Goal: Task Accomplishment & Management: Manage account settings

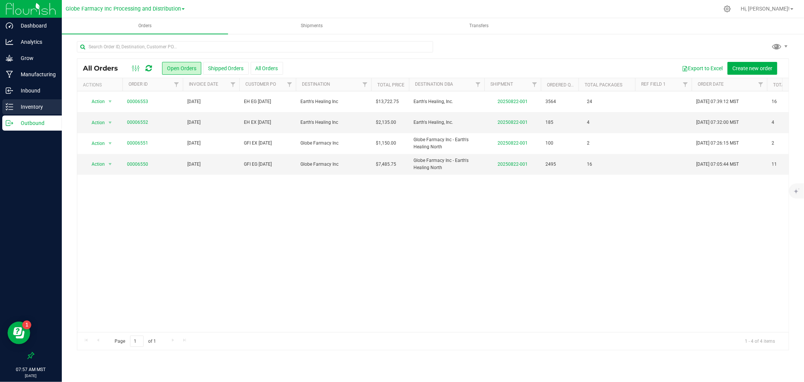
click at [32, 108] on p "Inventory" at bounding box center [35, 106] width 45 height 9
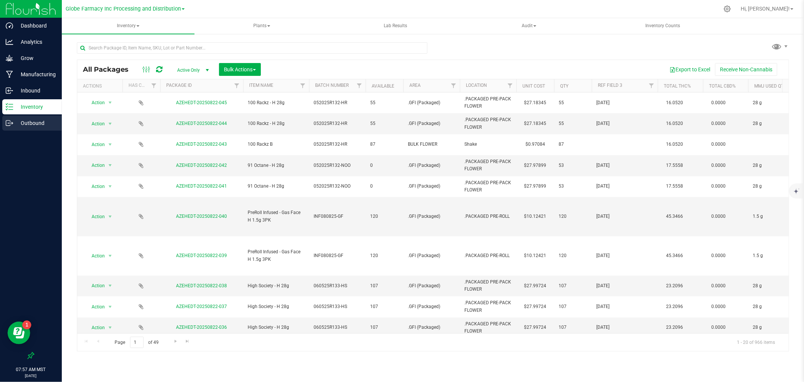
click at [29, 123] on p "Outbound" at bounding box center [35, 122] width 45 height 9
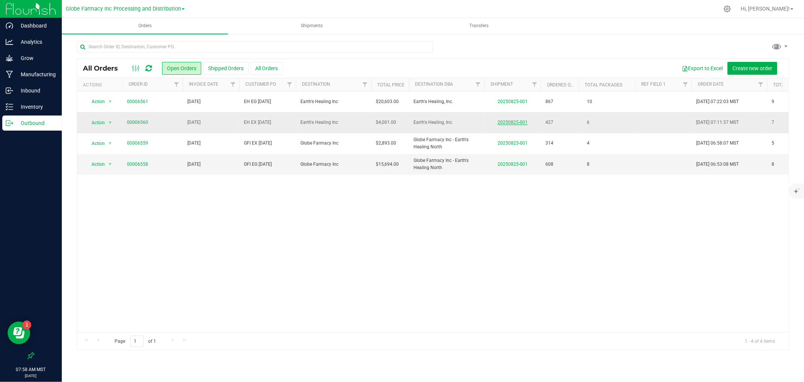
click at [521, 122] on link "20250825-001" at bounding box center [513, 122] width 30 height 5
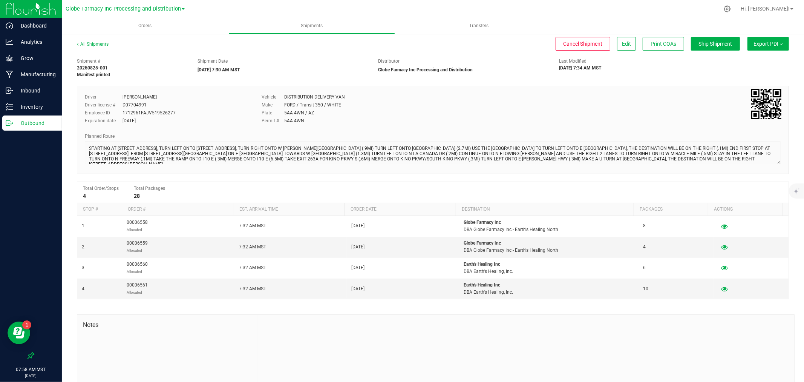
click at [3, 125] on div "Outbound" at bounding box center [32, 122] width 60 height 15
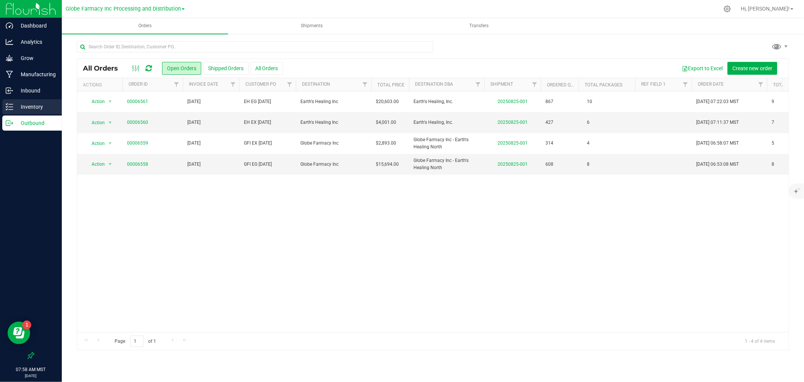
click at [20, 103] on p "Inventory" at bounding box center [35, 106] width 45 height 9
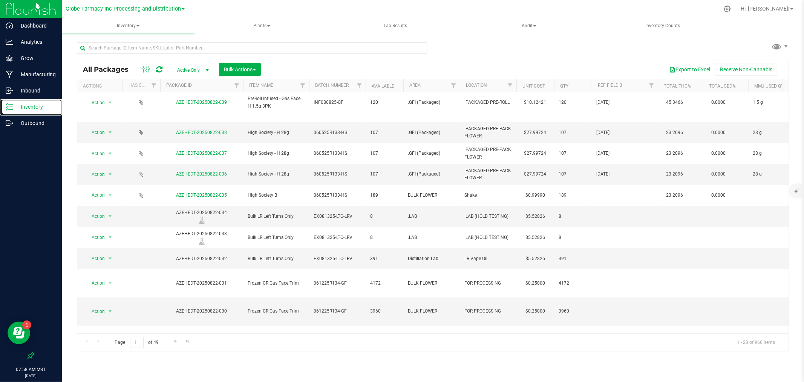
scroll to position [200, 0]
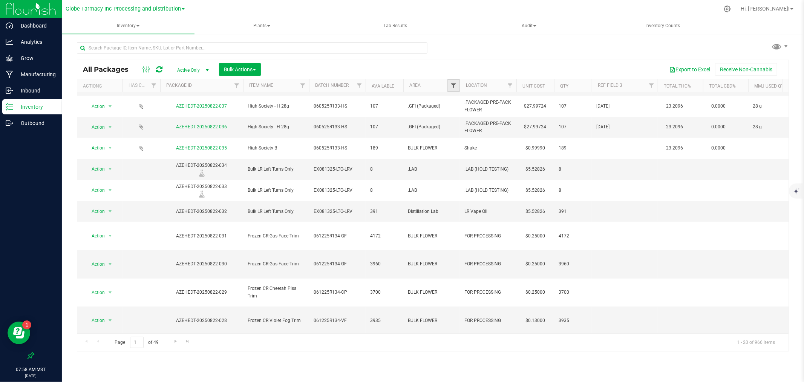
click at [457, 83] on span "Filter" at bounding box center [454, 86] width 6 height 6
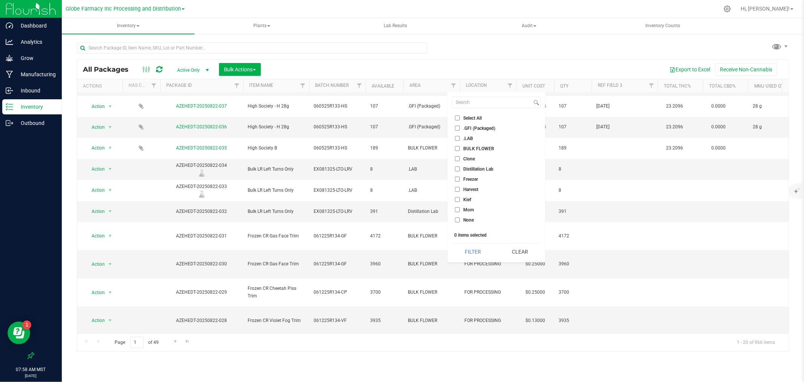
click at [483, 146] on span "BULK FLOWER" at bounding box center [478, 148] width 31 height 5
click at [460, 146] on input "BULK FLOWER" at bounding box center [457, 148] width 5 height 5
checkbox input "true"
click at [474, 246] on button "Filter" at bounding box center [473, 251] width 42 height 17
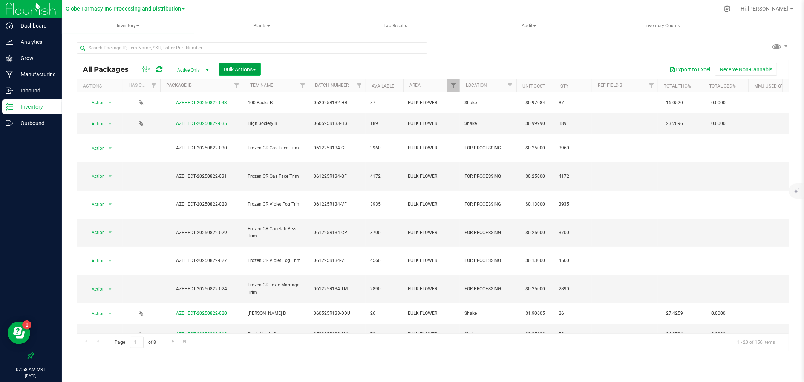
click at [227, 66] on span "Bulk Actions" at bounding box center [240, 69] width 32 height 6
click at [256, 131] on div "Locate packages" at bounding box center [248, 129] width 48 height 12
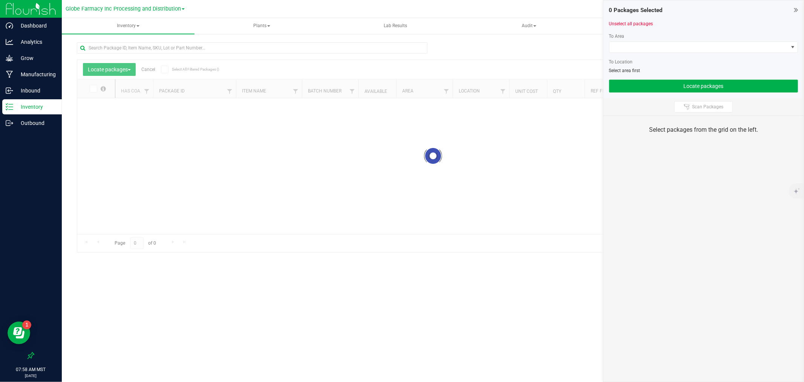
click at [179, 54] on div at bounding box center [252, 50] width 351 height 17
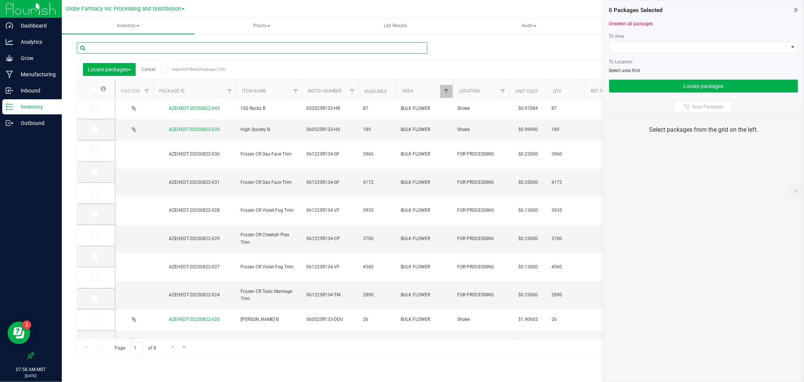
click at [178, 50] on input "text" at bounding box center [252, 47] width 351 height 11
type input "frozen"
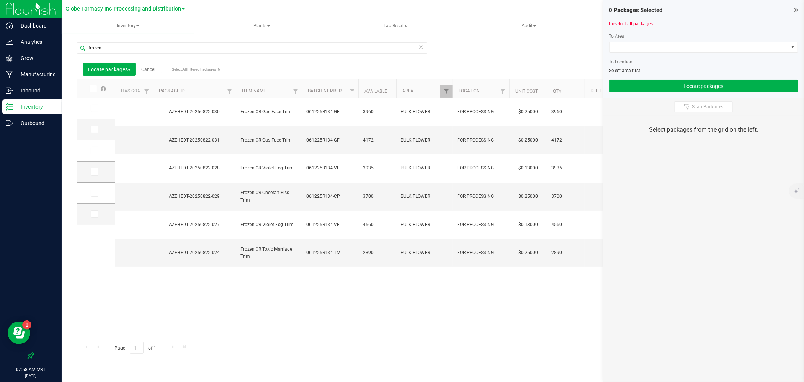
click at [93, 89] on icon at bounding box center [92, 89] width 5 height 0
click at [0, 0] on input "checkbox" at bounding box center [0, 0] width 0 height 0
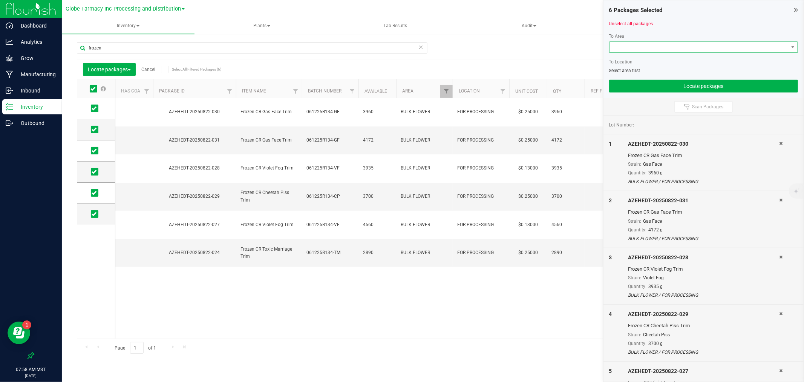
click at [655, 43] on span at bounding box center [699, 47] width 179 height 11
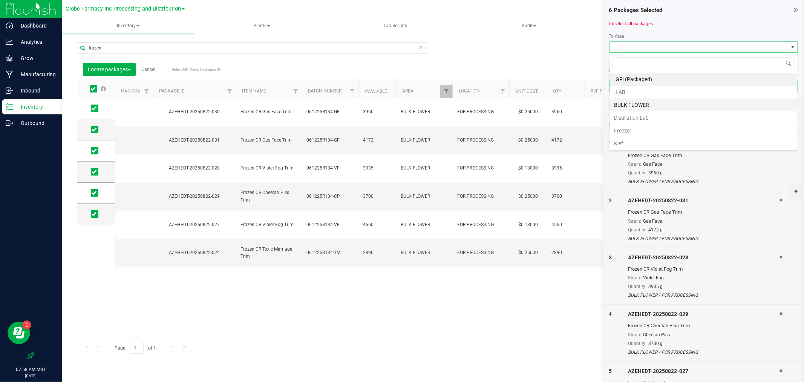
scroll to position [11, 189]
click at [635, 136] on li "Freezer" at bounding box center [704, 130] width 188 height 13
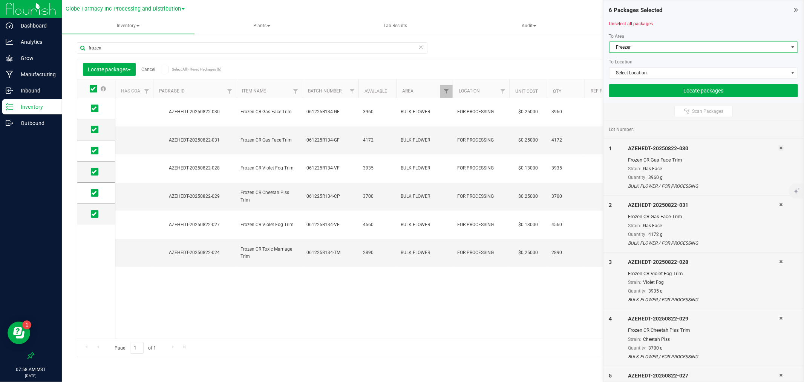
click at [635, 99] on div "6 Packages Selected Unselect all packages To Area Freezer To Location Select Lo…" at bounding box center [704, 51] width 200 height 102
click at [633, 94] on button "Locate packages" at bounding box center [703, 90] width 189 height 13
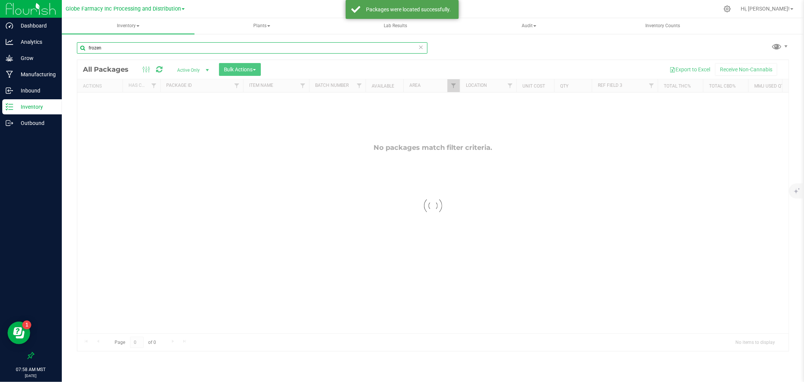
click at [418, 48] on input "frozen" at bounding box center [252, 47] width 351 height 11
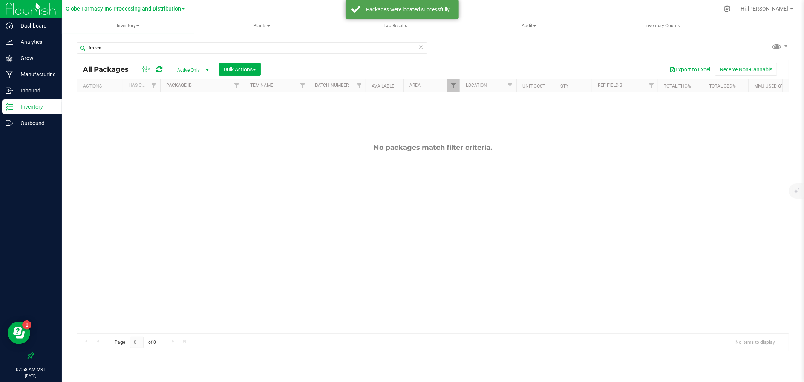
click at [418, 48] on icon at bounding box center [420, 46] width 5 height 9
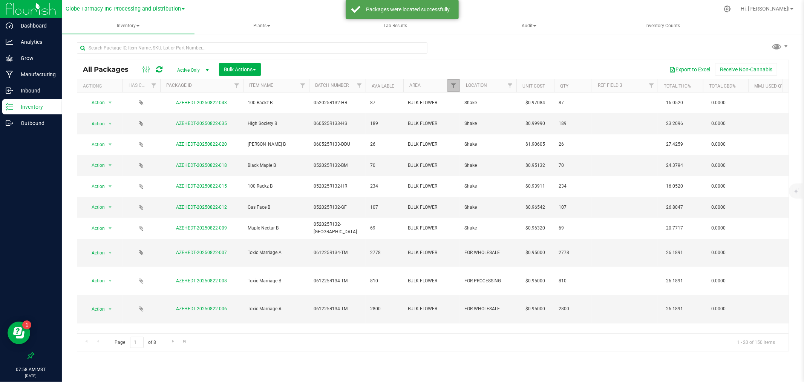
click at [457, 87] on link "Filter" at bounding box center [453, 85] width 12 height 13
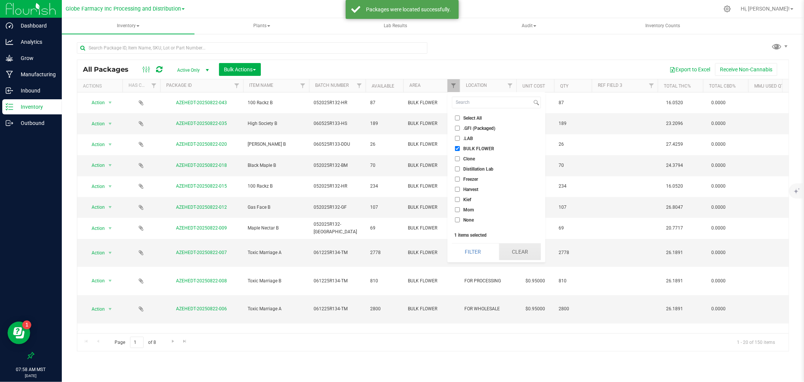
click at [513, 253] on button "Clear" at bounding box center [520, 251] width 42 height 17
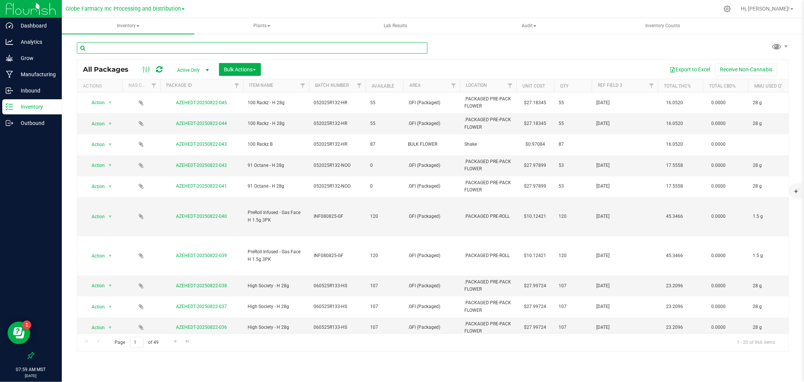
click at [155, 46] on input "text" at bounding box center [252, 47] width 351 height 11
type input "28g"
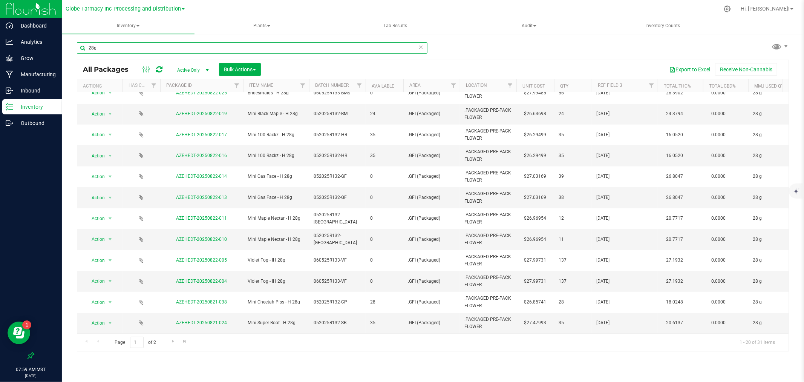
scroll to position [184, 0]
click at [173, 343] on span "Go to the next page" at bounding box center [173, 341] width 6 height 6
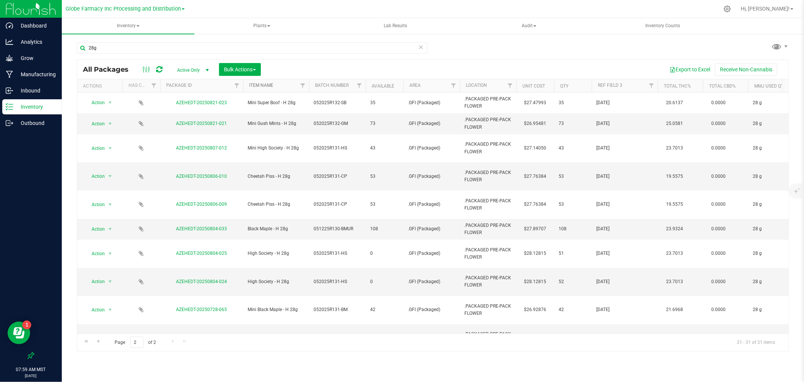
click at [258, 85] on link "Item Name" at bounding box center [261, 85] width 24 height 5
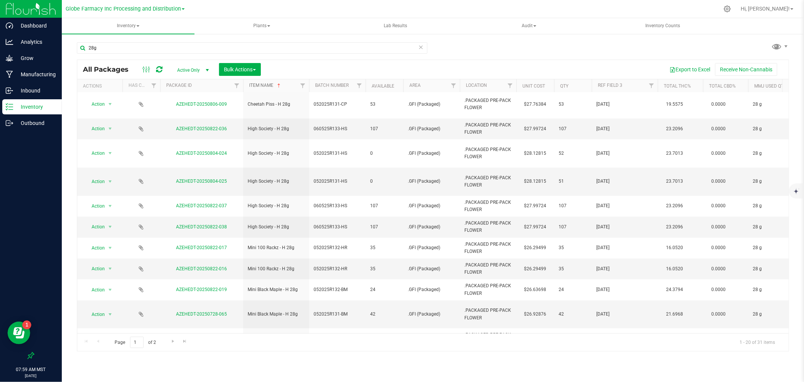
scroll to position [184, 0]
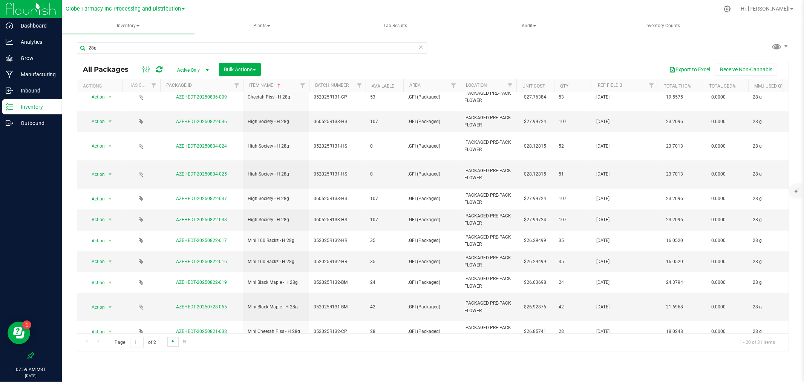
click at [174, 342] on span "Go to the next page" at bounding box center [173, 341] width 6 height 6
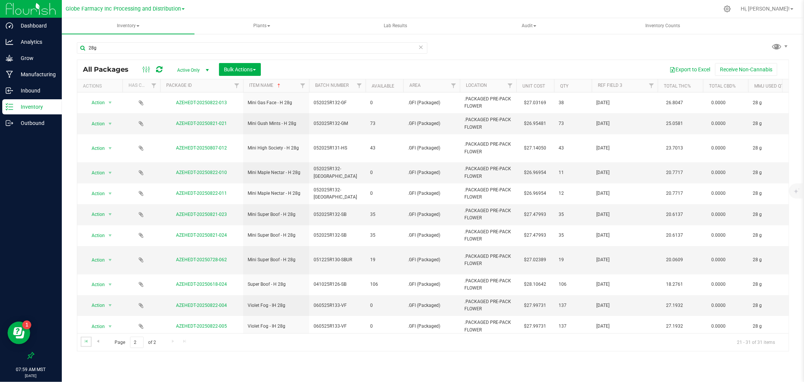
click at [81, 340] on link "Go to the first page" at bounding box center [86, 341] width 11 height 10
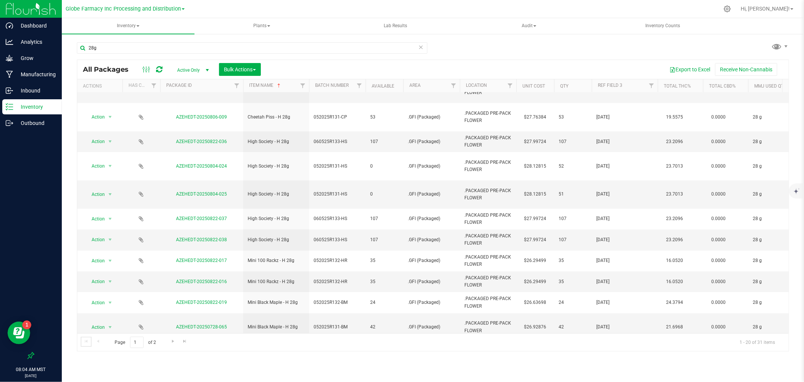
scroll to position [184, 0]
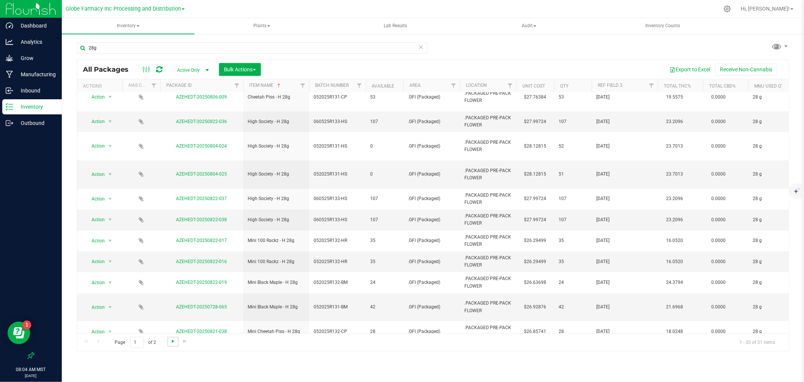
click at [172, 340] on span "Go to the next page" at bounding box center [173, 341] width 6 height 6
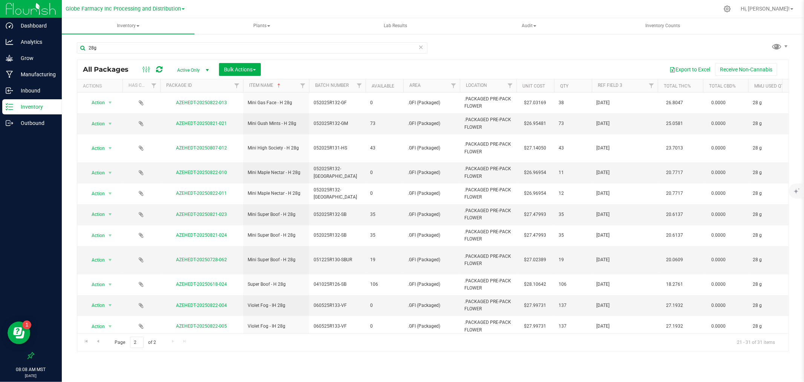
click at [421, 44] on icon at bounding box center [420, 46] width 5 height 9
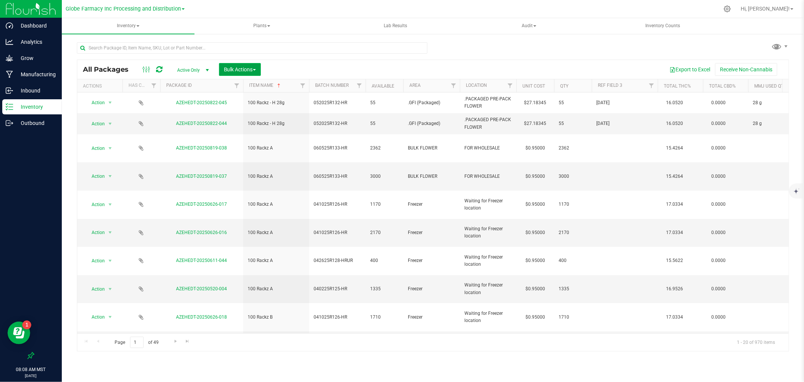
click at [241, 66] on span "Bulk Actions" at bounding box center [240, 69] width 32 height 6
click at [248, 98] on span "Add to outbound order" at bounding box center [249, 100] width 51 height 6
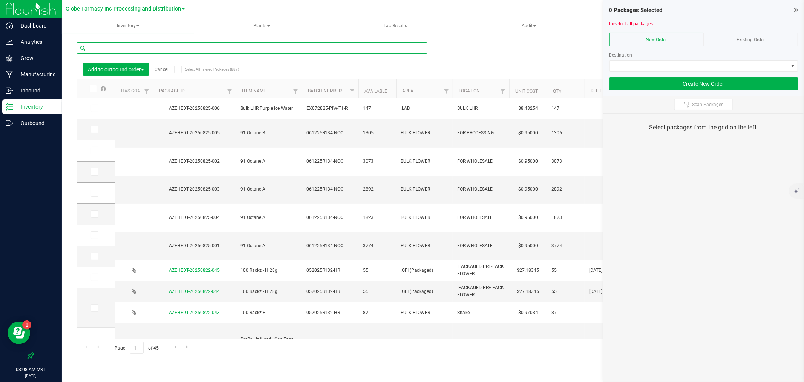
click at [204, 47] on input "text" at bounding box center [252, 47] width 351 height 11
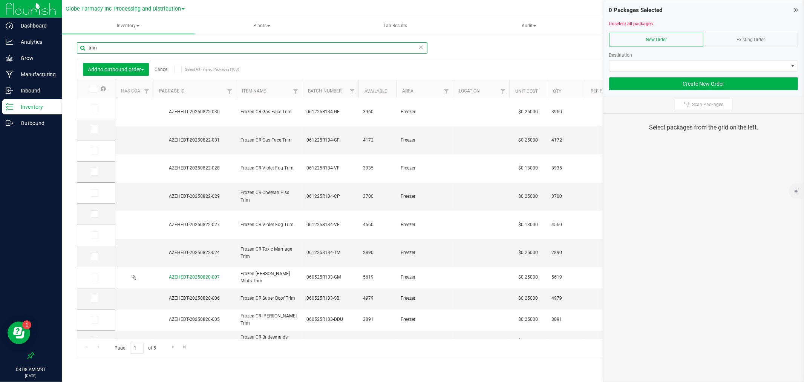
type input "trim"
click at [156, 70] on link "Cancel" at bounding box center [162, 69] width 14 height 5
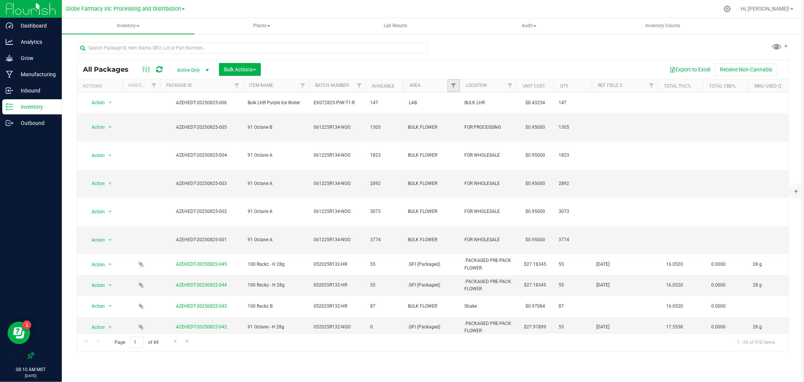
click at [454, 89] on link "Filter" at bounding box center [453, 85] width 12 height 13
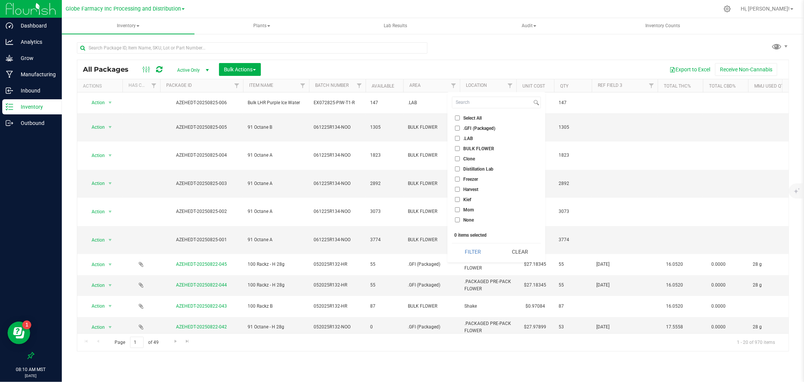
click at [481, 147] on span "BULK FLOWER" at bounding box center [478, 148] width 31 height 5
click at [460, 147] on input "BULK FLOWER" at bounding box center [457, 148] width 5 height 5
click at [476, 256] on button "Filter" at bounding box center [473, 251] width 42 height 17
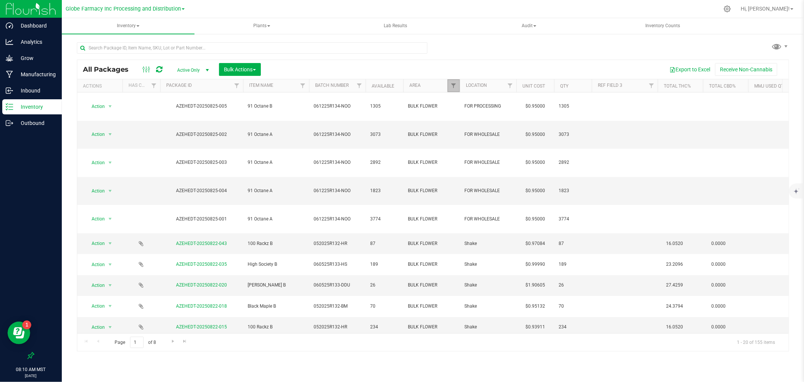
click at [448, 82] on link "Filter" at bounding box center [453, 85] width 12 height 13
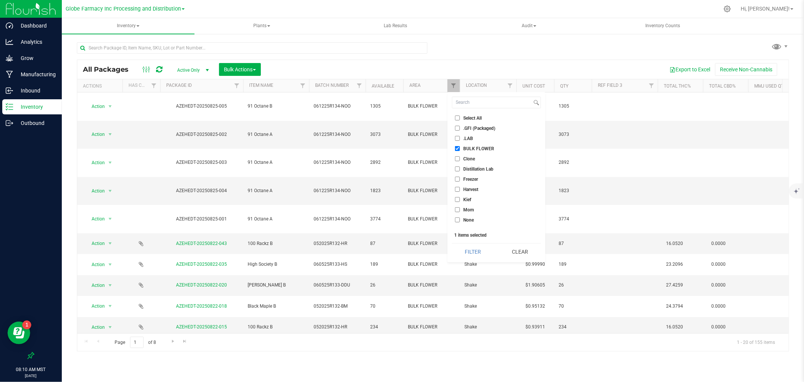
click at [480, 146] on span "BULK FLOWER" at bounding box center [478, 148] width 31 height 5
click at [460, 146] on input "BULK FLOWER" at bounding box center [457, 148] width 5 height 5
checkbox input "false"
click at [472, 178] on span "Freezer" at bounding box center [470, 179] width 15 height 5
click at [460, 178] on input "Freezer" at bounding box center [457, 178] width 5 height 5
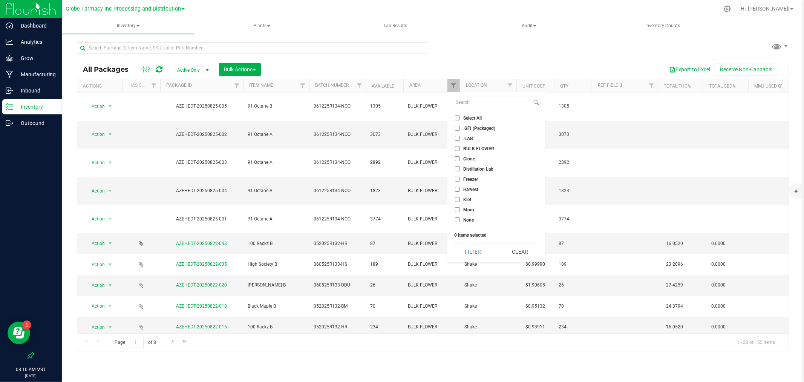
checkbox input "true"
click at [475, 257] on button "Filter" at bounding box center [473, 251] width 42 height 17
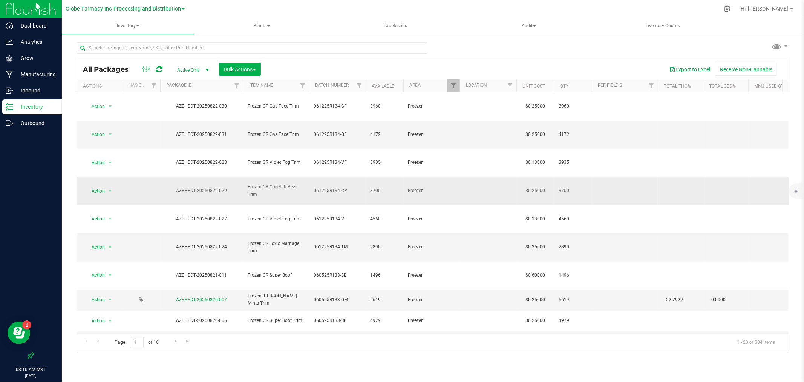
scroll to position [125, 0]
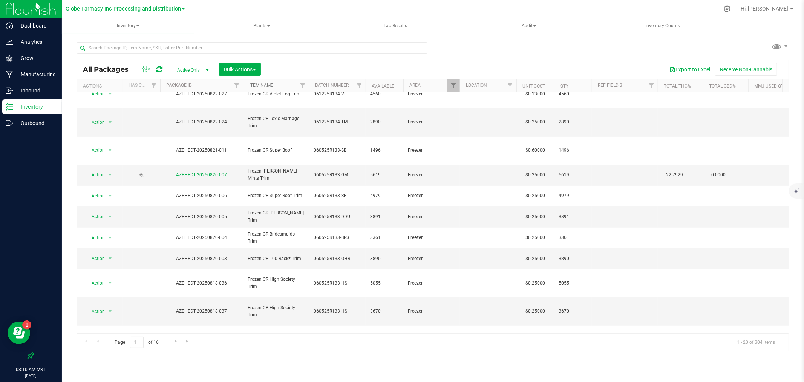
click at [257, 86] on link "Item Name" at bounding box center [261, 85] width 24 height 5
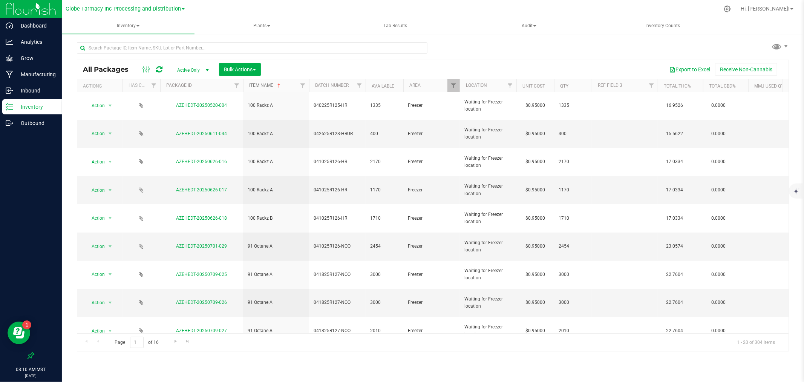
scroll to position [0, 0]
click at [394, 66] on div "Export to Excel Receive Non-Cannabis" at bounding box center [525, 69] width 516 height 13
click at [446, 90] on th "Area" at bounding box center [431, 85] width 57 height 13
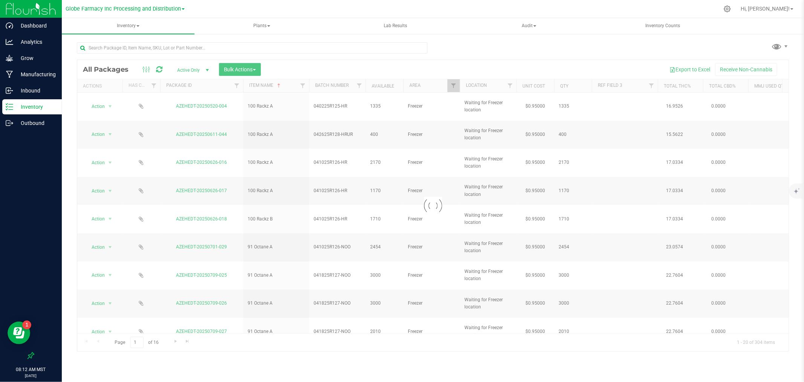
click at [451, 88] on div at bounding box center [432, 205] width 711 height 291
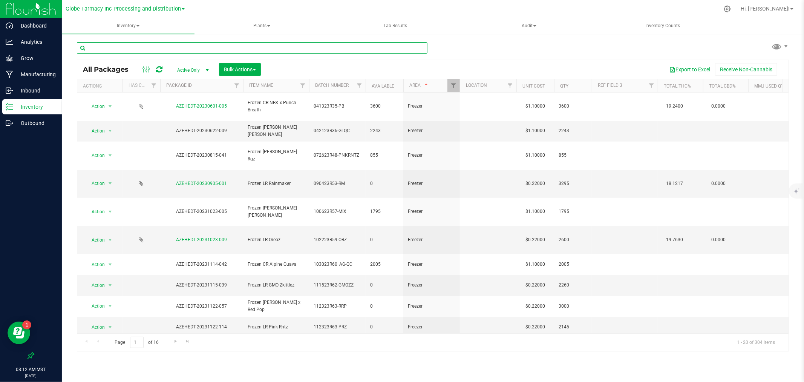
click at [144, 48] on input "text" at bounding box center [252, 47] width 351 height 11
paste input "EV072125"
type input "EV072125"
click at [453, 87] on span "Filter" at bounding box center [454, 86] width 6 height 6
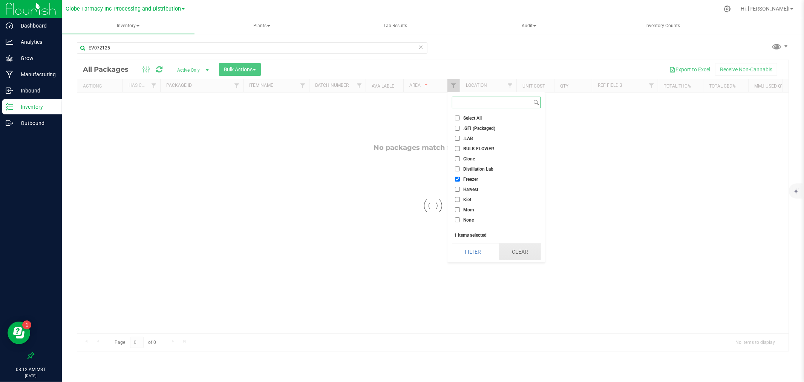
checkbox input "true"
click at [534, 253] on button "Clear" at bounding box center [520, 251] width 42 height 17
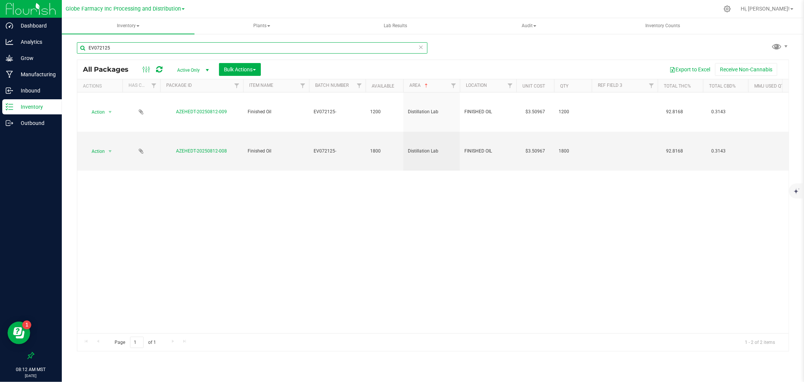
click at [197, 48] on input "EV072125" at bounding box center [252, 47] width 351 height 11
click at [421, 44] on icon at bounding box center [420, 46] width 5 height 9
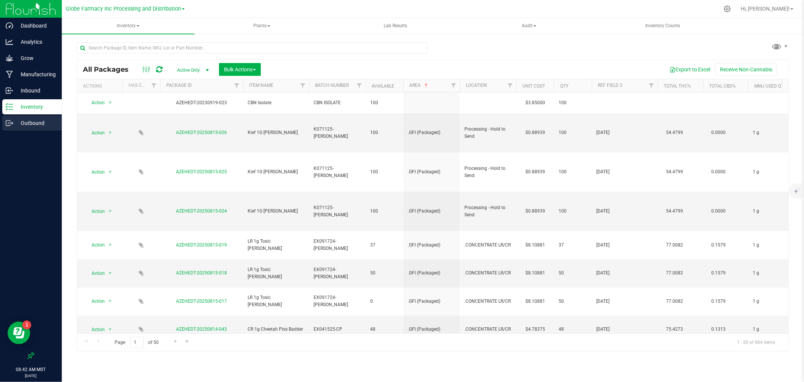
click at [14, 120] on p "Outbound" at bounding box center [35, 122] width 45 height 9
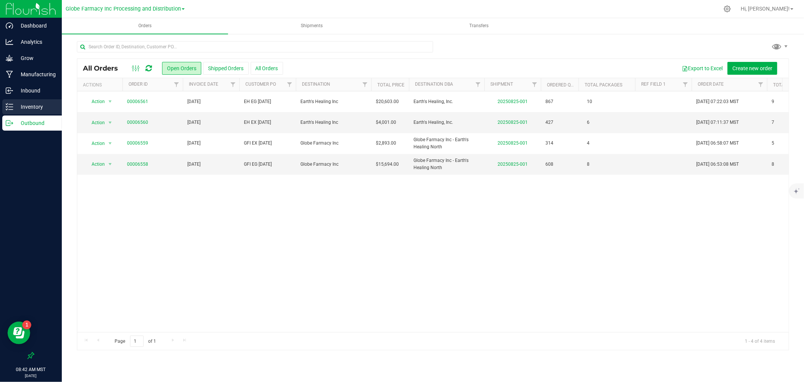
click at [12, 104] on line at bounding box center [11, 104] width 4 height 0
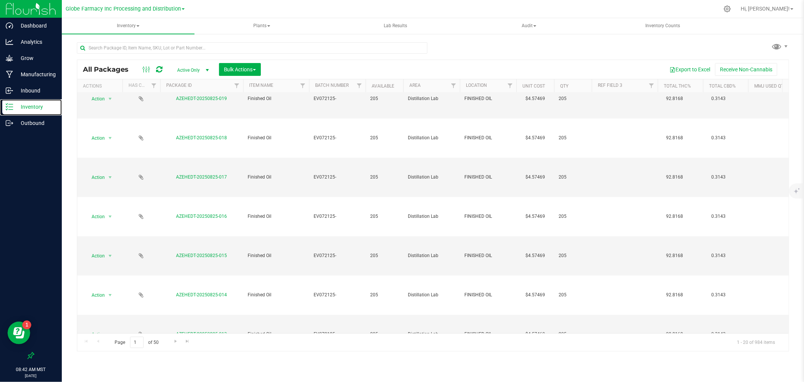
scroll to position [419, 0]
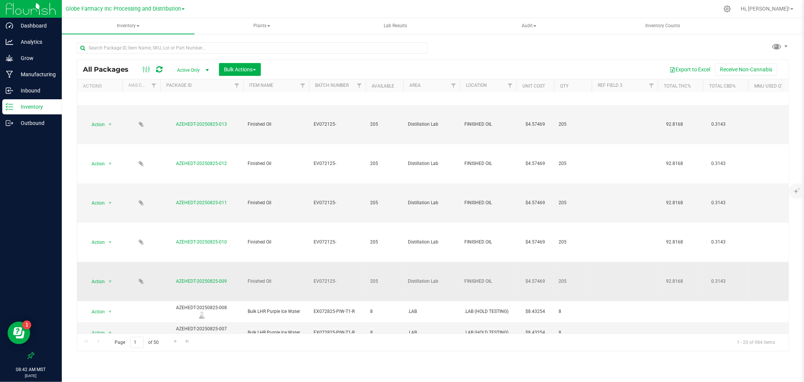
click at [345, 283] on span "EV072125-" at bounding box center [338, 280] width 48 height 7
type input "EV072125"
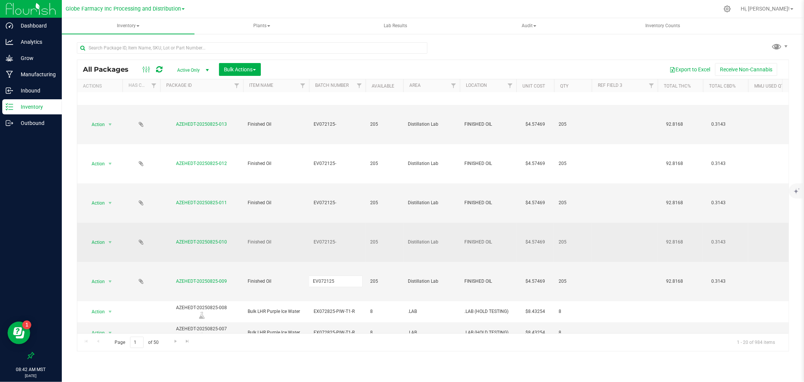
click at [296, 239] on div "All Packages Active Only Active Only Lab Samples Locked All Bulk Actions Add to…" at bounding box center [433, 206] width 712 height 292
click at [345, 241] on span "EV072125-" at bounding box center [338, 241] width 48 height 7
type input "EV072125"
click at [344, 209] on div "All Packages Active Only Active Only Lab Samples Locked All Bulk Actions Add to…" at bounding box center [433, 206] width 712 height 292
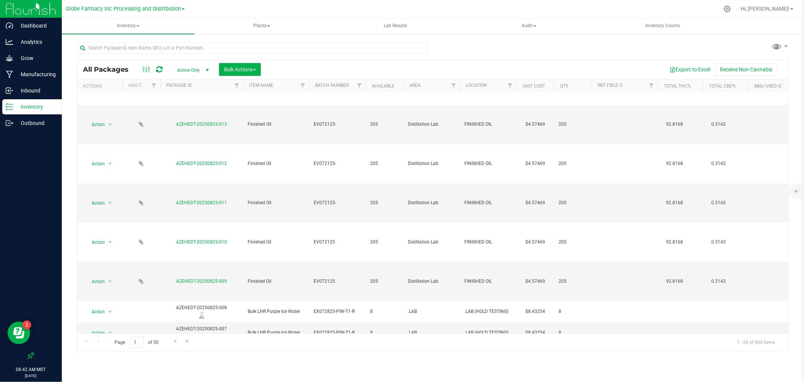
click at [345, 204] on span "EV072125-" at bounding box center [338, 202] width 48 height 7
type input "EV072125"
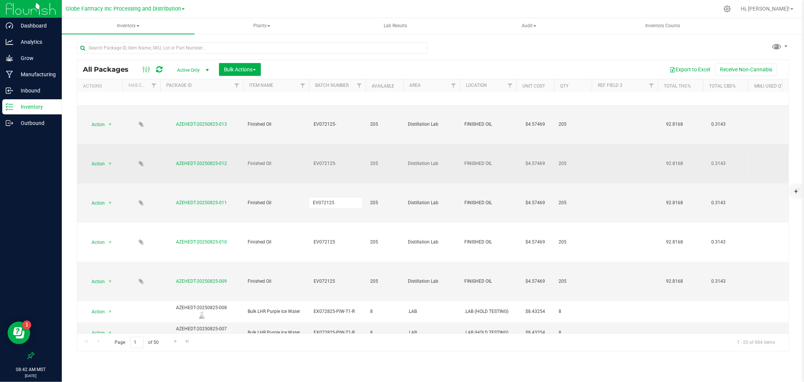
click at [348, 161] on div "All Packages Active Only Active Only Lab Samples Locked All Bulk Actions Add to…" at bounding box center [433, 206] width 712 height 292
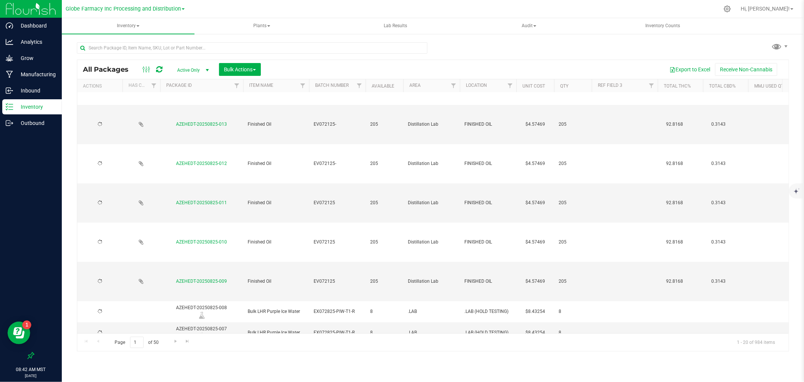
click at [348, 162] on span "EV072125-" at bounding box center [338, 163] width 48 height 7
type input "EV072125"
click at [342, 135] on div "All Packages Active Only Active Only Lab Samples Locked All Bulk Actions Add to…" at bounding box center [433, 206] width 712 height 292
click at [343, 123] on span "EV072125-" at bounding box center [338, 124] width 48 height 7
type input "EV072125"
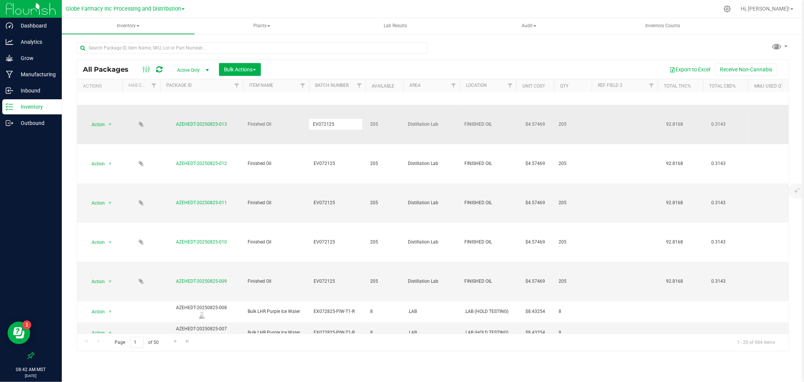
click at [349, 109] on div "All Packages Active Only Active Only Lab Samples Locked All Bulk Actions Add to…" at bounding box center [433, 206] width 712 height 292
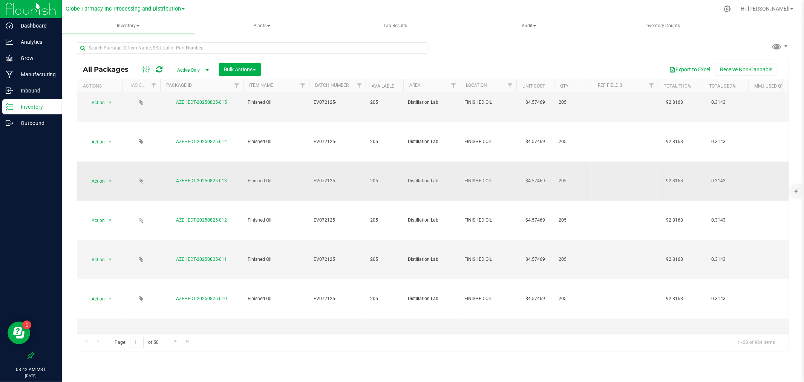
scroll to position [335, 0]
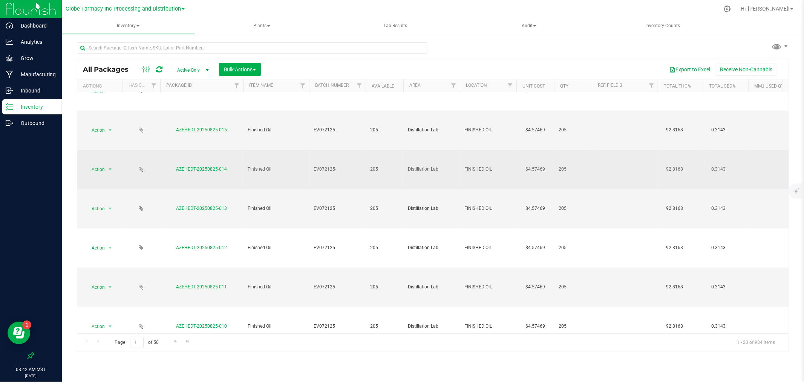
click at [352, 171] on span "EV072125-" at bounding box center [338, 169] width 48 height 7
type input "EV072125"
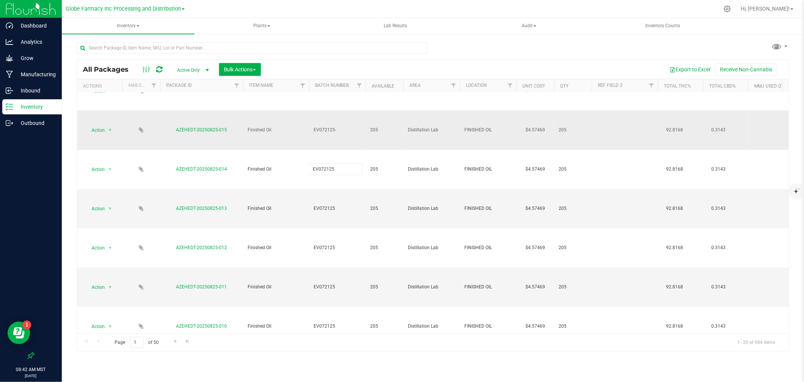
click at [353, 139] on div "All Packages Active Only Active Only Lab Samples Locked All Bulk Actions Add to…" at bounding box center [433, 206] width 712 height 292
click at [354, 131] on span "EV072125-" at bounding box center [338, 129] width 48 height 7
type input "EV072125"
click at [345, 117] on div "All Packages Active Only Active Only Lab Samples Locked All Bulk Actions Add to…" at bounding box center [433, 206] width 712 height 292
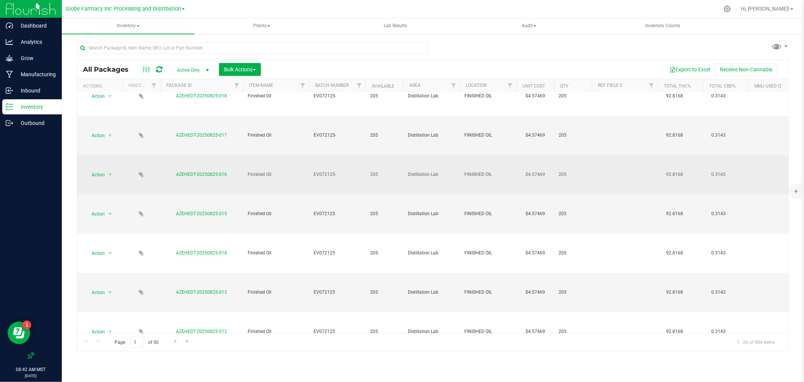
click at [344, 173] on span "EV072125-" at bounding box center [338, 174] width 48 height 7
type input "EV072125"
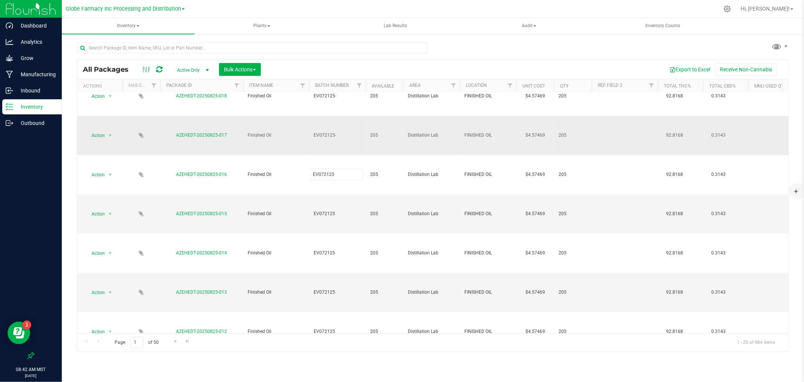
click at [344, 148] on div "All Packages Active Only Active Only Lab Samples Locked All Bulk Actions Add to…" at bounding box center [433, 206] width 712 height 292
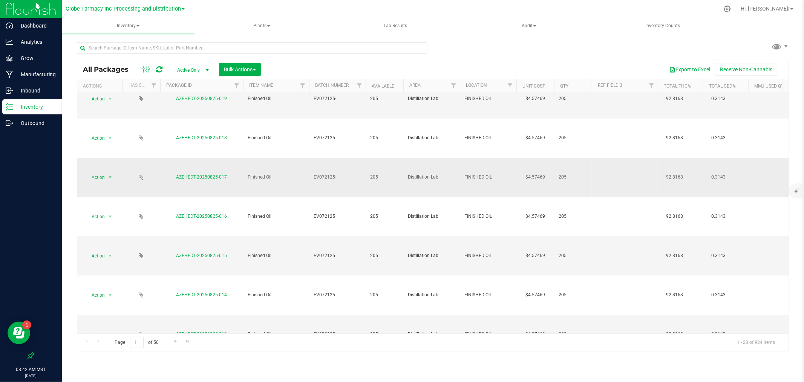
click at [348, 174] on span "EV072125-" at bounding box center [338, 176] width 48 height 7
type input "EV072125"
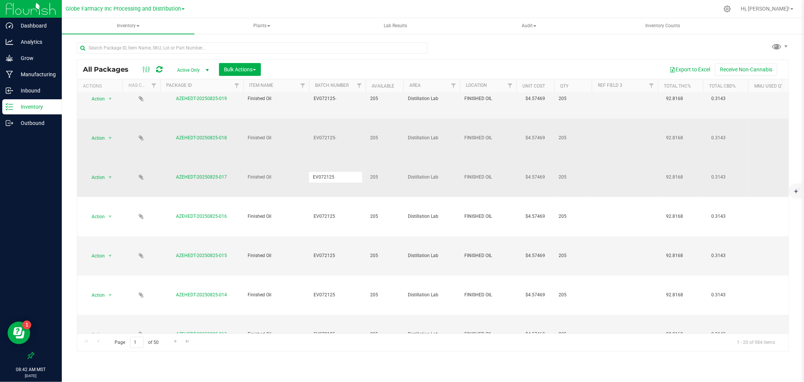
click at [348, 146] on div "All Packages Active Only Active Only Lab Samples Locked All Bulk Actions Add to…" at bounding box center [433, 206] width 712 height 292
click at [350, 139] on span "EV072125-" at bounding box center [338, 137] width 48 height 7
type input "EV072125"
click at [352, 104] on div "All Packages Active Only Active Only Lab Samples Locked All Bulk Actions Add to…" at bounding box center [433, 206] width 712 height 292
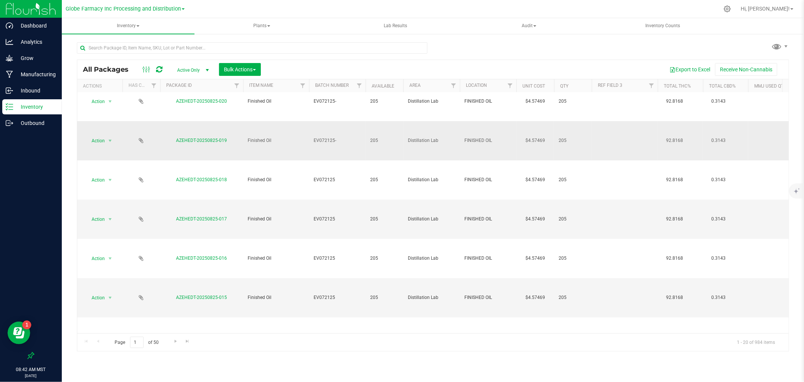
click at [350, 141] on span "EV072125-" at bounding box center [338, 140] width 48 height 7
type input "EV072125"
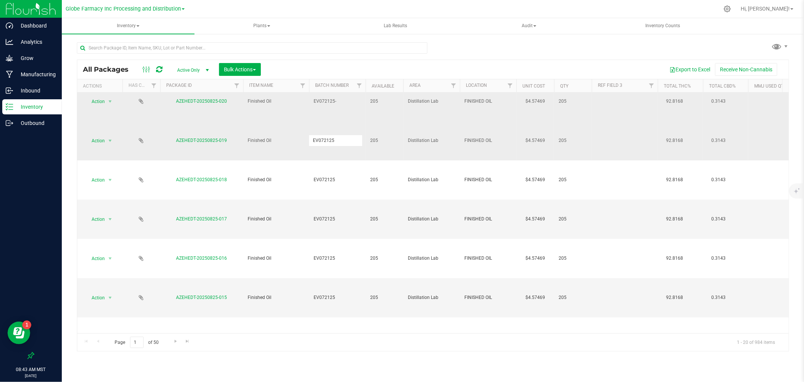
click at [352, 116] on div "All Packages Active Only Active Only Lab Samples Locked All Bulk Actions Add to…" at bounding box center [433, 206] width 712 height 292
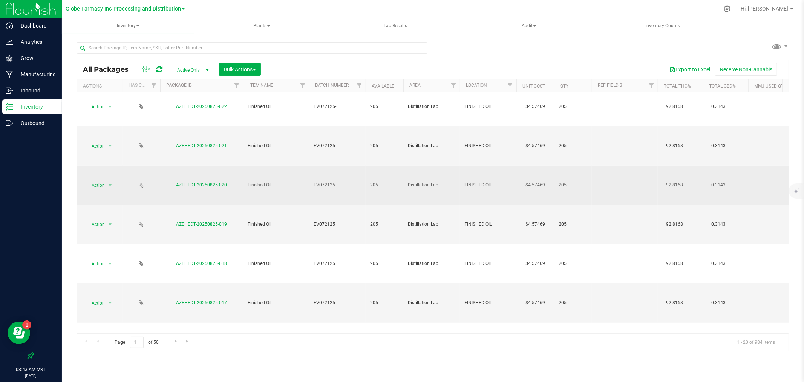
click at [346, 189] on td "EV072125-" at bounding box center [337, 185] width 57 height 39
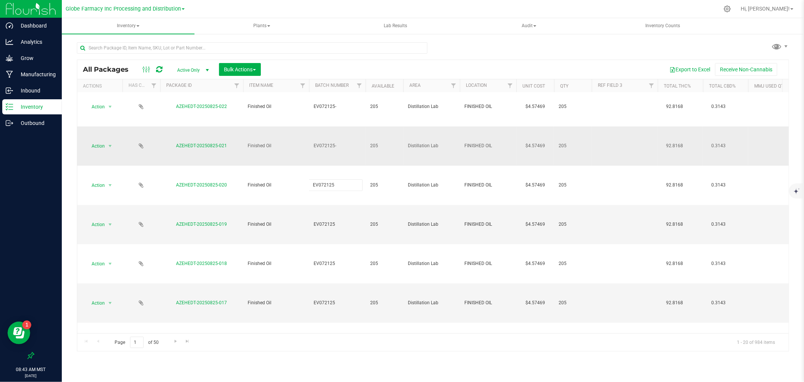
click at [349, 157] on div "All Packages Active Only Active Only Lab Samples Locked All Bulk Actions Add to…" at bounding box center [433, 206] width 712 height 292
click at [350, 150] on td "EV072125-" at bounding box center [337, 145] width 57 height 39
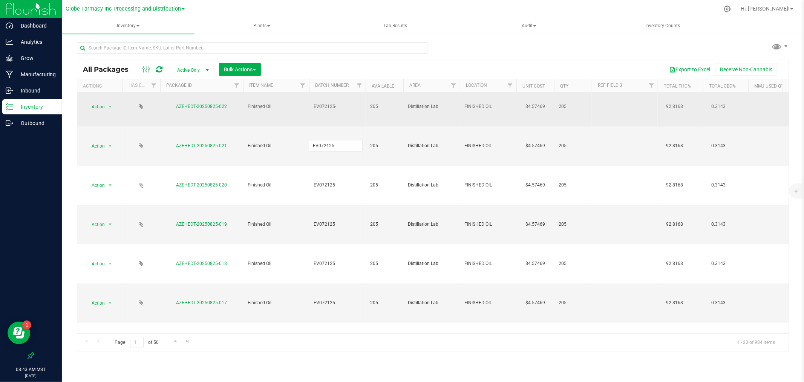
click at [352, 115] on div "All Packages Active Only Active Only Lab Samples Locked All Bulk Actions Add to…" at bounding box center [433, 206] width 712 height 292
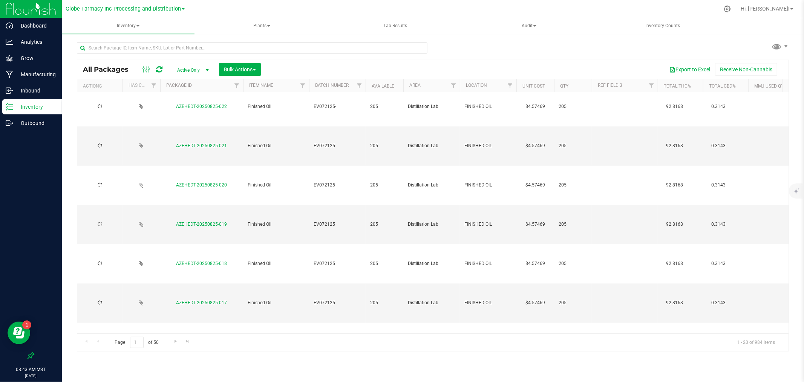
click at [352, 115] on td "EV072125-" at bounding box center [337, 106] width 57 height 39
type input "EV072125"
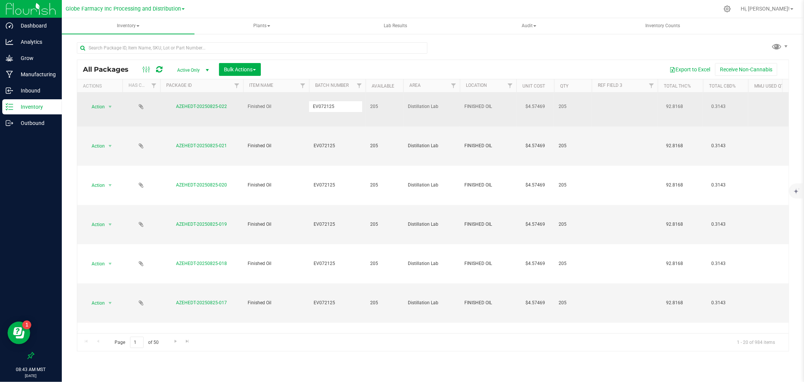
click at [354, 96] on div "All Packages Active Only Active Only Lab Samples Locked All Bulk Actions Add to…" at bounding box center [433, 206] width 712 height 292
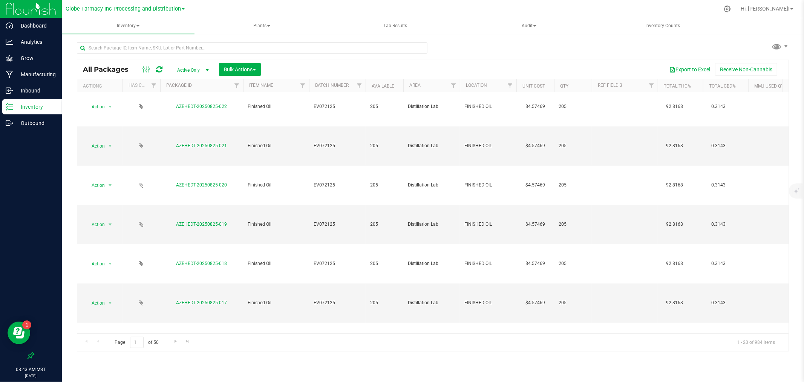
scroll to position [0, 0]
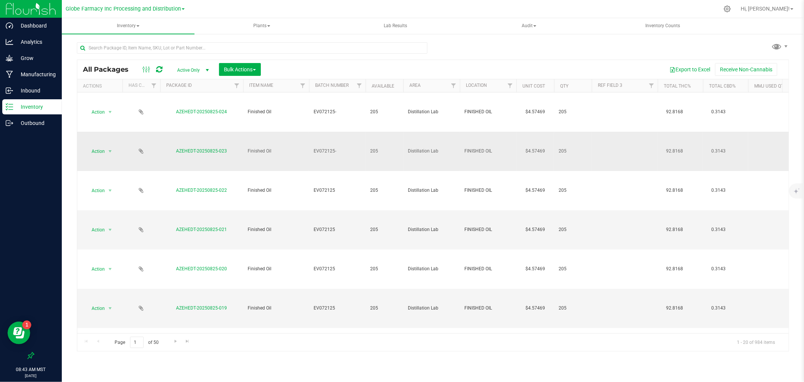
click at [346, 153] on span "EV072125-" at bounding box center [338, 150] width 48 height 7
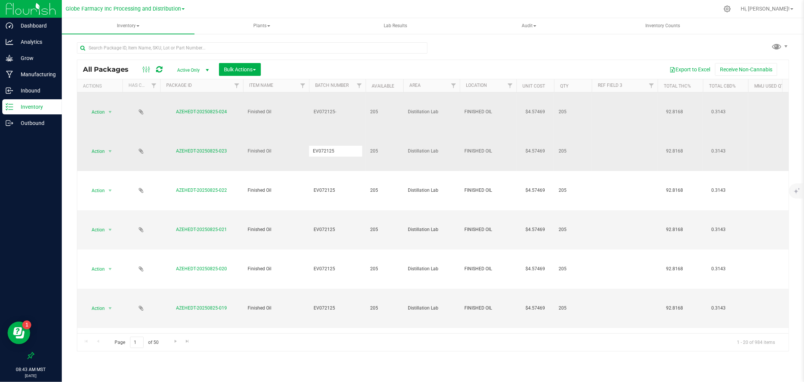
click at [342, 118] on div "All Packages Active Only Active Only Lab Samples Locked All Bulk Actions Add to…" at bounding box center [433, 206] width 712 height 292
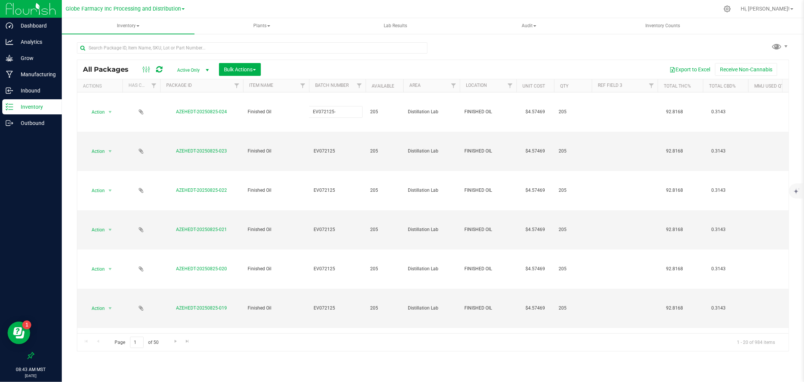
type input "EV072125"
click at [338, 64] on div "All Packages Active Only Active Only Lab Samples Locked All Bulk Actions Add to…" at bounding box center [433, 206] width 712 height 292
click at [159, 70] on icon at bounding box center [159, 70] width 6 height 8
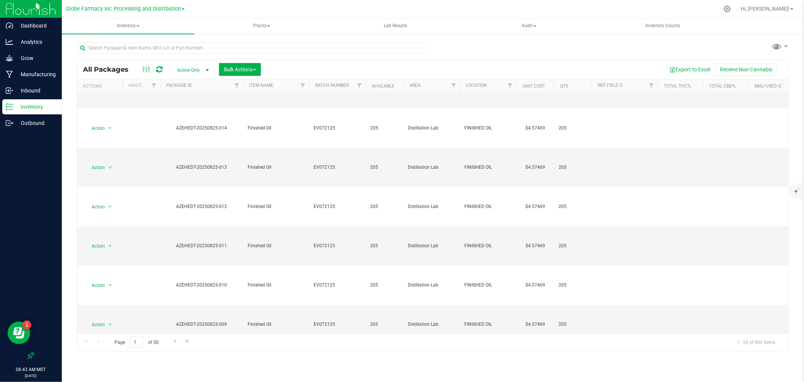
scroll to position [470, 0]
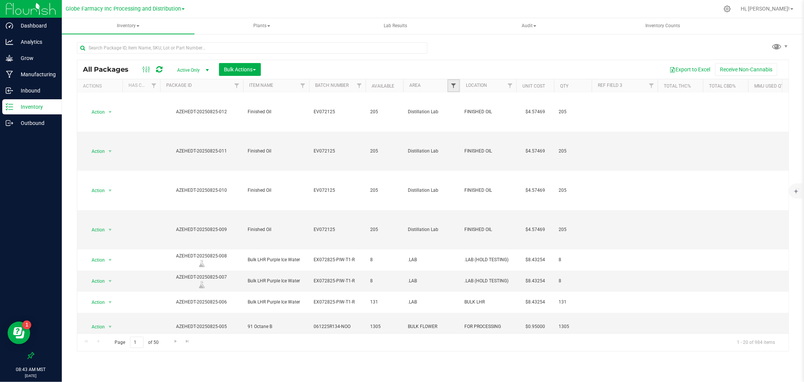
click at [451, 83] on span "Filter" at bounding box center [454, 86] width 6 height 6
click at [370, 45] on input "text" at bounding box center [252, 47] width 351 height 11
type input "TRIM"
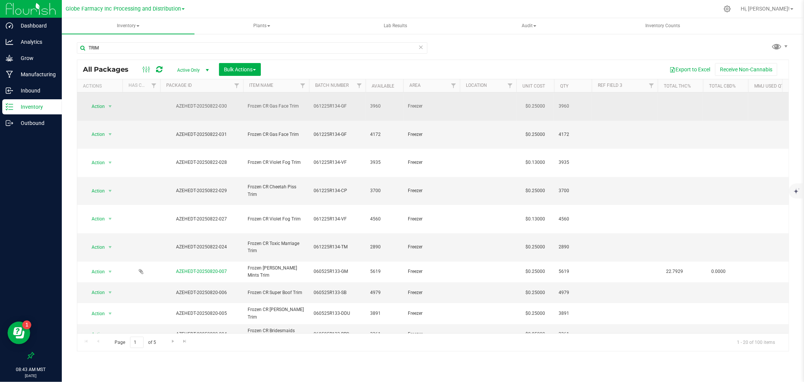
click at [340, 103] on span "061225R134-GF" at bounding box center [338, 106] width 48 height 7
click at [340, 103] on input "061225R134-GF" at bounding box center [336, 106] width 54 height 12
click at [347, 75] on div "Export to Excel Receive Non-Cannabis" at bounding box center [525, 69] width 516 height 13
click at [351, 103] on span "061225R134-GF" at bounding box center [338, 106] width 48 height 7
type input "061225R134-G"
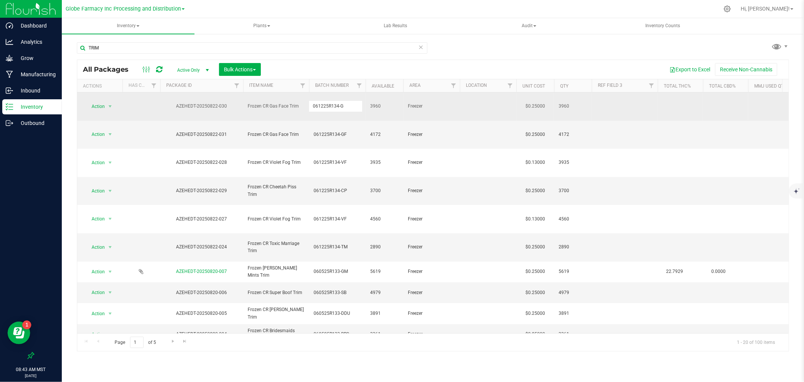
click at [342, 68] on div "All Packages Active Only Active Only Lab Samples Locked All Bulk Actions Add to…" at bounding box center [433, 206] width 712 height 292
click at [344, 103] on span "061225R134-G" at bounding box center [338, 106] width 48 height 7
click at [344, 101] on input "061225R134-G" at bounding box center [336, 106] width 54 height 12
type input "061225R134-GF"
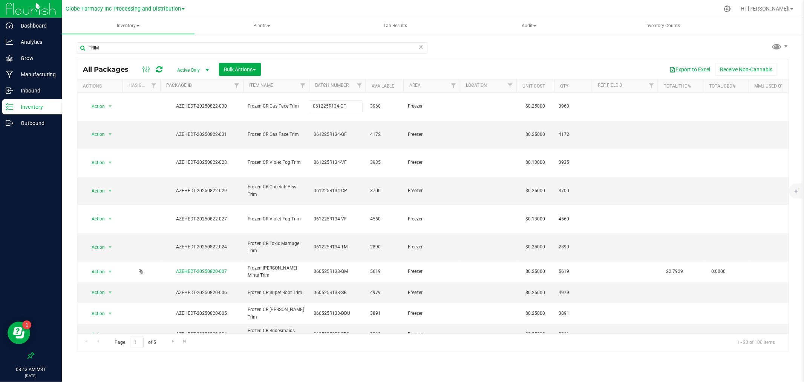
click at [310, 56] on div "TRIM" at bounding box center [252, 50] width 351 height 17
click at [160, 70] on icon at bounding box center [159, 70] width 6 height 8
click at [346, 131] on span "061225R134-GF" at bounding box center [338, 134] width 48 height 7
type input "061225R134-G"
click at [328, 70] on div "All Packages Active Only Active Only Lab Samples Locked All Bulk Actions Add to…" at bounding box center [433, 206] width 712 height 292
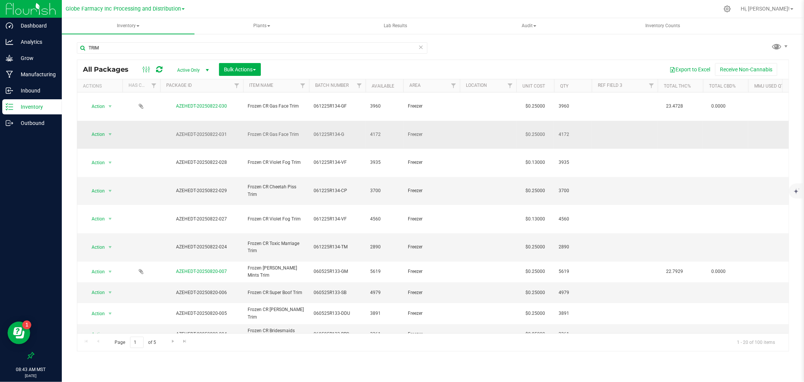
click at [327, 131] on span "061225R134-G" at bounding box center [338, 134] width 48 height 7
click at [327, 129] on input "061225R134-G" at bounding box center [336, 135] width 54 height 12
click at [337, 48] on input "TRIM" at bounding box center [252, 47] width 351 height 11
click at [348, 131] on span "061225R134-G" at bounding box center [338, 134] width 48 height 7
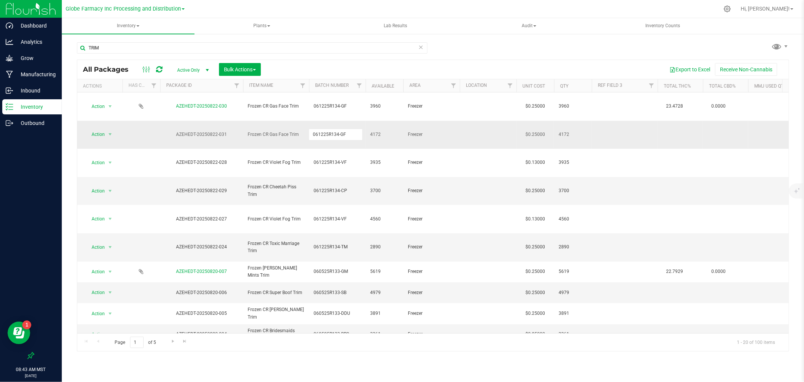
type input "061225R134-GF"
click at [349, 61] on div "All Packages Active Only Active Only Lab Samples Locked All Bulk Actions Add to…" at bounding box center [433, 206] width 712 height 292
click at [156, 69] on icon at bounding box center [159, 70] width 6 height 8
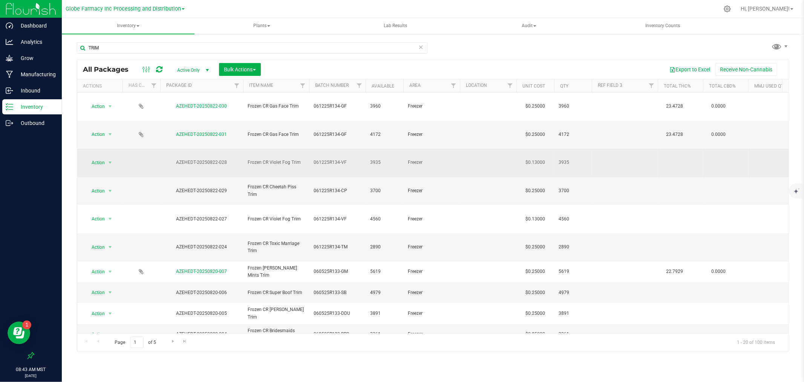
click at [348, 159] on span "061225R134-VF" at bounding box center [338, 162] width 48 height 7
type input "061225R134-V"
click at [339, 58] on div "TRIM" at bounding box center [252, 50] width 351 height 17
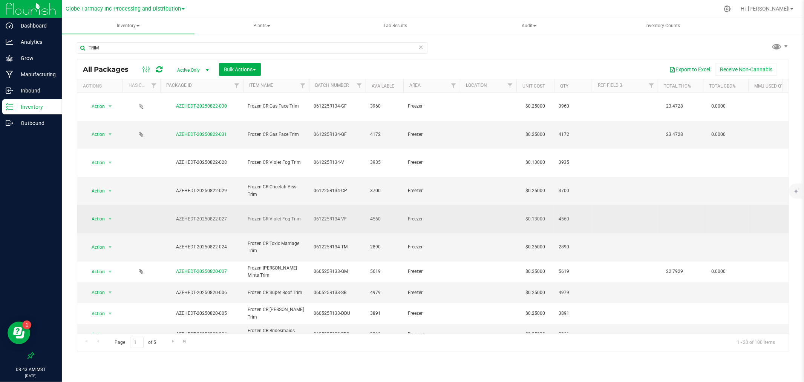
click at [351, 215] on span "061225R134-VF" at bounding box center [338, 218] width 48 height 7
type input "061225R134-V"
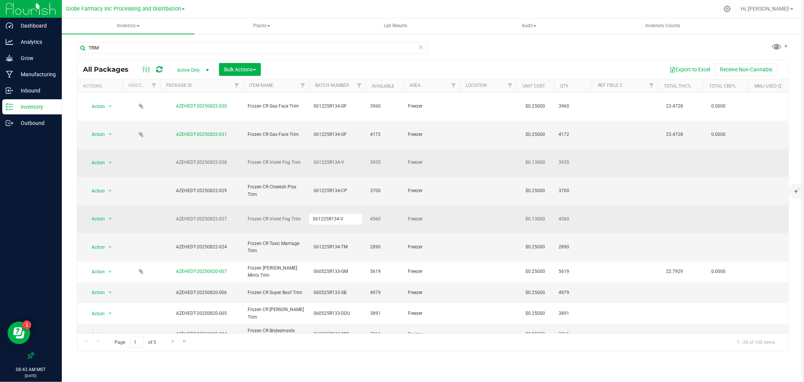
click at [348, 136] on div "All Packages Active Only Active Only Lab Samples Locked All Bulk Actions Add to…" at bounding box center [433, 206] width 712 height 292
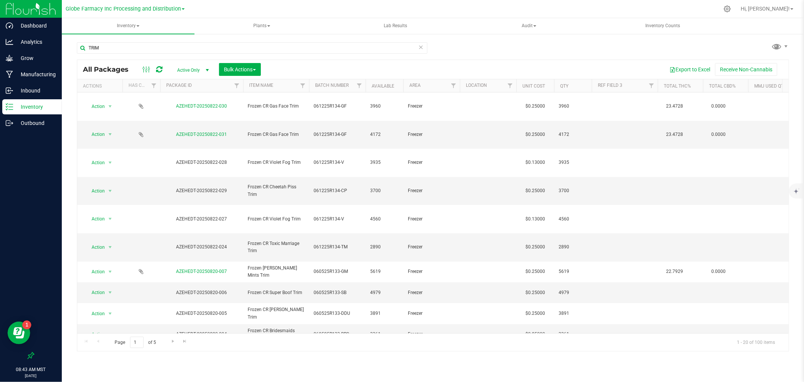
click at [349, 159] on span "061225R134-V" at bounding box center [338, 162] width 48 height 7
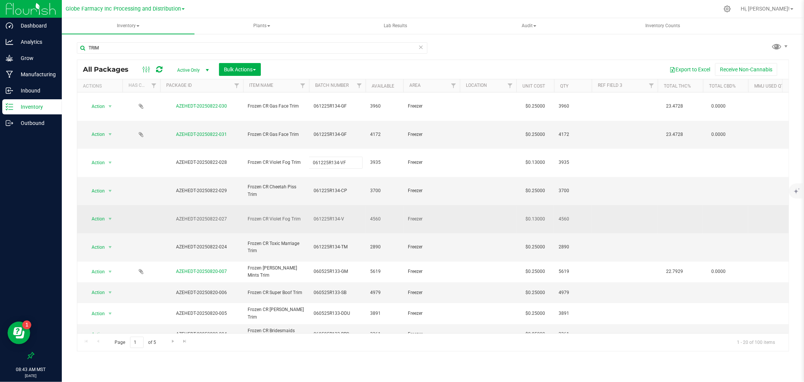
click at [347, 177] on div "All Packages Active Only Active Only Lab Samples Locked All Bulk Actions Add to…" at bounding box center [433, 206] width 712 height 292
click at [347, 215] on span "061225R134-V" at bounding box center [338, 218] width 48 height 7
type input "061225R134-VF"
click at [349, 156] on div "All Packages Active Only Active Only Lab Samples Locked All Bulk Actions Add to…" at bounding box center [433, 206] width 712 height 292
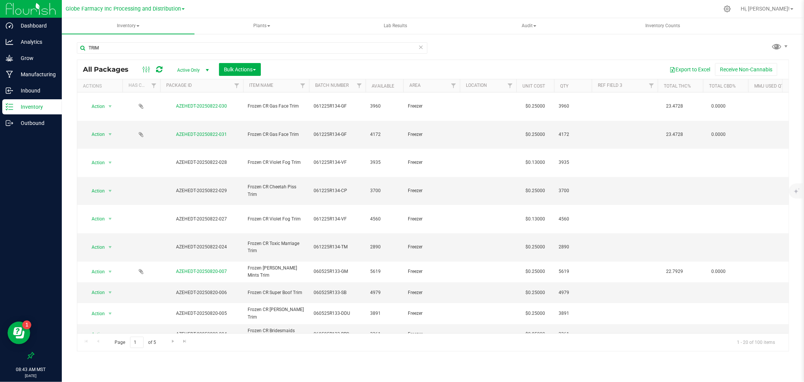
click at [349, 187] on span "061225R134-CP" at bounding box center [338, 190] width 48 height 7
type input "061225R134-C"
click at [336, 75] on div "All Packages Active Only Active Only Lab Samples Locked All Bulk Actions Add to…" at bounding box center [433, 206] width 712 height 292
click at [356, 243] on span "061225R134-TM" at bounding box center [338, 246] width 48 height 7
type input "061225R134-T"
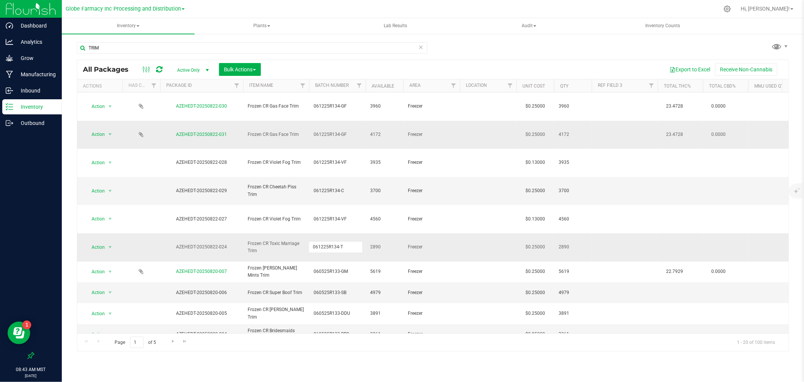
click at [342, 112] on div "All Packages Active Only Active Only Lab Samples Locked All Bulk Actions Add to…" at bounding box center [433, 206] width 712 height 292
type input "061225R134-CP"
click at [351, 185] on div "All Packages Active Only Active Only Lab Samples Locked All Bulk Actions Add to…" at bounding box center [433, 206] width 712 height 292
click at [351, 243] on span "061225R134-T" at bounding box center [338, 246] width 48 height 7
type input "061225R134-TM"
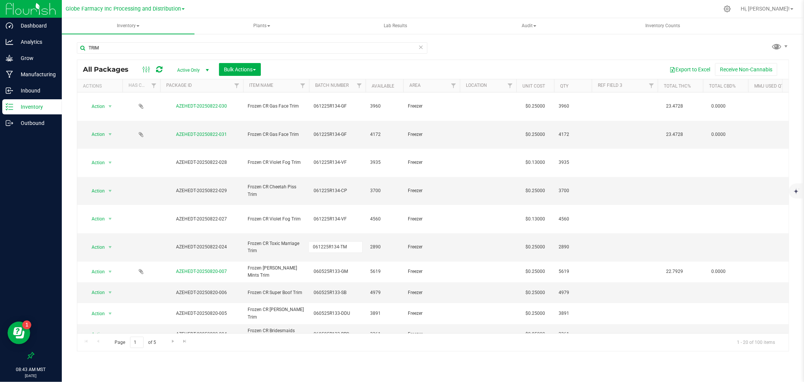
click at [351, 60] on div "All Packages Active Only Active Only Lab Samples Locked All Bulk Actions Add to…" at bounding box center [433, 206] width 712 height 292
click at [159, 69] on icon at bounding box center [159, 70] width 6 height 8
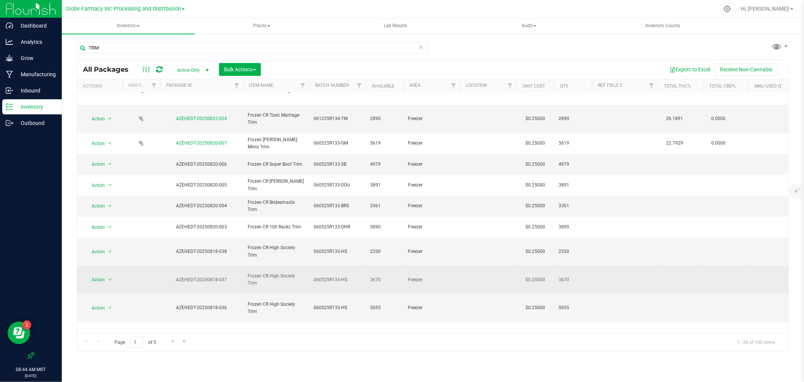
scroll to position [131, 0]
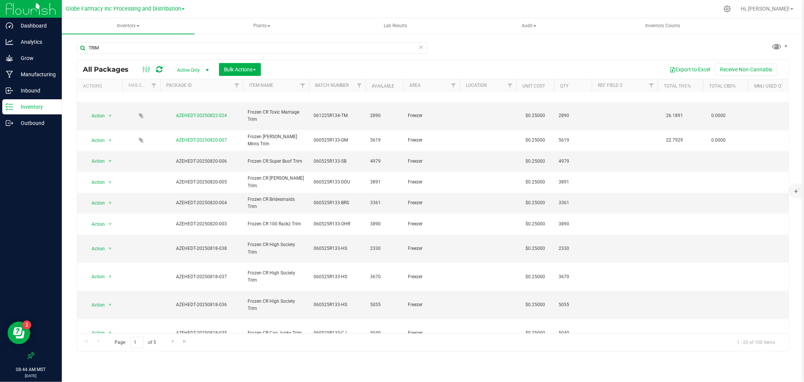
click at [279, 86] on th "Item Name" at bounding box center [276, 85] width 66 height 13
click at [268, 86] on div at bounding box center [432, 205] width 711 height 291
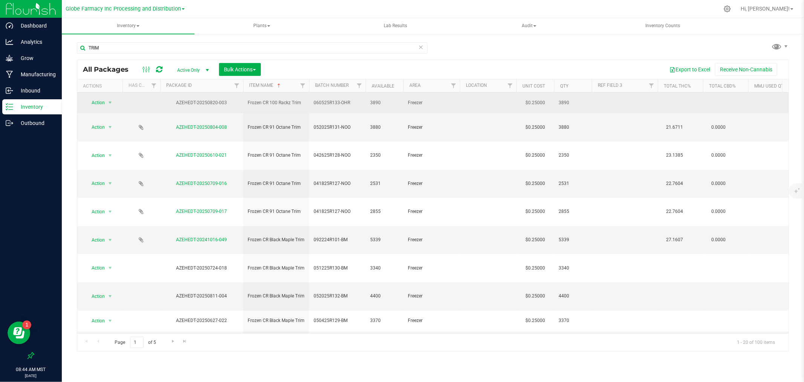
click at [347, 103] on span "060525R133-OHR" at bounding box center [338, 102] width 48 height 7
click at [341, 100] on input "060525R133-OHR" at bounding box center [336, 103] width 54 height 12
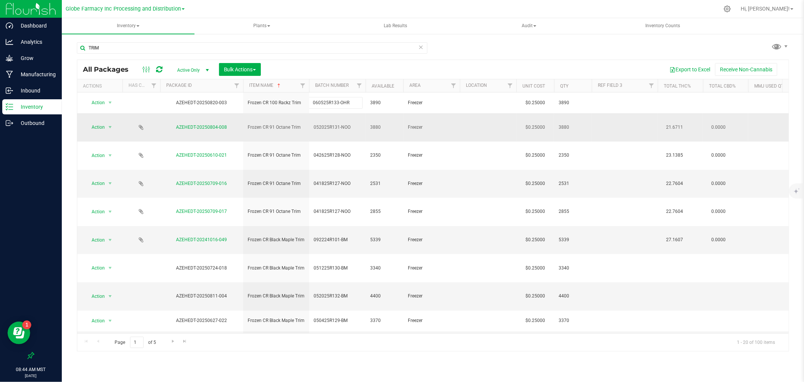
type input "060525R133-HR"
click at [361, 57] on div "TRIM" at bounding box center [252, 50] width 351 height 17
click at [159, 70] on icon at bounding box center [159, 70] width 6 height 8
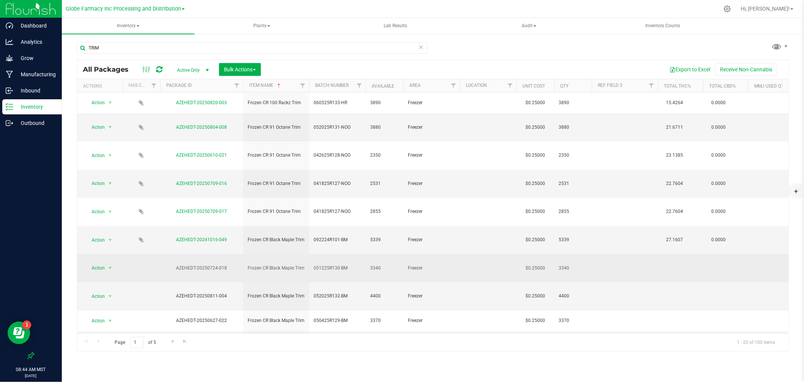
click at [346, 264] on span "051225R130-BM" at bounding box center [338, 267] width 48 height 7
type input "051225R130-B"
click at [351, 189] on div "All Packages Active Only Active Only Lab Samples Locked All Bulk Actions Add to…" at bounding box center [433, 206] width 712 height 292
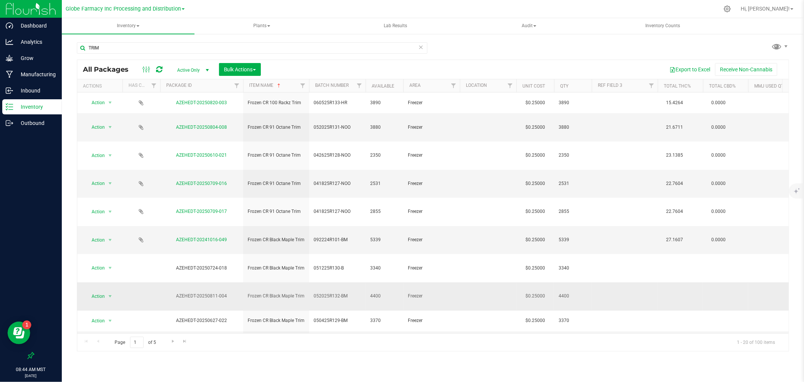
click at [352, 292] on span "052025R132-BM" at bounding box center [338, 295] width 48 height 7
type input "052025R132-B"
click at [355, 184] on div "All Packages Active Only Active Only Lab Samples Locked All Bulk Actions Add to…" at bounding box center [433, 206] width 712 height 292
type input "050425R129-B"
click at [355, 183] on div "All Packages Active Only Active Only Lab Samples Locked All Bulk Actions Add to…" at bounding box center [433, 206] width 712 height 292
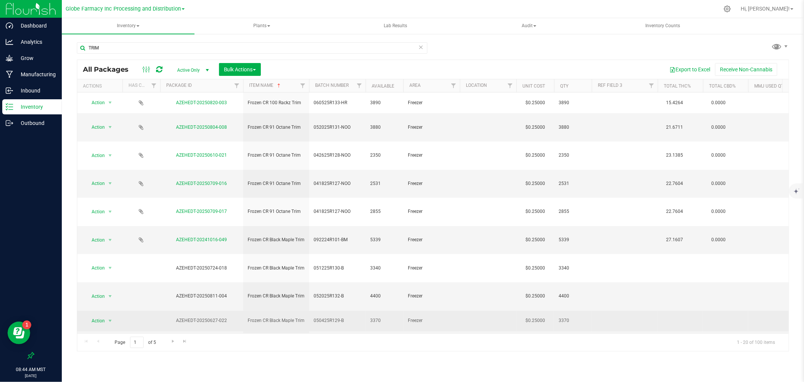
click at [351, 317] on span "050425R129-B" at bounding box center [338, 320] width 48 height 7
type input "050425R129-BM"
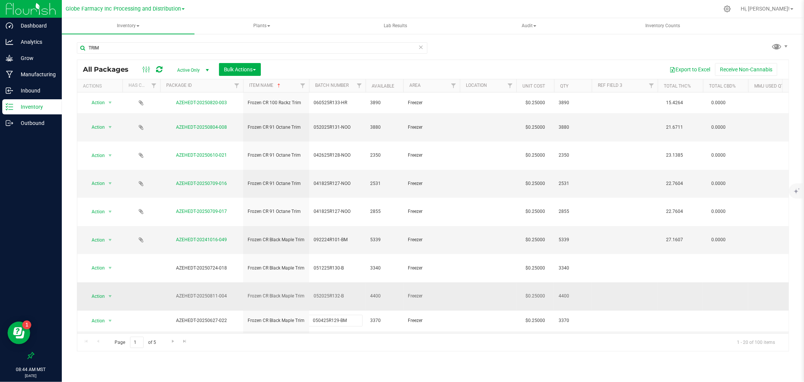
click at [351, 231] on div "All Packages Active Only Active Only Lab Samples Locked All Bulk Actions Add to…" at bounding box center [433, 206] width 712 height 292
drag, startPoint x: 351, startPoint y: 231, endPoint x: 351, endPoint y: 227, distance: 3.8
click at [351, 292] on span "052025R132-B" at bounding box center [338, 295] width 48 height 7
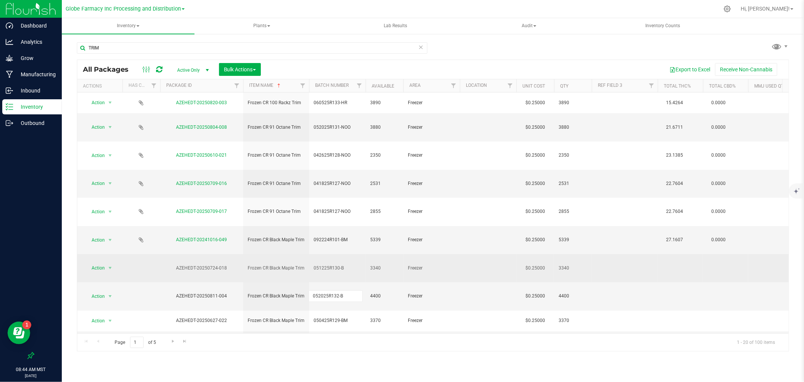
type input "052025R132-BM"
click at [351, 203] on div "All Packages Active Only Active Only Lab Samples Locked All Bulk Actions Add to…" at bounding box center [433, 206] width 712 height 292
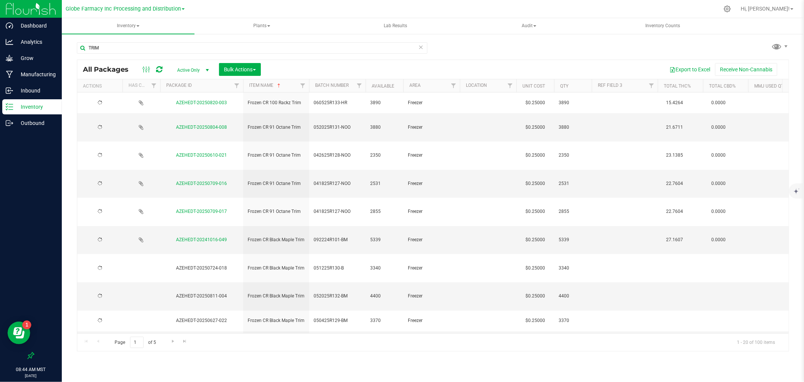
click at [351, 264] on span "051225R130-B" at bounding box center [338, 267] width 48 height 7
type input "051225R130-BM"
click at [339, 74] on div "All Packages Active Only Active Only Lab Samples Locked All Bulk Actions Add to…" at bounding box center [433, 206] width 712 height 292
click at [158, 71] on icon at bounding box center [159, 70] width 6 height 8
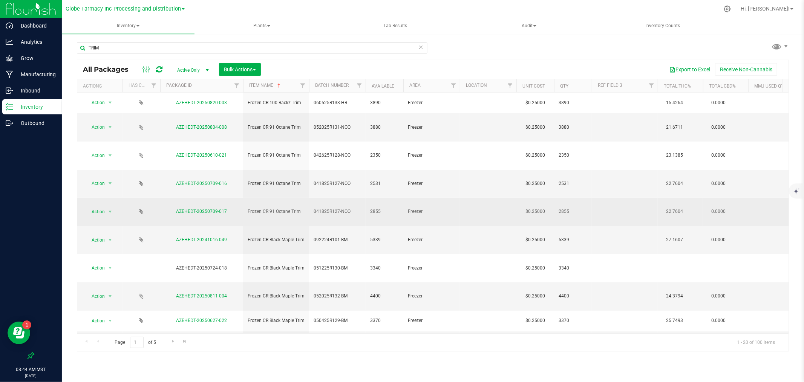
scroll to position [42, 0]
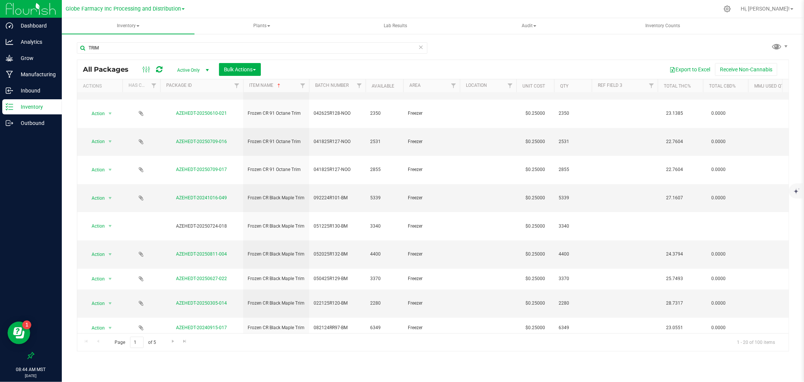
click at [348, 377] on span "041825R127-BM" at bounding box center [338, 380] width 48 height 7
type input "041825R127-B"
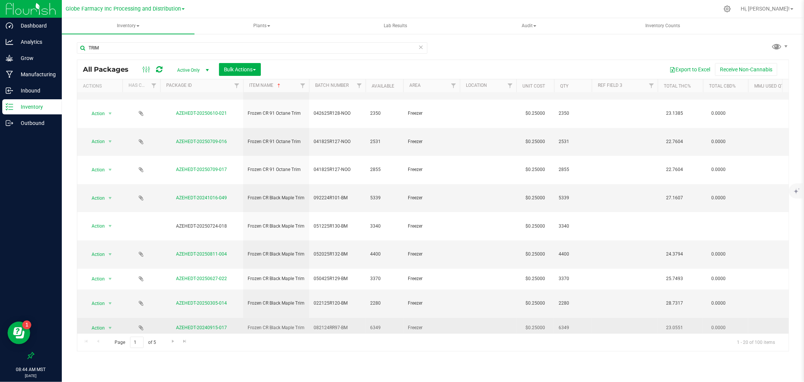
click at [340, 228] on div "All Packages Active Only Active Only Lab Samples Locked All Bulk Actions Add to…" at bounding box center [433, 206] width 712 height 292
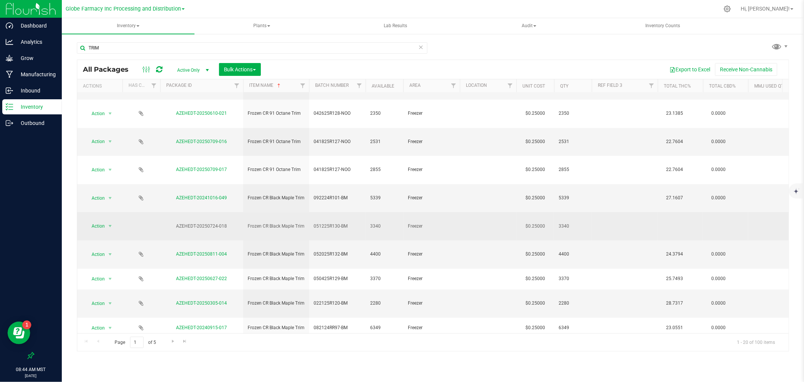
click at [349, 222] on span "051225R130-BM" at bounding box center [338, 225] width 48 height 7
type input "051225R130-B"
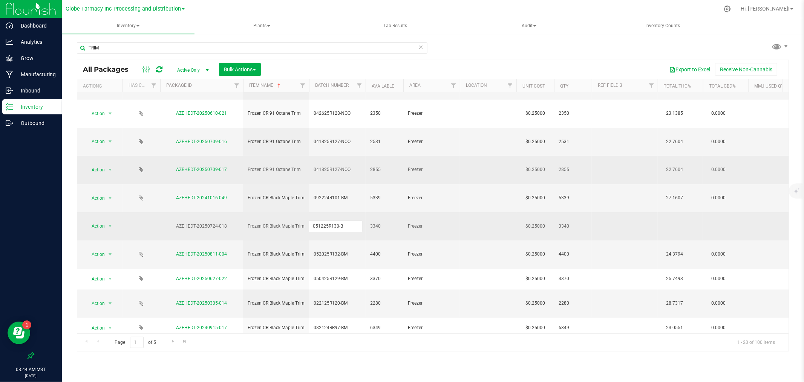
click at [353, 134] on div "All Packages Active Only Active Only Lab Samples Locked All Bulk Actions Add to…" at bounding box center [433, 206] width 712 height 292
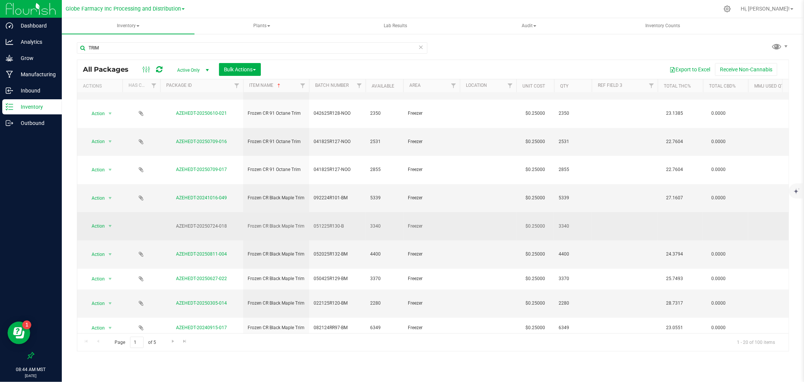
click at [355, 222] on span "051225R130-B" at bounding box center [338, 225] width 48 height 7
type input "051225R130-BM"
click at [349, 250] on div "All Packages Active Only Active Only Lab Samples Locked All Bulk Actions Add to…" at bounding box center [433, 206] width 712 height 292
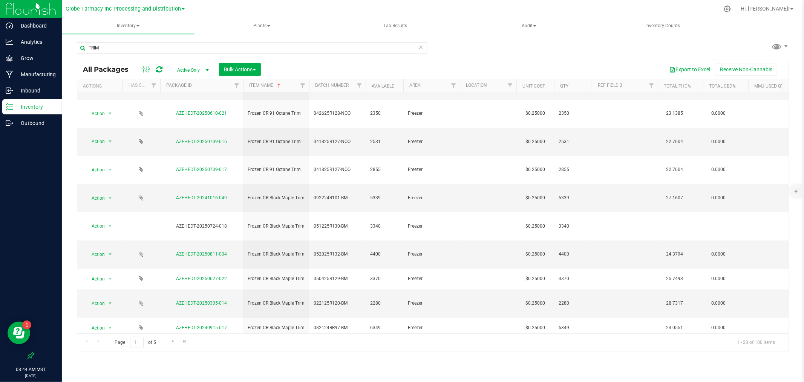
click at [351, 374] on input "041825R127-B" at bounding box center [336, 380] width 54 height 12
type input "041825R127-BM"
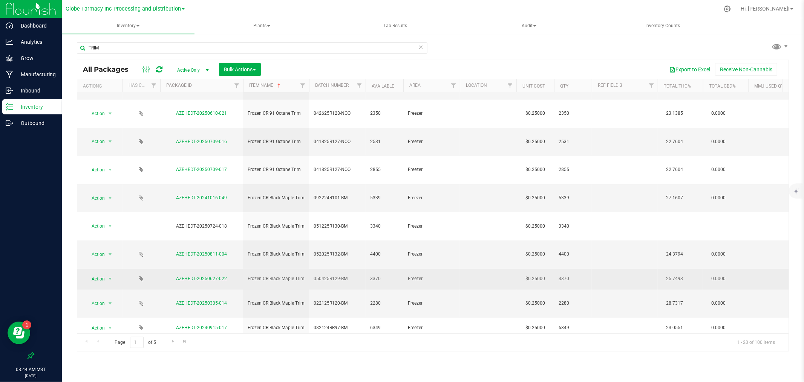
click at [352, 198] on div "All Packages Active Only Active Only Lab Samples Locked All Bulk Actions Add to…" at bounding box center [433, 206] width 712 height 292
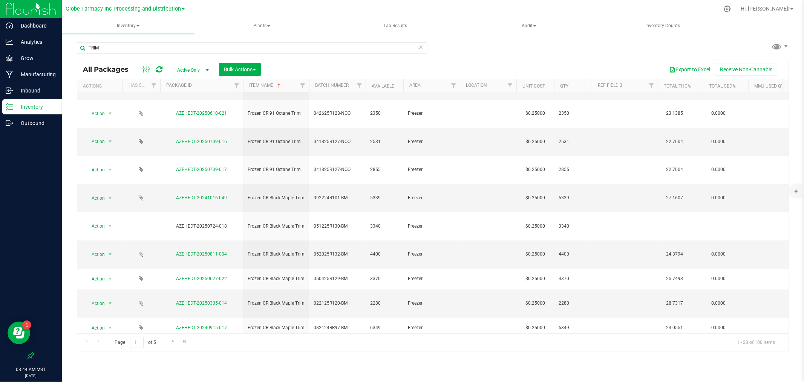
type input "111724R108-BM"
click at [339, 249] on div "All Packages Active Only Active Only Lab Samples Locked All Bulk Actions Add to…" at bounding box center [433, 206] width 712 height 292
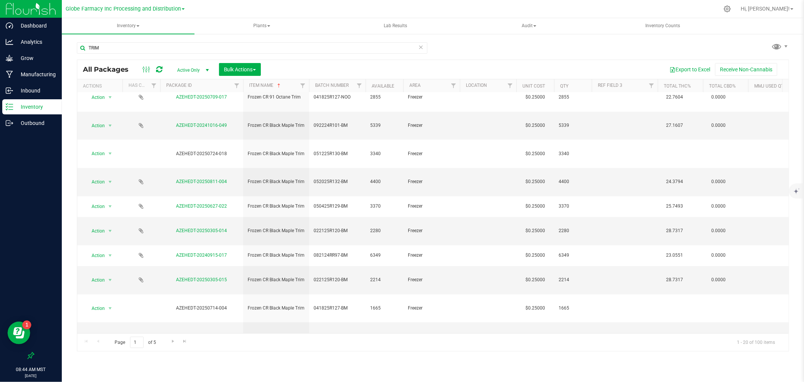
click at [352, 360] on span "052025R131-BM" at bounding box center [338, 363] width 48 height 7
type input "052025R131-B"
click at [416, 210] on div "All Packages Active Only Active Only Lab Samples Locked All Bulk Actions Add to…" at bounding box center [433, 206] width 712 height 292
click at [352, 381] on span "060525R133-BRS" at bounding box center [338, 388] width 48 height 7
type input "060525R133-BMS"
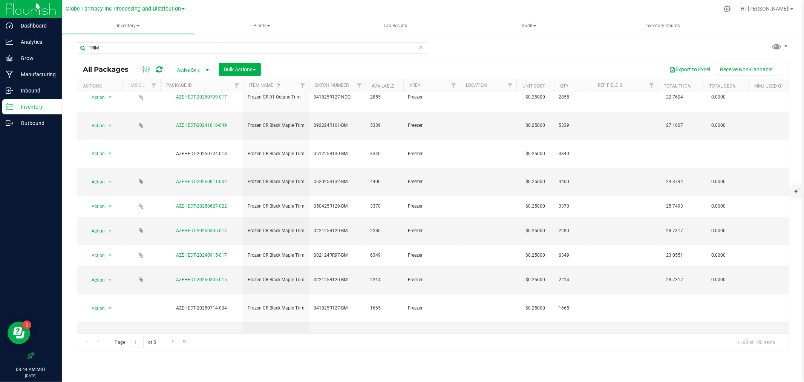
click at [352, 270] on div "All Packages Active Only Active Only Lab Samples Locked All Bulk Actions Add to…" at bounding box center [433, 206] width 712 height 292
type input "031725R123-BMS"
click at [351, 284] on div "All Packages Active Only Active Only Lab Samples Locked All Bulk Actions Add to…" at bounding box center [433, 206] width 712 height 292
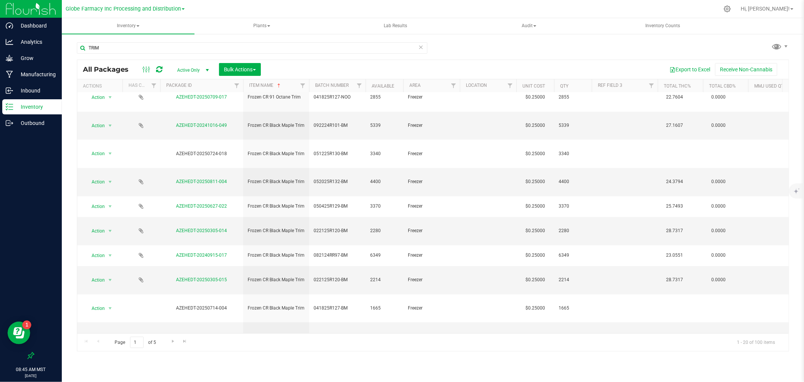
type input "052025R131-BMS"
click at [362, 224] on div "All Packages Active Only Active Only Lab Samples Locked All Bulk Actions Add to…" at bounding box center [433, 206] width 712 height 292
click at [359, 360] on span "052025R131-B" at bounding box center [338, 363] width 48 height 7
click at [359, 358] on input "052025R131-B" at bounding box center [336, 364] width 54 height 12
type input "052025R131-BM"
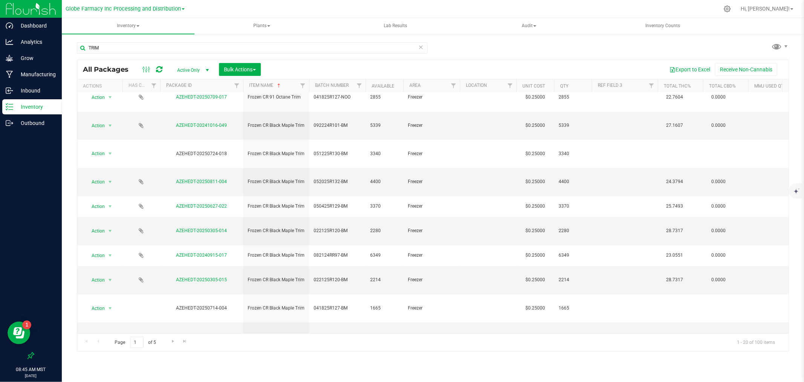
click at [366, 366] on div "Inventory All packages All inventory Waste log Create inventory Plants All plan…" at bounding box center [433, 199] width 742 height 363
click at [160, 70] on icon at bounding box center [159, 70] width 6 height 8
click at [167, 342] on link "Go to the next page" at bounding box center [172, 341] width 11 height 10
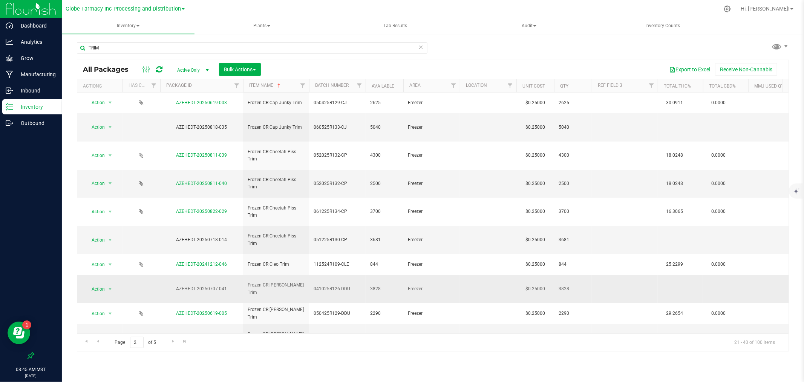
click at [351, 285] on span "041025R126-DDU" at bounding box center [338, 288] width 48 height 7
click at [348, 236] on span "051225R130-CP" at bounding box center [338, 239] width 48 height 7
type input "051225R130-C"
click at [358, 123] on div "All Packages Active Only Active Only Lab Samples Locked All Bulk Actions Add to…" at bounding box center [433, 206] width 712 height 292
click at [351, 236] on span "051225R130-C" at bounding box center [338, 239] width 48 height 7
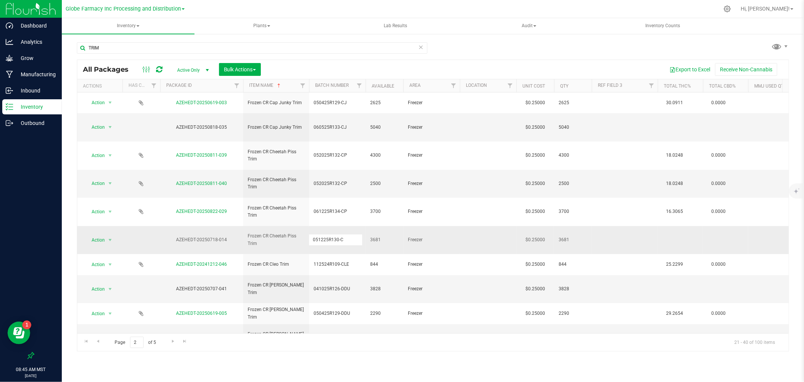
type input "051225R130-CP"
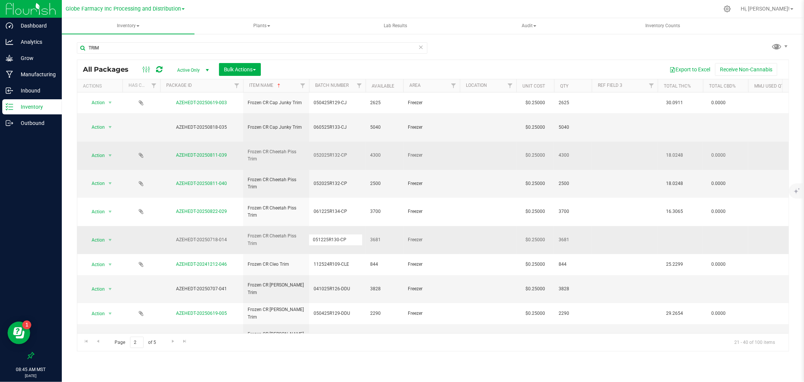
click at [356, 139] on div "All Packages Active Only Active Only Lab Samples Locked All Bulk Actions Add to…" at bounding box center [433, 206] width 712 height 292
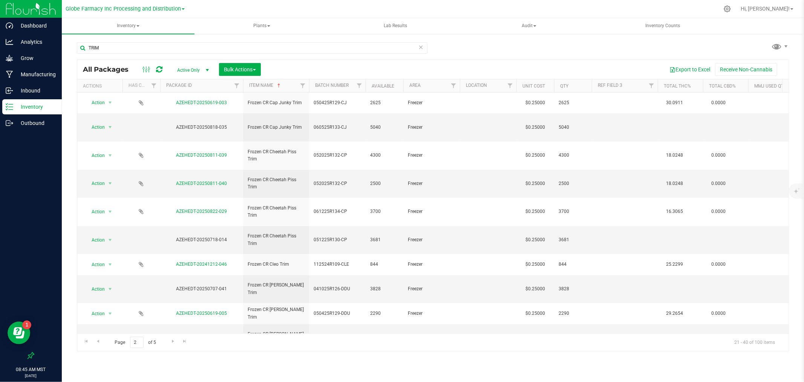
drag, startPoint x: 160, startPoint y: 63, endPoint x: 159, endPoint y: 68, distance: 4.9
click at [159, 68] on div "All Packages Active Only Active Only Lab Samples Locked All Bulk Actions Add to…" at bounding box center [432, 69] width 711 height 19
click at [159, 68] on icon at bounding box center [159, 70] width 6 height 8
click at [349, 124] on span "060525R133-CJ" at bounding box center [338, 127] width 48 height 7
type input "060525R133-C"
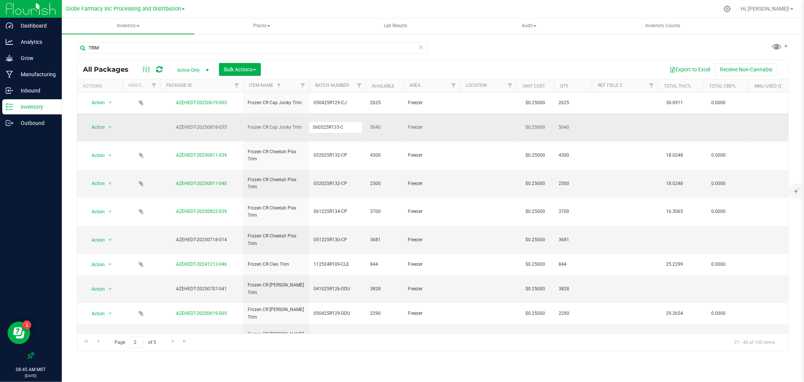
click at [348, 70] on div "All Packages Active Only Active Only Lab Samples Locked All Bulk Actions Add to…" at bounding box center [433, 206] width 712 height 292
click at [349, 124] on span "060525R133-C" at bounding box center [338, 127] width 48 height 7
type input "060525R133-CJ"
click at [349, 51] on input "TRIM" at bounding box center [252, 47] width 351 height 11
click at [157, 69] on icon at bounding box center [159, 70] width 6 height 8
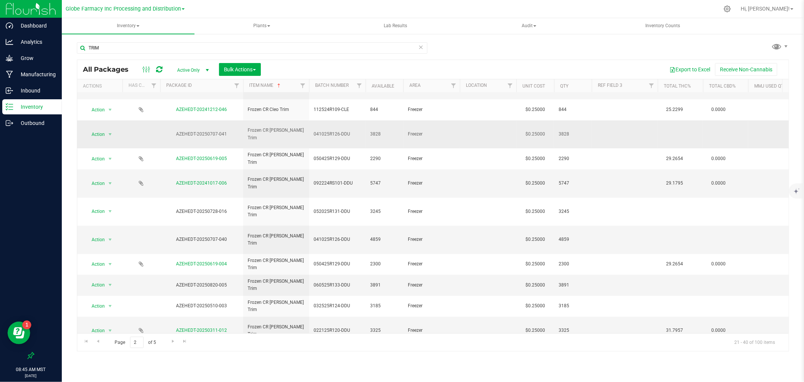
scroll to position [159, 0]
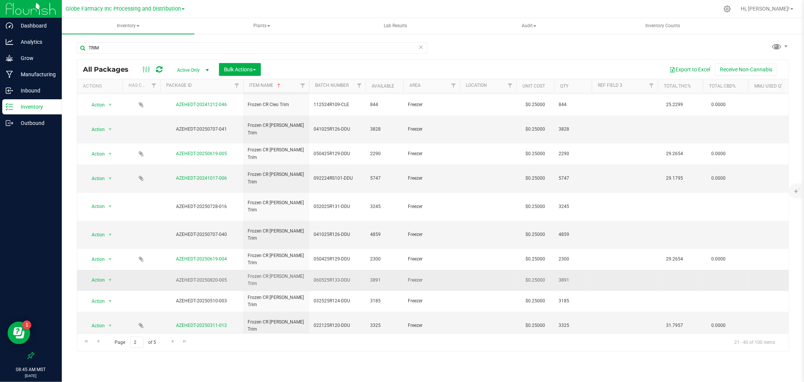
click at [353, 276] on span "060525R133-DDU" at bounding box center [338, 279] width 48 height 7
type input "060525R133-DD"
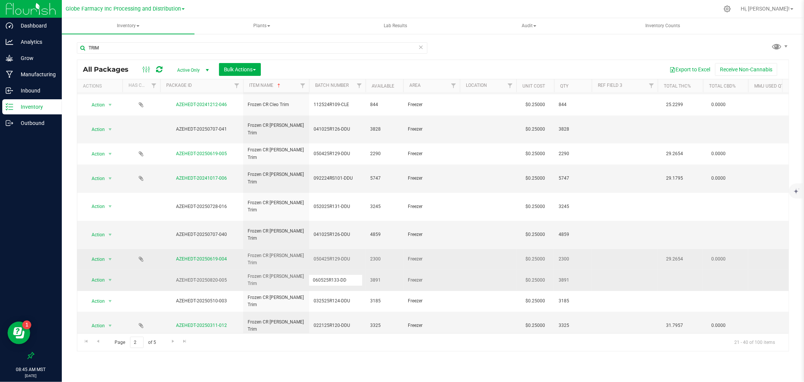
click at [355, 188] on div "All Packages Active Only Active Only Lab Samples Locked All Bulk Actions Add to…" at bounding box center [433, 206] width 712 height 292
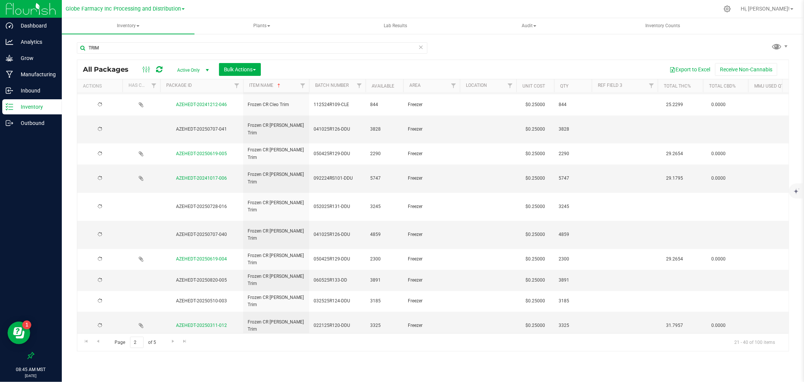
drag, startPoint x: 355, startPoint y: 188, endPoint x: 356, endPoint y: 182, distance: 6.0
click at [356, 255] on span "050425R129-DDU" at bounding box center [338, 258] width 48 height 7
type input "050425R129-DDU"
click at [354, 221] on td "041025R126-DDU" at bounding box center [337, 235] width 57 height 28
type input "041025R126-DD"
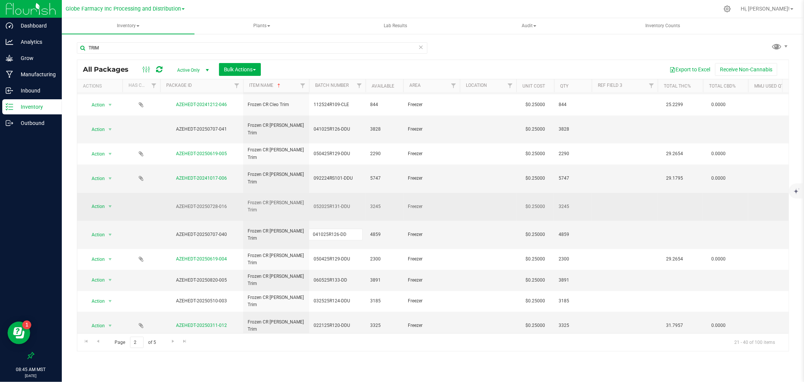
click at [356, 143] on div "All Packages Active Only Active Only Lab Samples Locked All Bulk Actions Add to…" at bounding box center [433, 206] width 712 height 292
click at [356, 203] on span "052025R131-DDU" at bounding box center [338, 206] width 48 height 7
type input "052025R131-DD"
click at [357, 118] on div "All Packages Active Only Active Only Lab Samples Locked All Bulk Actions Add to…" at bounding box center [433, 206] width 712 height 292
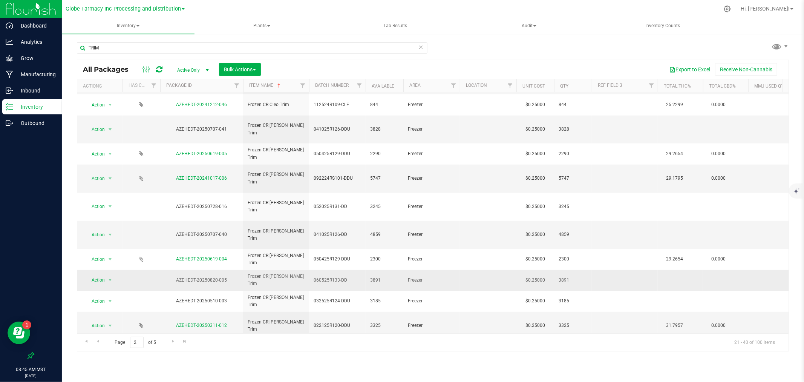
click at [358, 276] on span "060525R133-DD" at bounding box center [338, 279] width 48 height 7
type input "060525R133-DDU"
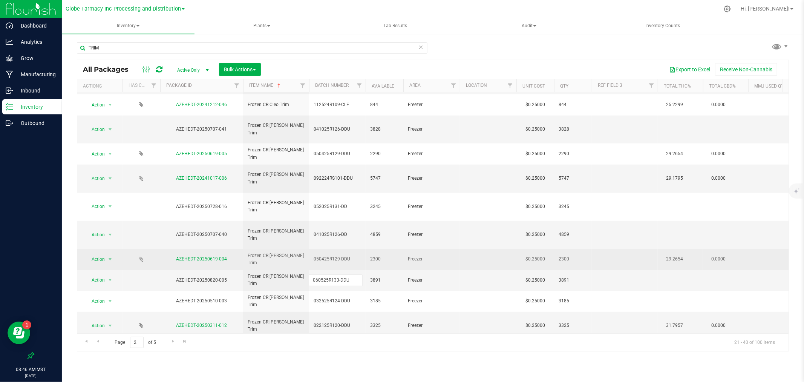
click at [348, 176] on div "All Packages Active Only Active Only Lab Samples Locked All Bulk Actions Add to…" at bounding box center [433, 206] width 712 height 292
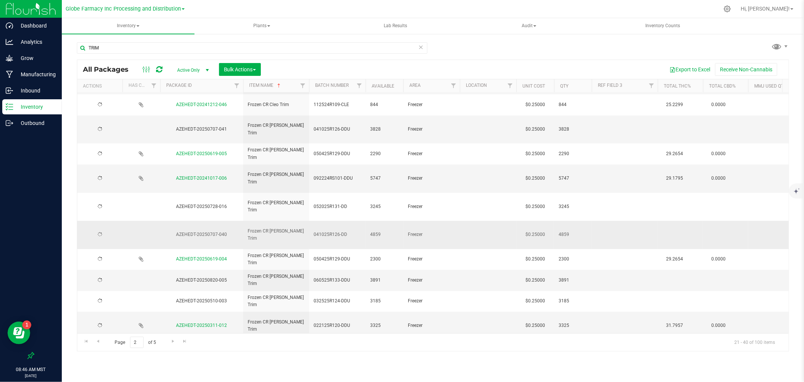
click at [350, 231] on span "041025R126-DD" at bounding box center [338, 234] width 48 height 7
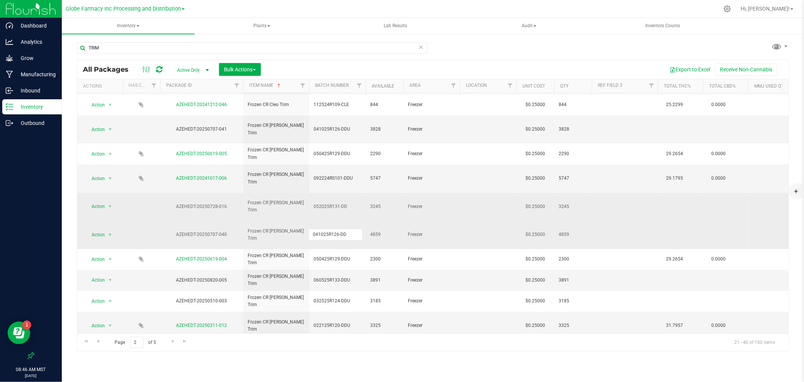
type input "041025R126-DDU"
click at [353, 144] on div "All Packages Active Only Active Only Lab Samples Locked All Bulk Actions Add to…" at bounding box center [433, 206] width 712 height 292
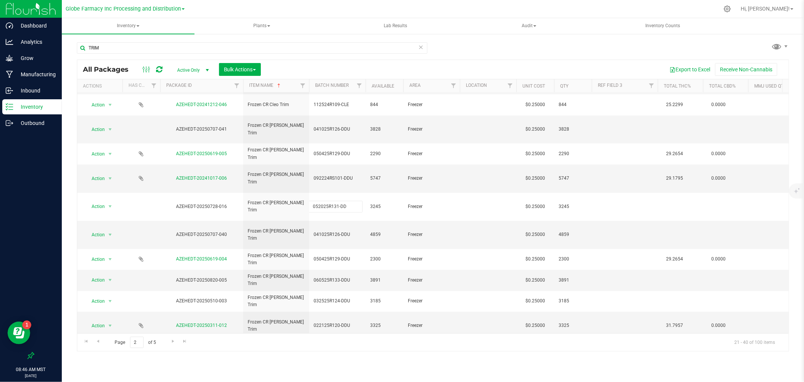
type input "052025R131-DDU"
click at [356, 237] on div "All Packages Active Only Active Only Lab Samples Locked All Bulk Actions Add to…" at bounding box center [433, 206] width 712 height 292
click at [354, 297] on span "032525R124-DDU" at bounding box center [338, 300] width 48 height 7
type input "032525R124-DD"
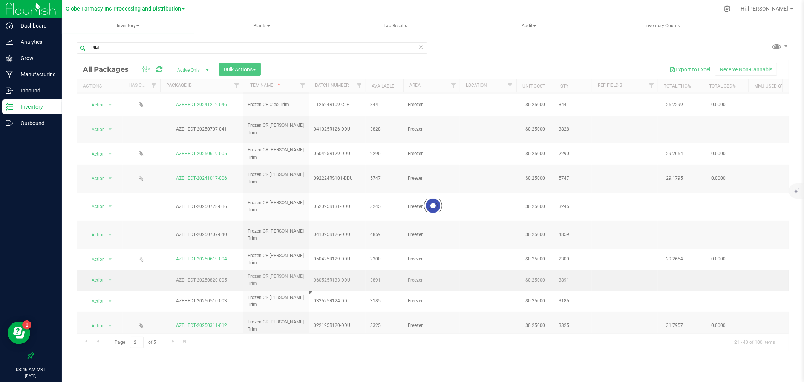
click at [355, 204] on div "Loading... All Packages Active Only Active Only Lab Samples Locked All Bulk Act…" at bounding box center [433, 206] width 712 height 292
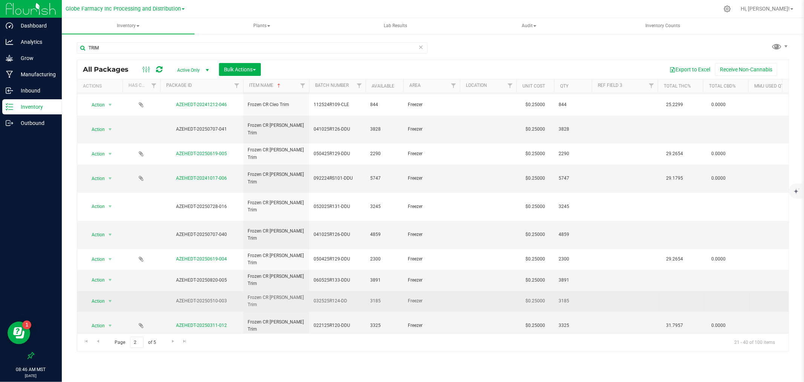
click at [353, 291] on td "032525R124-DD" at bounding box center [337, 301] width 57 height 21
type input "032525R124-DDU"
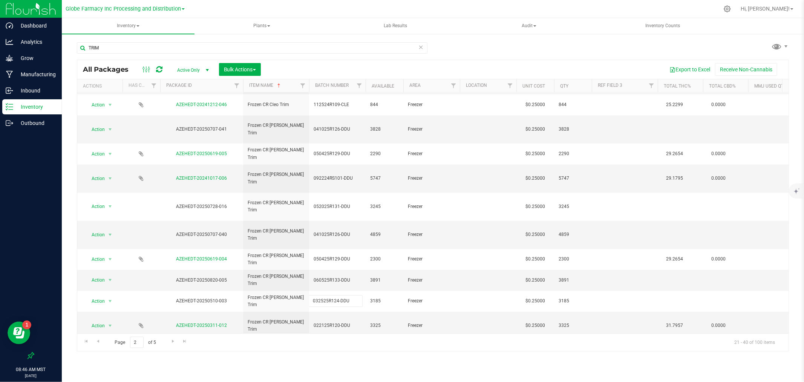
click at [355, 63] on div "All Packages Active Only Active Only Lab Samples Locked All Bulk Actions Add to…" at bounding box center [433, 206] width 712 height 292
click at [161, 69] on icon at bounding box center [159, 70] width 6 height 8
click at [347, 368] on td "040225R125-GF" at bounding box center [337, 378] width 57 height 21
type input "040225R125-G"
click at [356, 240] on div "All Packages Active Only Active Only Lab Samples Locked All Bulk Actions Add to…" at bounding box center [433, 206] width 712 height 292
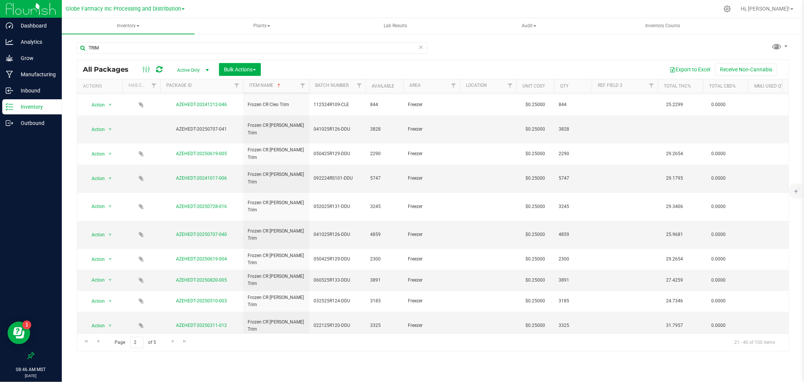
click at [348, 374] on span "040225R125-G" at bounding box center [338, 377] width 48 height 7
type input "040225R125-GF"
click at [348, 213] on div "All Packages Active Only Active Only Lab Samples Locked All Bulk Actions Add to…" at bounding box center [433, 206] width 712 height 292
click at [159, 70] on icon at bounding box center [159, 70] width 6 height 8
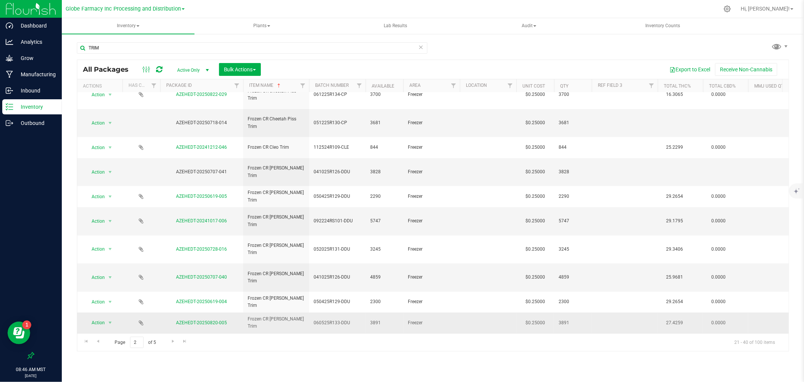
scroll to position [76, 0]
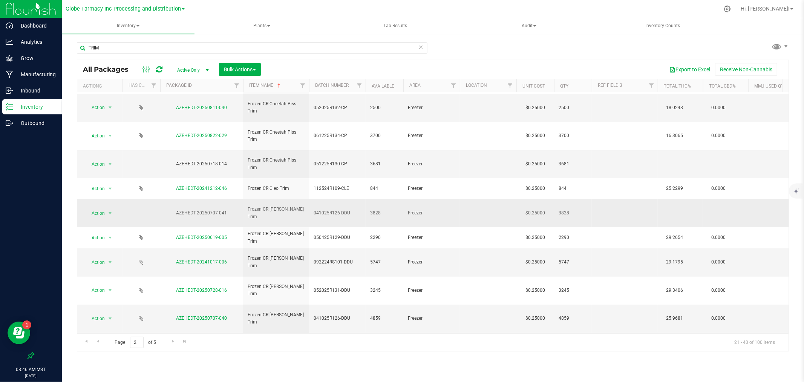
click at [359, 199] on td "041025R126-DDU" at bounding box center [337, 213] width 57 height 28
type input "041025R126-DD"
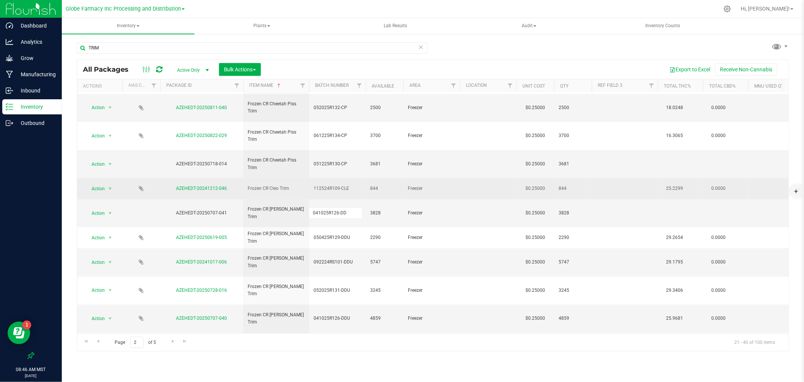
click at [355, 143] on div "All Packages Active Only Active Only Lab Samples Locked All Bulk Actions Add to…" at bounding box center [433, 206] width 712 height 292
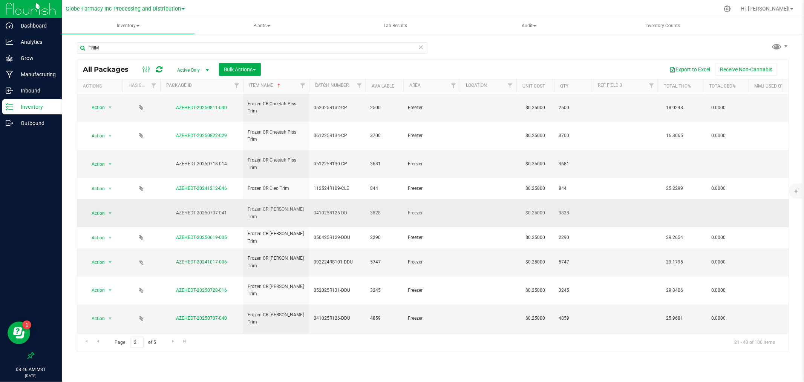
click at [352, 209] on span "041025R126-DD" at bounding box center [338, 212] width 48 height 7
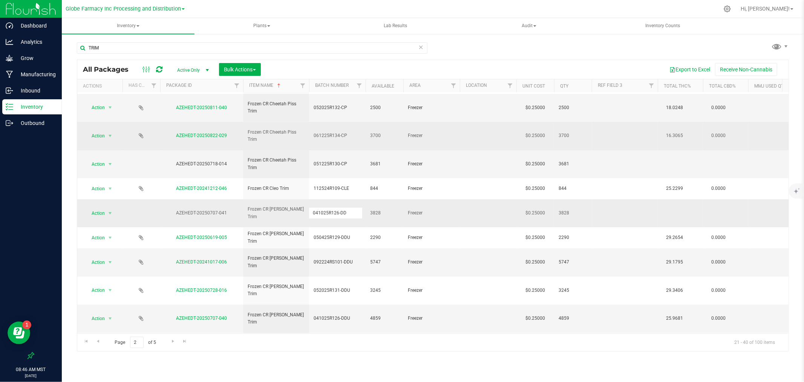
click at [371, 122] on td "3700" at bounding box center [385, 136] width 38 height 28
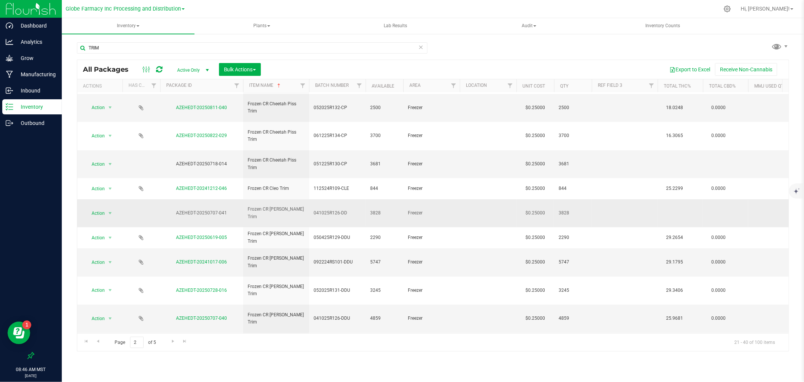
click at [356, 209] on span "041025R126-DD" at bounding box center [338, 212] width 48 height 7
type input "041025R126-DDU"
click at [359, 130] on div "All Packages Active Only Active Only Lab Samples Locked All Bulk Actions Add to…" at bounding box center [433, 206] width 712 height 292
click at [160, 69] on icon at bounding box center [159, 70] width 6 height 8
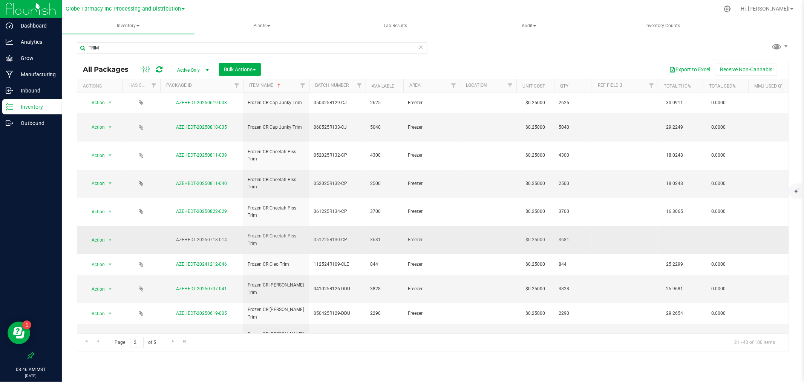
click at [352, 236] on span "051225R130-CP" at bounding box center [338, 239] width 48 height 7
type input "051225R130-C"
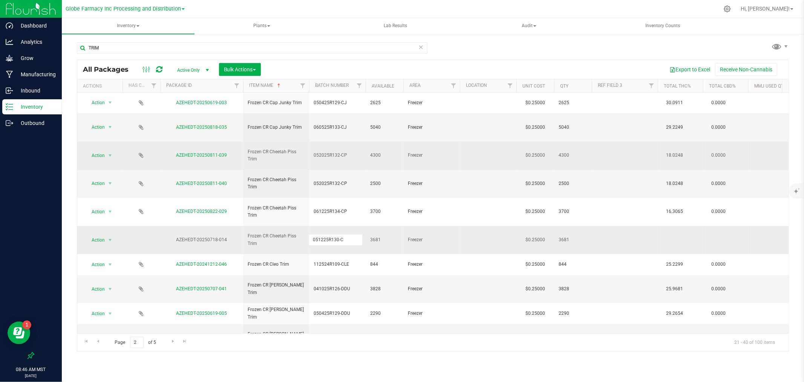
click at [362, 143] on div "All Packages Active Only Active Only Lab Samples Locked All Bulk Actions Add to…" at bounding box center [433, 206] width 712 height 292
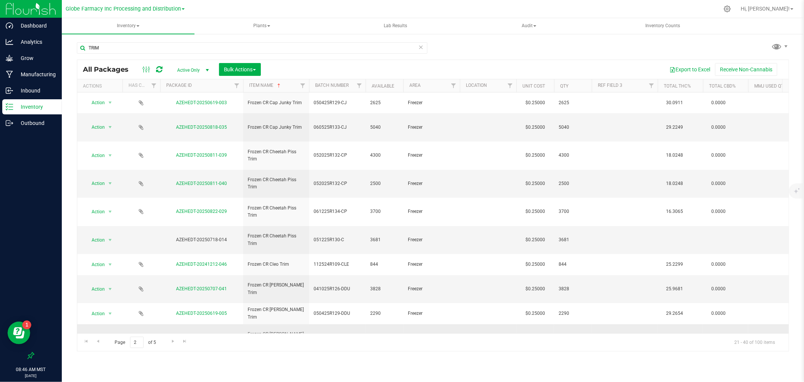
click at [349, 334] on span "092224RS101-DDU" at bounding box center [338, 337] width 48 height 7
click at [357, 226] on td "051225R130-C" at bounding box center [337, 240] width 57 height 28
type input "051225R130-CP"
click at [360, 153] on div "All Packages Active Only Active Only Lab Samples Locked All Bulk Actions Add to…" at bounding box center [433, 206] width 712 height 292
click at [157, 69] on icon at bounding box center [159, 70] width 6 height 8
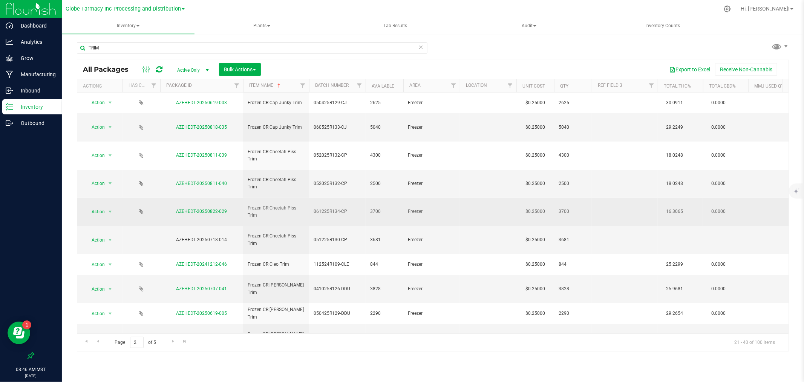
scroll to position [159, 0]
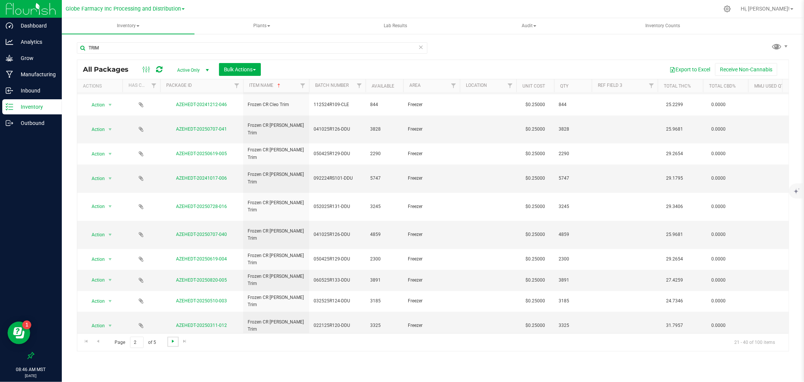
click at [171, 340] on span "Go to the next page" at bounding box center [173, 341] width 6 height 6
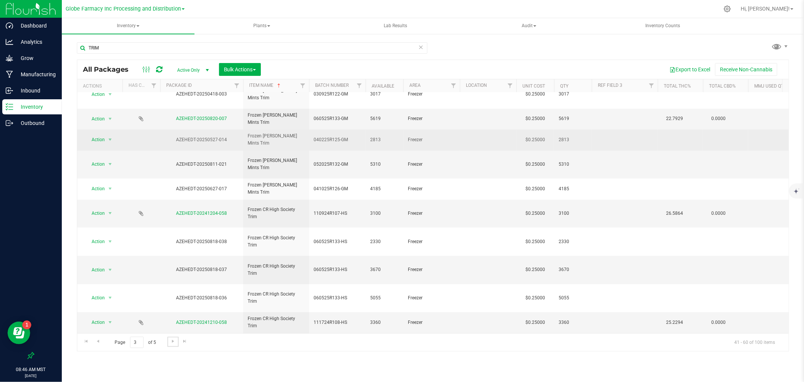
scroll to position [118, 0]
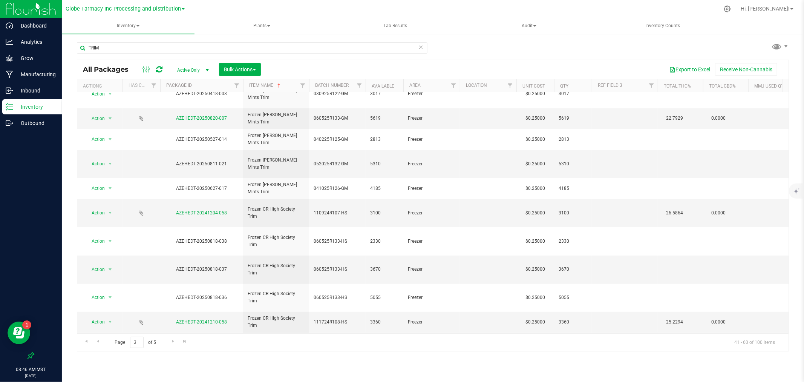
type input "051225R130-H"
click at [354, 233] on div "All Packages Active Only Active Only Lab Samples Locked All Bulk Actions Add to…" at bounding box center [433, 206] width 712 height 292
click at [354, 343] on span "052025R131-HS" at bounding box center [338, 346] width 48 height 7
type input "052025R131-H"
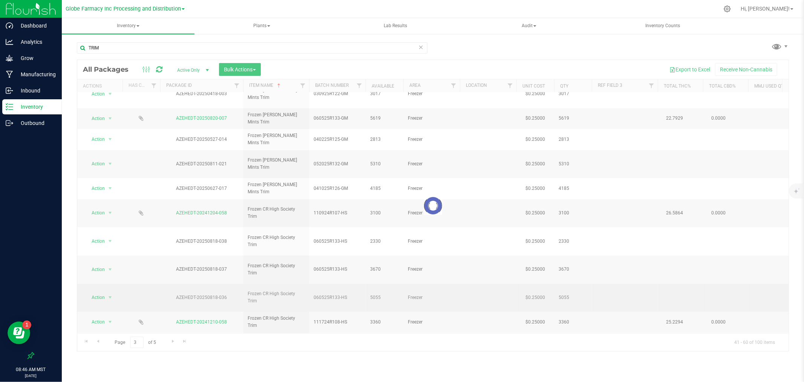
click at [352, 204] on div "Loading... All Packages Active Only Active Only Lab Samples Locked All Bulk Act…" at bounding box center [433, 206] width 712 height 292
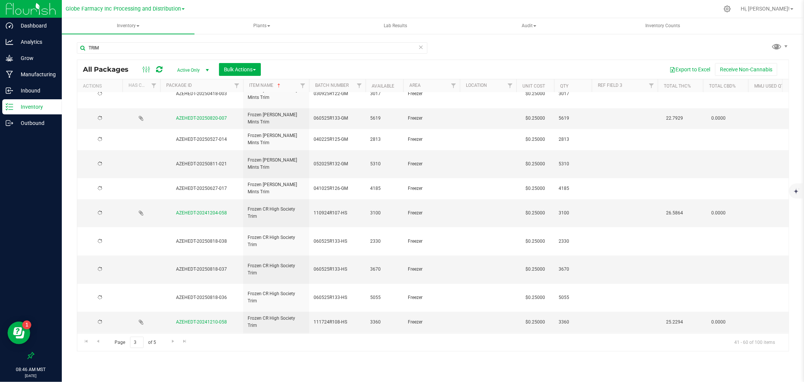
click at [352, 294] on span "060525R133-HS" at bounding box center [338, 297] width 48 height 7
type input "060525R133-H"
click at [353, 177] on div "All Packages Active Only Active Only Lab Samples Locked All Bulk Actions Add to…" at bounding box center [433, 206] width 712 height 292
click at [353, 265] on span "060525R133-HS" at bounding box center [338, 268] width 48 height 7
type input "060525R133-H"
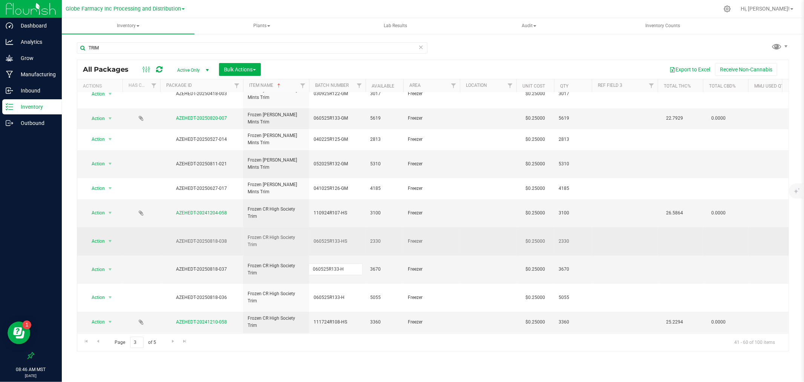
click at [354, 163] on div "All Packages Active Only Active Only Lab Samples Locked All Bulk Actions Add to…" at bounding box center [433, 206] width 712 height 292
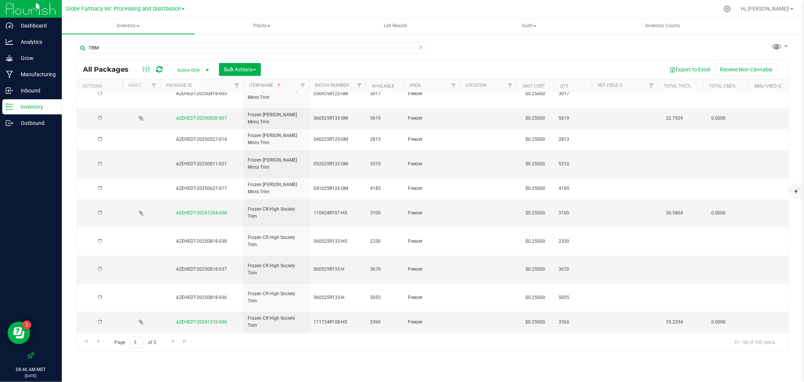
click at [355, 238] on span "060525R133-HS" at bounding box center [338, 241] width 48 height 7
type input "060525R133-H"
click at [361, 150] on div "All Packages Active Only Active Only Lab Samples Locked All Bulk Actions Add to…" at bounding box center [433, 206] width 712 height 292
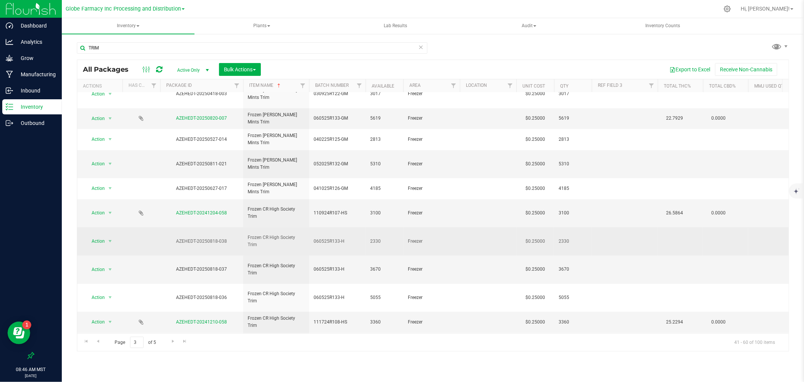
click at [351, 238] on span "060525R133-H" at bounding box center [338, 241] width 48 height 7
type input "060525R133-HS"
click at [352, 175] on div "All Packages Active Only Active Only Lab Samples Locked All Bulk Actions Add to…" at bounding box center [433, 206] width 712 height 292
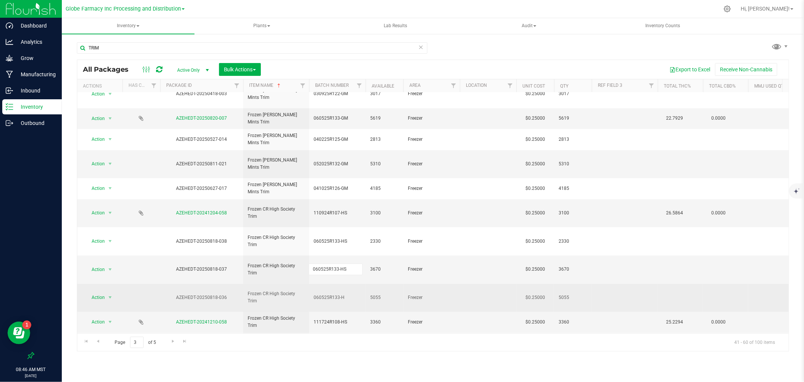
type input "060525R133-HS"
click at [353, 197] on div "All Packages Active Only Active Only Lab Samples Locked All Bulk Actions Add to…" at bounding box center [433, 206] width 712 height 292
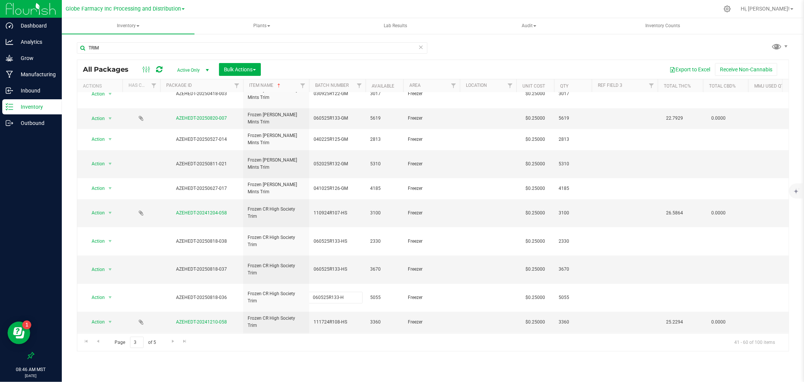
type input "060525R133-HS"
click at [353, 232] on div "All Packages Active Only Active Only Lab Samples Locked All Bulk Actions Add to…" at bounding box center [433, 206] width 712 height 292
click at [353, 343] on span "052025R131-H" at bounding box center [338, 346] width 48 height 7
type input "052025R131-HS"
click at [351, 265] on div "All Packages Active Only Active Only Lab Samples Locked All Bulk Actions Add to…" at bounding box center [433, 206] width 712 height 292
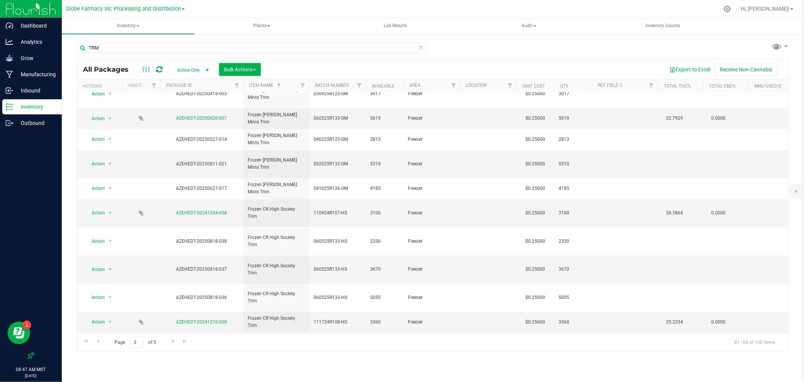
type input "051225R130-HS"
click at [349, 62] on div "All Packages Active Only Active Only Lab Samples Locked All Bulk Actions Add to…" at bounding box center [433, 206] width 712 height 292
click at [157, 71] on icon at bounding box center [159, 70] width 6 height 8
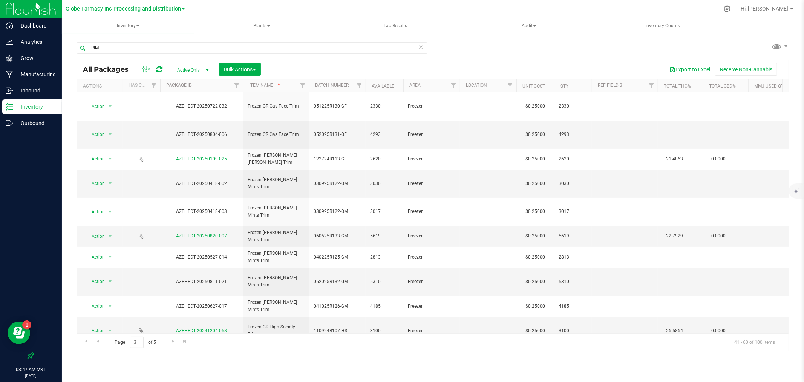
click at [158, 69] on icon at bounding box center [159, 70] width 6 height 8
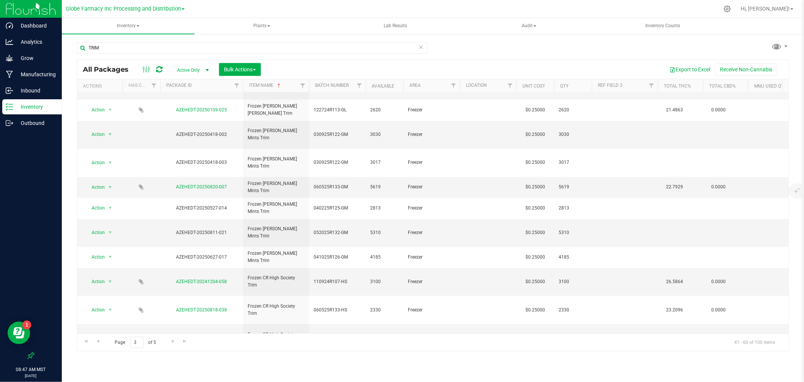
scroll to position [34, 0]
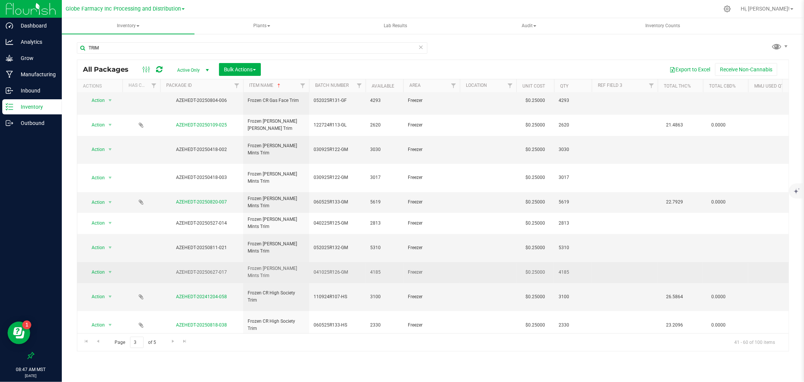
click at [352, 268] on span "041025R126-GM" at bounding box center [338, 271] width 48 height 7
type input "041025R126-G"
click at [348, 189] on div "All Packages Active Only Active Only Lab Samples Locked All Bulk Actions Add to…" at bounding box center [433, 206] width 712 height 292
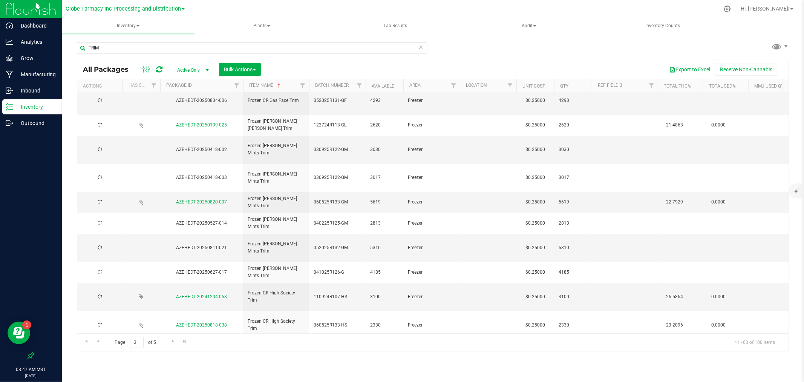
click at [348, 244] on span "052025R132-GM" at bounding box center [338, 247] width 48 height 7
type input "052025R132-G"
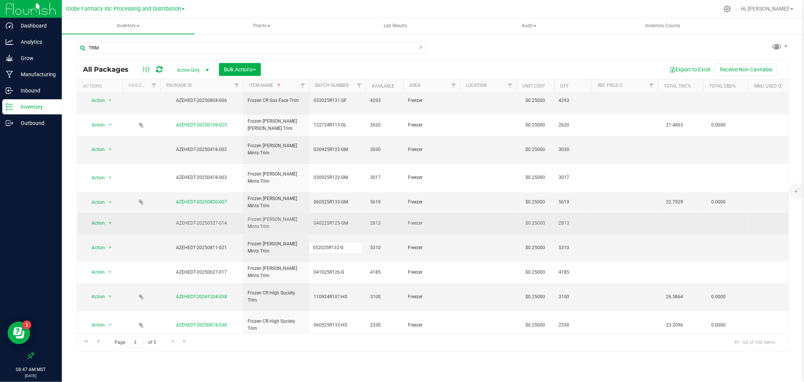
click at [348, 177] on div "All Packages Active Only Active Only Lab Samples Locked All Bulk Actions Add to…" at bounding box center [433, 206] width 712 height 292
click at [349, 219] on span "040225R125-GM" at bounding box center [338, 222] width 48 height 7
type input "040225R125-G"
click at [349, 163] on div "All Packages Active Only Active Only Lab Samples Locked All Bulk Actions Add to…" at bounding box center [433, 206] width 712 height 292
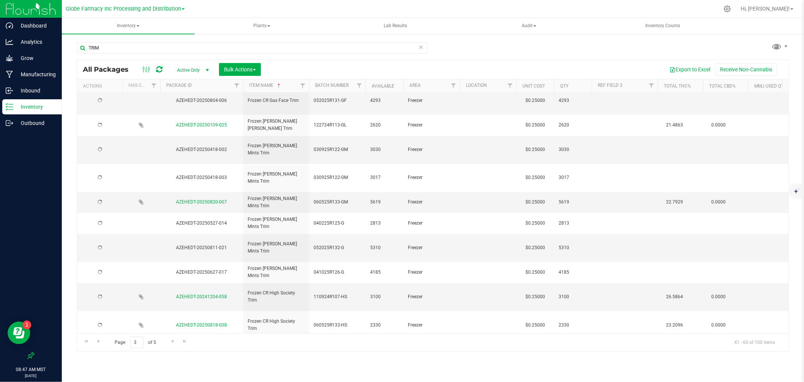
click at [350, 198] on span "060525R133-GM" at bounding box center [338, 201] width 48 height 7
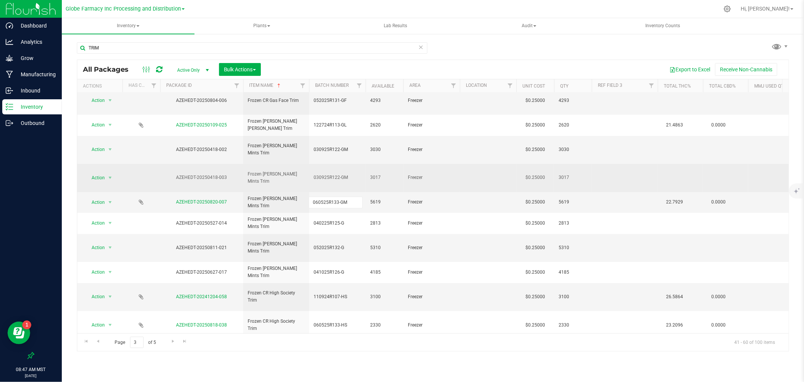
click at [352, 164] on td "030925R122-GM" at bounding box center [337, 178] width 57 height 28
click at [352, 172] on input "030925R122-GM" at bounding box center [336, 178] width 54 height 12
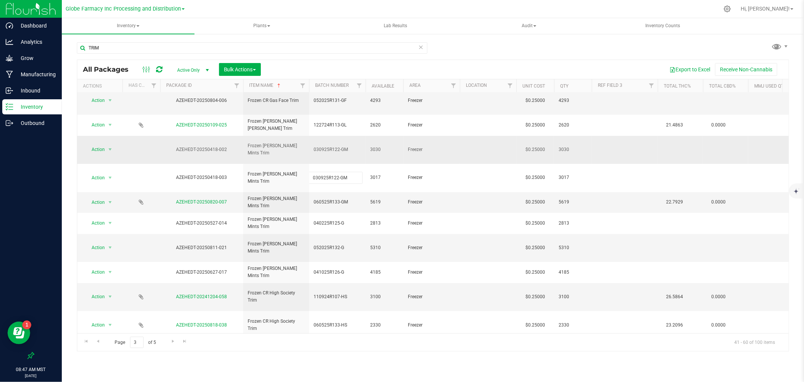
type input "030925R122-G"
click at [351, 119] on div "All Packages Active Only Active Only Lab Samples Locked All Bulk Actions Add to…" at bounding box center [433, 206] width 712 height 292
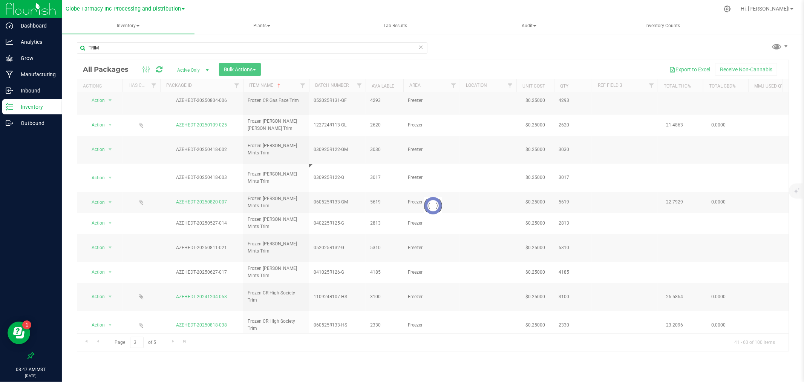
click at [353, 120] on div at bounding box center [432, 205] width 711 height 291
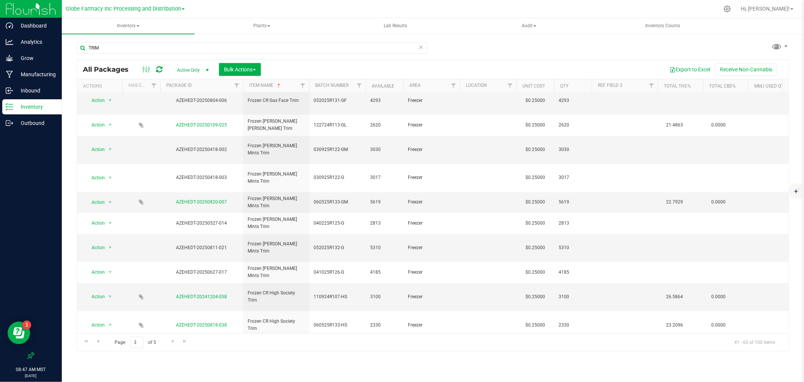
click at [353, 146] on span "030925R122-GM" at bounding box center [338, 149] width 48 height 7
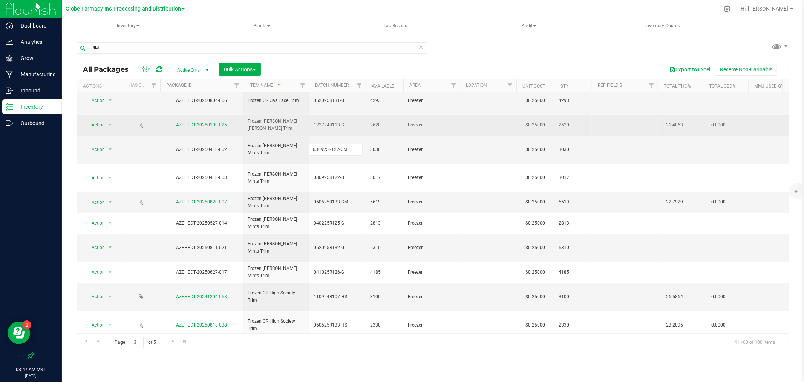
type input "030925R122-G"
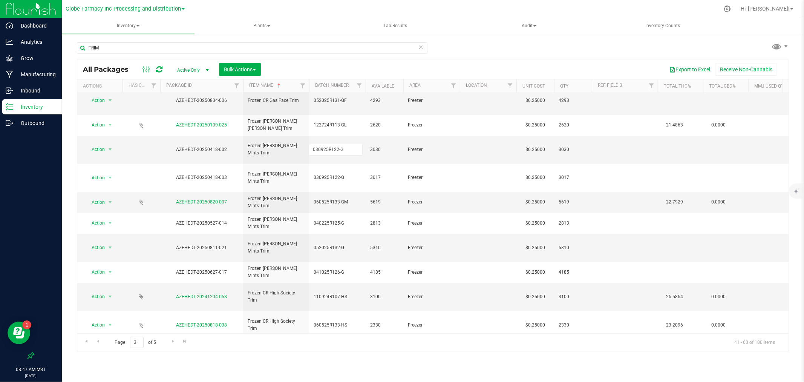
click at [357, 74] on div "All Packages Active Only Active Only Lab Samples Locked All Bulk Actions Add to…" at bounding box center [433, 206] width 712 height 292
click at [352, 146] on span "030925R122-G" at bounding box center [338, 149] width 48 height 7
type input "030925R122-GM"
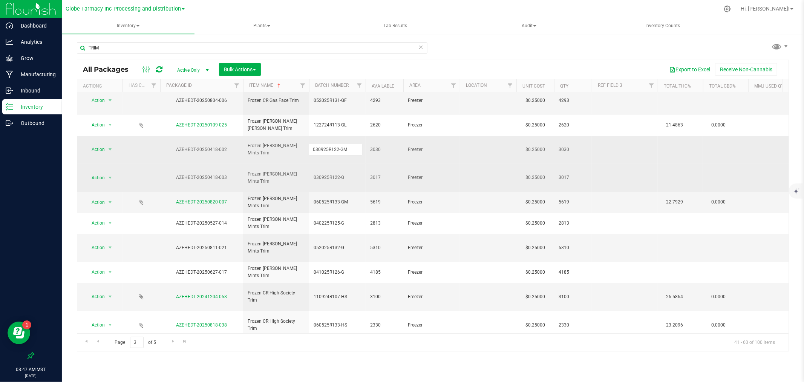
click at [351, 145] on div "All Packages Active Only Active Only Lab Samples Locked All Bulk Actions Add to…" at bounding box center [433, 206] width 712 height 292
click at [351, 174] on span "030925R122-G" at bounding box center [338, 177] width 48 height 7
type input "030925R122-GM"
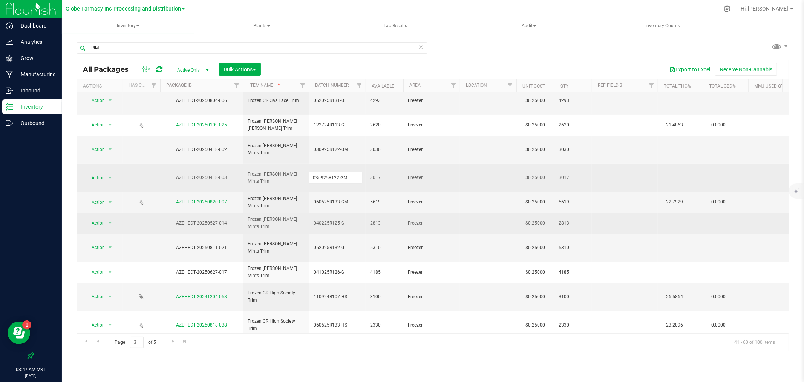
click at [358, 168] on div "All Packages Active Only Active Only Lab Samples Locked All Bulk Actions Add to…" at bounding box center [433, 206] width 712 height 292
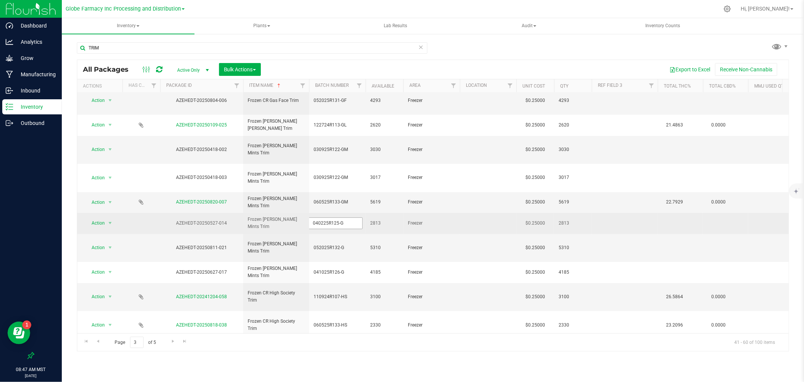
type input "040225R125-GM"
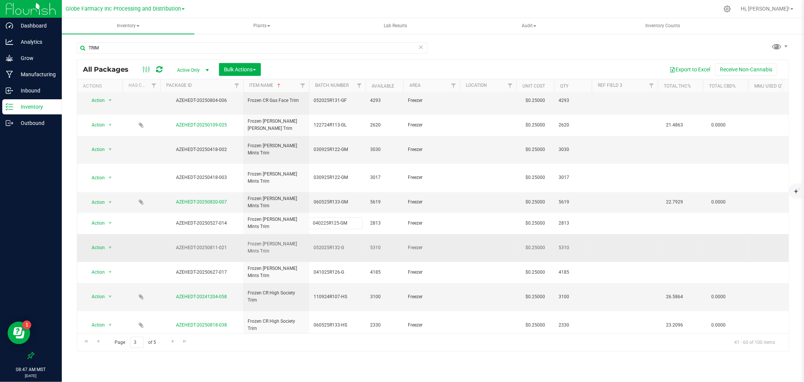
click at [352, 192] on div "All Packages Active Only Active Only Lab Samples Locked All Bulk Actions Add to…" at bounding box center [433, 206] width 712 height 292
type input "052025R132-GM"
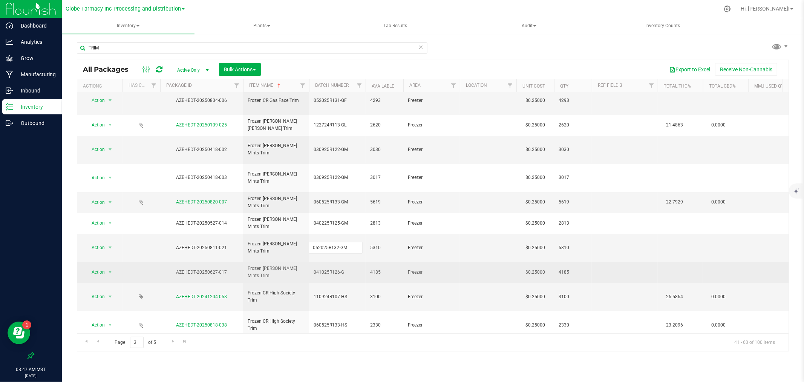
click at [356, 206] on div "All Packages Active Only Active Only Lab Samples Locked All Bulk Actions Add to…" at bounding box center [433, 206] width 712 height 292
type input "041025R126-GM"
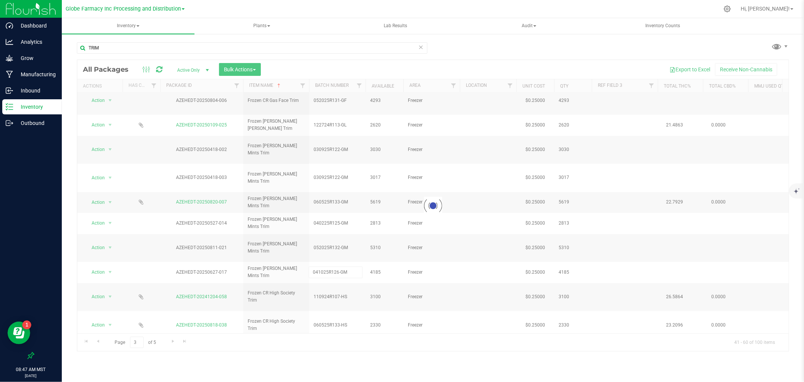
click at [367, 70] on div "Loading... All Packages Active Only Active Only Lab Samples Locked All Bulk Act…" at bounding box center [433, 206] width 712 height 292
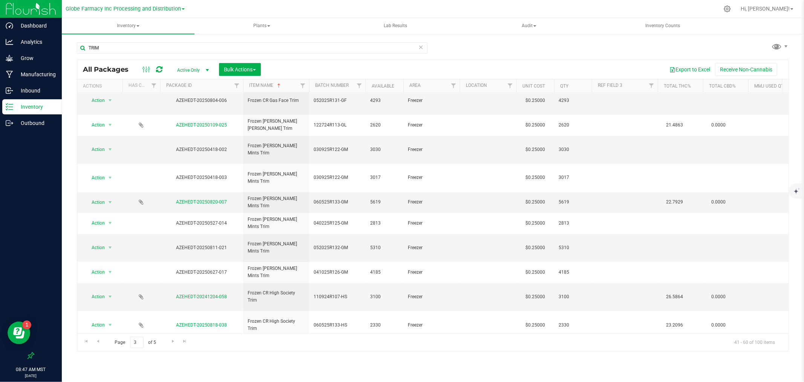
click at [158, 66] on icon at bounding box center [159, 70] width 6 height 8
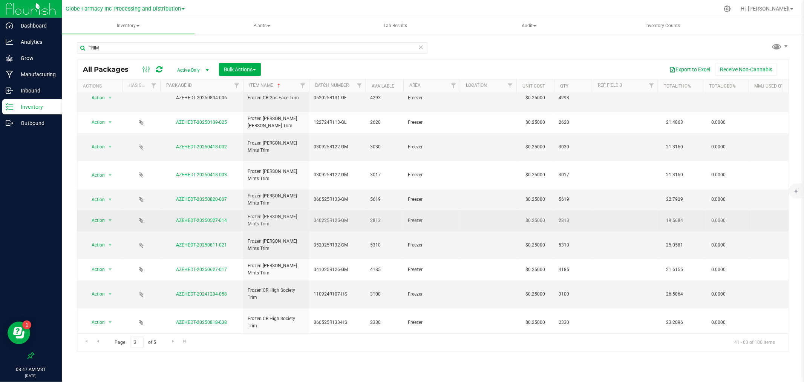
scroll to position [0, 0]
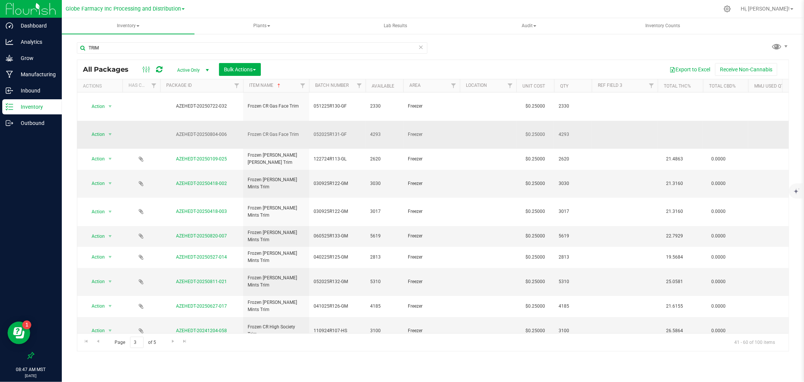
click at [350, 123] on td "052025R131-GF" at bounding box center [337, 135] width 57 height 28
type input "052025R131-G"
click at [356, 76] on div "All Packages Active Only Active Only Lab Samples Locked All Bulk Actions Add to…" at bounding box center [433, 206] width 712 height 292
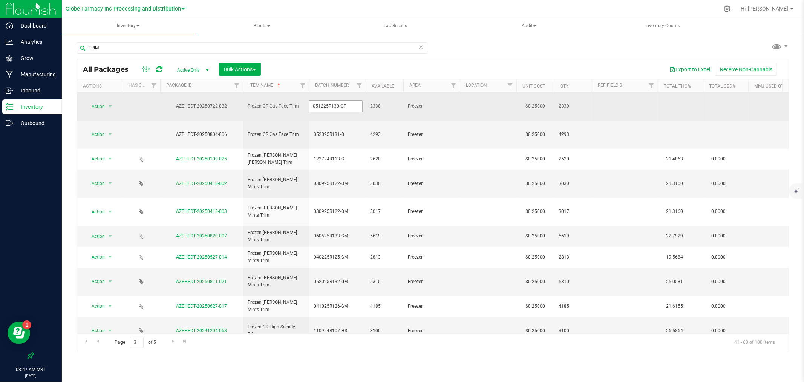
type input "051225R130-G"
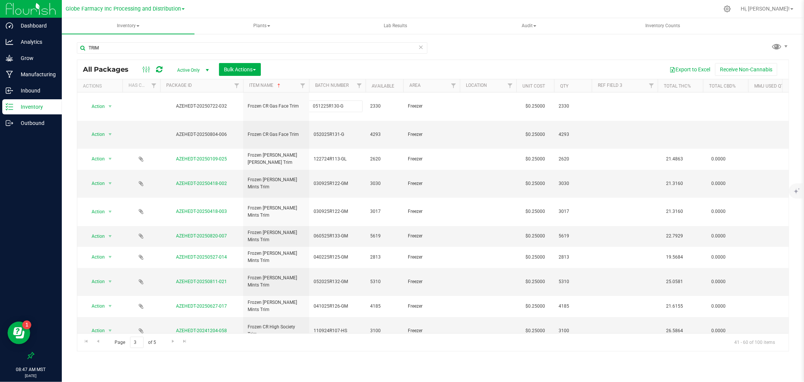
click at [356, 58] on div "TRIM" at bounding box center [252, 50] width 351 height 17
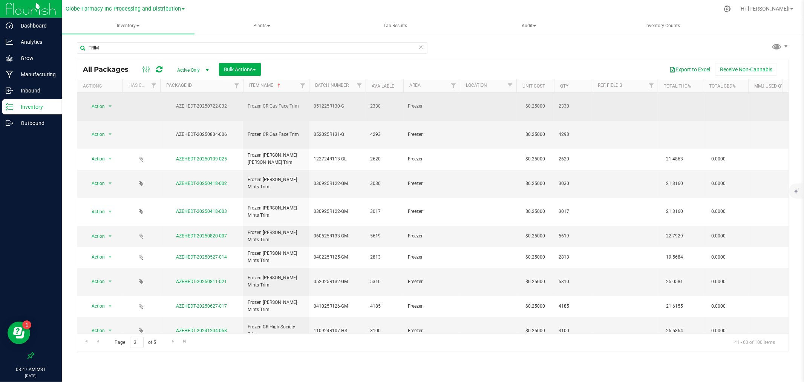
click at [351, 103] on span "051225R130-G" at bounding box center [338, 106] width 48 height 7
type input "051225R130-GF"
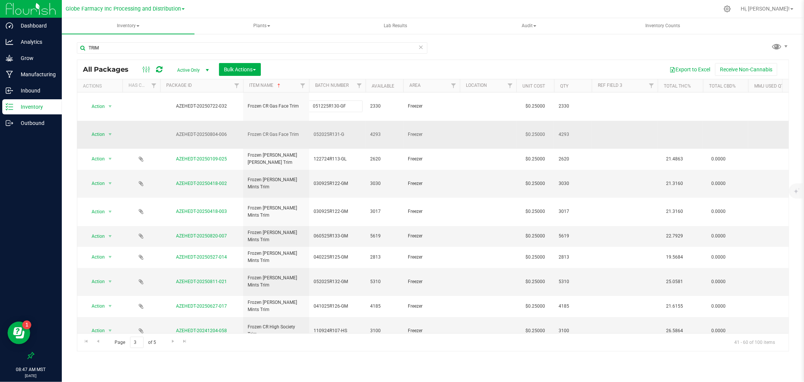
click at [349, 118] on div "All Packages Active Only Active Only Lab Samples Locked All Bulk Actions Add to…" at bounding box center [433, 206] width 712 height 292
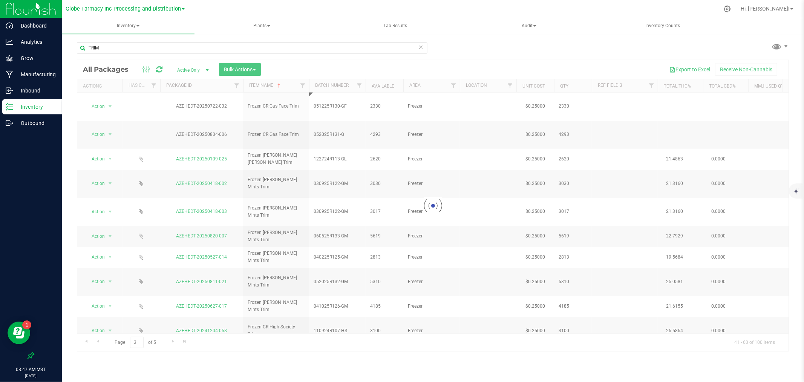
click at [349, 119] on div at bounding box center [432, 205] width 711 height 291
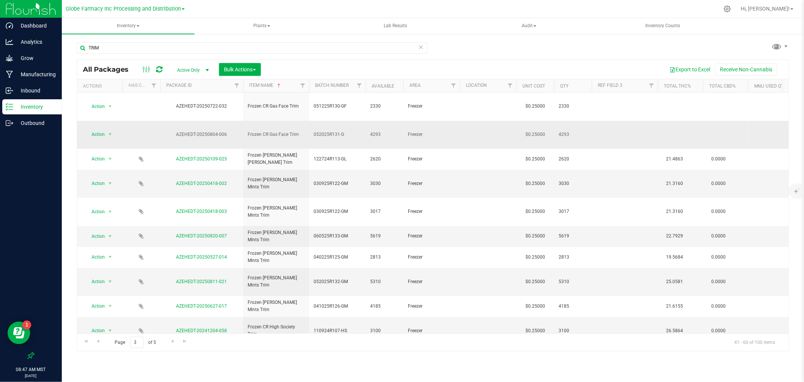
click at [349, 131] on span "052025R131-G" at bounding box center [338, 134] width 48 height 7
click at [340, 58] on div "TRIM" at bounding box center [252, 50] width 351 height 17
click at [159, 69] on icon at bounding box center [159, 70] width 6 height 8
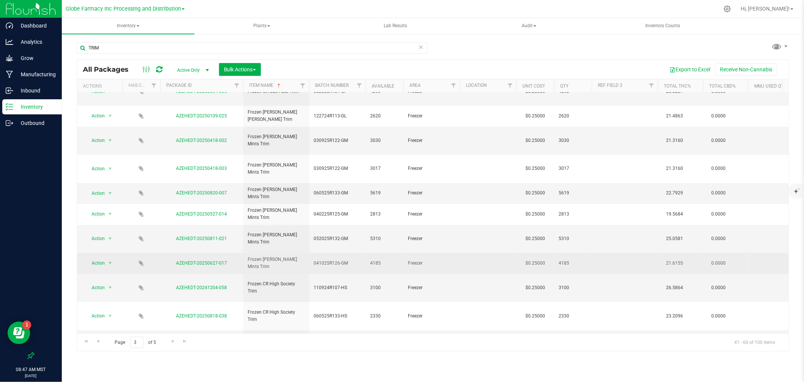
scroll to position [118, 0]
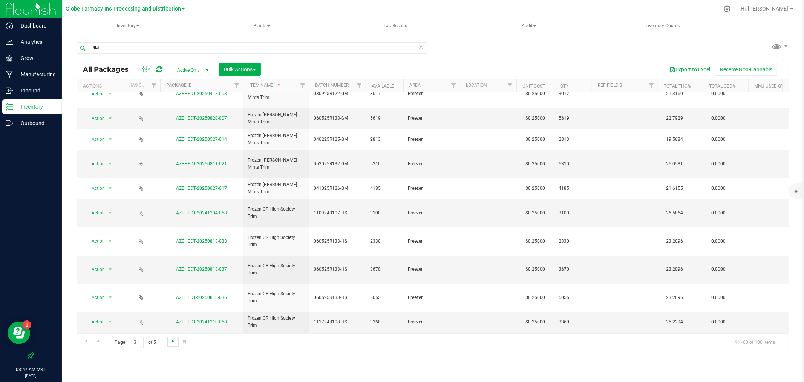
click at [172, 339] on span "Go to the next page" at bounding box center [173, 341] width 6 height 6
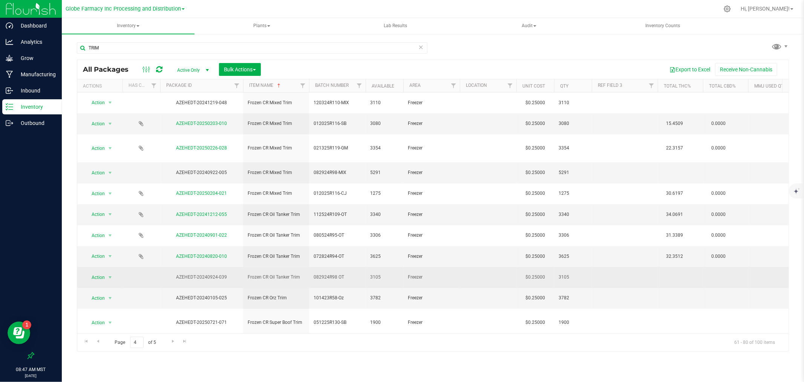
click at [339, 273] on span "082924R98 OT" at bounding box center [338, 276] width 48 height 7
type input "082924R98-OT"
click at [417, 354] on div "Inventory All packages All inventory Waste log Create inventory Plants All plan…" at bounding box center [433, 199] width 742 height 363
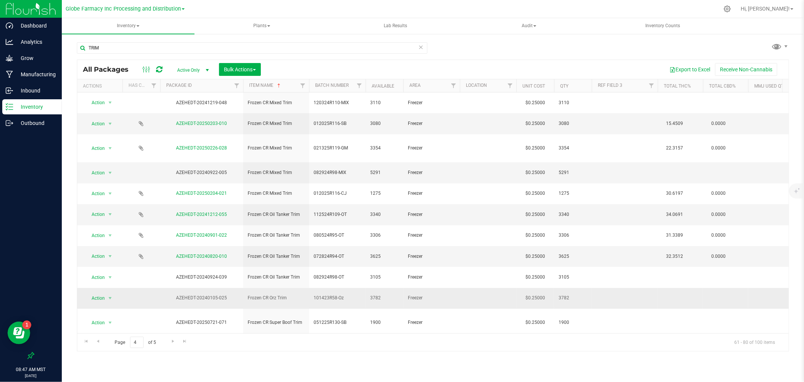
click at [349, 294] on span "101423R58-Oz" at bounding box center [338, 297] width 48 height 7
click at [341, 292] on input "101423R58-Oz" at bounding box center [336, 298] width 54 height 12
click at [356, 348] on div "Page 4 of 5 61 - 80 of 100 items" at bounding box center [432, 342] width 711 height 18
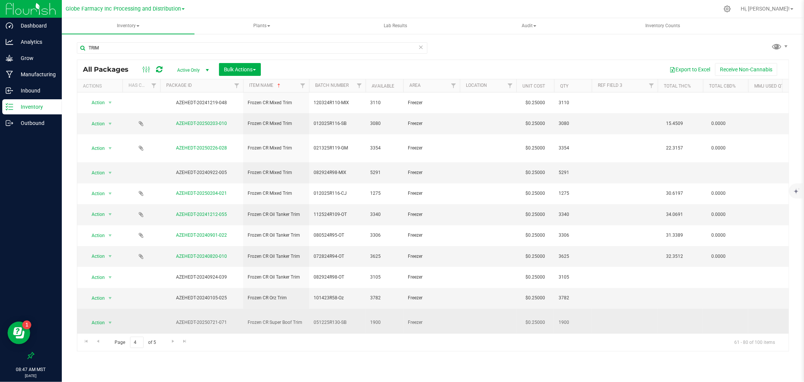
click at [351, 308] on td "051225R130-SB" at bounding box center [337, 322] width 57 height 28
type input "051225R130-S"
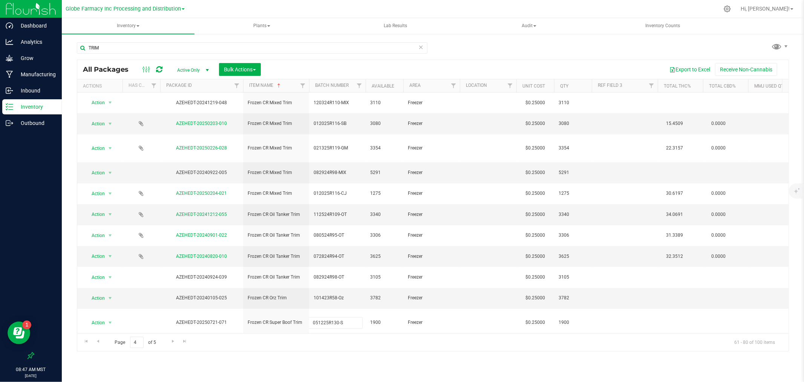
click at [405, 340] on div "All Packages Active Only Active Only Lab Samples Locked All Bulk Actions Add to…" at bounding box center [433, 206] width 712 height 292
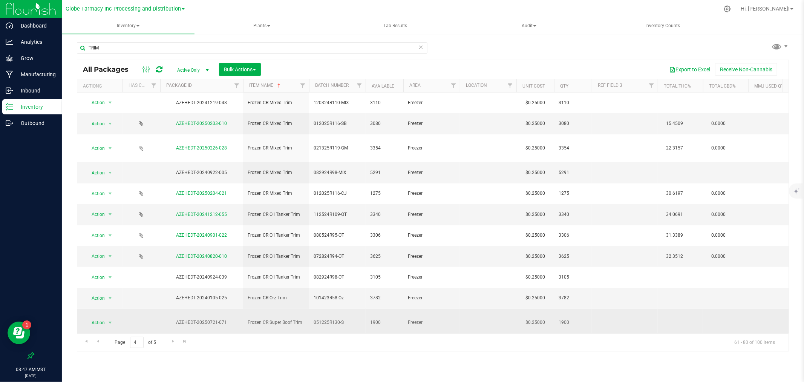
click at [347, 308] on td "051225R130-S" at bounding box center [337, 322] width 57 height 28
type input "051225R130-SB"
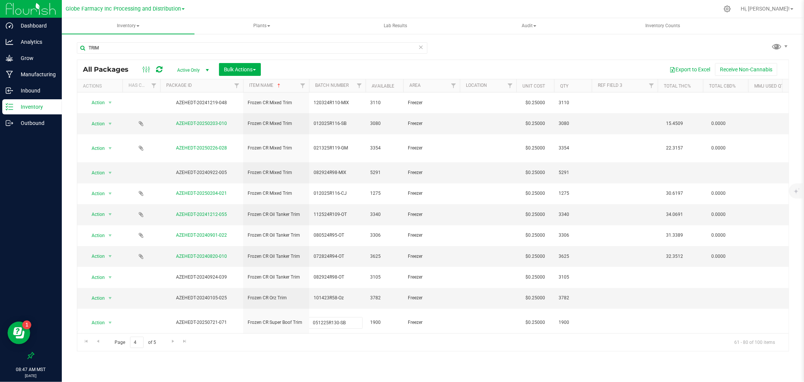
click at [357, 359] on div "Inventory All packages All inventory Waste log Create inventory Plants All plan…" at bounding box center [433, 199] width 742 height 363
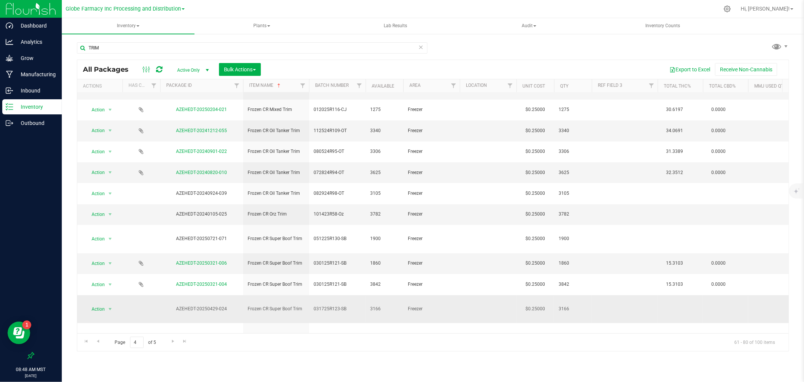
click at [356, 305] on span "031725R123-SB" at bounding box center [338, 308] width 48 height 7
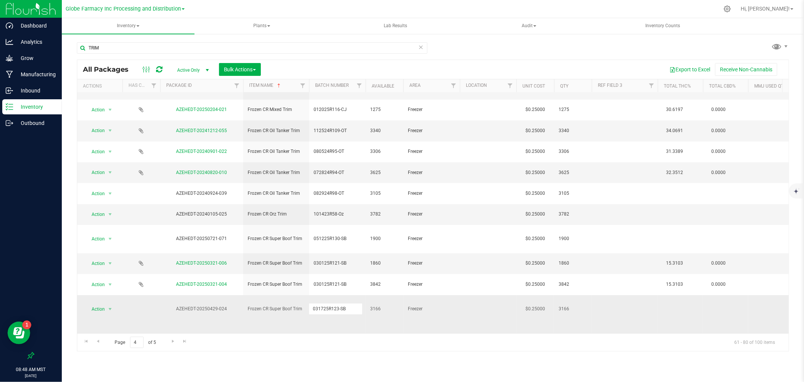
type input "031725R123-S"
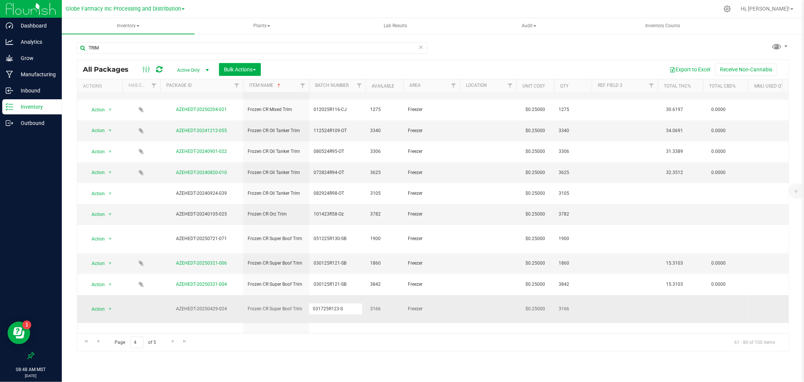
click at [361, 237] on div "All Packages Active Only Active Only Lab Samples Locked All Bulk Actions Add to…" at bounding box center [433, 206] width 712 height 292
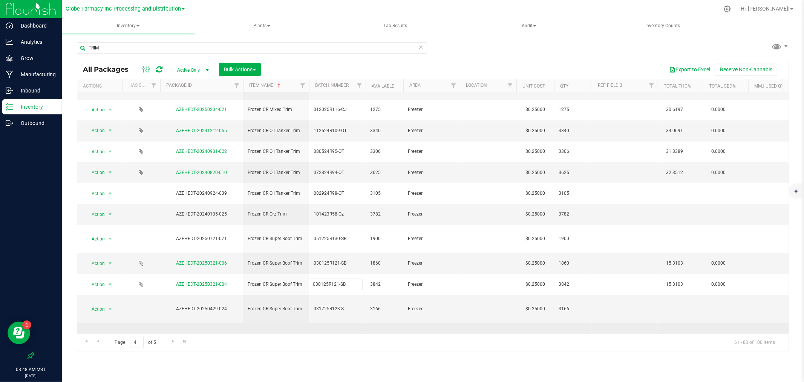
click at [359, 333] on span "051225R130-SB" at bounding box center [338, 336] width 48 height 7
type input "051225R130-S"
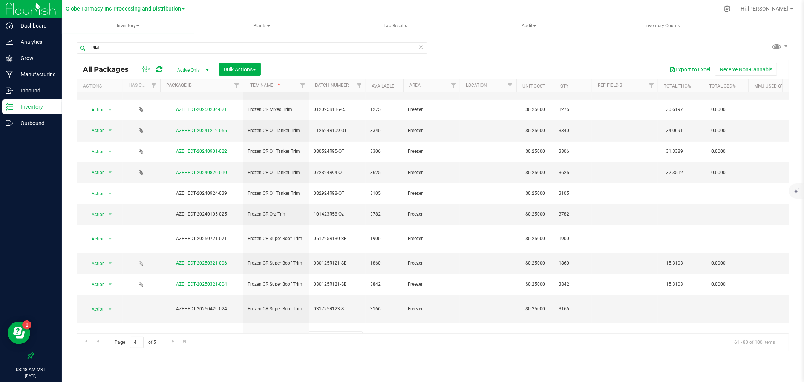
click at [359, 337] on div "All Packages Active Only Active Only Lab Samples Locked All Bulk Actions Add to…" at bounding box center [433, 206] width 712 height 292
type input "060525R133-S"
click at [356, 239] on div "All Packages Active Only Active Only Lab Samples Locked All Bulk Actions Add to…" at bounding box center [433, 206] width 712 height 292
click at [352, 305] on span "031725R123-S" at bounding box center [338, 308] width 48 height 7
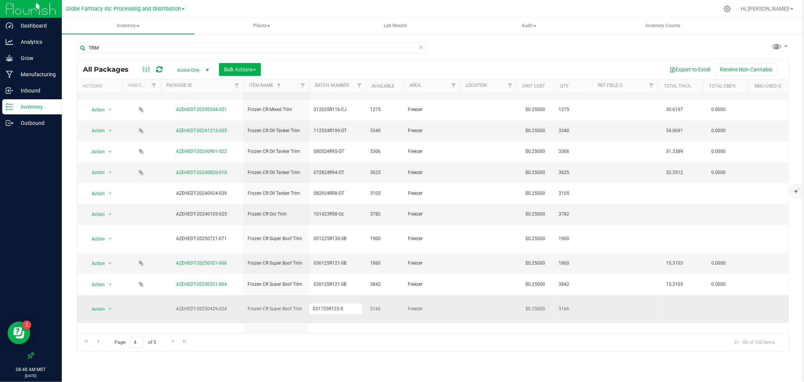
type input "031725R123-SB"
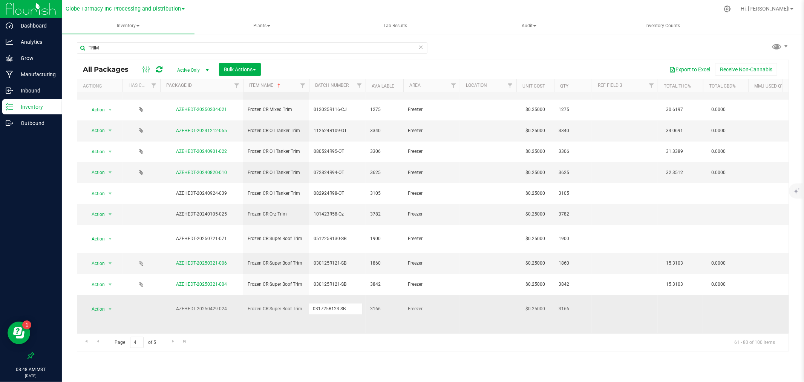
click at [357, 263] on div "All Packages Active Only Active Only Lab Samples Locked All Bulk Actions Add to…" at bounding box center [433, 206] width 712 height 292
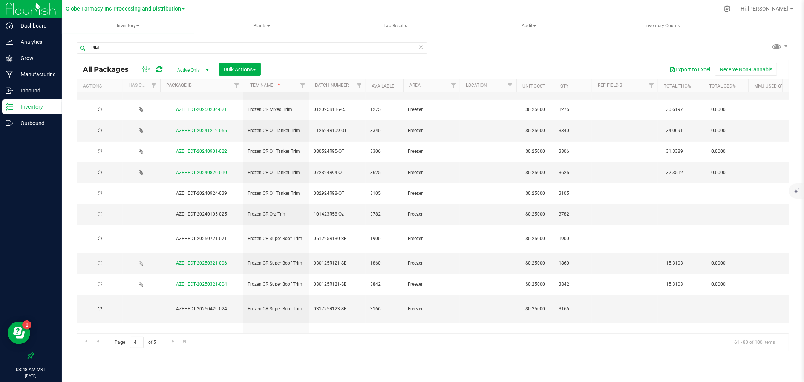
click at [356, 333] on span "051225R130-S" at bounding box center [338, 336] width 48 height 7
type input "051225R130-SB"
click at [354, 236] on div "All Packages Active Only Active Only Lab Samples Locked All Bulk Actions Add to…" at bounding box center [433, 206] width 712 height 292
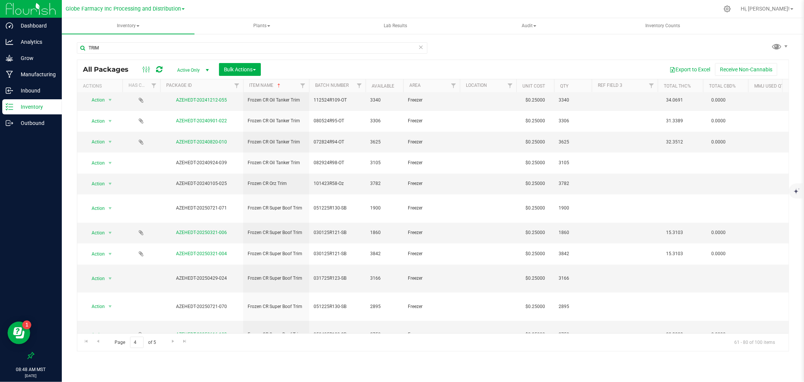
click at [354, 381] on span "060525R133-S" at bounding box center [338, 386] width 48 height 7
type input "060525R133-SB"
click at [359, 361] on div "Inventory All packages All inventory Waste log Create inventory Plants All plan…" at bounding box center [433, 199] width 742 height 363
type input "041825R127-S"
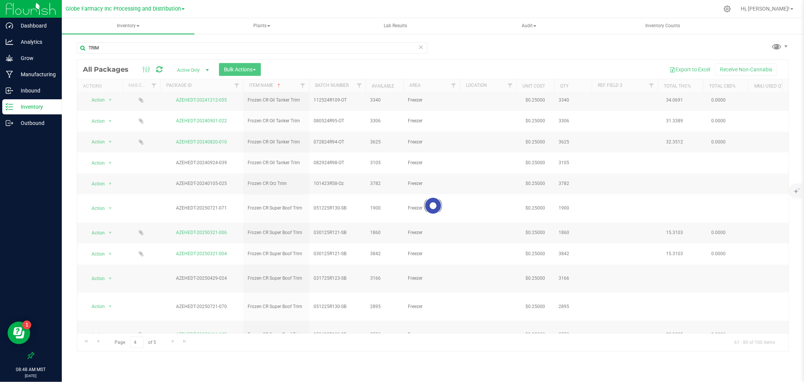
click at [357, 372] on div "Inventory All packages All inventory Waste log Create inventory Plants All plan…" at bounding box center [433, 199] width 742 height 363
type input "041825R127-S"
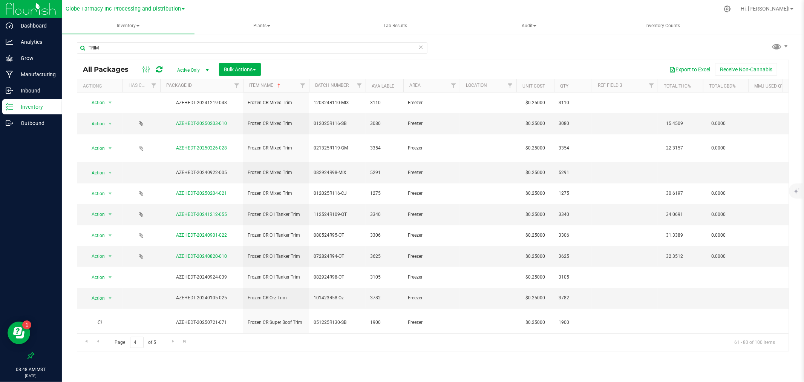
scroll to position [114, 0]
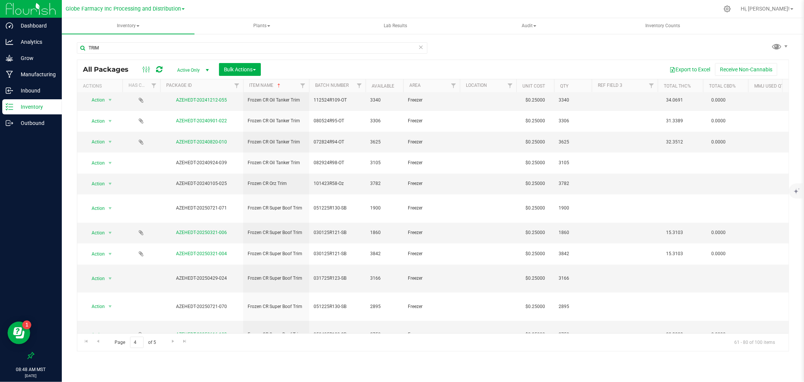
type input "041825R127-SB"
click at [351, 322] on div "All Packages Active Only Active Only Lab Samples Locked All Bulk Actions Add to…" at bounding box center [433, 206] width 712 height 292
type input "041825R127-SB"
click at [348, 360] on div "Inventory All packages All inventory Waste log Create inventory Plants All plan…" at bounding box center [433, 199] width 742 height 363
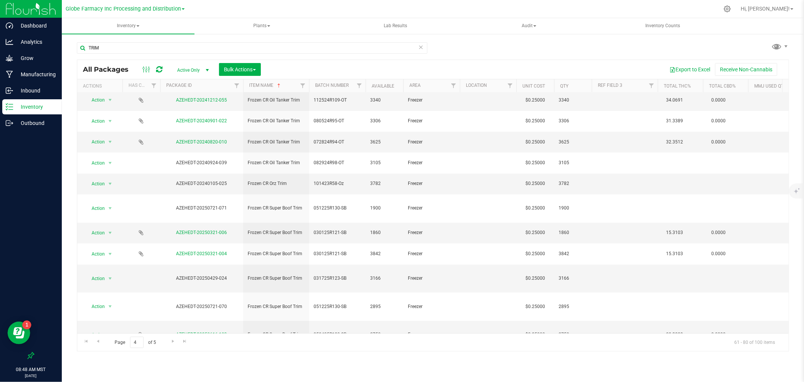
click at [156, 68] on icon at bounding box center [159, 70] width 6 height 8
click at [174, 341] on span "Go to the next page" at bounding box center [173, 341] width 6 height 6
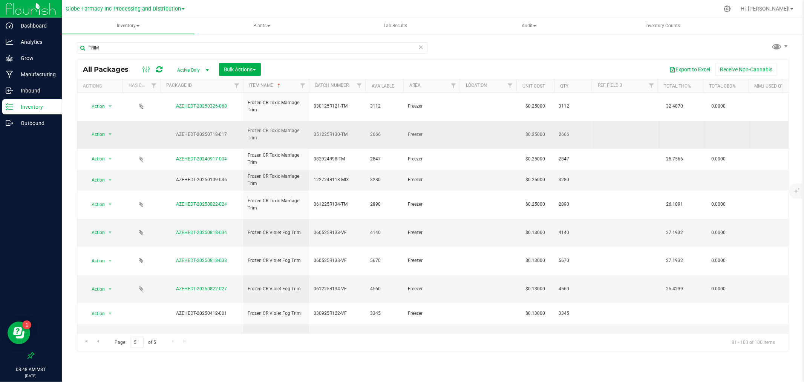
click at [353, 131] on span "051225R130-TM" at bounding box center [338, 134] width 48 height 7
click at [352, 176] on span "122724R113-MIX" at bounding box center [338, 179] width 48 height 7
drag, startPoint x: 351, startPoint y: 167, endPoint x: 340, endPoint y: 164, distance: 11.7
click at [340, 174] on input "122724R113-MIX" at bounding box center [336, 180] width 54 height 12
type input "122724R113-TM"
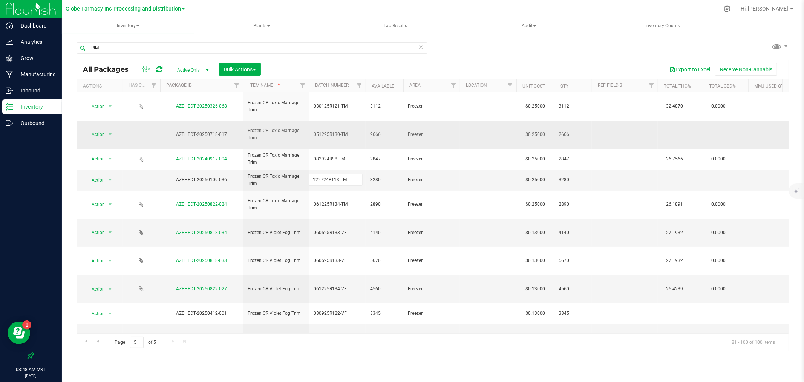
click at [407, 356] on div "Inventory All packages All inventory Waste log Create inventory Plants All plan…" at bounding box center [433, 199] width 742 height 363
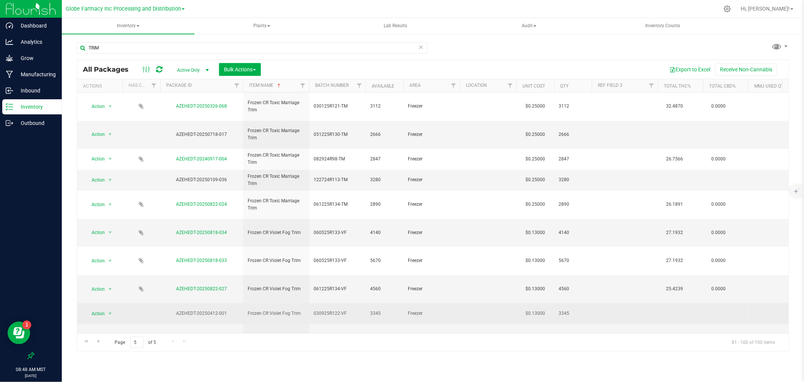
click at [348, 310] on span "030925R122-VF" at bounding box center [338, 313] width 48 height 7
type input "030925R122-V"
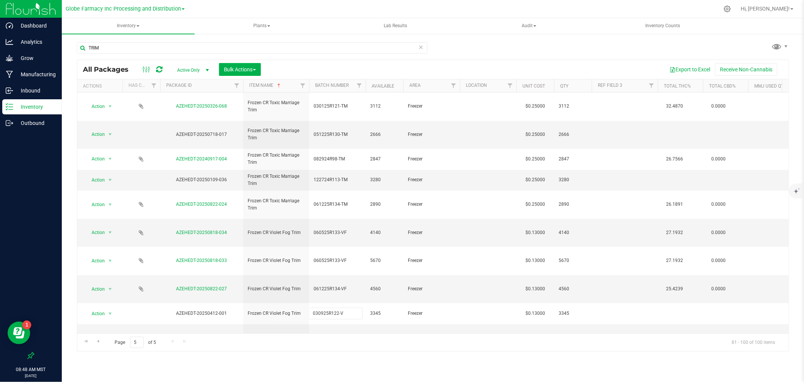
click at [361, 356] on div "Inventory All packages All inventory Waste log Create inventory Plants All plan…" at bounding box center [433, 199] width 742 height 363
type input "051225R130-V"
click at [353, 294] on div "All Packages Active Only Active Only Lab Samples Locked All Bulk Actions Add to…" at bounding box center [433, 206] width 712 height 292
click at [352, 362] on span "052025R131-VF" at bounding box center [338, 365] width 48 height 7
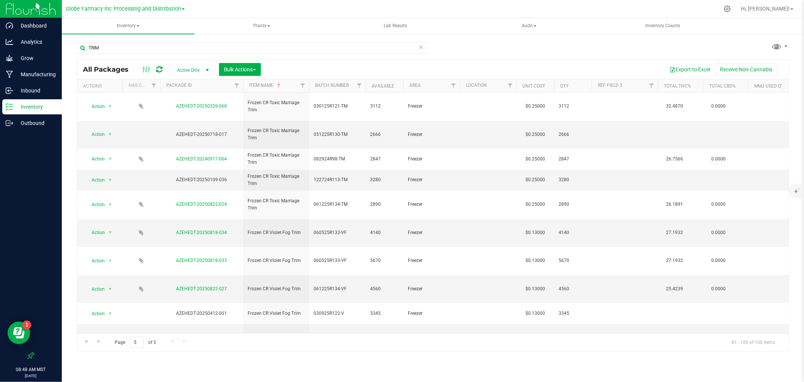
type input "052025R131-V"
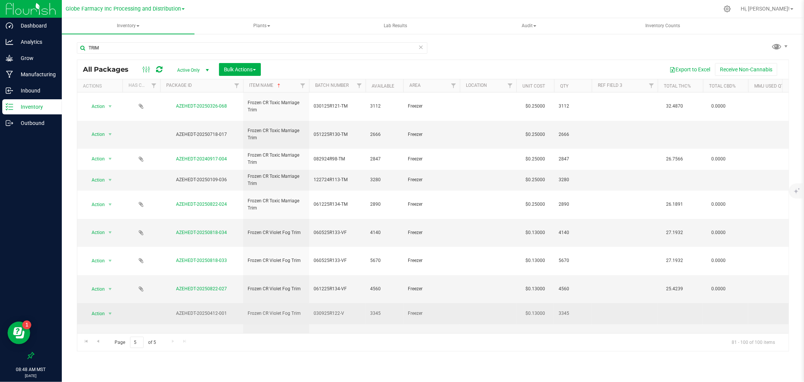
click at [352, 259] on div "All Packages Active Only Active Only Lab Samples Locked All Bulk Actions Add to…" at bounding box center [433, 206] width 712 height 292
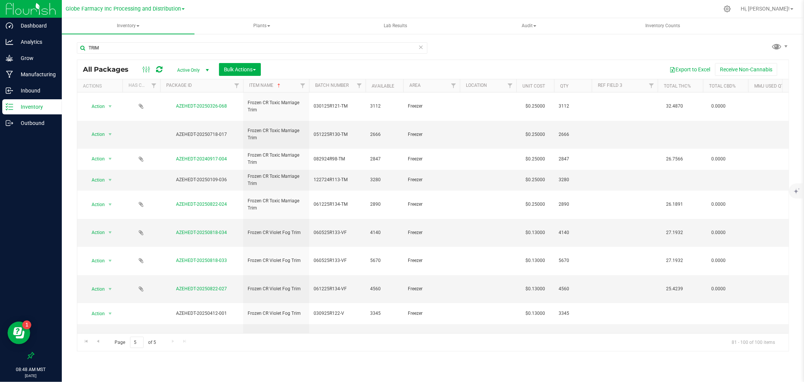
scroll to position [84, 0]
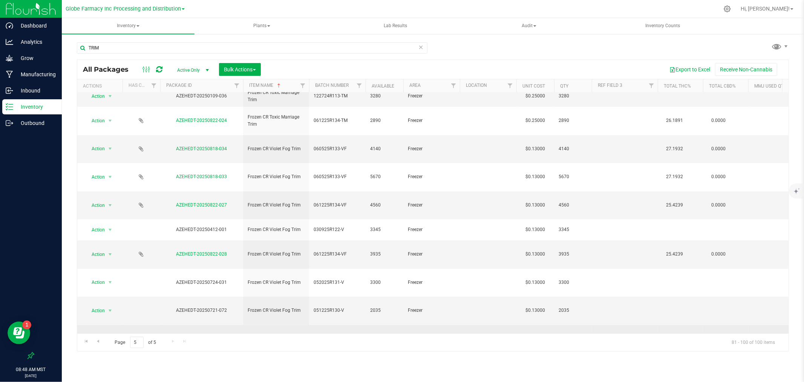
click at [351, 335] on span "041825R127-VF" at bounding box center [338, 338] width 48 height 7
type input "041825R127-V"
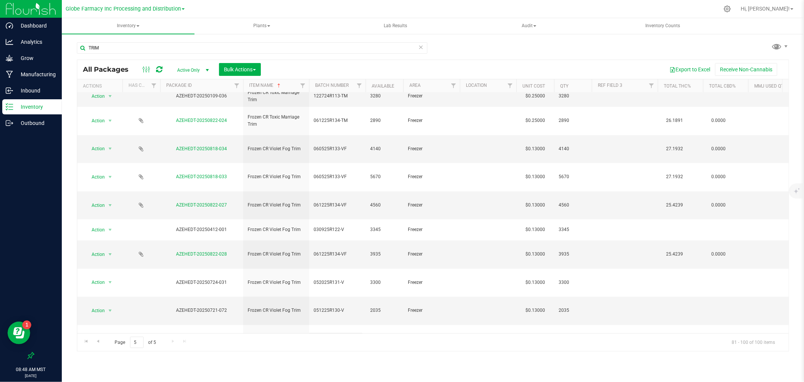
click at [348, 294] on div "All Packages Active Only Active Only Lab Samples Locked All Bulk Actions Add to…" at bounding box center [433, 206] width 712 height 292
type input "041825R127-V"
click at [352, 280] on div "All Packages Active Only Active Only Lab Samples Locked All Bulk Actions Add to…" at bounding box center [433, 206] width 712 height 292
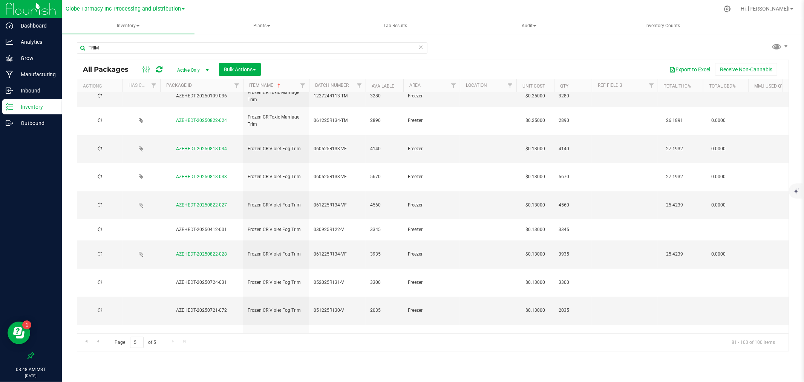
type input "041825R127-V"
click at [354, 262] on div "All Packages Active Only Active Only Lab Samples Locked All Bulk Actions Add to…" at bounding box center [433, 206] width 712 height 292
click at [352, 363] on span "041825R127-VF" at bounding box center [338, 366] width 48 height 7
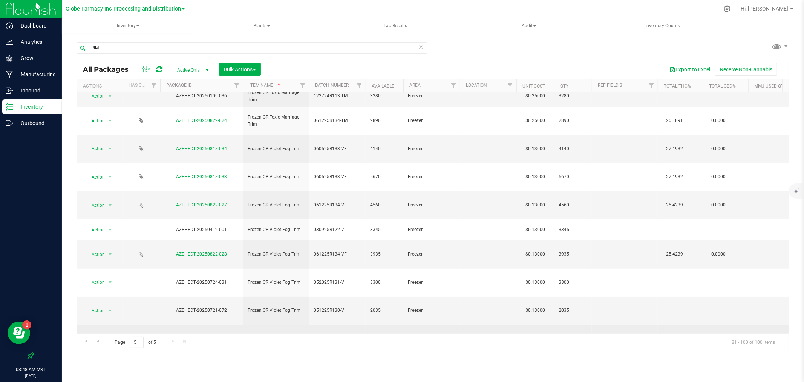
click at [352, 238] on div "All Packages Active Only Active Only Lab Samples Locked All Bulk Actions Add to…" at bounding box center [433, 206] width 712 height 292
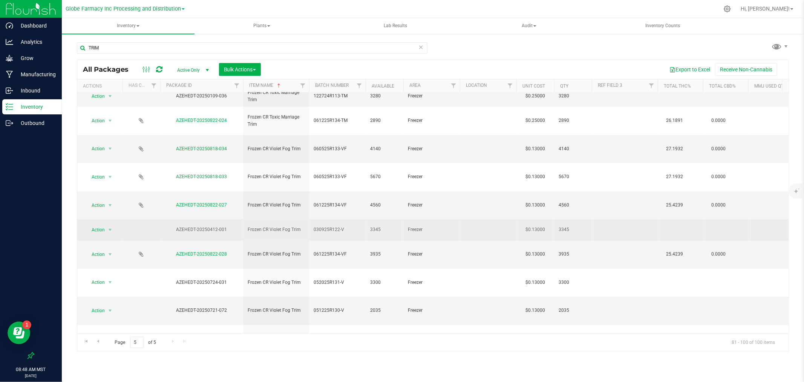
click at [349, 226] on span "030925R122-V" at bounding box center [338, 229] width 48 height 7
type input "030925R122-VF"
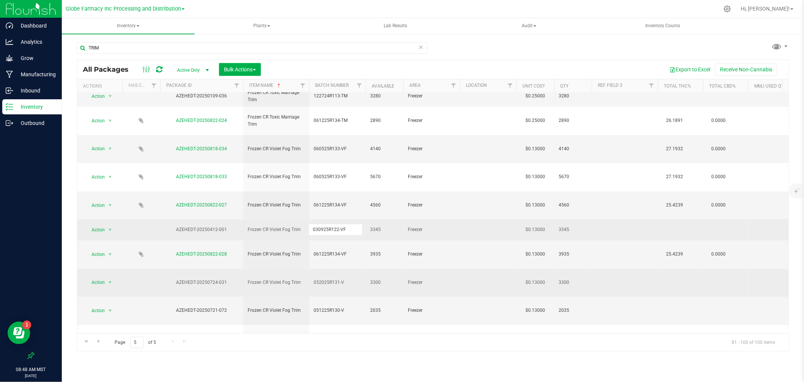
click at [348, 205] on div "All Packages Active Only Active Only Lab Samples Locked All Bulk Actions Add to…" at bounding box center [433, 206] width 712 height 292
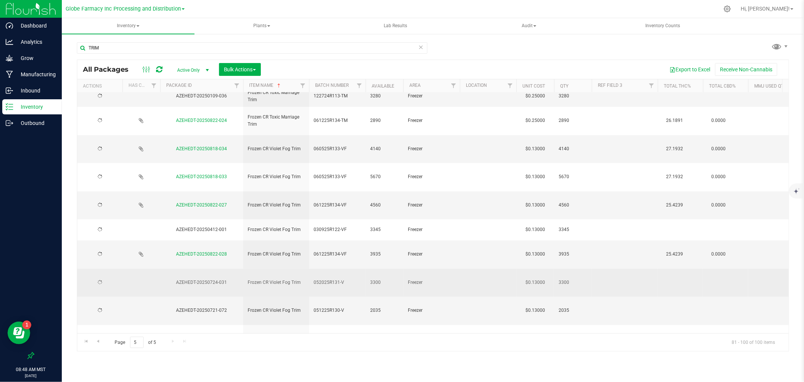
click at [352, 279] on span "052025R131-V" at bounding box center [338, 282] width 48 height 7
type input "052025R131-VF"
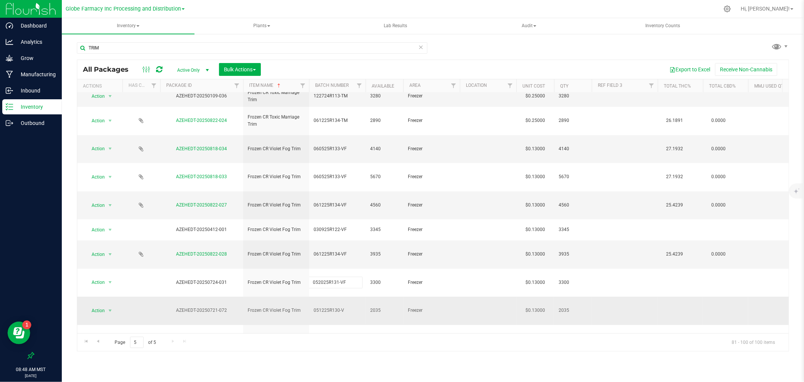
click at [351, 225] on div "All Packages Active Only Active Only Lab Samples Locked All Bulk Actions Add to…" at bounding box center [433, 206] width 712 height 292
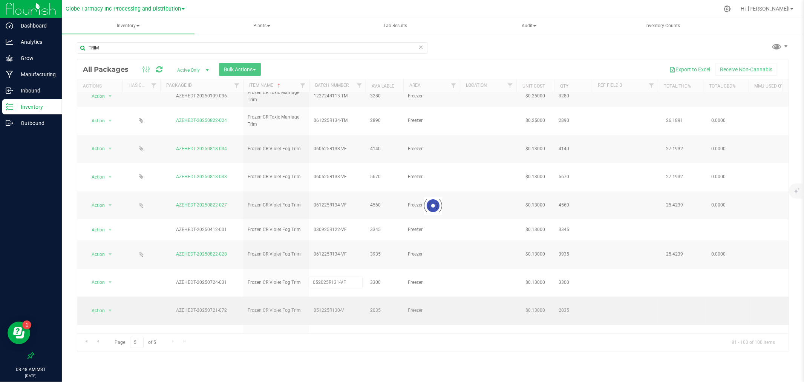
click at [351, 225] on div at bounding box center [432, 205] width 711 height 291
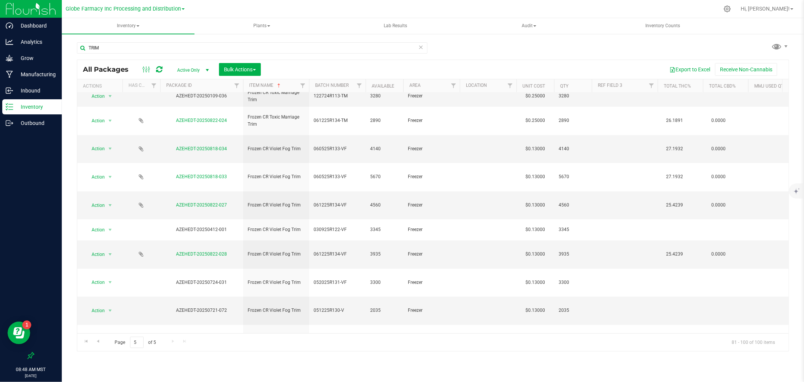
click at [352, 306] on span "051225R130-V" at bounding box center [338, 309] width 48 height 7
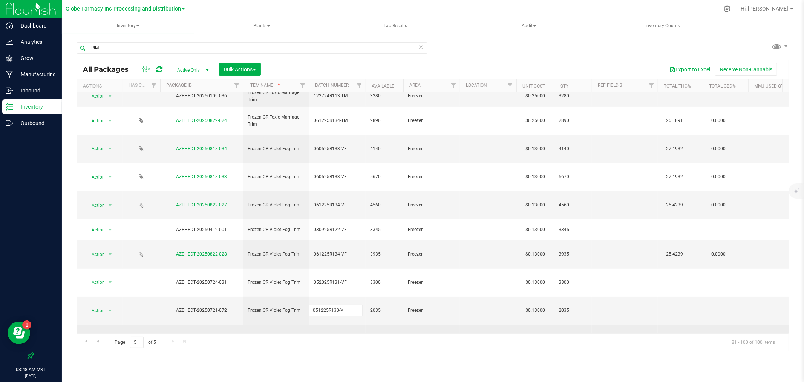
type input "051225R130-VF"
click at [352, 244] on div "All Packages Active Only Active Only Lab Samples Locked All Bulk Actions Add to…" at bounding box center [433, 206] width 712 height 292
click at [357, 335] on span "041825R127-V" at bounding box center [338, 338] width 48 height 7
type input "041825R127-VF"
click at [353, 262] on div "All Packages Active Only Active Only Lab Samples Locked All Bulk Actions Add to…" at bounding box center [433, 206] width 712 height 292
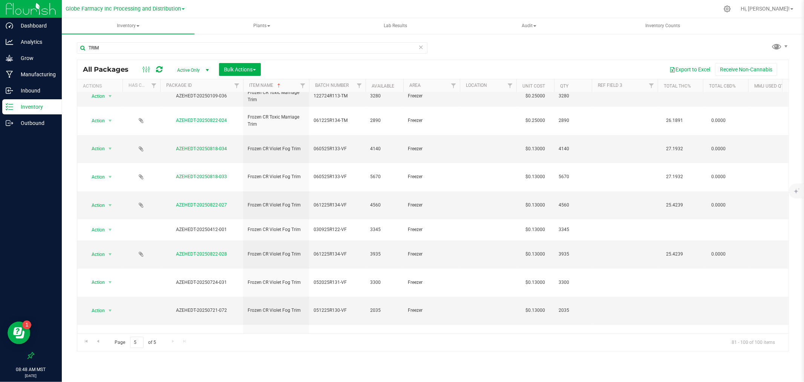
click at [356, 363] on span "041825R127-V" at bounding box center [338, 366] width 48 height 7
type input "041825R127-VF"
click at [354, 277] on div "All Packages Active Only Active Only Lab Samples Locked All Bulk Actions Add to…" at bounding box center [433, 206] width 712 height 292
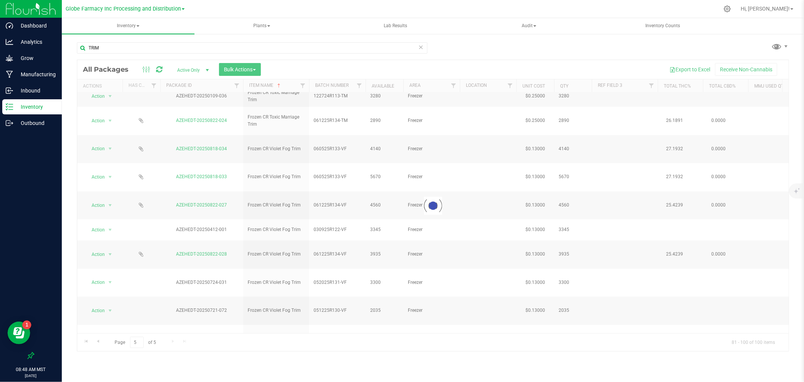
click at [354, 280] on div at bounding box center [432, 205] width 711 height 291
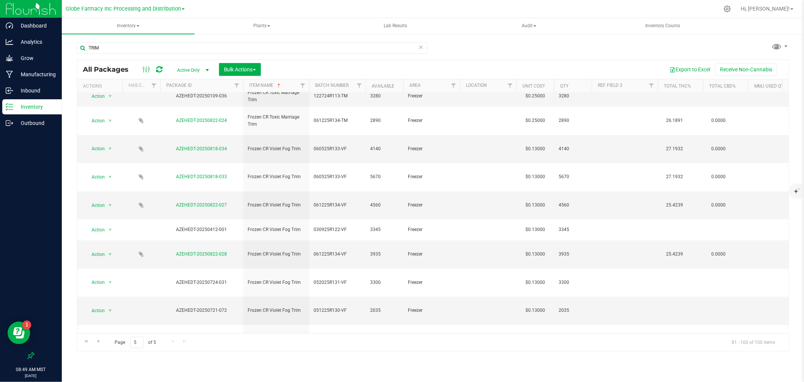
type input "041825R127-VF"
click at [353, 293] on div "All Packages Active Only Active Only Lab Samples Locked All Bulk Actions Add to…" at bounding box center [433, 206] width 712 height 292
type input "041825R127-VF"
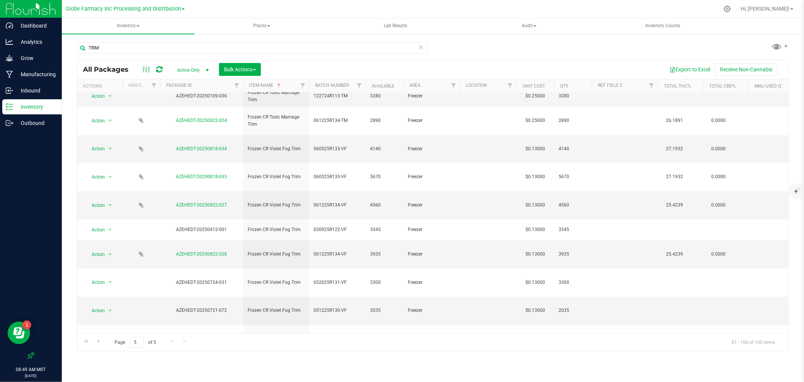
click at [360, 351] on div "All Packages Active Only Active Only Lab Samples Locked All Bulk Actions Add to…" at bounding box center [433, 206] width 712 height 292
click at [158, 67] on icon at bounding box center [159, 70] width 6 height 8
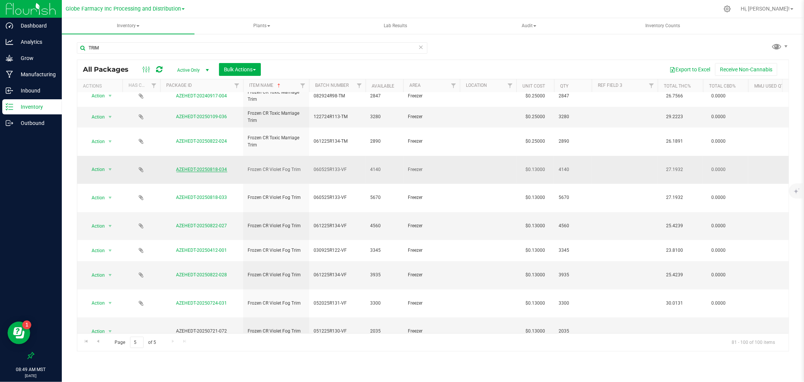
scroll to position [131, 0]
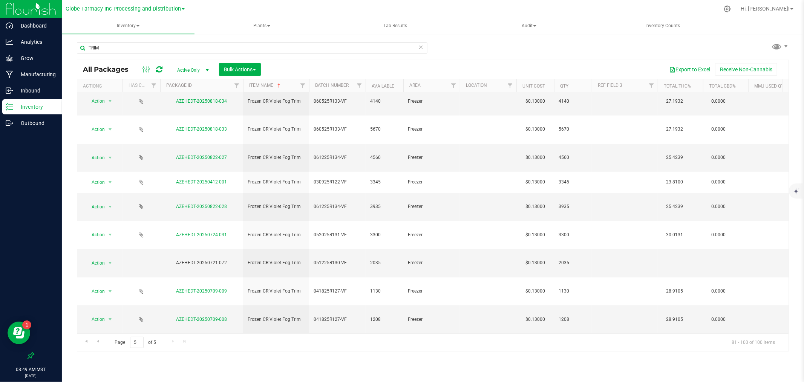
type input "032525R124-V"
click at [381, 372] on div "Inventory All packages All inventory Waste log Create inventory Plants All plan…" at bounding box center [433, 199] width 742 height 363
type input "032525R124-V"
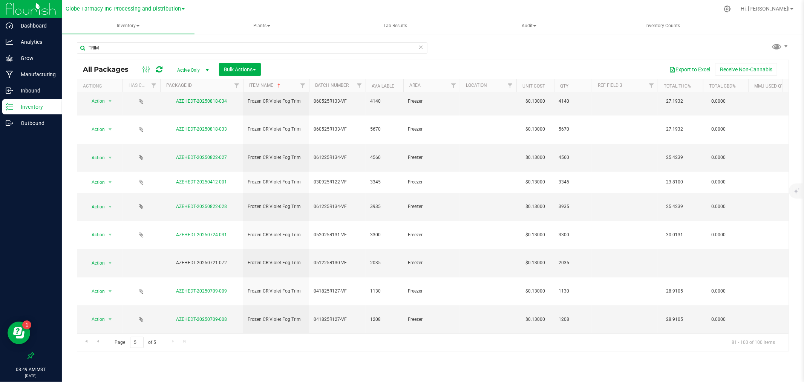
click at [359, 359] on div "Inventory All packages All inventory Waste log Create inventory Plants All plan…" at bounding box center [433, 199] width 742 height 363
type input "032525R124-VF"
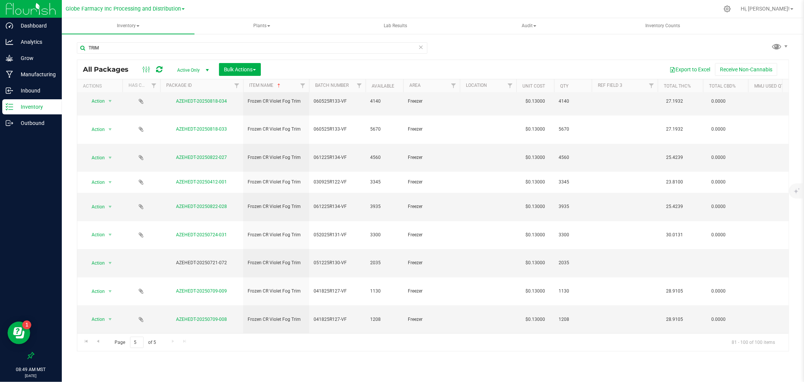
click at [359, 360] on div "Inventory All packages All inventory Waste log Create inventory Plants All plan…" at bounding box center [433, 199] width 742 height 363
click at [164, 68] on div at bounding box center [152, 69] width 25 height 9
click at [160, 68] on icon at bounding box center [159, 70] width 6 height 8
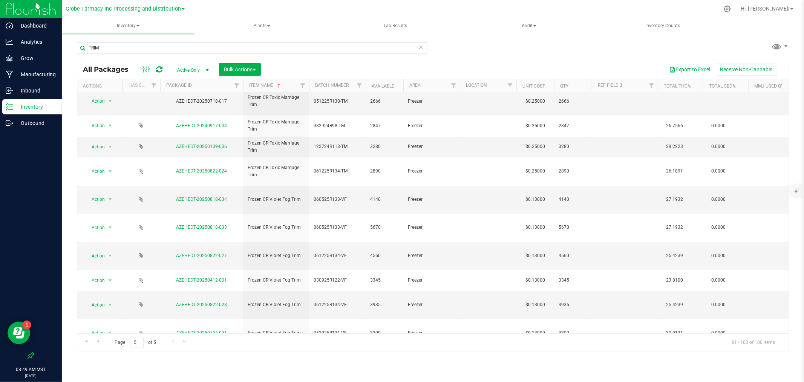
scroll to position [0, 0]
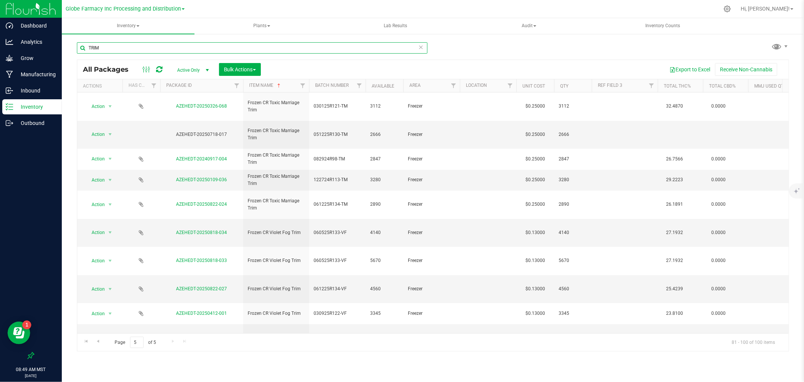
click at [292, 49] on input "TRIM" at bounding box center [252, 47] width 351 height 11
click at [320, 85] on link "Batch Number" at bounding box center [332, 85] width 34 height 5
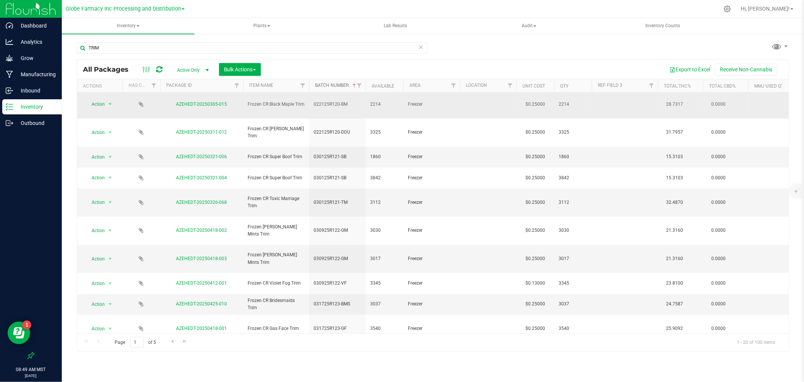
scroll to position [125, 0]
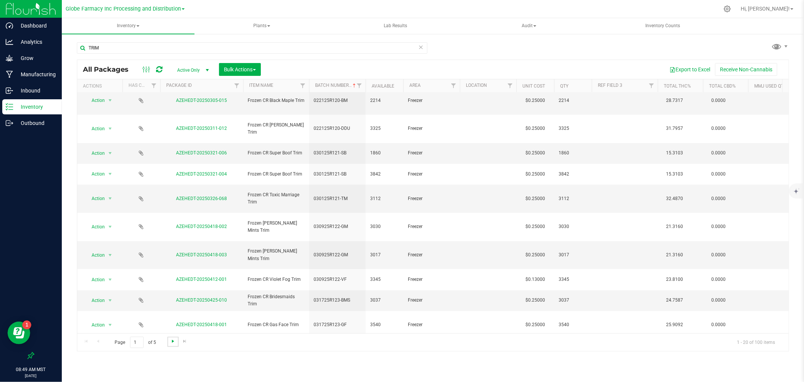
click at [172, 340] on span "Go to the next page" at bounding box center [173, 341] width 6 height 6
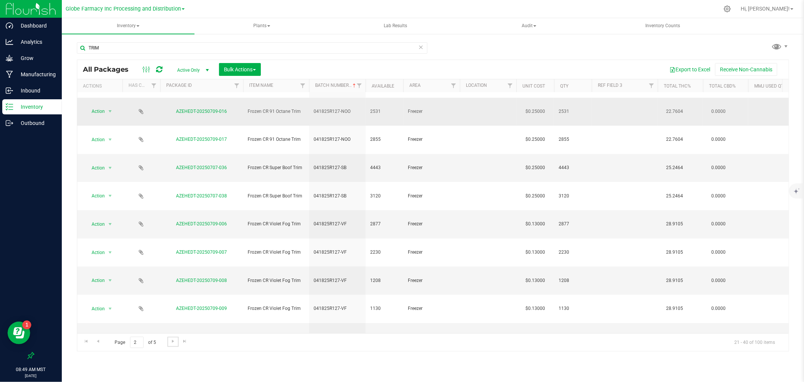
scroll to position [128, 0]
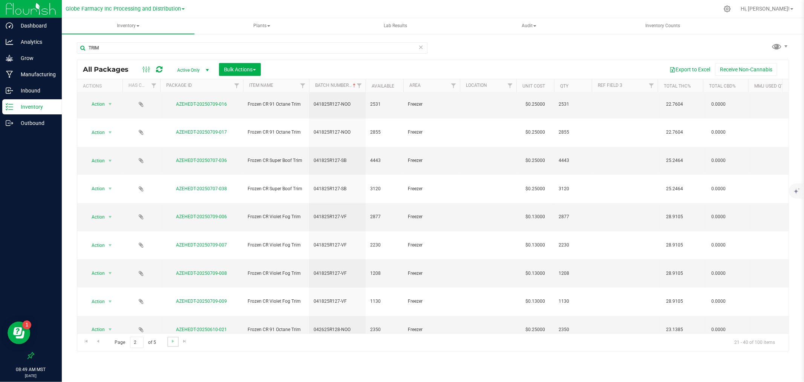
click at [168, 340] on link "Go to the next page" at bounding box center [172, 341] width 11 height 10
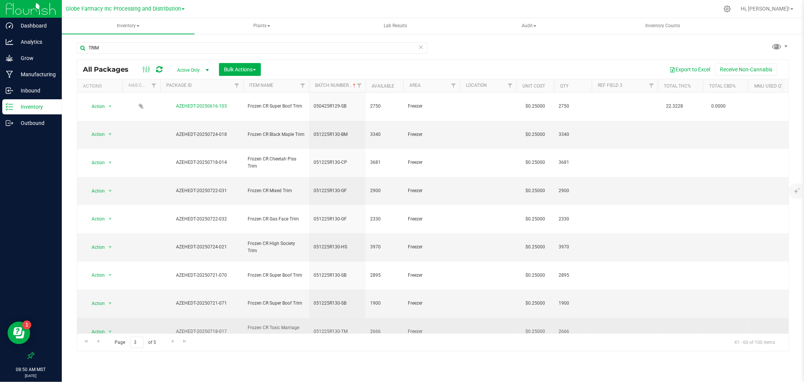
click at [325, 328] on span "051225R130-TM" at bounding box center [338, 331] width 48 height 7
click at [325, 325] on input "051225R130-TM" at bounding box center [336, 331] width 54 height 12
type input "051225R130-TMUR"
click at [310, 353] on div "Inventory All packages All inventory Waste log Create inventory Plants All plan…" at bounding box center [433, 199] width 742 height 363
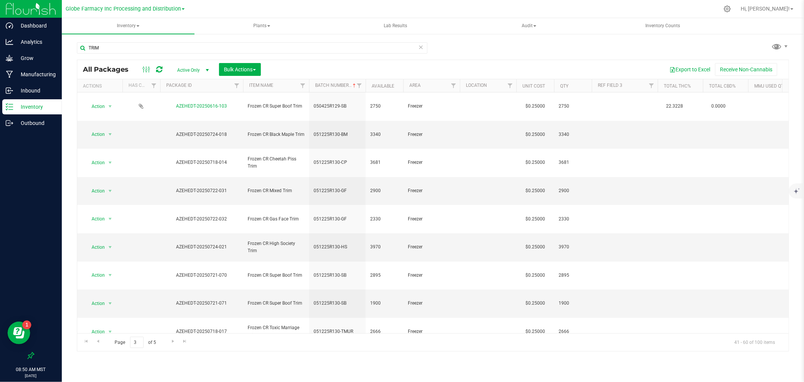
click at [321, 356] on span "051225R130-VF" at bounding box center [338, 359] width 48 height 7
click at [321, 354] on input "051225R130-VF" at bounding box center [336, 360] width 54 height 12
type input "051225R130-VFUR"
click at [333, 343] on div "All Packages Active Only Active Only Lab Samples Locked All Bulk Actions Add to…" at bounding box center [433, 206] width 712 height 292
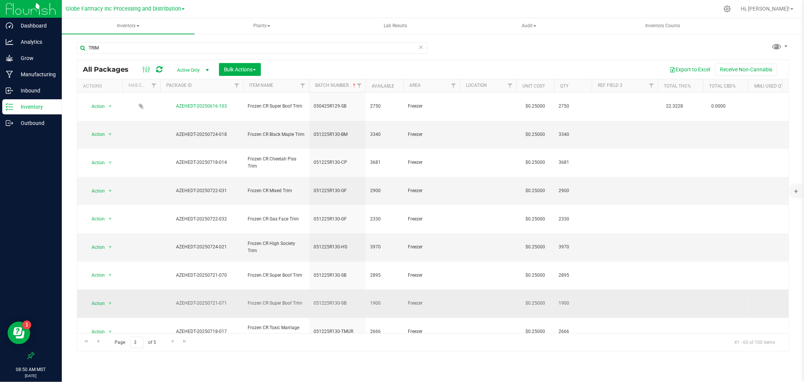
click at [340, 299] on span "051225R130-SB" at bounding box center [338, 302] width 48 height 7
click at [340, 297] on input "051225R130-SB" at bounding box center [336, 303] width 54 height 12
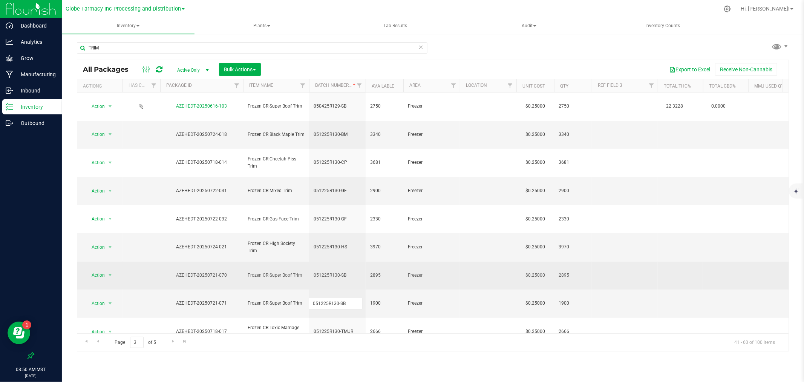
type input "051225R130-SBUR"
click at [338, 207] on div "All Packages Active Only Active Only Lab Samples Locked All Bulk Actions Add to…" at bounding box center [433, 206] width 712 height 292
click at [332, 269] on input "051225R130-SB" at bounding box center [336, 275] width 54 height 12
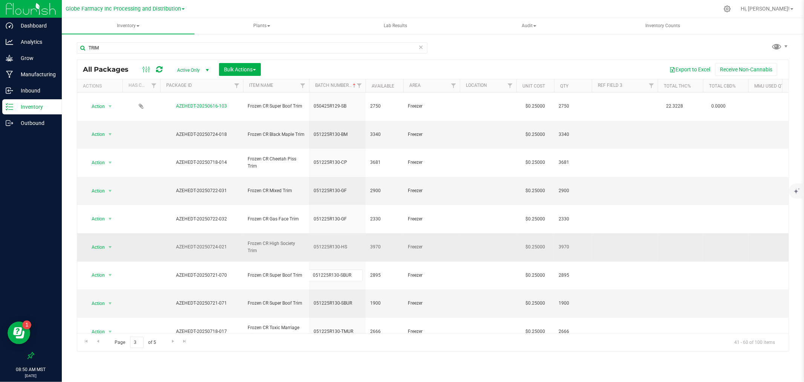
type input "051225R130-SBUR"
click at [324, 183] on div "All Packages Active Only Active Only Lab Samples Locked All Bulk Actions Add to…" at bounding box center [433, 206] width 712 height 292
click at [157, 69] on icon at bounding box center [159, 70] width 6 height 8
click at [349, 243] on span "051225R130-HS" at bounding box center [338, 246] width 48 height 7
type input "051225R130-HSUR"
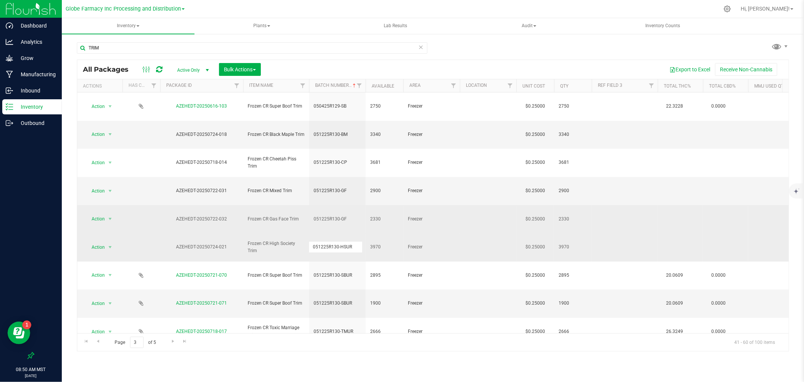
click at [348, 180] on div "All Packages Active Only Active Only Lab Samples Locked All Bulk Actions Add to…" at bounding box center [433, 206] width 712 height 292
click at [354, 215] on span "051225R130-GF" at bounding box center [338, 218] width 48 height 7
type input "051225R130-GFUR"
click at [352, 155] on div "All Packages Active Only Active Only Lab Samples Locked All Bulk Actions Add to…" at bounding box center [433, 206] width 712 height 292
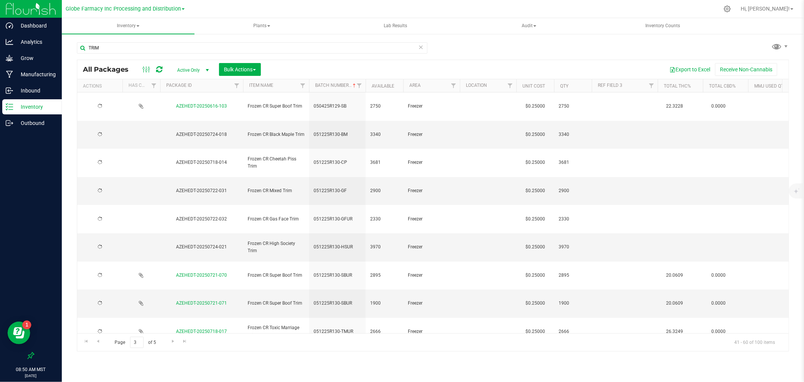
click at [352, 187] on span "051225R130-GF" at bounding box center [338, 190] width 48 height 7
type input "051225R130-GFUR"
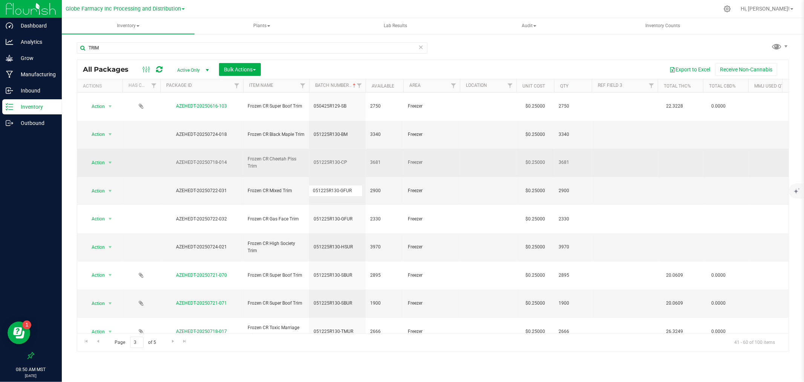
click at [352, 133] on div "All Packages Active Only Active Only Lab Samples Locked All Bulk Actions Add to…" at bounding box center [433, 206] width 712 height 292
click at [352, 159] on span "051225R130-CP" at bounding box center [338, 162] width 48 height 7
type input "051225R130-CPUR"
click at [356, 118] on div "All Packages Active Only Active Only Lab Samples Locked All Bulk Actions Add to…" at bounding box center [433, 206] width 712 height 292
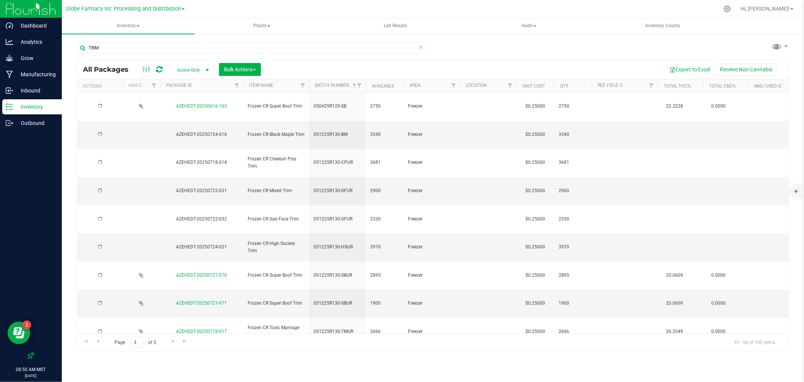
click at [352, 131] on span "051225R130-BM" at bounding box center [338, 134] width 48 height 7
type input "051225R130-BMUR"
click at [343, 66] on div "All Packages Active Only Active Only Lab Samples Locked All Bulk Actions Add to…" at bounding box center [433, 206] width 712 height 292
click at [157, 72] on icon at bounding box center [159, 70] width 6 height 8
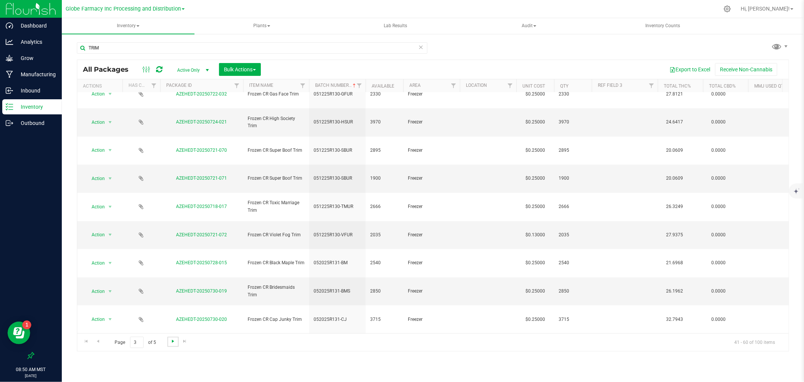
click at [175, 341] on span "Go to the next page" at bounding box center [173, 341] width 6 height 6
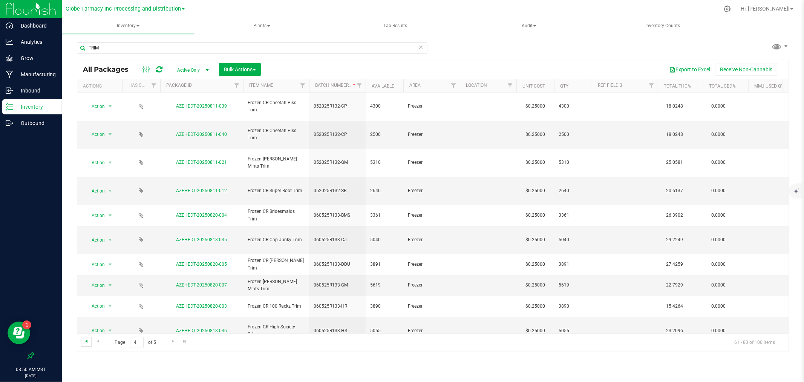
click at [87, 340] on span "Go to the first page" at bounding box center [86, 341] width 6 height 6
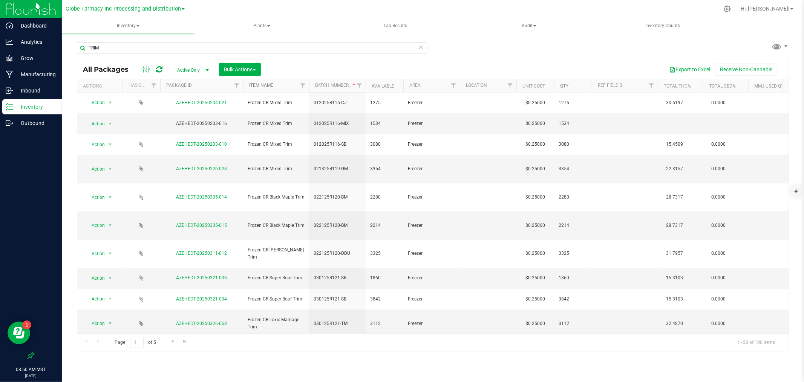
click at [262, 85] on link "Item Name" at bounding box center [261, 85] width 24 height 5
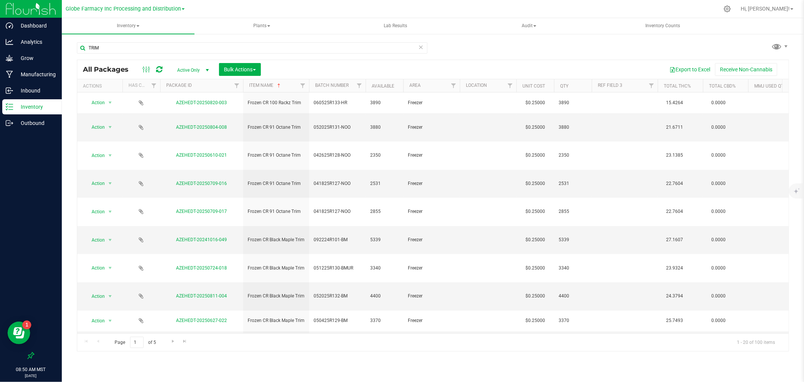
click at [323, 82] on th "Batch Number" at bounding box center [337, 85] width 57 height 13
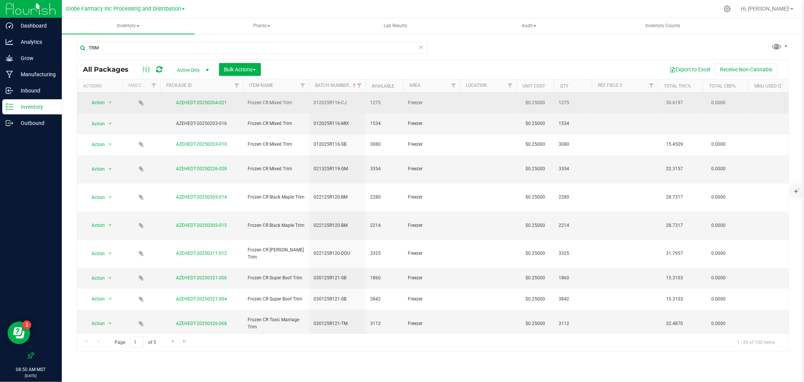
click at [631, 101] on td at bounding box center [625, 102] width 66 height 21
type input "01/20/2025"
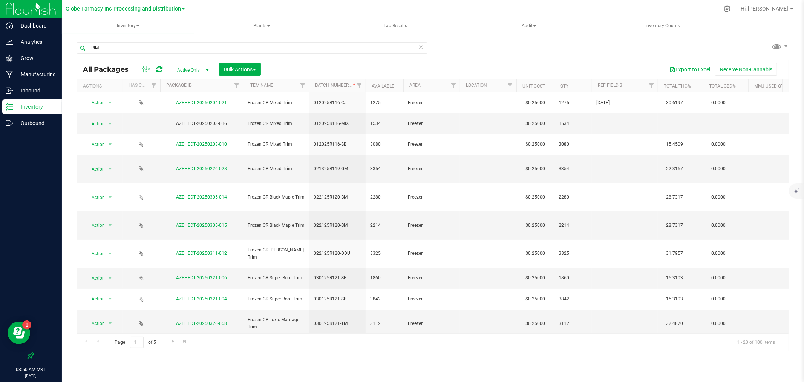
click at [632, 101] on span "01/20/2025" at bounding box center [624, 102] width 57 height 7
click at [632, 101] on input "01/20/2025" at bounding box center [623, 103] width 63 height 12
drag, startPoint x: 626, startPoint y: 110, endPoint x: 623, endPoint y: 121, distance: 11.4
click at [623, 121] on td at bounding box center [625, 123] width 66 height 21
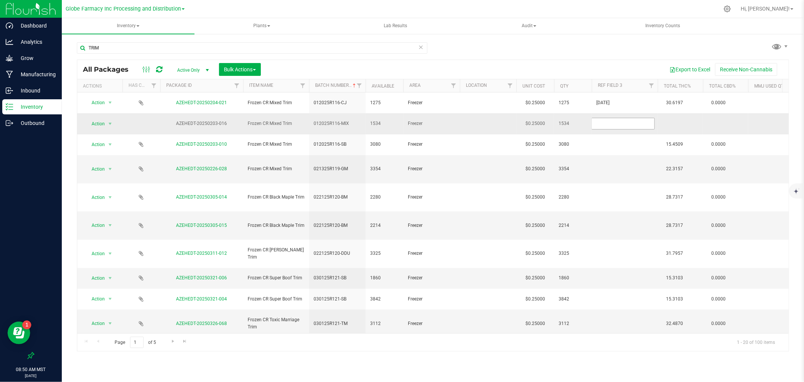
click at [622, 123] on input "text" at bounding box center [623, 124] width 63 height 12
type input "01/20/2025"
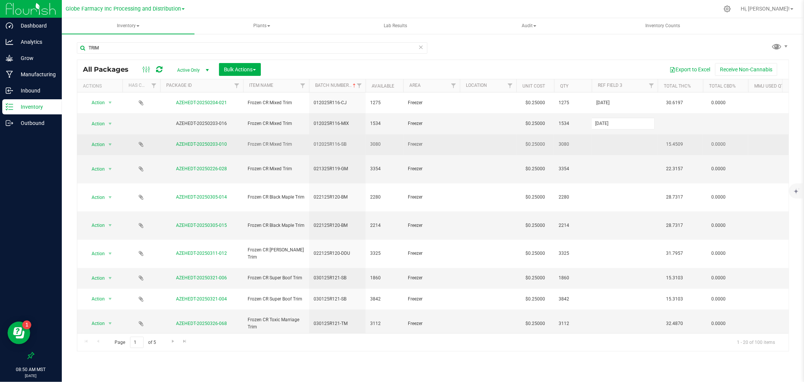
click at [602, 133] on div "All Packages Active Only Active Only Lab Samples Locked All Bulk Actions Add to…" at bounding box center [433, 206] width 712 height 292
click at [602, 134] on td at bounding box center [625, 144] width 66 height 21
type input "01/20/2025"
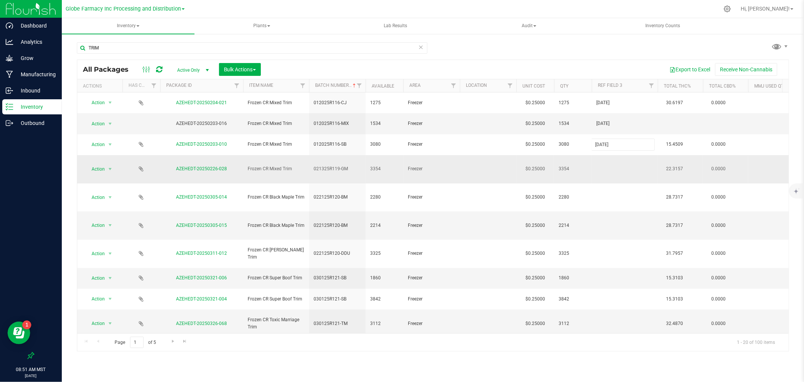
click at [613, 158] on div "All Packages Active Only Active Only Lab Samples Locked All Bulk Actions Add to…" at bounding box center [433, 206] width 712 height 292
click at [611, 155] on td at bounding box center [625, 169] width 66 height 28
type input "02/13/2025"
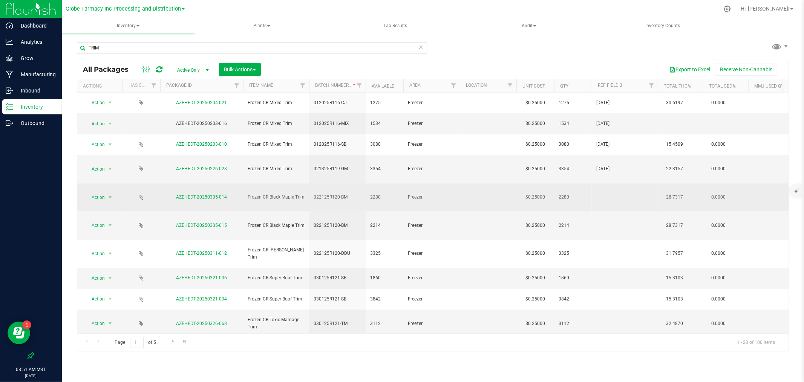
click at [615, 183] on td at bounding box center [625, 197] width 66 height 28
click at [615, 191] on input "02/21/2025" at bounding box center [623, 197] width 63 height 12
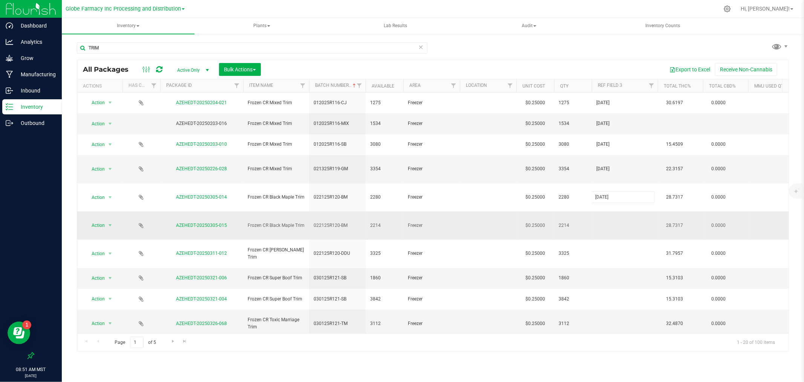
type input "02/21/2025"
click at [613, 190] on div "All Packages Active Only Active Only Lab Samples Locked All Bulk Actions Add to…" at bounding box center [433, 206] width 712 height 292
click at [613, 211] on td at bounding box center [625, 225] width 66 height 28
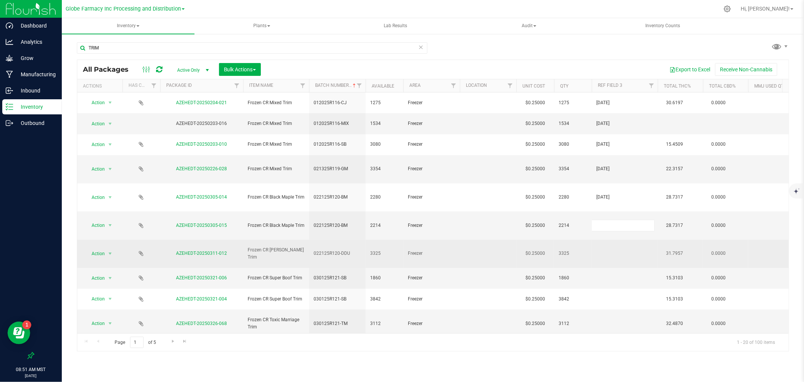
type input "02/21/2025"
click at [612, 204] on div "All Packages Active Only Active Only Lab Samples Locked All Bulk Actions Add to…" at bounding box center [433, 206] width 712 height 292
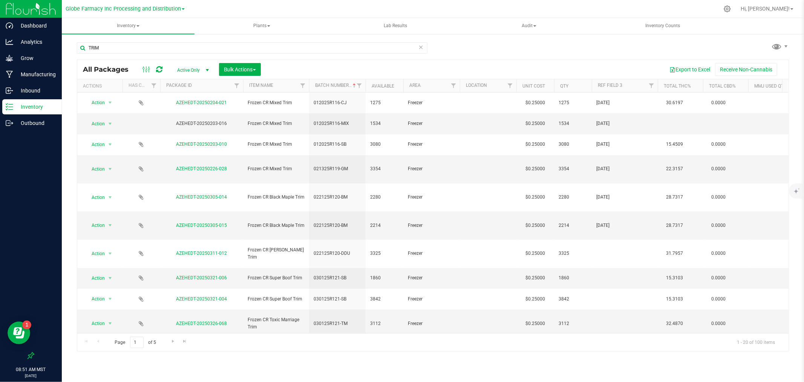
click at [613, 239] on td at bounding box center [625, 253] width 66 height 28
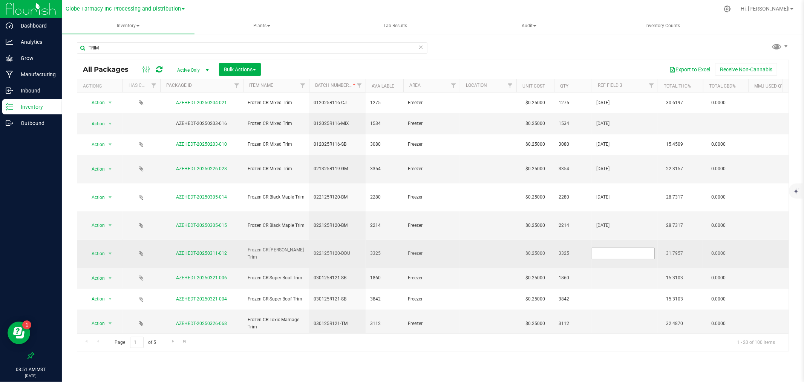
type input "02/21/2025"
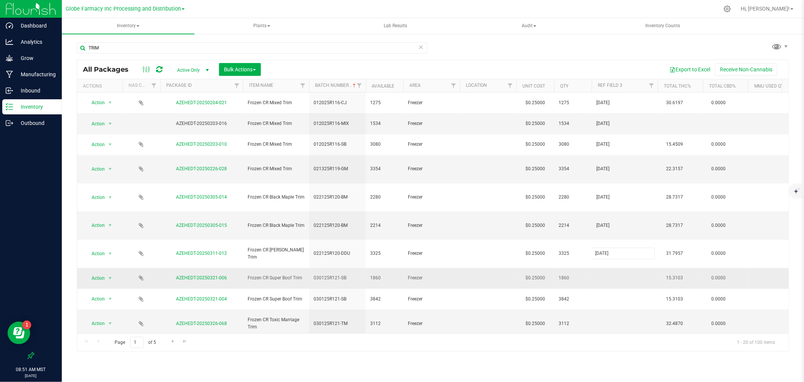
click at [612, 228] on div "All Packages Active Only Active Only Lab Samples Locked All Bulk Actions Add to…" at bounding box center [433, 206] width 712 height 292
click at [612, 268] on td at bounding box center [625, 278] width 66 height 21
click at [612, 272] on input "text" at bounding box center [623, 278] width 63 height 12
type input "03/01/2025"
click at [612, 274] on span "03/01/2025" at bounding box center [624, 277] width 57 height 7
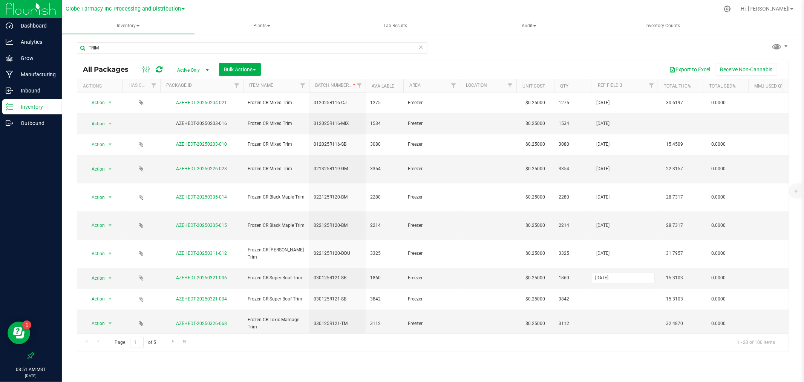
click at [612, 272] on input "03/01/2025" at bounding box center [623, 278] width 63 height 12
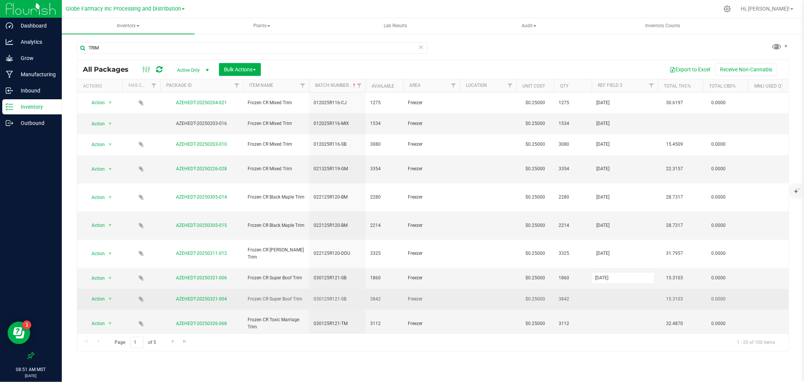
click at [611, 288] on td at bounding box center [625, 298] width 66 height 21
click at [611, 293] on input "text" at bounding box center [623, 299] width 63 height 12
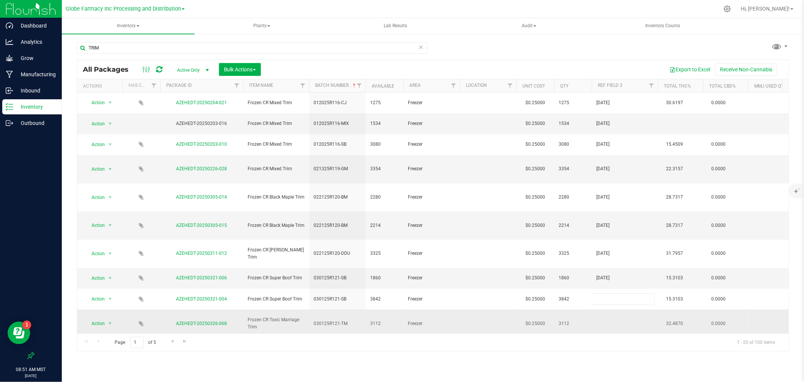
type input "03/01/2025"
click at [601, 265] on div "All Packages Active Only Active Only Lab Samples Locked All Bulk Actions Add to…" at bounding box center [433, 206] width 712 height 292
click at [612, 309] on td at bounding box center [625, 323] width 66 height 28
type input "03/01/2025"
click at [603, 285] on div "All Packages Active Only Active Only Lab Samples Locked All Bulk Actions Add to…" at bounding box center [433, 206] width 712 height 292
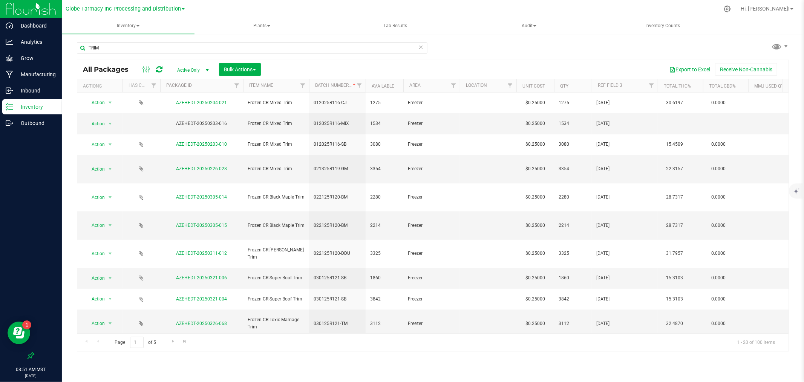
click at [605, 337] on td at bounding box center [625, 351] width 66 height 28
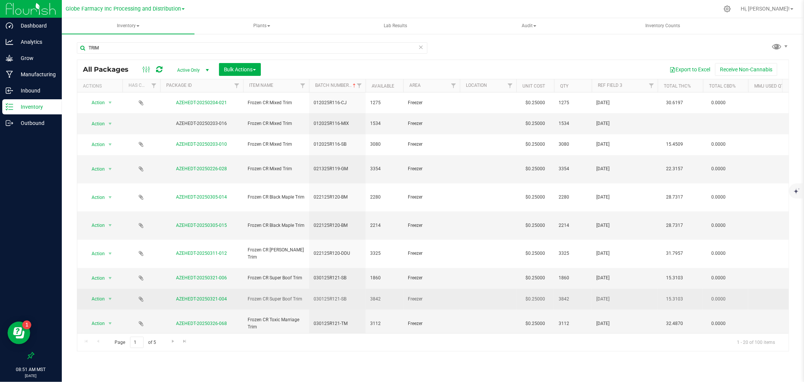
type input "03/09/2025"
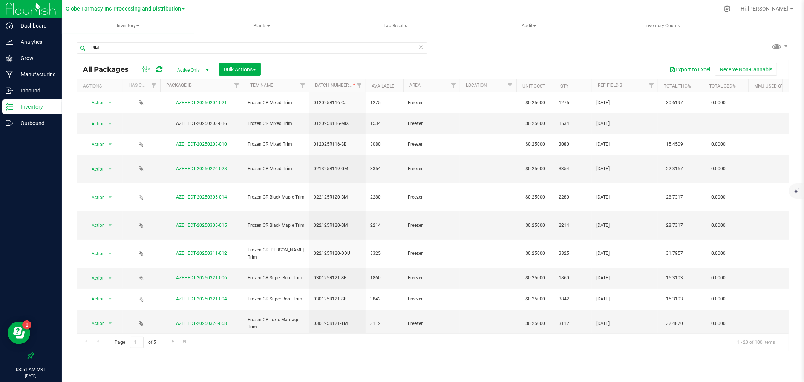
click at [608, 348] on span "03/09/2025" at bounding box center [624, 351] width 57 height 7
click at [608, 345] on input "03/09/2025" at bounding box center [623, 351] width 63 height 12
type input "03/09/2025"
click at [608, 366] on td at bounding box center [625, 380] width 66 height 28
click at [608, 374] on input "text" at bounding box center [623, 380] width 63 height 12
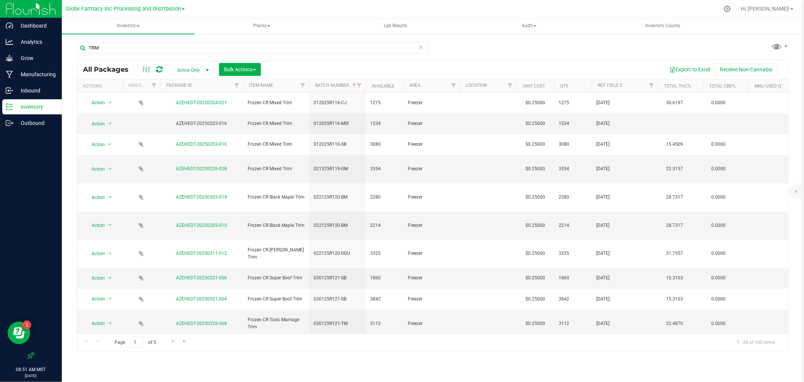
type input "03/09/2025"
click at [610, 314] on div "All Packages Active Only Active Only Lab Samples Locked All Bulk Actions Add to…" at bounding box center [433, 206] width 712 height 292
type input "03/09/2025"
click at [614, 346] on div "All Packages Active Only Active Only Lab Samples Locked All Bulk Actions Add to…" at bounding box center [433, 206] width 712 height 292
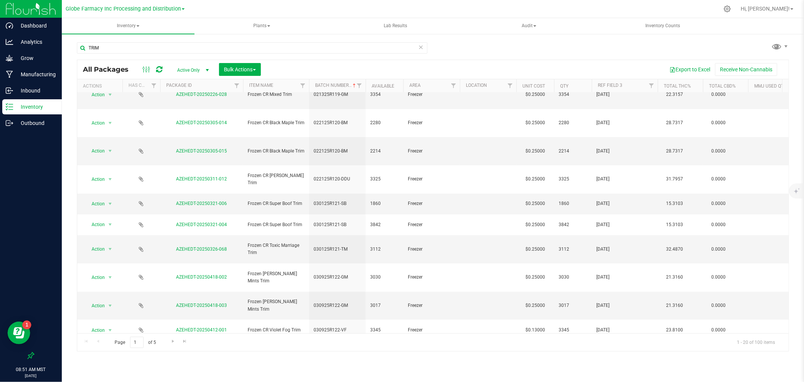
scroll to position [84, 0]
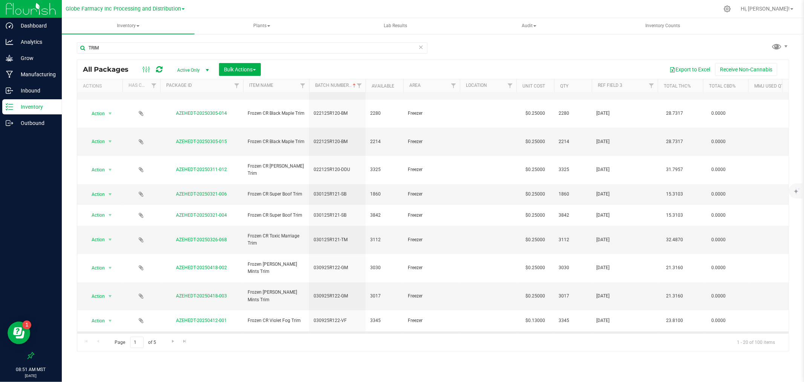
click at [609, 331] on td at bounding box center [625, 341] width 66 height 21
type input "03/17/2025"
click at [609, 335] on input "03/17/2025" at bounding box center [623, 341] width 63 height 12
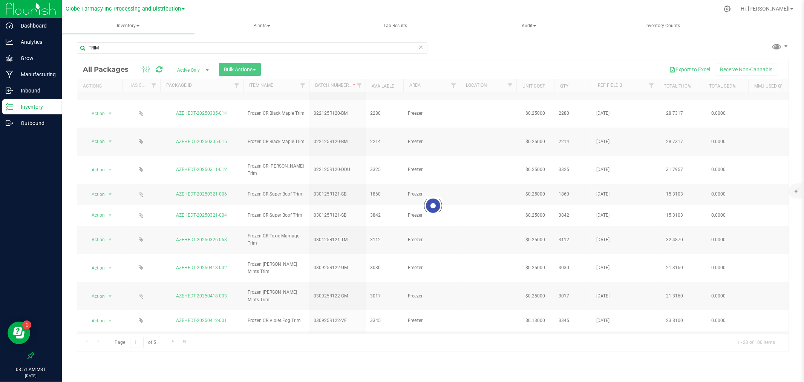
click at [604, 261] on div "Loading... All Packages Active Only Active Only Lab Samples Locked All Bulk Act…" at bounding box center [433, 206] width 712 height 292
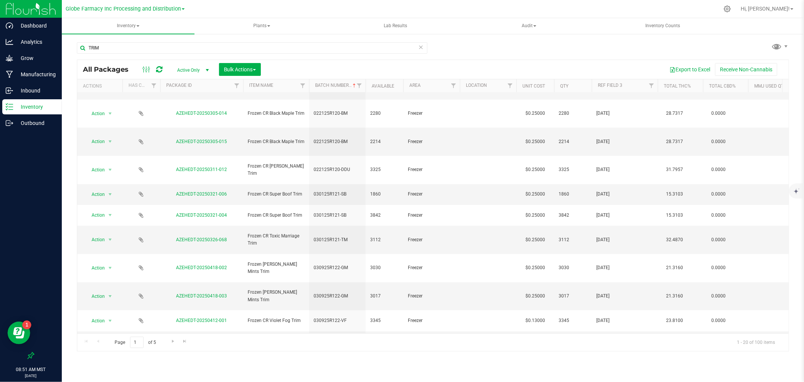
click at [611, 352] on td at bounding box center [625, 366] width 66 height 28
type input "03/17/2025"
click at [612, 285] on div "All Packages Active Only Active Only Lab Samples Locked All Bulk Actions Add to…" at bounding box center [433, 206] width 712 height 292
type input "03/17/2025"
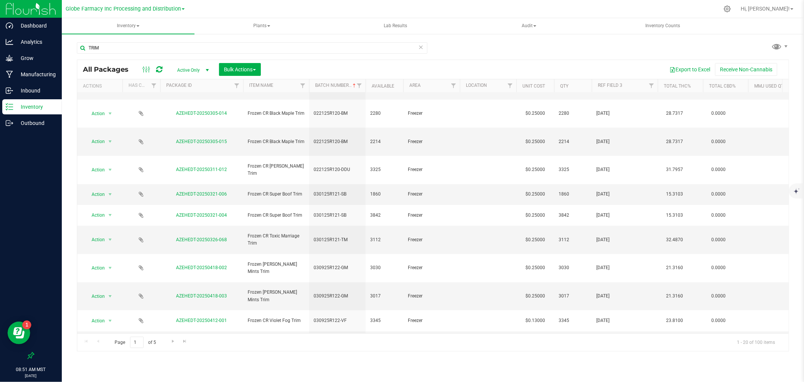
click at [615, 309] on div "All Packages Active Only Active Only Lab Samples Locked All Bulk Actions Add to…" at bounding box center [433, 206] width 712 height 292
type input "03/25/2025"
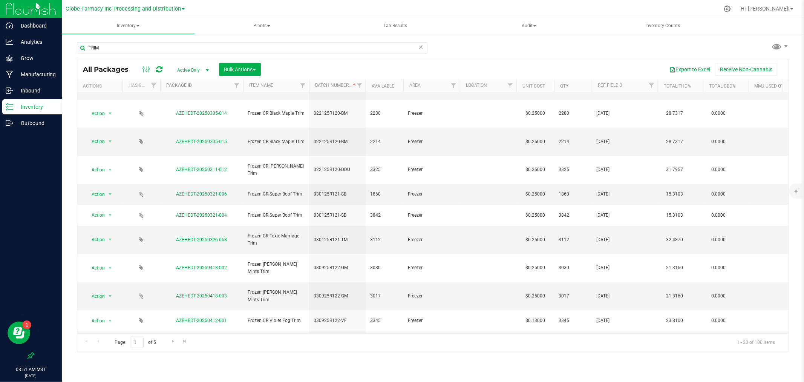
click at [613, 320] on div "All Packages Active Only Active Only Lab Samples Locked All Bulk Actions Add to…" at bounding box center [433, 206] width 712 height 292
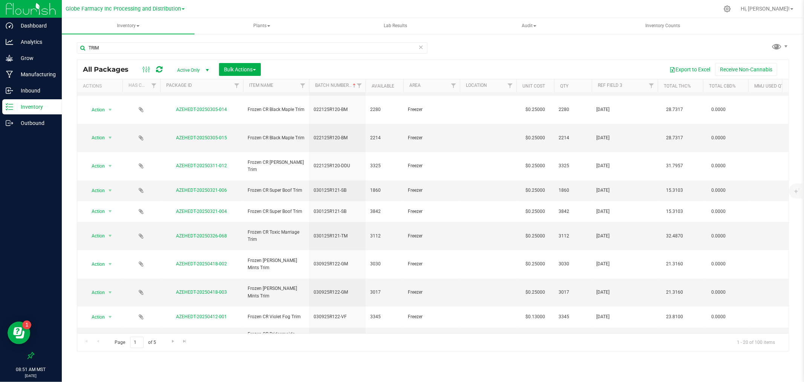
type input "03/25/2025"
click at [619, 360] on div "Inventory All packages All inventory Waste log Create inventory Plants All plan…" at bounding box center [433, 199] width 742 height 363
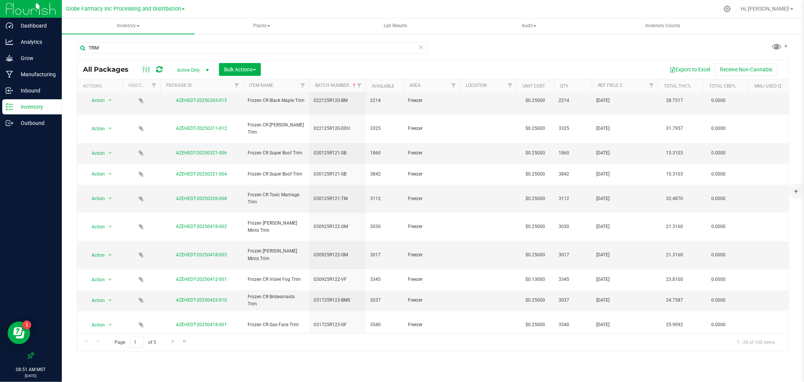
type input "03/25/2025"
click at [606, 314] on div "All Packages Active Only Active Only Lab Samples Locked All Bulk Actions Add to…" at bounding box center [433, 206] width 712 height 292
type input "04/02/2025"
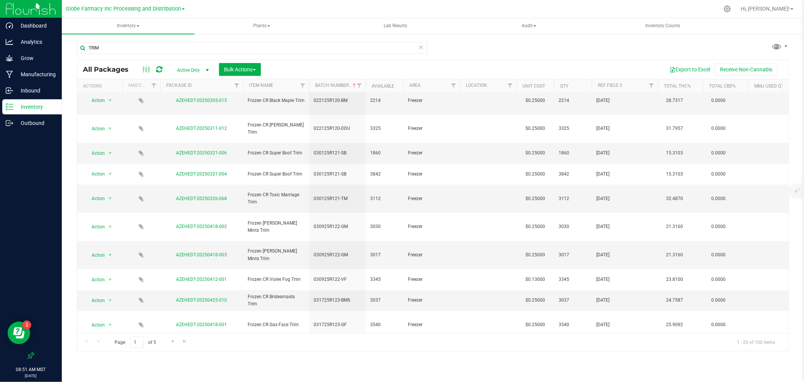
click at [615, 348] on div "All Packages Active Only Active Only Lab Samples Locked All Bulk Actions Add to…" at bounding box center [433, 206] width 712 height 292
click at [168, 346] on link "Go to the next page" at bounding box center [172, 341] width 11 height 10
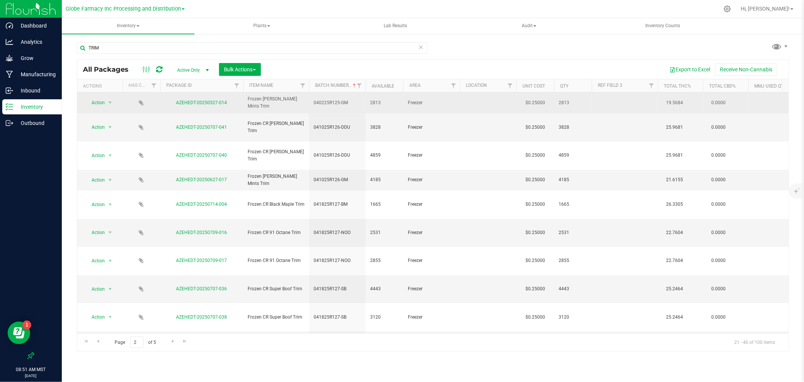
click at [622, 100] on td at bounding box center [625, 102] width 66 height 21
type input "04/02/2025"
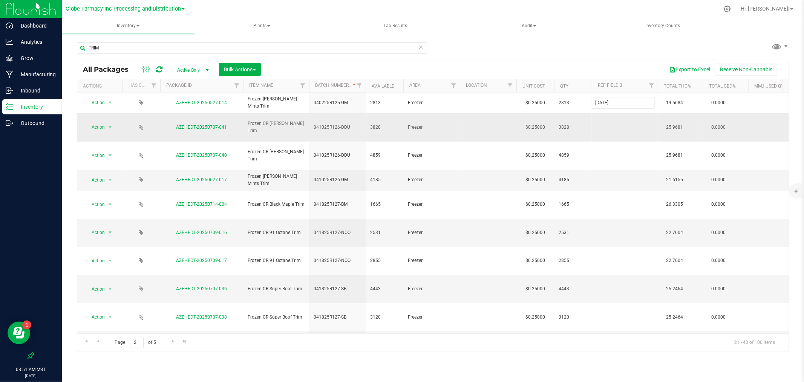
click at [615, 113] on div "All Packages Active Only Active Only Lab Samples Locked All Bulk Actions Add to…" at bounding box center [433, 206] width 712 height 292
click at [610, 122] on td at bounding box center [625, 127] width 66 height 28
type input "04/10/2025"
click at [601, 121] on input "04/10/2025" at bounding box center [623, 127] width 63 height 12
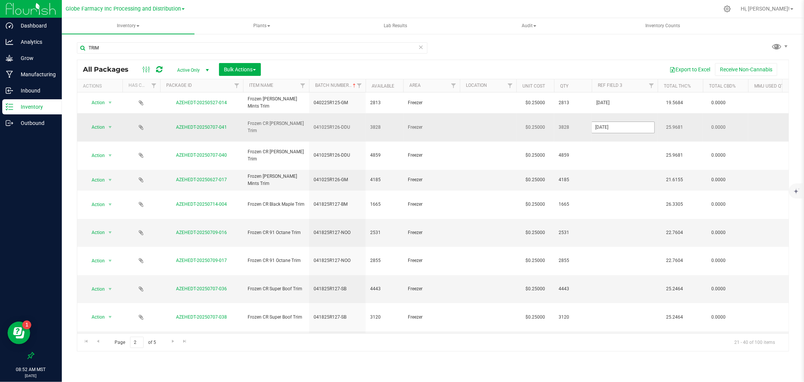
click at [601, 121] on input "04/10/2025" at bounding box center [623, 127] width 63 height 12
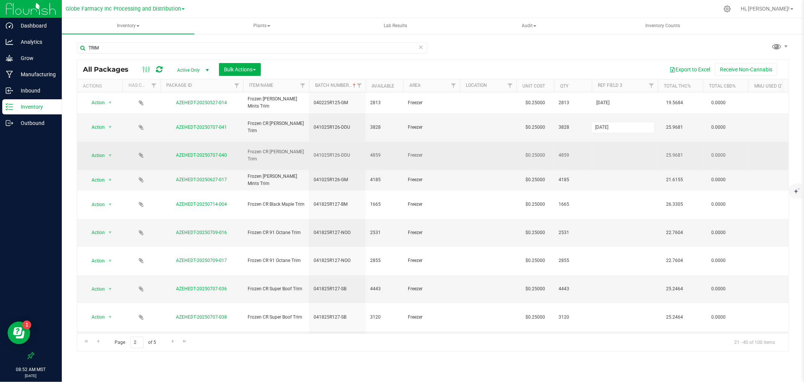
click at [608, 138] on div "All Packages Active Only Active Only Lab Samples Locked All Bulk Actions Add to…" at bounding box center [433, 206] width 712 height 292
click at [616, 143] on td at bounding box center [625, 155] width 66 height 28
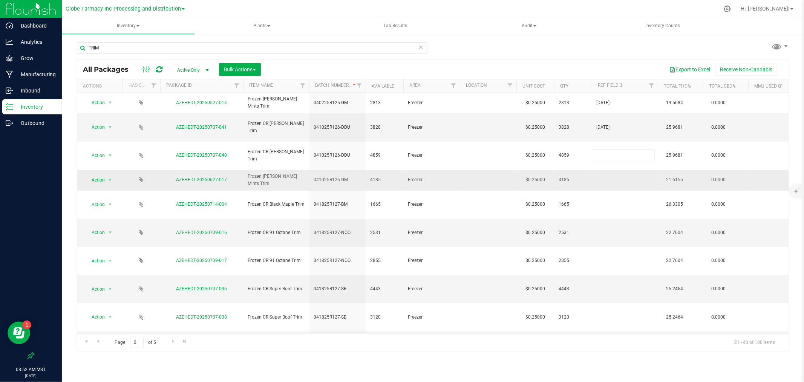
type input "04/10/2025"
click at [609, 158] on div "All Packages Active Only Active Only Lab Samples Locked All Bulk Actions Add to…" at bounding box center [433, 206] width 712 height 292
click at [615, 170] on td at bounding box center [625, 180] width 66 height 21
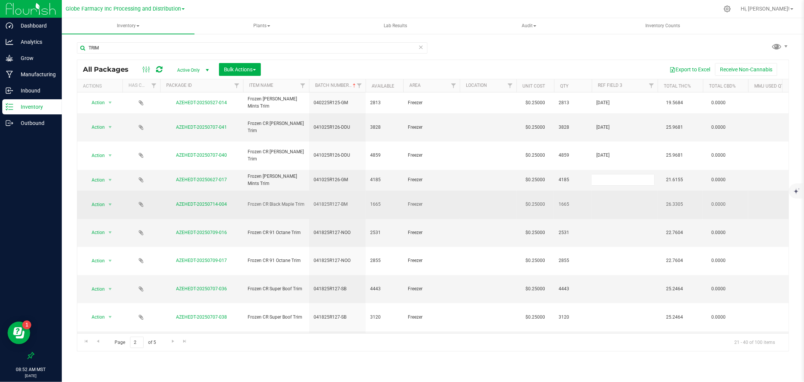
type input "04/10/2025"
click at [614, 174] on div "All Packages Active Only Active Only Lab Samples Locked All Bulk Actions Add to…" at bounding box center [433, 206] width 712 height 292
click at [615, 190] on td at bounding box center [625, 204] width 66 height 28
type input "04/18/2025"
click at [615, 198] on input "04/18/2025" at bounding box center [623, 204] width 63 height 12
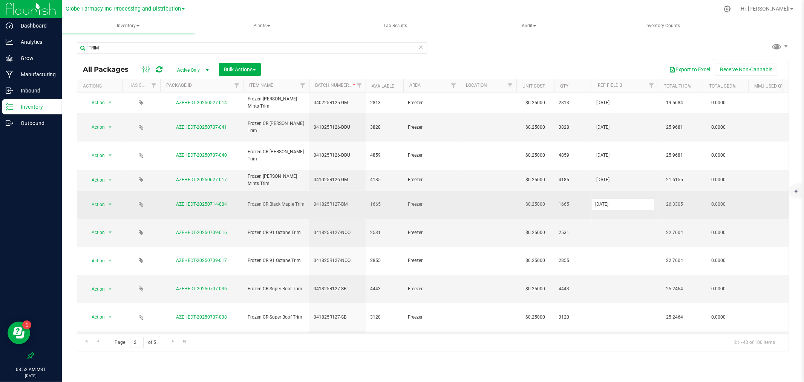
click at [615, 198] on input "04/18/2025" at bounding box center [623, 204] width 63 height 12
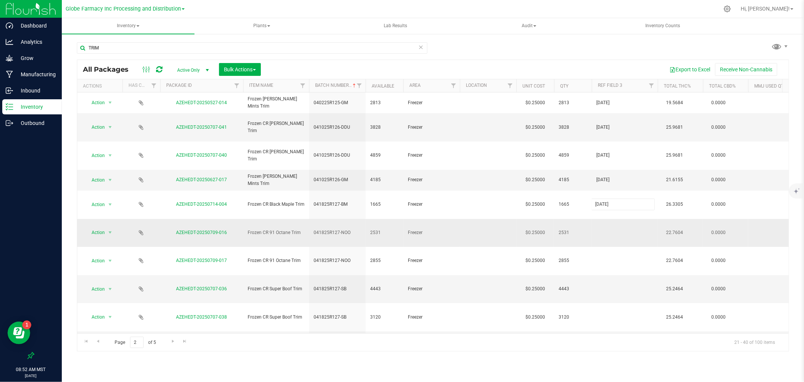
click at [613, 201] on div "All Packages Active Only Active Only Lab Samples Locked All Bulk Actions Add to…" at bounding box center [433, 206] width 712 height 292
click at [610, 219] on td at bounding box center [625, 233] width 66 height 28
type input "04/18/2025"
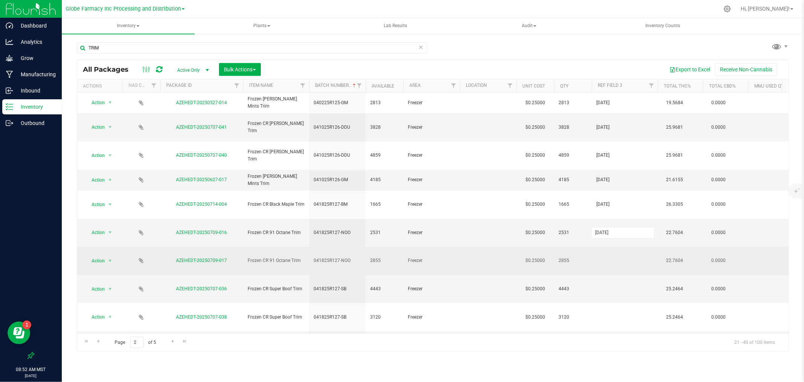
click at [608, 218] on div "All Packages Active Only Active Only Lab Samples Locked All Bulk Actions Add to…" at bounding box center [433, 206] width 712 height 292
click at [610, 247] on td at bounding box center [625, 261] width 66 height 28
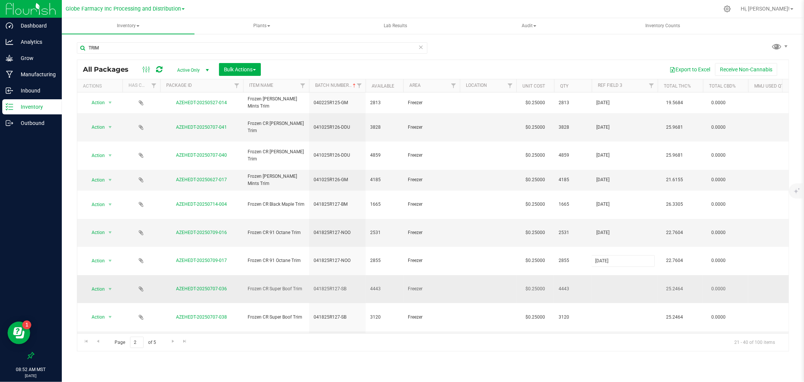
click at [612, 231] on div "All Packages Active Only Active Only Lab Samples Locked All Bulk Actions Add to…" at bounding box center [433, 206] width 712 height 292
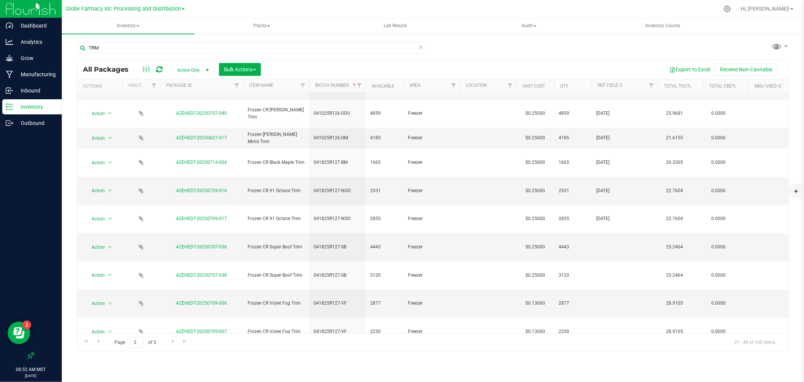
click at [608, 374] on td at bounding box center [625, 388] width 66 height 28
type input "04/18/2025"
click at [612, 261] on div "All Packages Active Only Active Only Lab Samples Locked All Bulk Actions Add to…" at bounding box center [433, 206] width 712 height 292
drag, startPoint x: 612, startPoint y: 261, endPoint x: 611, endPoint y: 255, distance: 6.1
click at [611, 345] on td at bounding box center [625, 359] width 66 height 28
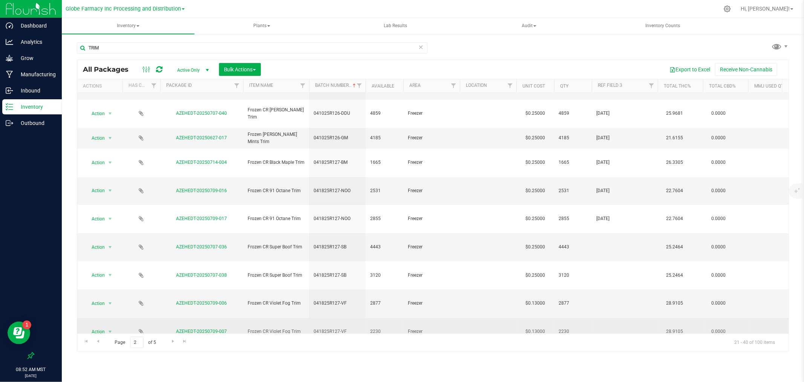
type input "04/18/2025"
click at [606, 237] on div "All Packages Active Only Active Only Lab Samples Locked All Bulk Actions Add to…" at bounding box center [433, 206] width 712 height 292
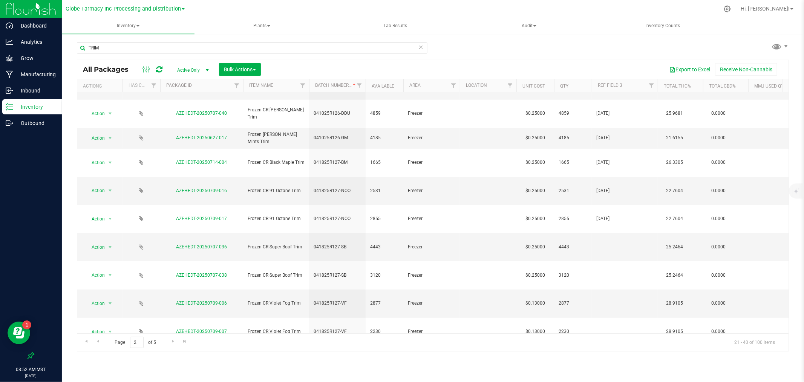
click at [606, 317] on td at bounding box center [625, 331] width 66 height 28
type input "04/18/2025"
click at [611, 215] on div "All Packages Active Only Active Only Lab Samples Locked All Bulk Actions Add to…" at bounding box center [433, 206] width 712 height 292
click at [611, 289] on td at bounding box center [625, 303] width 66 height 28
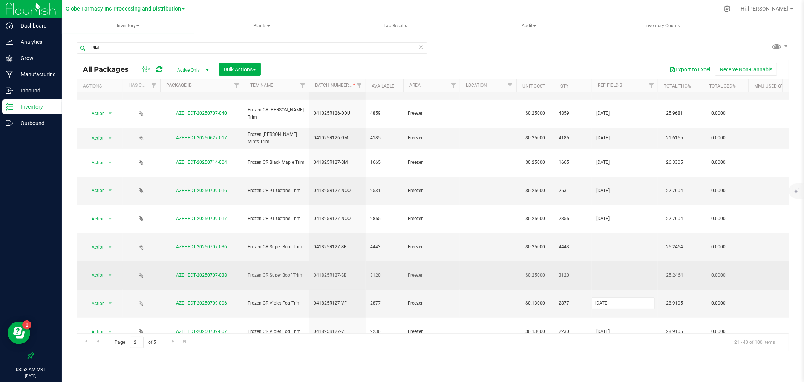
type input "04/18/2025"
click at [607, 202] on div "All Packages Active Only Active Only Lab Samples Locked All Bulk Actions Add to…" at bounding box center [433, 206] width 712 height 292
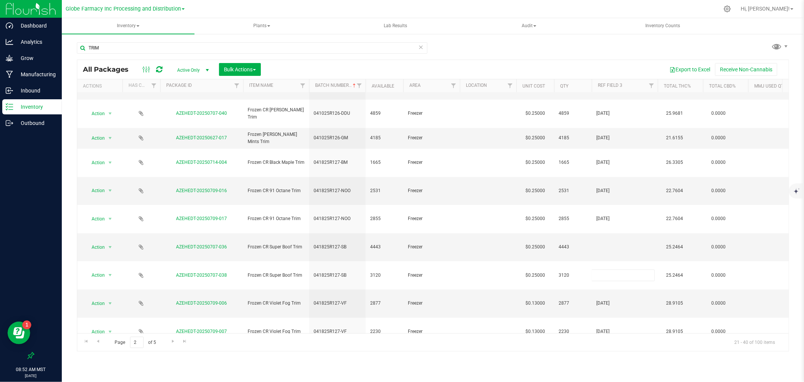
type input "04/18/2025"
click at [608, 188] on div "All Packages Active Only Active Only Lab Samples Locked All Bulk Actions Add to…" at bounding box center [433, 206] width 712 height 292
type input "04/18/2025"
click at [604, 284] on div "All Packages Active Only Active Only Lab Samples Locked All Bulk Actions Add to…" at bounding box center [433, 206] width 712 height 292
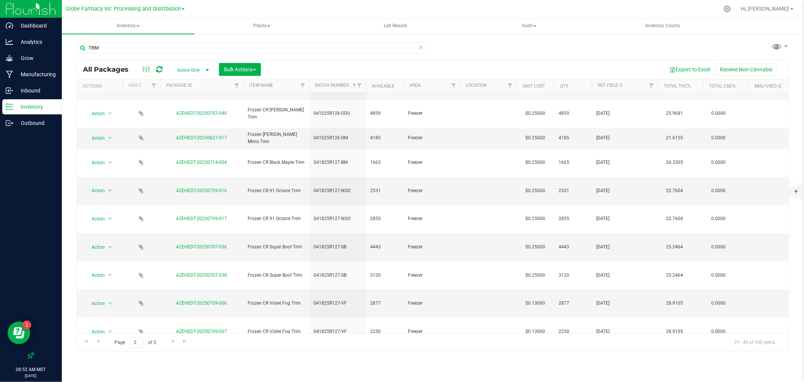
type input "04/26/2025"
click at [604, 309] on div "All Packages Active Only Active Only Lab Samples Locked All Bulk Actions Add to…" at bounding box center [433, 206] width 712 height 292
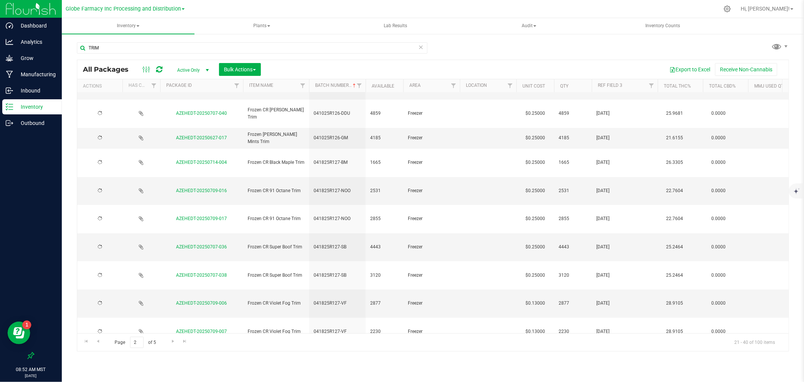
type input "04/26/2025"
click at [606, 352] on div "Inventory All packages All inventory Waste log Create inventory Plants All plan…" at bounding box center [433, 199] width 742 height 363
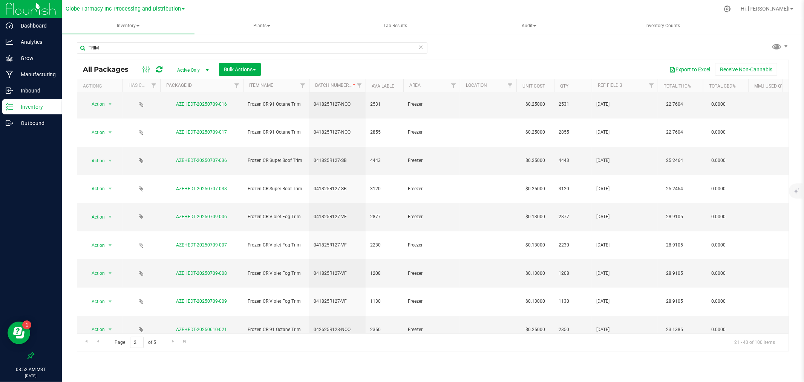
click at [610, 365] on td at bounding box center [625, 375] width 66 height 21
type input "04/26/2025"
click at [609, 257] on div "All Packages Active Only Active Only Lab Samples Locked All Bulk Actions Add to…" at bounding box center [433, 206] width 712 height 292
type input "05/04/2025"
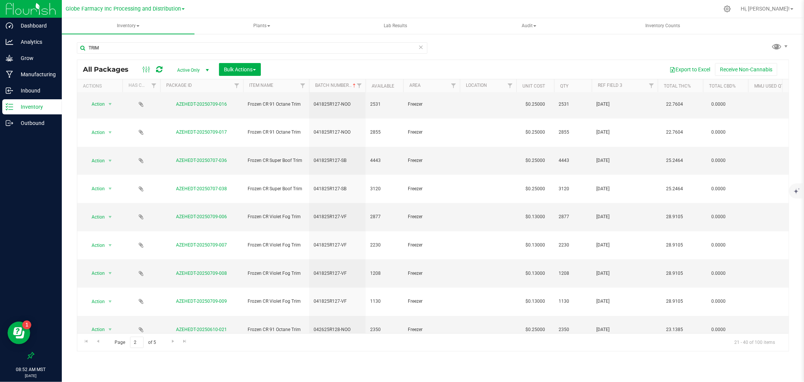
click at [610, 284] on div "All Packages Active Only Active Only Lab Samples Locked All Bulk Actions Add to…" at bounding box center [433, 206] width 712 height 292
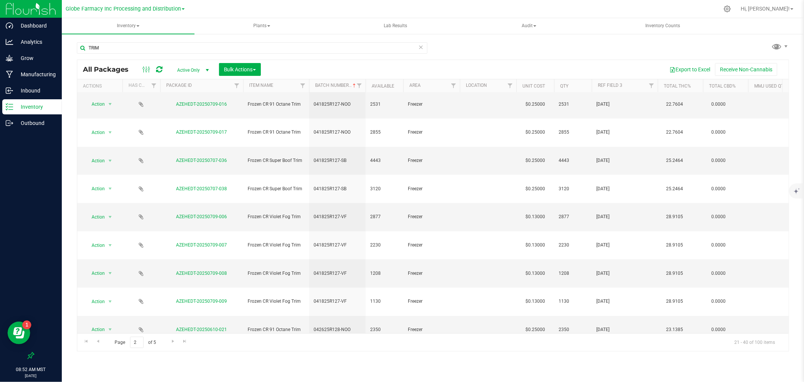
type input "05/04/2025"
click at [610, 291] on div "All Packages Active Only Active Only Lab Samples Locked All Bulk Actions Add to…" at bounding box center [433, 206] width 712 height 292
type input "05/04/2025"
click at [614, 313] on div "All Packages Active Only Active Only Lab Samples Locked All Bulk Actions Add to…" at bounding box center [433, 206] width 712 height 292
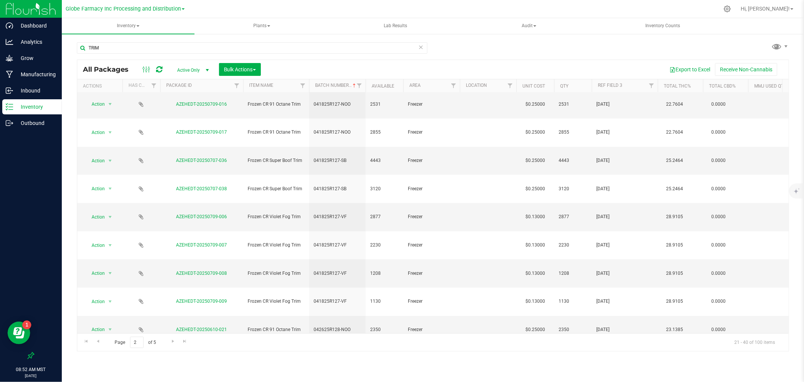
type input "05/04/2025"
click at [592, 356] on div "Inventory All packages All inventory Waste log Create inventory Plants All plan…" at bounding box center [433, 199] width 742 height 363
click at [175, 341] on span "Go to the next page" at bounding box center [173, 341] width 6 height 6
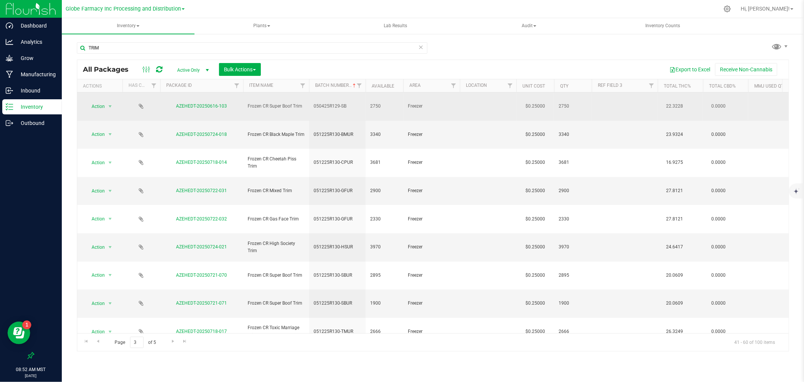
click at [621, 104] on td at bounding box center [625, 106] width 66 height 28
type input "05/04/2025"
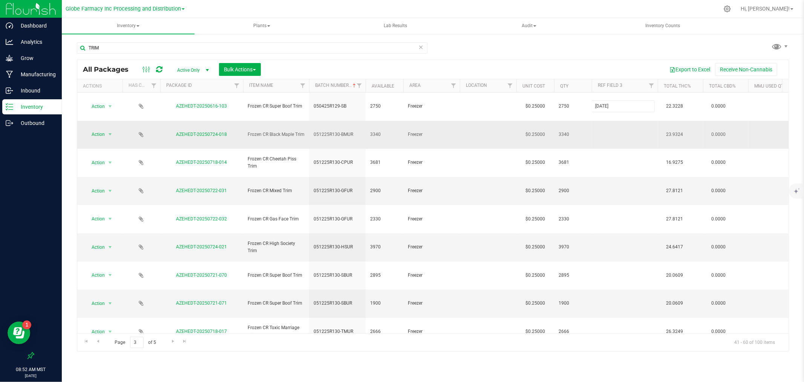
click at [617, 115] on div "All Packages Active Only Active Only Lab Samples Locked All Bulk Actions Add to…" at bounding box center [433, 206] width 712 height 292
click at [616, 121] on td at bounding box center [625, 135] width 66 height 28
type input "1"
type input "05/12/2025"
click at [616, 129] on input "05/12/2025" at bounding box center [623, 135] width 63 height 12
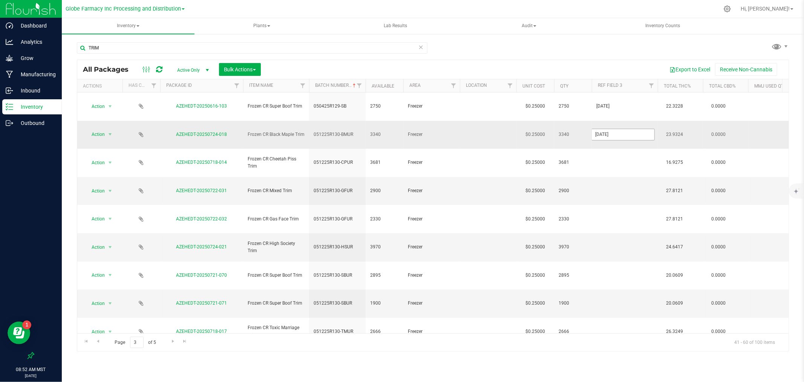
click at [616, 129] on input "05/12/2025" at bounding box center [623, 135] width 63 height 12
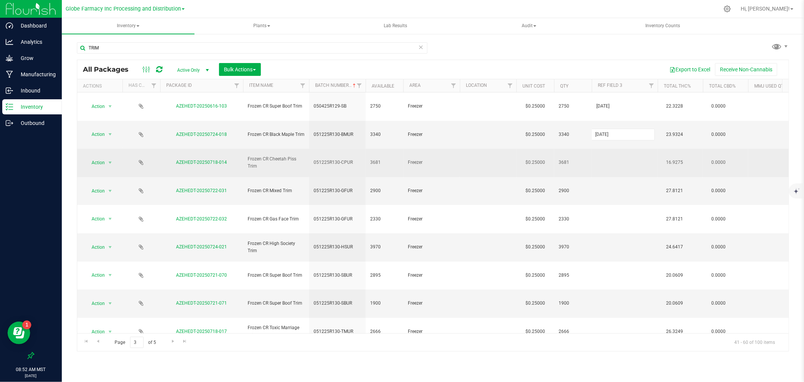
click at [613, 145] on div "All Packages Active Only Active Only Lab Samples Locked All Bulk Actions Add to…" at bounding box center [433, 206] width 712 height 292
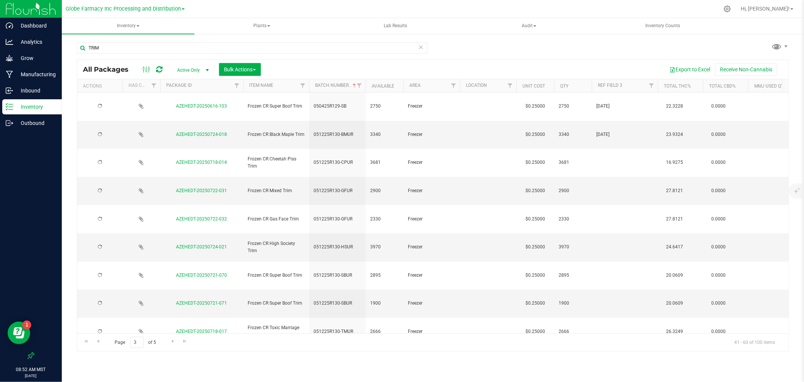
click at [608, 149] on td at bounding box center [625, 163] width 66 height 28
type input "05/12/2025"
click at [615, 160] on div "All Packages Active Only Active Only Lab Samples Locked All Bulk Actions Add to…" at bounding box center [433, 206] width 712 height 292
click at [615, 177] on td at bounding box center [625, 191] width 66 height 28
click at [613, 346] on td at bounding box center [625, 360] width 66 height 28
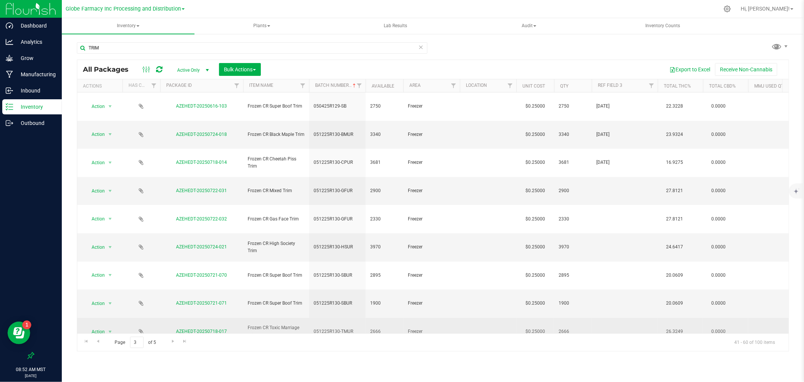
type input "05/12/2025"
click at [613, 249] on div "All Packages Active Only Active Only Lab Samples Locked All Bulk Actions Add to…" at bounding box center [433, 206] width 712 height 292
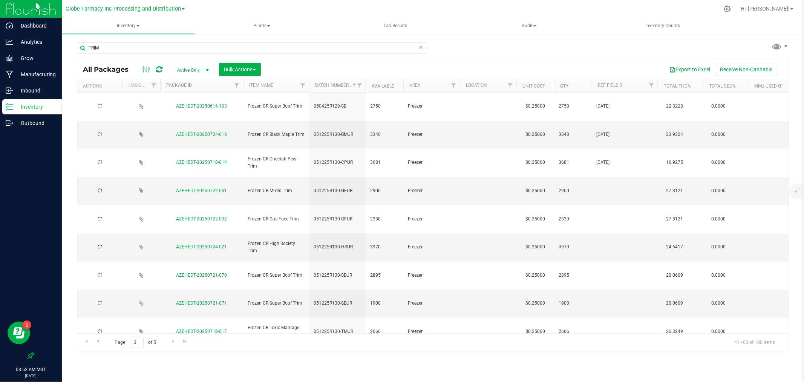
click at [613, 317] on td at bounding box center [625, 331] width 66 height 28
type input "05/12/2025"
click at [611, 234] on div "All Packages Active Only Active Only Lab Samples Locked All Bulk Actions Add to…" at bounding box center [433, 206] width 712 height 292
click at [609, 289] on td at bounding box center [625, 303] width 66 height 28
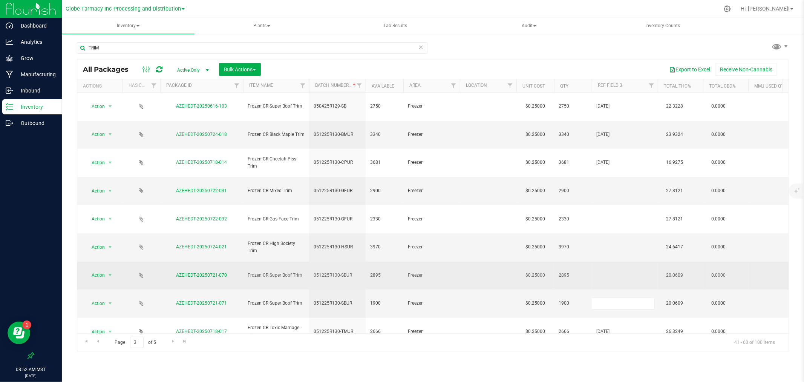
type input "05/12/2025"
click at [609, 215] on div "All Packages Active Only Active Only Lab Samples Locked All Bulk Actions Add to…" at bounding box center [433, 206] width 712 height 292
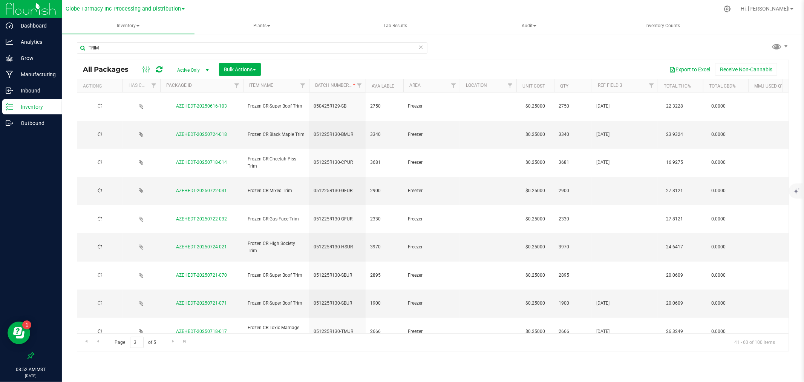
click at [608, 261] on td at bounding box center [625, 275] width 66 height 28
type input "05/12/2025"
click at [601, 193] on div "All Packages Active Only Active Only Lab Samples Locked All Bulk Actions Add to…" at bounding box center [433, 206] width 712 height 292
click at [601, 233] on td at bounding box center [625, 247] width 66 height 28
type input "05/12/2025"
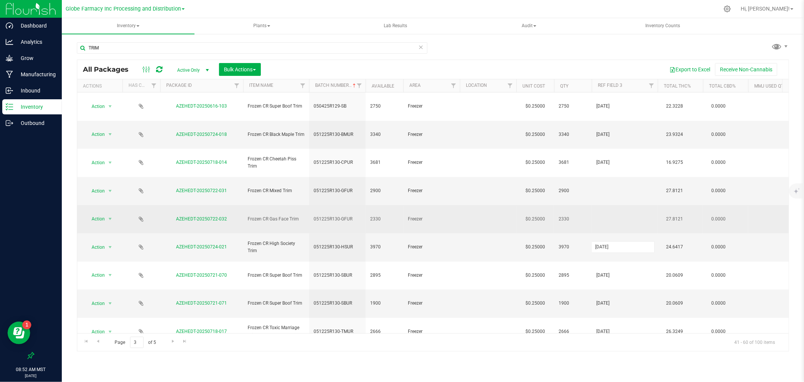
click at [611, 169] on div "All Packages Active Only Active Only Lab Samples Locked All Bulk Actions Add to…" at bounding box center [433, 206] width 712 height 292
click at [611, 213] on input "text" at bounding box center [623, 219] width 63 height 12
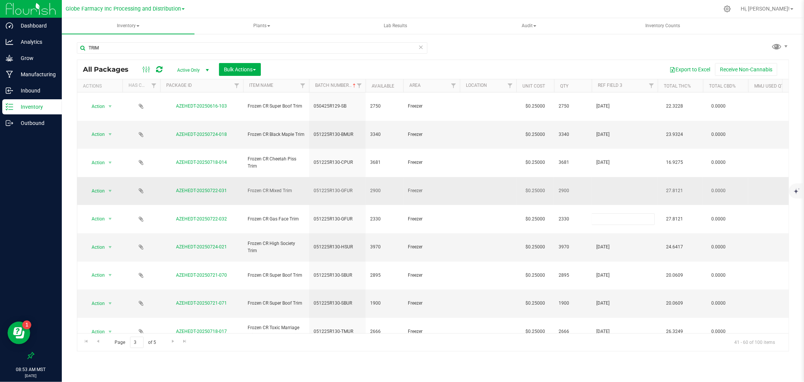
type input "05/12/2025"
click at [608, 161] on div "All Packages Active Only Active Only Lab Samples Locked All Bulk Actions Add to…" at bounding box center [433, 206] width 712 height 292
click at [608, 185] on input "text" at bounding box center [623, 191] width 63 height 12
type input "05/12/2025"
click at [622, 65] on div "All Packages Active Only Active Only Lab Samples Locked All Bulk Actions Add to…" at bounding box center [433, 206] width 712 height 292
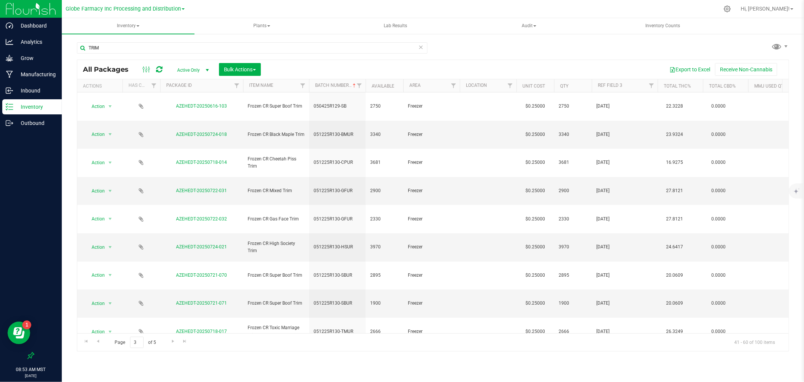
scroll to position [125, 0]
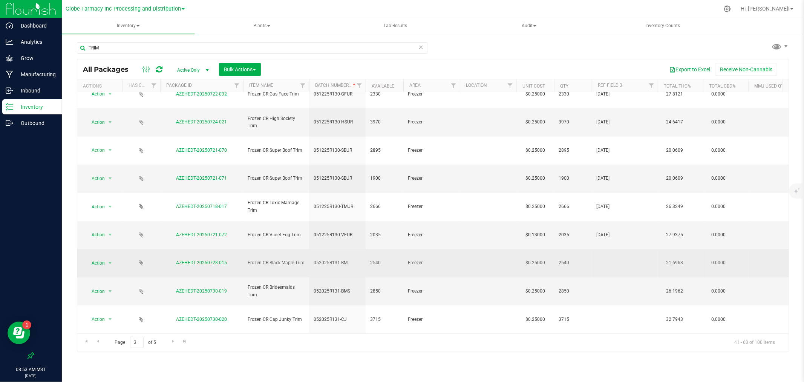
click at [608, 249] on td at bounding box center [625, 263] width 66 height 28
click at [608, 257] on input "05/20/2025" at bounding box center [623, 263] width 63 height 12
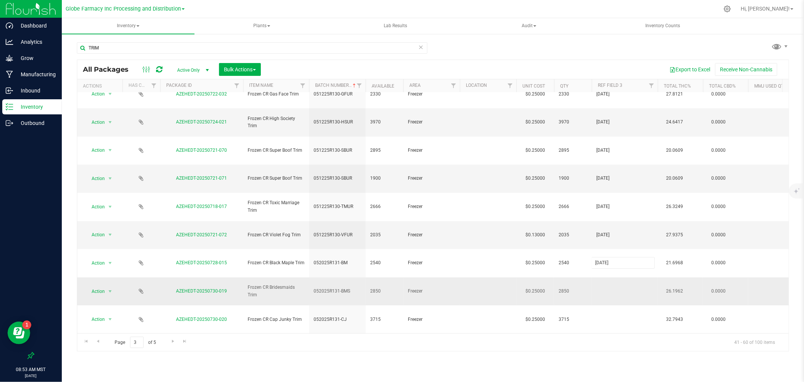
type input "05/20/2025"
click at [607, 167] on div "All Packages Active Only Active Only Lab Samples Locked All Bulk Actions Add to…" at bounding box center [433, 206] width 712 height 292
type input "05/20/2025"
click at [608, 306] on div "All Packages Active Only Active Only Lab Samples Locked All Bulk Actions Add to…" at bounding box center [433, 206] width 712 height 292
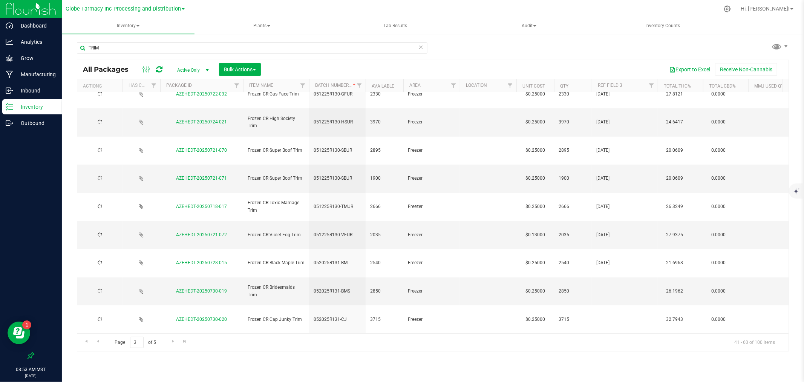
type input "05/20/2025"
click at [602, 283] on div "All Packages Active Only Active Only Lab Samples Locked All Bulk Actions Add to…" at bounding box center [433, 206] width 712 height 292
drag, startPoint x: 602, startPoint y: 283, endPoint x: 597, endPoint y: 264, distance: 19.4
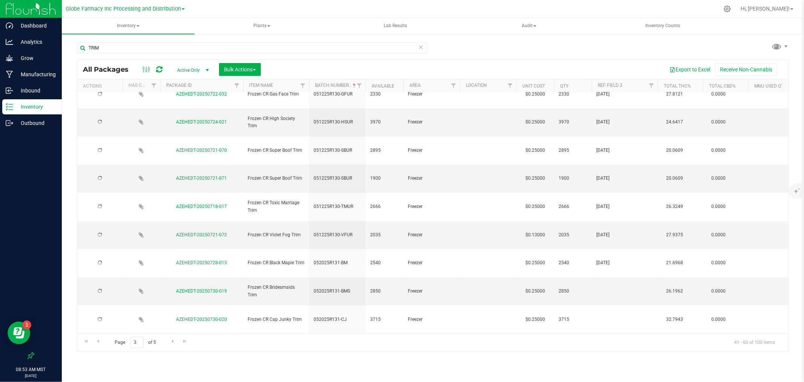
type input "05/20/2025"
click at [597, 264] on div "All Packages Active Only Active Only Lab Samples Locked All Bulk Actions Add to…" at bounding box center [433, 206] width 712 height 292
type input "05/20/2025"
click at [597, 251] on div "All Packages Active Only Active Only Lab Samples Locked All Bulk Actions Add to…" at bounding box center [433, 206] width 712 height 292
type input "05/20/2025"
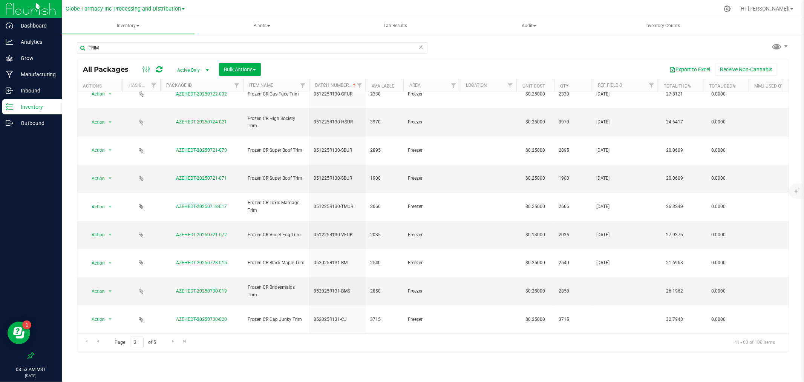
click at [593, 233] on div "All Packages Active Only Active Only Lab Samples Locked All Bulk Actions Add to…" at bounding box center [433, 206] width 712 height 292
drag, startPoint x: 593, startPoint y: 233, endPoint x: 601, endPoint y: 210, distance: 24.8
click at [593, 369] on input "text" at bounding box center [623, 375] width 63 height 12
type input "05/20/2025"
click at [601, 210] on div "All Packages Active Only Active Only Lab Samples Locked All Bulk Actions Add to…" at bounding box center [433, 206] width 712 height 292
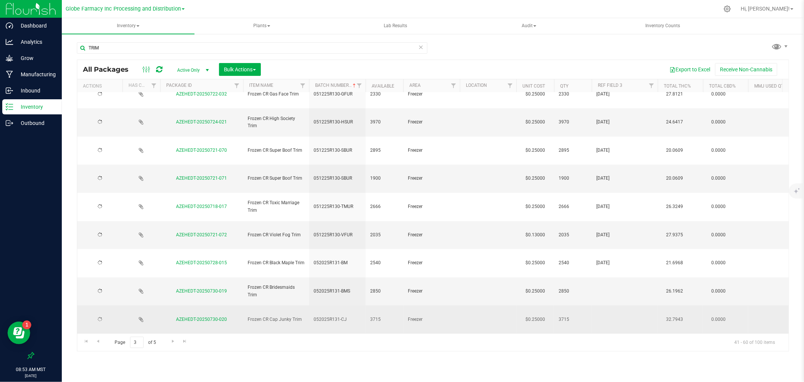
drag, startPoint x: 601, startPoint y: 210, endPoint x: 600, endPoint y: 200, distance: 9.5
click at [601, 341] on input "text" at bounding box center [623, 347] width 63 height 12
type input "05/20/2025"
click at [597, 192] on div "All Packages Active Only Active Only Lab Samples Locked All Bulk Actions Add to…" at bounding box center [433, 206] width 712 height 292
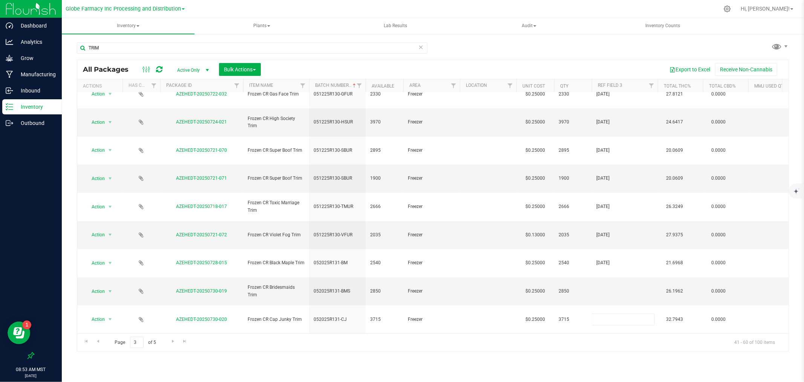
type input "05/20/2025"
click at [593, 176] on div "All Packages Active Only Active Only Lab Samples Locked All Bulk Actions Add to…" at bounding box center [433, 206] width 712 height 292
type input "05/20/2025"
click at [605, 348] on div "All Packages Active Only Active Only Lab Samples Locked All Bulk Actions Add to…" at bounding box center [433, 206] width 712 height 292
click at [174, 342] on span "Go to the next page" at bounding box center [173, 341] width 6 height 6
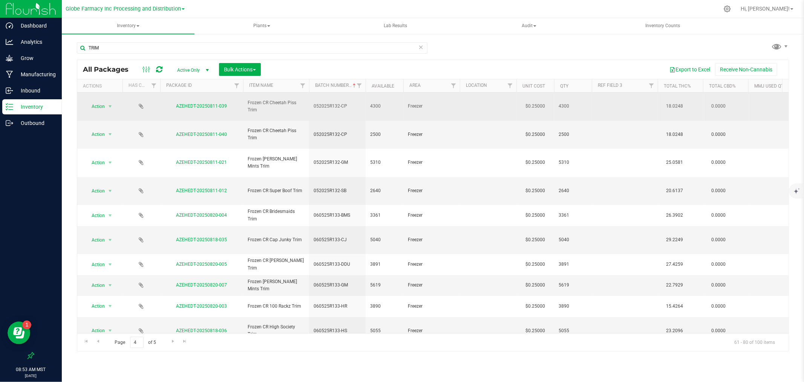
click at [623, 104] on td at bounding box center [625, 106] width 66 height 28
type input "05/20/2025"
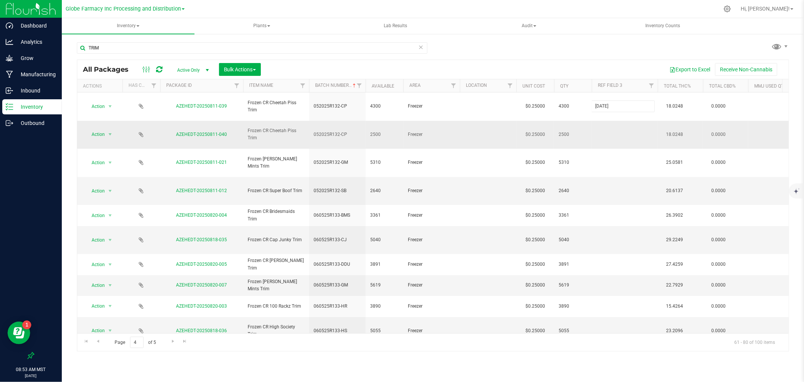
click at [615, 122] on div "All Packages Active Only Active Only Lab Samples Locked All Bulk Actions Add to…" at bounding box center [433, 206] width 712 height 292
click at [611, 177] on td at bounding box center [625, 191] width 66 height 28
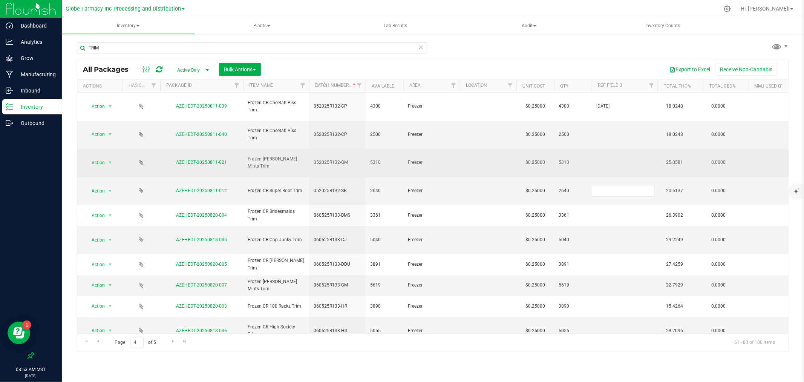
type input "05/20/2025"
click at [616, 143] on div "All Packages Active Only Active Only Lab Samples Locked All Bulk Actions Add to…" at bounding box center [433, 206] width 712 height 292
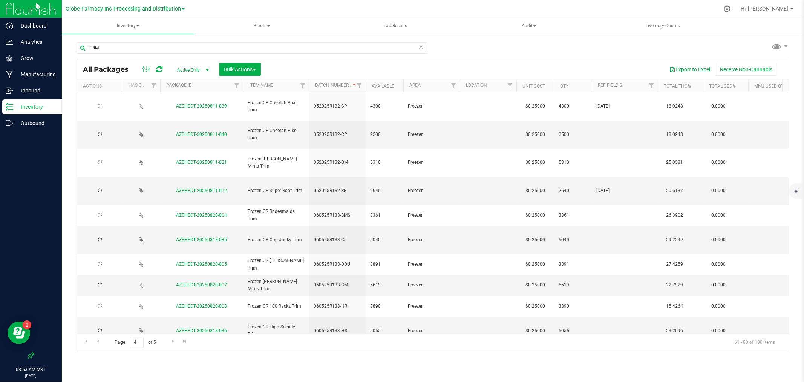
click at [616, 149] on td at bounding box center [625, 163] width 66 height 28
type input "05/20/2025"
click at [616, 123] on div "All Packages Active Only Active Only Lab Samples Locked All Bulk Actions Add to…" at bounding box center [433, 206] width 712 height 292
click at [616, 122] on td at bounding box center [625, 135] width 66 height 28
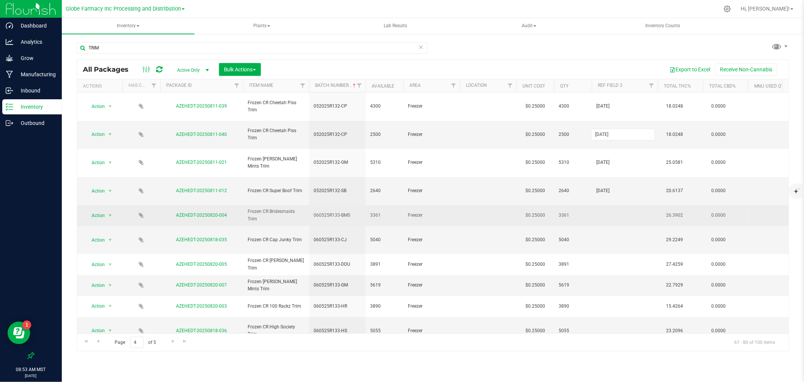
click at [613, 170] on div "All Packages Active Only Active Only Lab Samples Locked All Bulk Actions Add to…" at bounding box center [433, 206] width 712 height 292
click at [613, 205] on td at bounding box center [625, 215] width 66 height 21
click at [613, 209] on input "06/05/2025" at bounding box center [623, 215] width 63 height 12
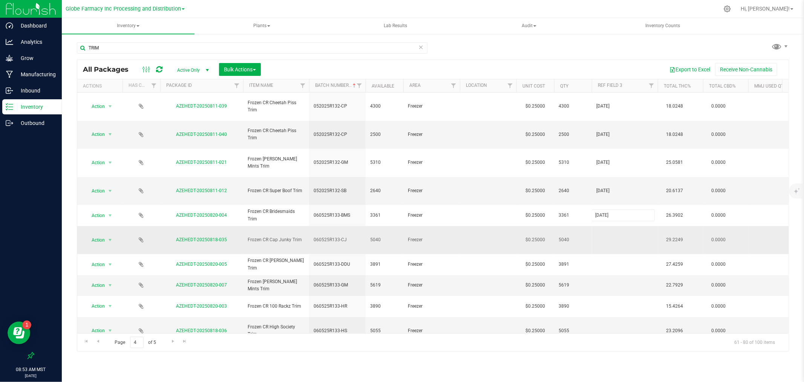
type input "06/05/2025"
click at [611, 198] on div "All Packages Active Only Active Only Lab Samples Locked All Bulk Actions Add to…" at bounding box center [433, 206] width 712 height 292
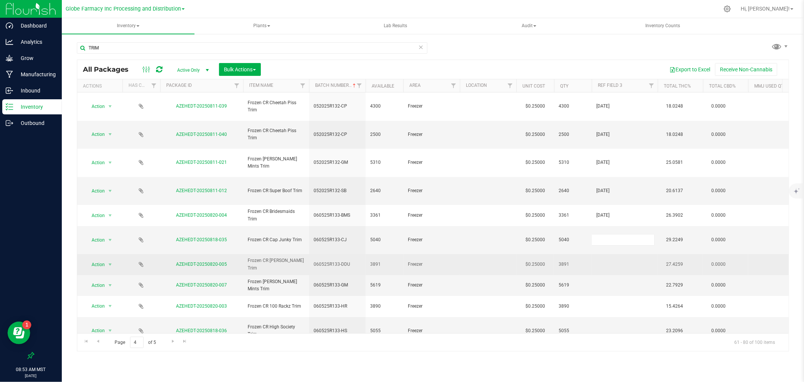
type input "06/05/2025"
click at [610, 220] on div "All Packages Active Only Active Only Lab Samples Locked All Bulk Actions Add to…" at bounding box center [433, 206] width 712 height 292
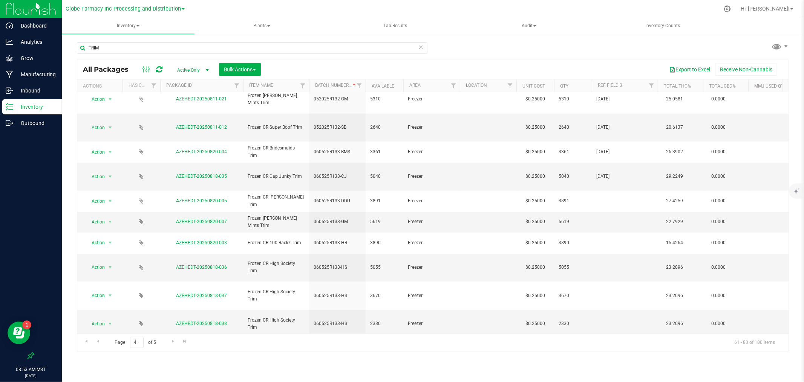
scroll to position [131, 0]
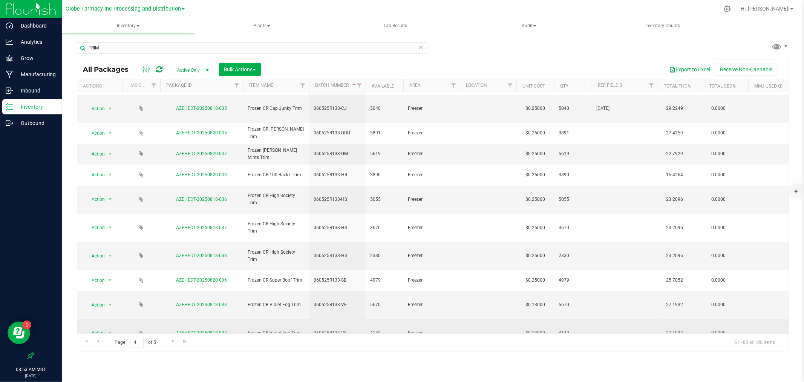
click at [611, 319] on td at bounding box center [625, 333] width 66 height 28
type input "06/05/2025"
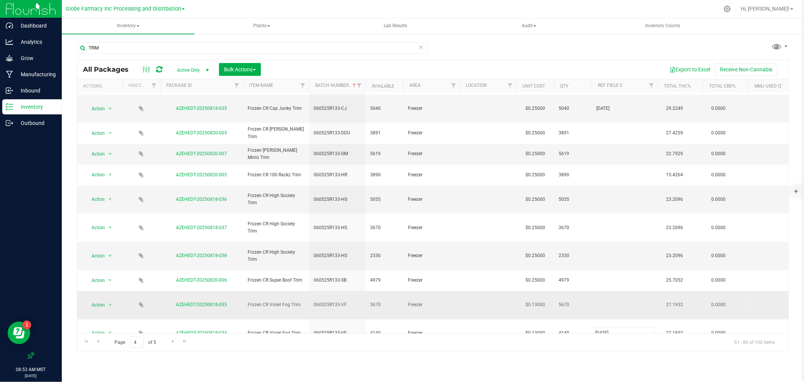
click at [611, 213] on div "All Packages Active Only Active Only Lab Samples Locked All Bulk Actions Add to…" at bounding box center [433, 206] width 712 height 292
click at [612, 291] on td at bounding box center [625, 305] width 66 height 28
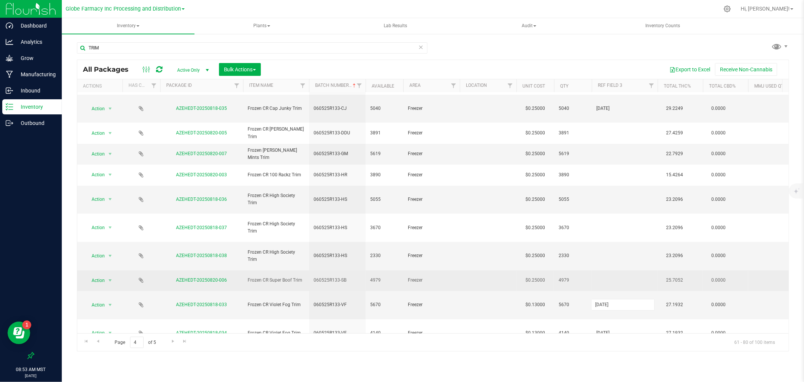
type input "06/05/2025"
click at [613, 194] on div "All Packages Active Only Active Only Lab Samples Locked All Bulk Actions Add to…" at bounding box center [433, 206] width 712 height 292
click at [610, 270] on td at bounding box center [625, 280] width 66 height 21
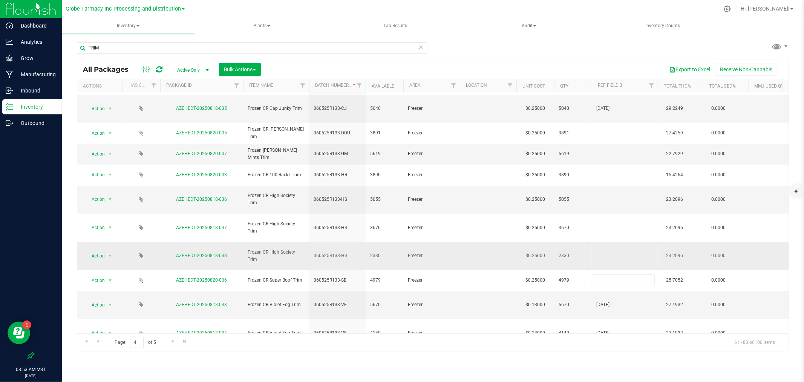
type input "06/05/2025"
click at [611, 165] on div "All Packages Active Only Active Only Lab Samples Locked All Bulk Actions Add to…" at bounding box center [433, 206] width 712 height 292
click at [611, 242] on td at bounding box center [625, 256] width 66 height 28
type input "06/05/2025"
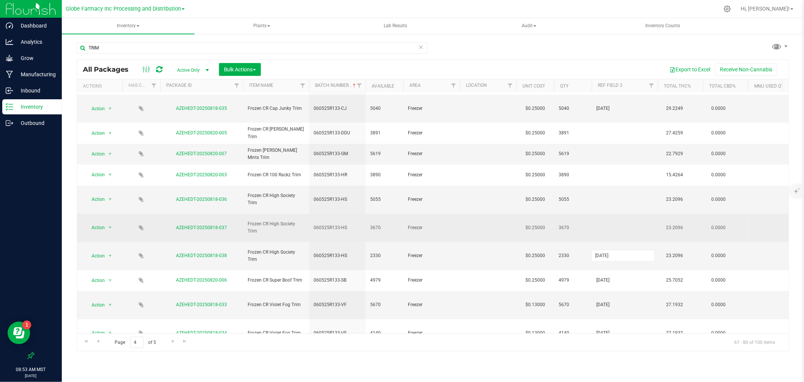
click at [613, 150] on div "All Packages Active Only Active Only Lab Samples Locked All Bulk Actions Add to…" at bounding box center [433, 206] width 712 height 292
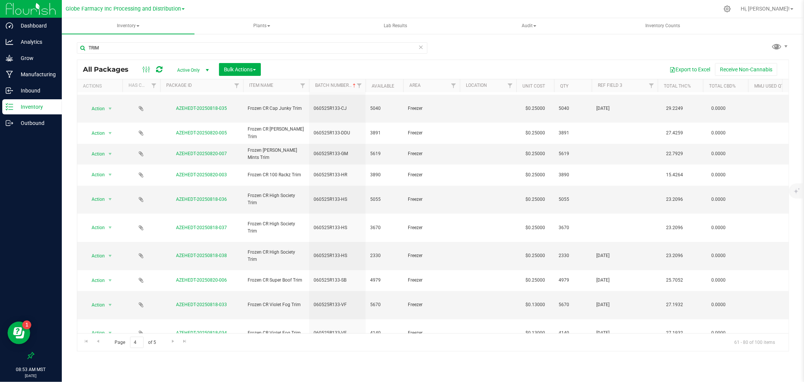
click at [613, 213] on td at bounding box center [625, 227] width 66 height 28
type input "06/05/2025"
click at [614, 130] on div "All Packages Active Only Active Only Lab Samples Locked All Bulk Actions Add to…" at bounding box center [433, 206] width 712 height 292
click at [614, 185] on td at bounding box center [625, 199] width 66 height 28
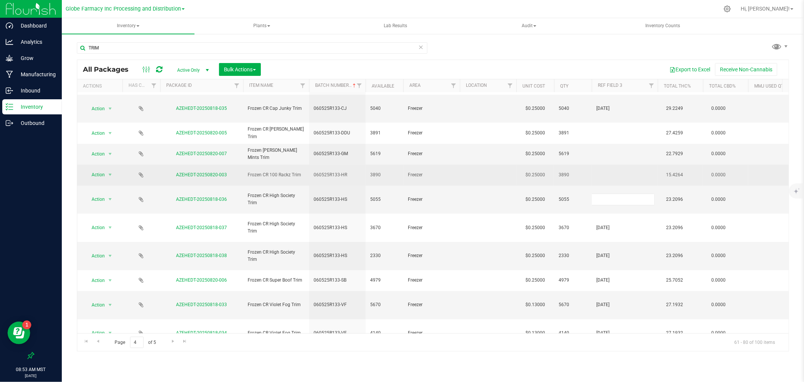
type input "06/05/2025"
click at [615, 117] on div "All Packages Active Only Active Only Lab Samples Locked All Bulk Actions Add to…" at bounding box center [433, 206] width 712 height 292
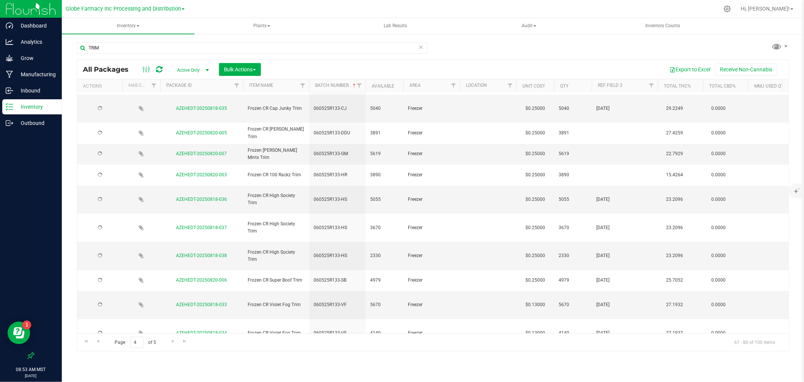
click at [615, 164] on td at bounding box center [625, 174] width 66 height 21
type input "06/05/2025"
click at [613, 144] on div "All Packages Active Only Active Only Lab Samples Locked All Bulk Actions Add to…" at bounding box center [433, 206] width 712 height 292
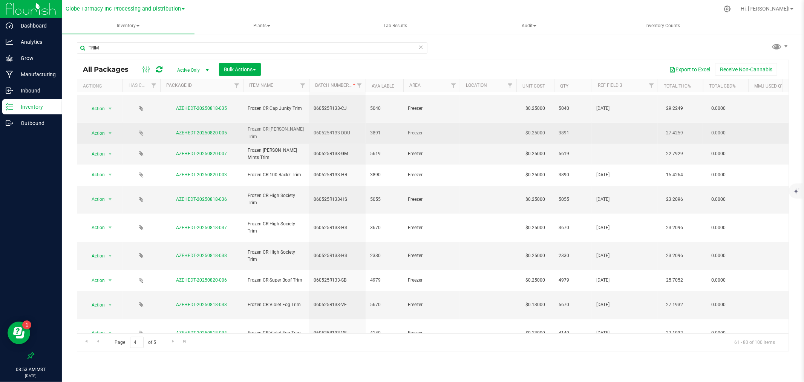
scroll to position [48, 0]
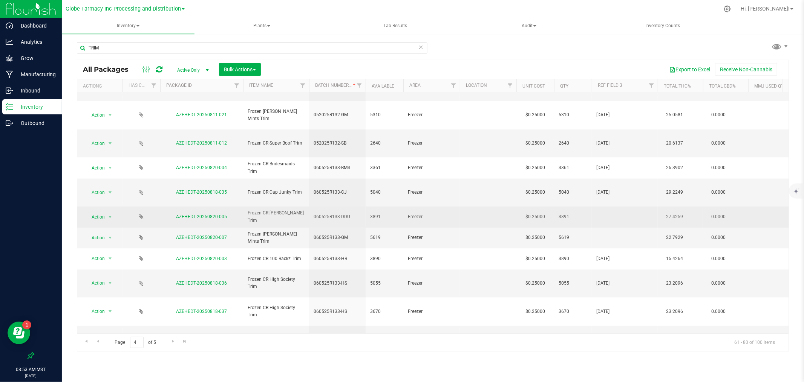
click at [611, 206] on td at bounding box center [625, 216] width 66 height 21
type input "06/05/2025"
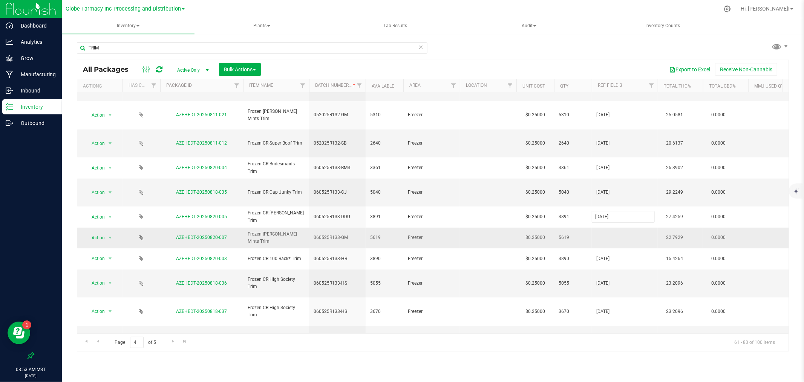
click at [610, 182] on div "All Packages Active Only Active Only Lab Samples Locked All Bulk Actions Add to…" at bounding box center [433, 206] width 712 height 292
click at [609, 227] on td at bounding box center [625, 237] width 66 height 21
type input "06/05/2025"
click at [607, 214] on div "All Packages Active Only Active Only Lab Samples Locked All Bulk Actions Add to…" at bounding box center [433, 206] width 712 height 292
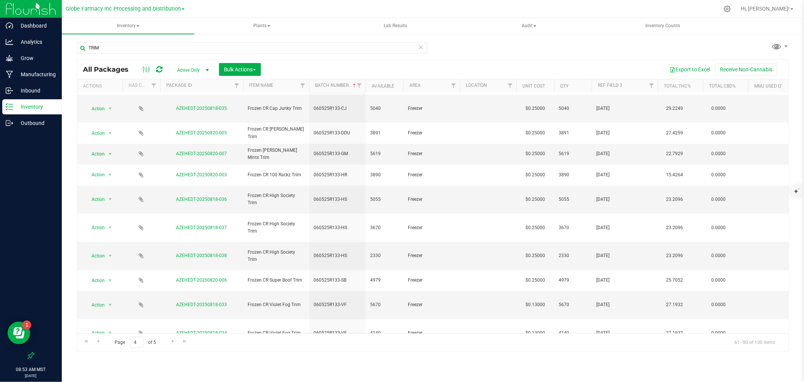
click at [604, 347] on td at bounding box center [625, 361] width 66 height 28
type input "06/12/2025"
click at [604, 355] on input "06/12/2025" at bounding box center [623, 361] width 63 height 12
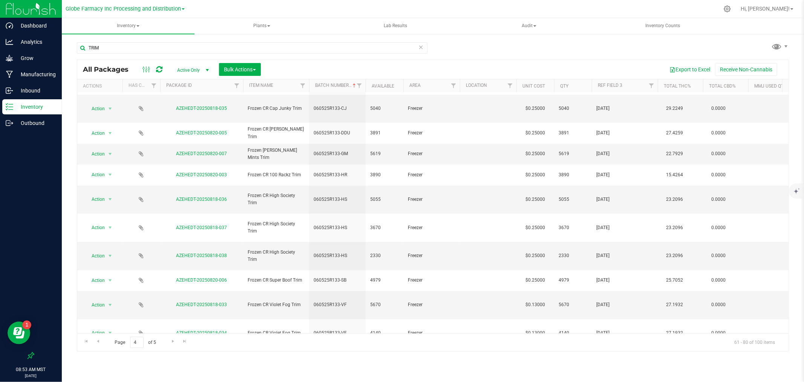
click at [602, 265] on div "All Packages Active Only Active Only Lab Samples Locked All Bulk Actions Add to…" at bounding box center [433, 206] width 712 height 292
click at [624, 375] on td at bounding box center [625, 389] width 66 height 28
type input "06/12/2025"
click at [623, 279] on div "All Packages Active Only Active Only Lab Samples Locked All Bulk Actions Add to…" at bounding box center [433, 206] width 712 height 292
type input "06/12/2025"
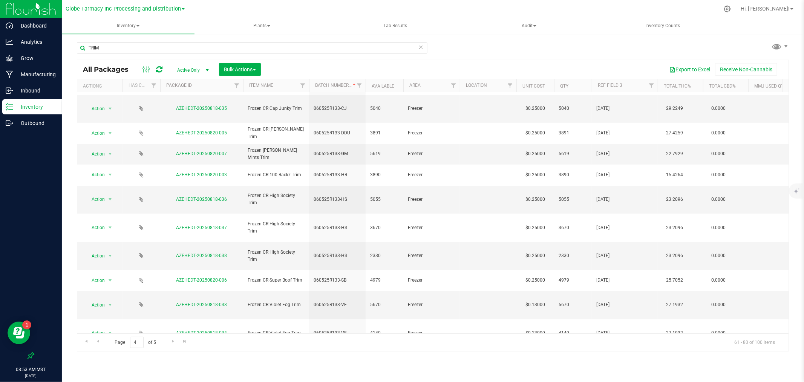
click at [621, 303] on div "All Packages Active Only Active Only Lab Samples Locked All Bulk Actions Add to…" at bounding box center [433, 206] width 712 height 292
type input "06/12/2025"
click at [620, 315] on div "All Packages Active Only Active Only Lab Samples Locked All Bulk Actions Add to…" at bounding box center [433, 206] width 712 height 292
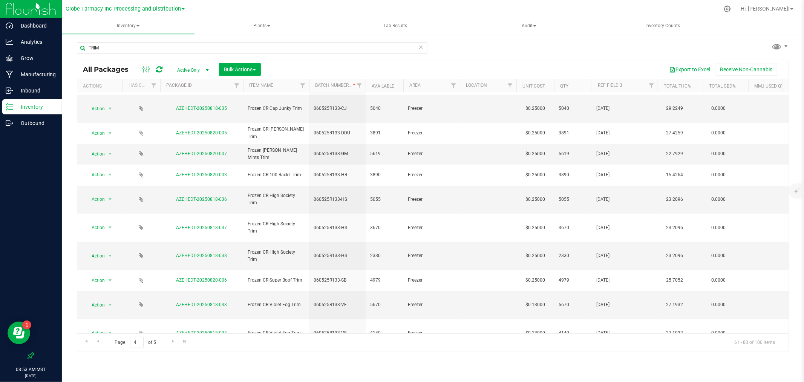
type input "06/12/2025"
click at [618, 351] on div "Inventory All packages All inventory Waste log Create inventory Plants All plan…" at bounding box center [433, 199] width 742 height 363
click at [171, 342] on span "Go to the next page" at bounding box center [173, 341] width 6 height 6
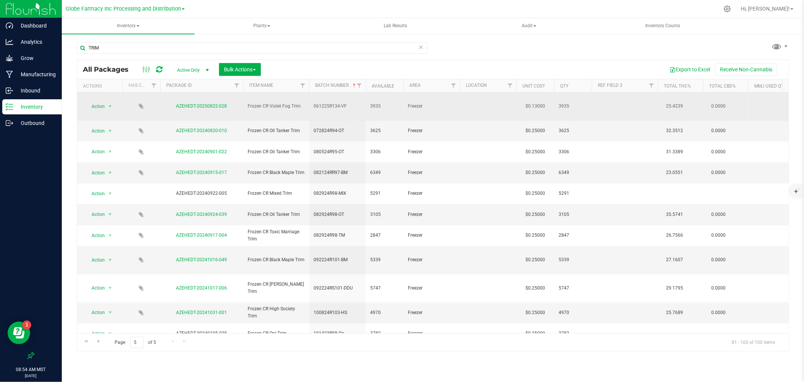
click at [615, 102] on td at bounding box center [625, 106] width 66 height 28
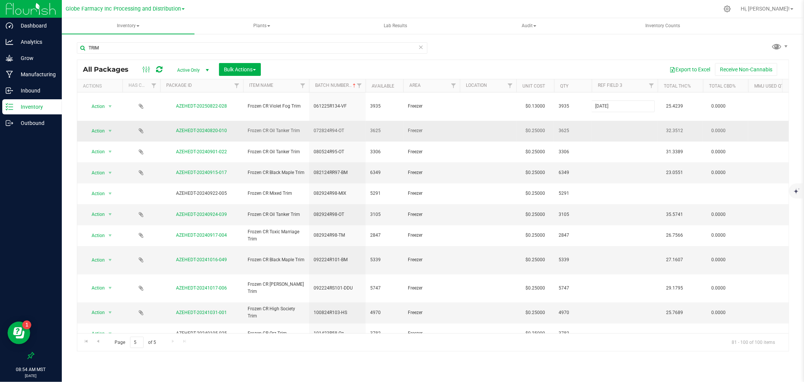
click at [614, 119] on div "All Packages Active Only Active Only Lab Samples Locked All Bulk Actions Add to…" at bounding box center [433, 206] width 712 height 292
click at [613, 121] on td at bounding box center [625, 131] width 66 height 21
type input "07/28/2024"
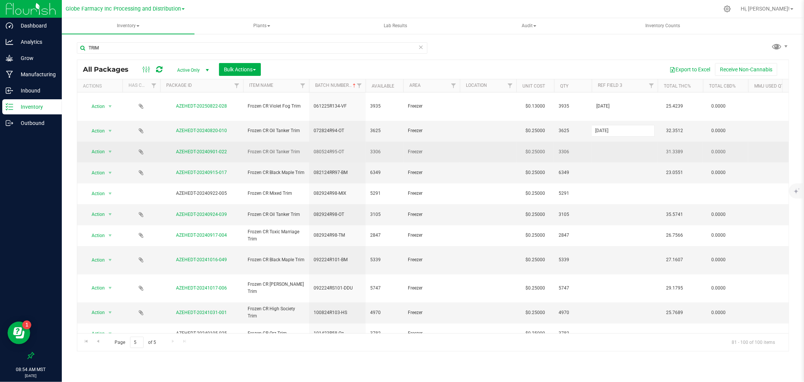
click at [624, 129] on div "All Packages Active Only Active Only Lab Samples Locked All Bulk Actions Add to…" at bounding box center [433, 206] width 712 height 292
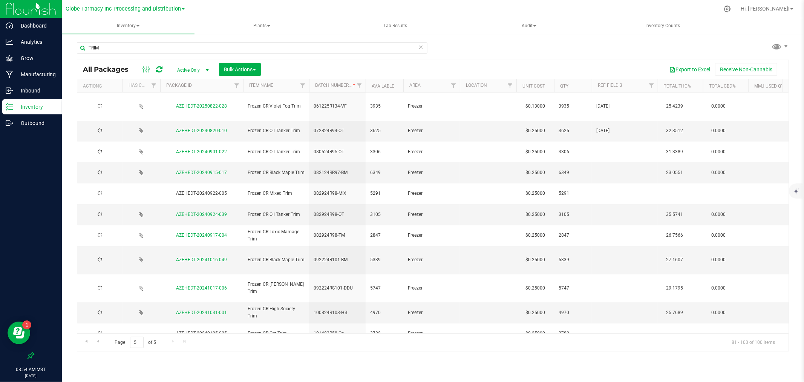
click at [619, 141] on td at bounding box center [625, 151] width 66 height 21
type input "08/05/2024"
click at [624, 154] on div "All Packages Active Only Active Only Lab Samples Locked All Bulk Actions Add to…" at bounding box center [433, 206] width 712 height 292
click at [612, 162] on td at bounding box center [625, 172] width 66 height 21
type input "08/21/2024"
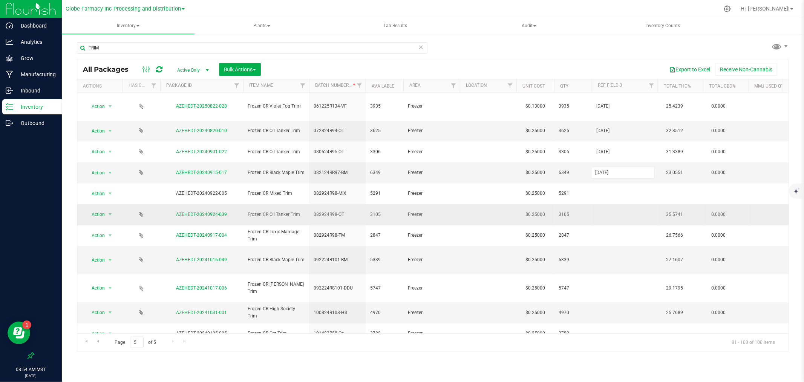
click at [609, 187] on div "All Packages Active Only Active Only Lab Samples Locked All Bulk Actions Add to…" at bounding box center [433, 206] width 712 height 292
click at [609, 204] on td at bounding box center [625, 214] width 66 height 21
type input "08/29/2024"
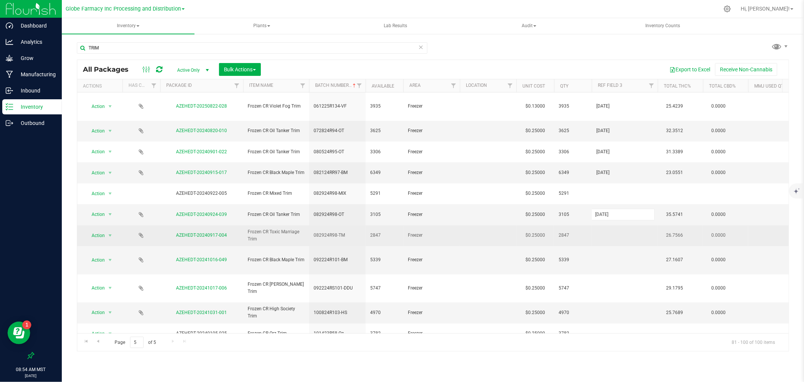
click at [609, 209] on div "All Packages Active Only Active Only Lab Samples Locked All Bulk Actions Add to…" at bounding box center [433, 206] width 712 height 292
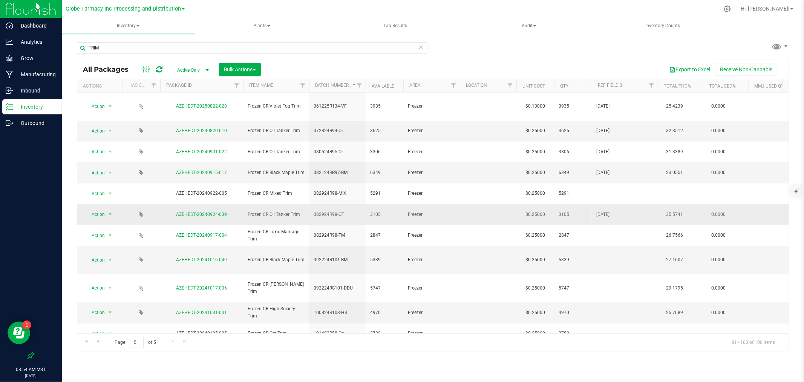
click at [605, 211] on span "08/29/2024" at bounding box center [624, 214] width 57 height 7
click at [605, 208] on input "08/29/2024" at bounding box center [623, 214] width 63 height 12
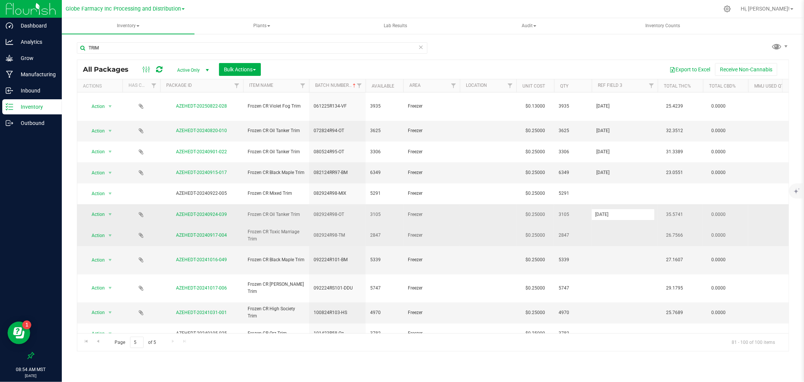
click at [605, 225] on td at bounding box center [625, 235] width 66 height 21
click at [605, 229] on input "text" at bounding box center [623, 235] width 63 height 12
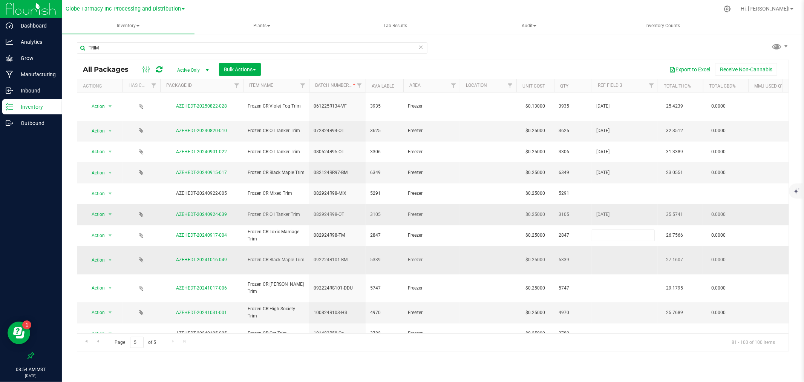
type input "08/29/2024"
click at [601, 225] on div "All Packages Active Only Active Only Lab Samples Locked All Bulk Actions Add to…" at bounding box center [433, 206] width 712 height 292
click at [614, 246] on td at bounding box center [625, 260] width 66 height 28
type input "09/22/2024"
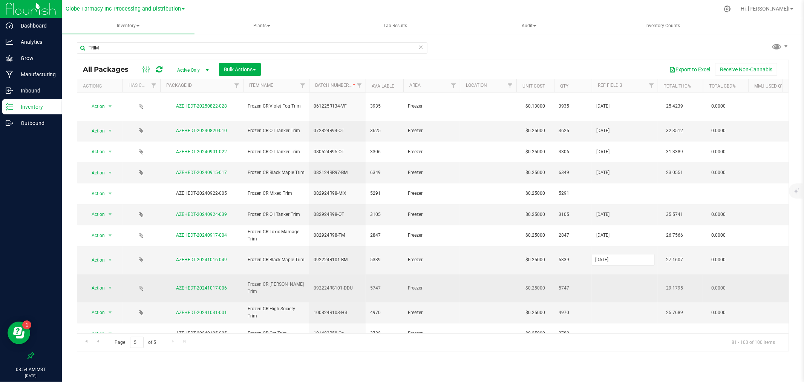
click at [619, 247] on div "All Packages Active Only Active Only Lab Samples Locked All Bulk Actions Add to…" at bounding box center [433, 206] width 712 height 292
click at [611, 274] on td at bounding box center [625, 288] width 66 height 28
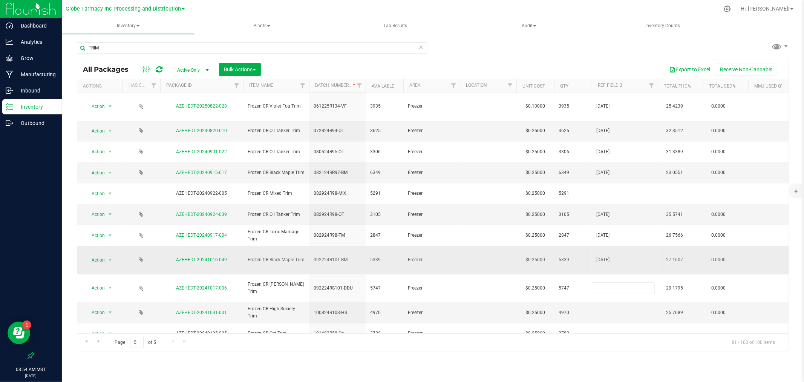
click at [605, 256] on span "09/22/2024" at bounding box center [624, 259] width 57 height 7
click at [605, 254] on input "09/22/2024" at bounding box center [623, 260] width 63 height 12
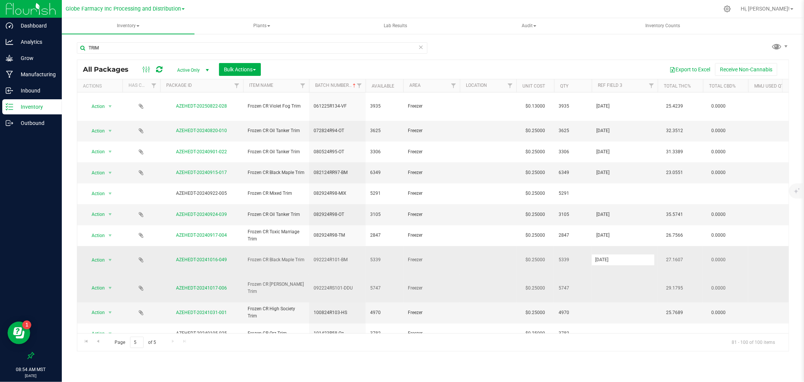
click at [608, 274] on td at bounding box center [625, 288] width 66 height 28
click at [609, 282] on input "text" at bounding box center [623, 288] width 63 height 12
type input "09/22/2024"
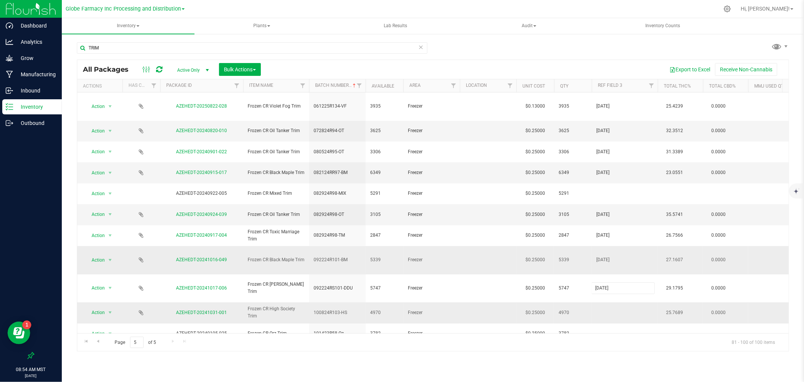
click at [605, 264] on div "All Packages Active Only Active Only Lab Samples Locked All Bulk Actions Add to…" at bounding box center [433, 206] width 712 height 292
click at [608, 302] on td at bounding box center [625, 312] width 66 height 21
type input "10/08/2024"
click at [605, 297] on div "All Packages Active Only Active Only Lab Samples Locked All Bulk Actions Add to…" at bounding box center [433, 206] width 712 height 292
click at [623, 344] on td at bounding box center [625, 358] width 66 height 28
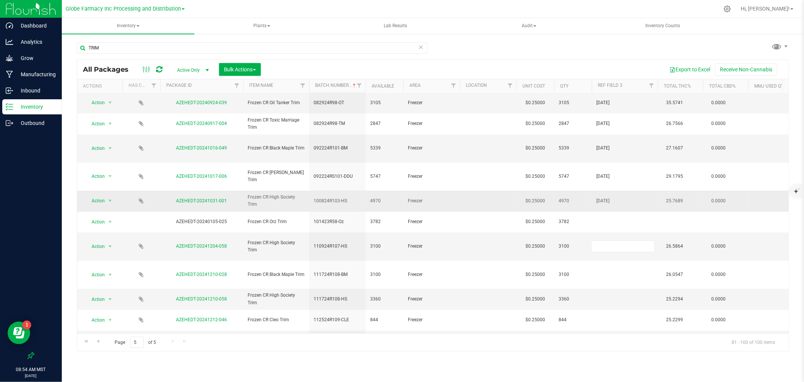
scroll to position [128, 0]
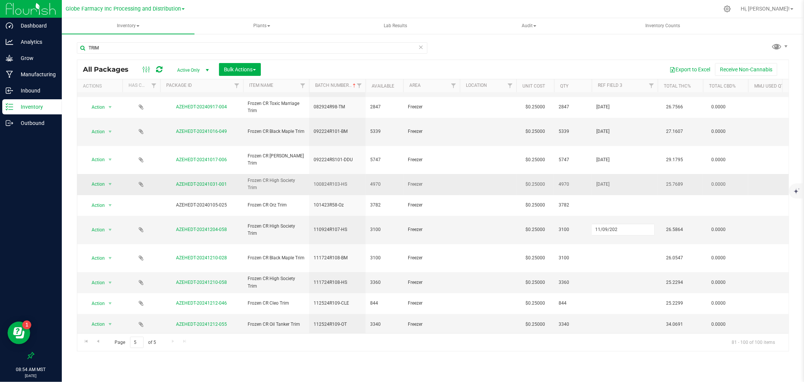
type input "11/09/2024"
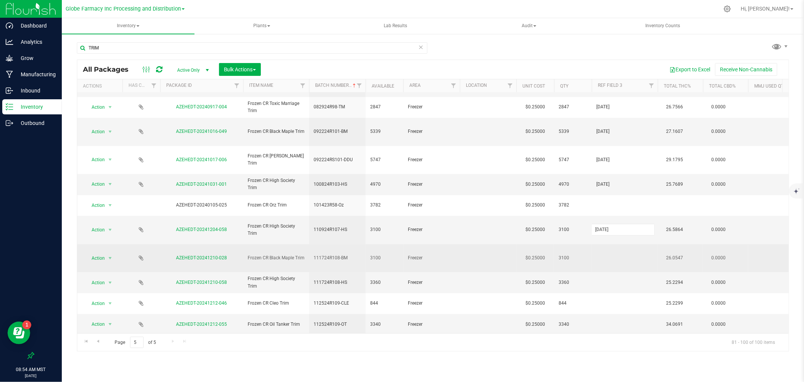
click at [597, 182] on div "All Packages Active Only Active Only Lab Samples Locked All Bulk Actions Add to…" at bounding box center [433, 206] width 712 height 292
drag, startPoint x: 597, startPoint y: 184, endPoint x: 612, endPoint y: 188, distance: 15.7
click at [612, 244] on td at bounding box center [625, 258] width 66 height 28
type input "11/17/2024"
click at [612, 252] on input "11/17/2024" at bounding box center [623, 258] width 63 height 12
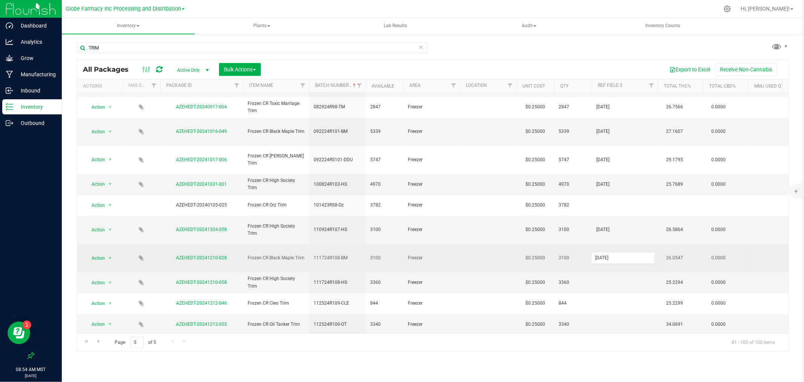
click at [612, 252] on input "11/17/2024" at bounding box center [623, 258] width 63 height 12
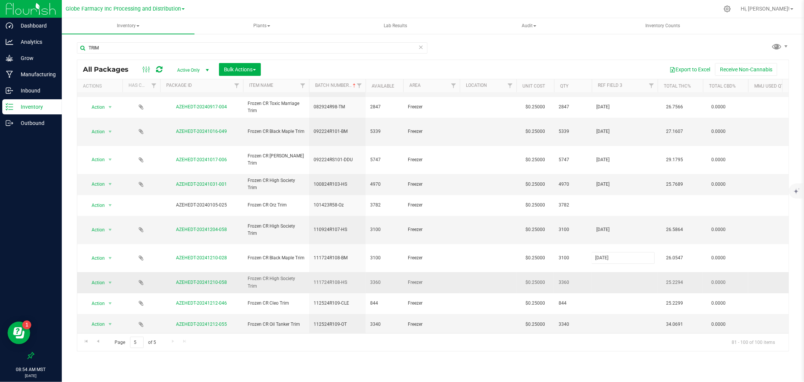
click at [611, 208] on div "All Packages Active Only Active Only Lab Samples Locked All Bulk Actions Add to…" at bounding box center [433, 206] width 712 height 292
click at [611, 276] on input "text" at bounding box center [623, 282] width 63 height 12
type input "11/17/2024"
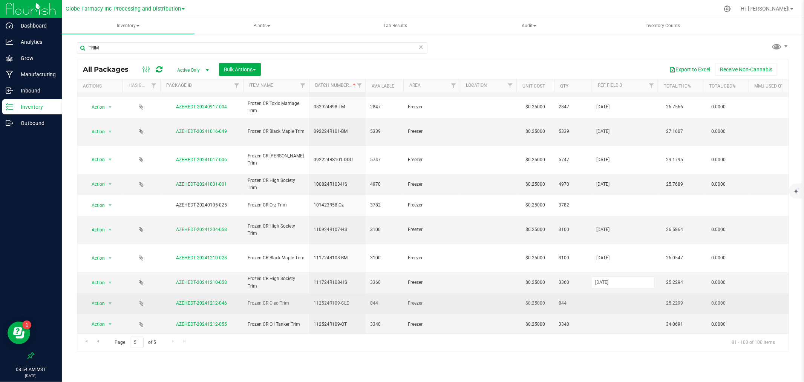
click at [609, 227] on div "All Packages Active Only Active Only Lab Samples Locked All Bulk Actions Add to…" at bounding box center [433, 206] width 712 height 292
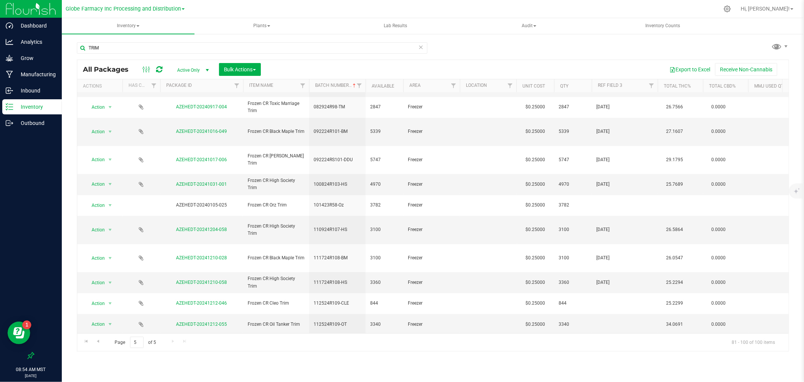
click at [609, 293] on td at bounding box center [625, 303] width 66 height 21
type input "11/25/2024"
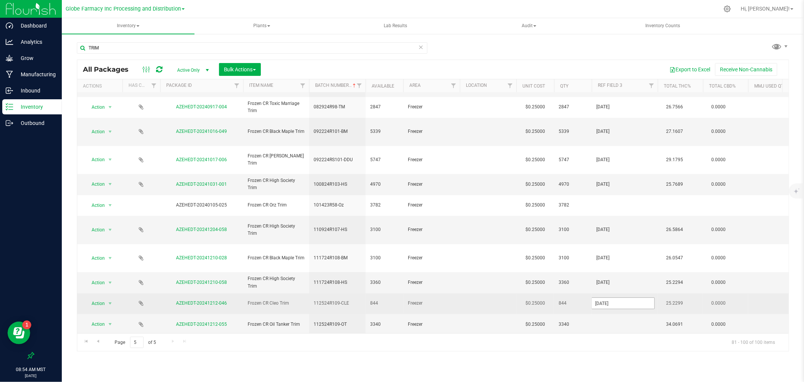
click at [609, 297] on input "11/25/2024" at bounding box center [623, 303] width 63 height 12
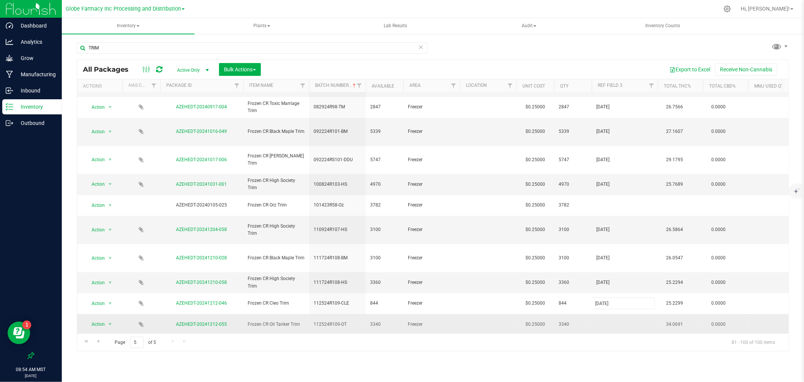
click at [608, 238] on div "All Packages Active Only Active Only Lab Samples Locked All Bulk Actions Add to…" at bounding box center [433, 206] width 712 height 292
click at [624, 314] on td at bounding box center [625, 324] width 66 height 21
type input "11/25/2024"
click at [621, 278] on div "All Packages Active Only Active Only Lab Samples Locked All Bulk Actions Add to…" at bounding box center [433, 206] width 712 height 292
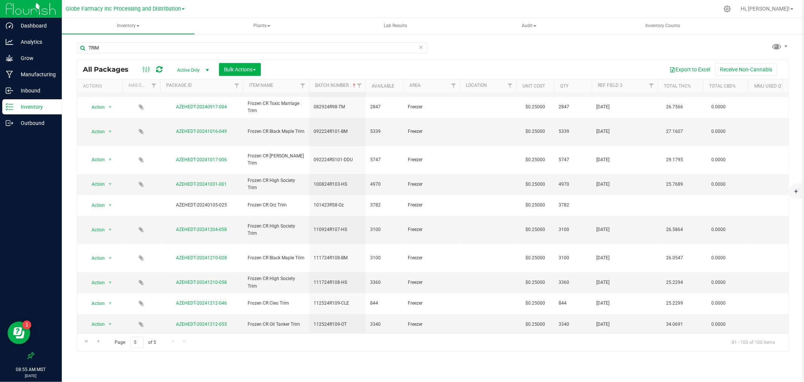
type input "12/27/2024"
click at [618, 318] on div "All Packages Active Only Active Only Lab Samples Locked All Bulk Actions Add to…" at bounding box center [433, 206] width 712 height 292
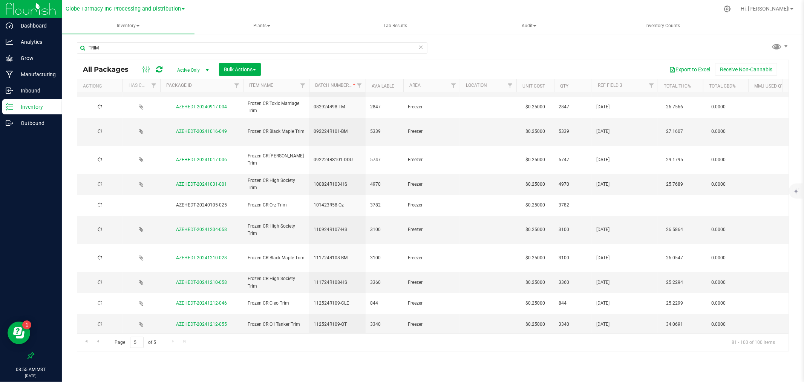
type input "12/27/2024"
click at [616, 345] on div "All Packages Active Only Active Only Lab Samples Locked All Bulk Actions Add to…" at bounding box center [433, 206] width 712 height 292
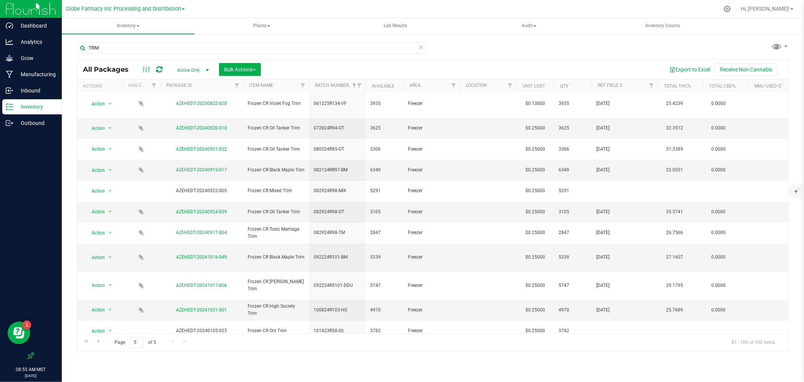
scroll to position [0, 0]
click at [255, 63] on button "Bulk Actions" at bounding box center [240, 69] width 42 height 13
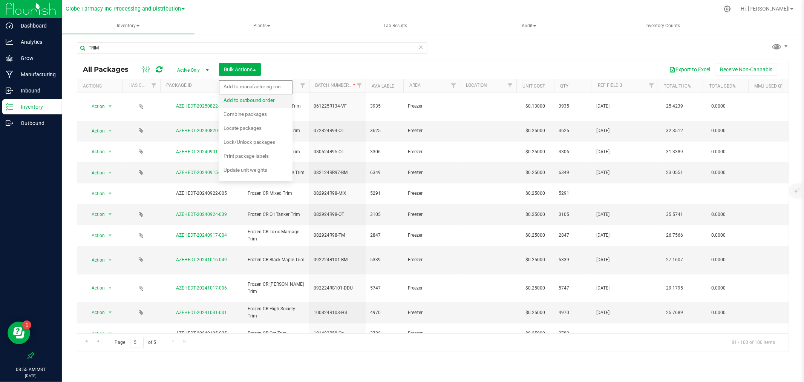
click at [253, 97] on span "Add to outbound order" at bounding box center [249, 100] width 51 height 6
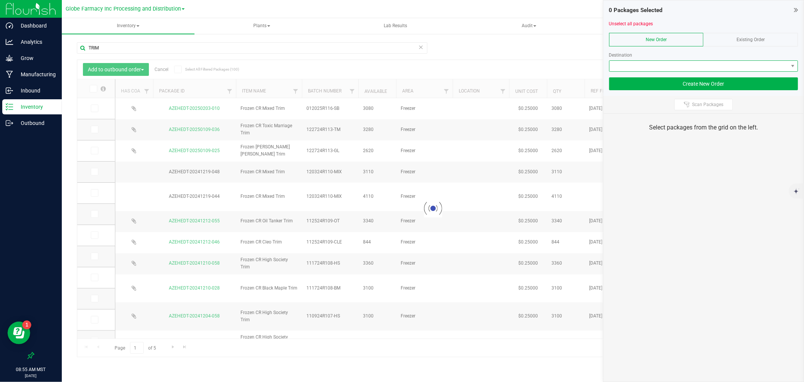
click at [731, 63] on span at bounding box center [699, 66] width 179 height 11
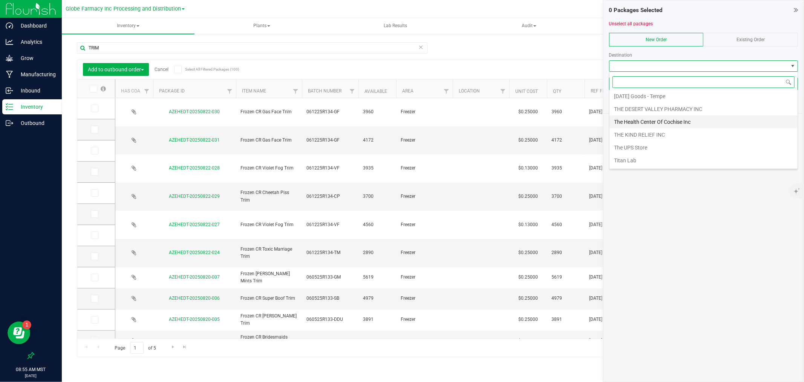
scroll to position [1027, 0]
click at [634, 129] on li "THE KIND RELIEF INC" at bounding box center [704, 122] width 188 height 13
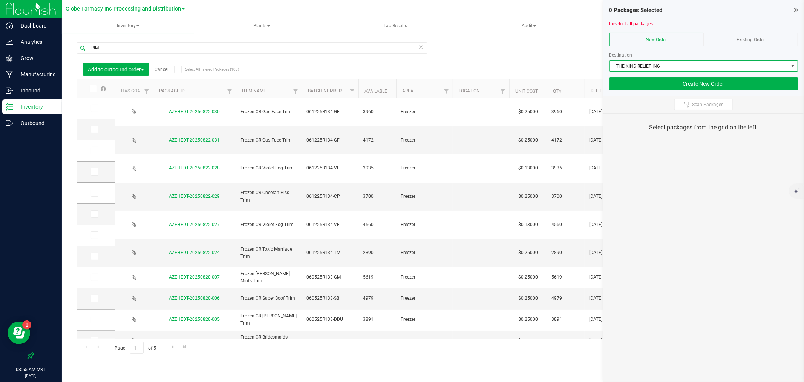
click at [90, 88] on span at bounding box center [94, 89] width 8 height 8
click at [0, 0] on input "checkbox" at bounding box center [0, 0] width 0 height 0
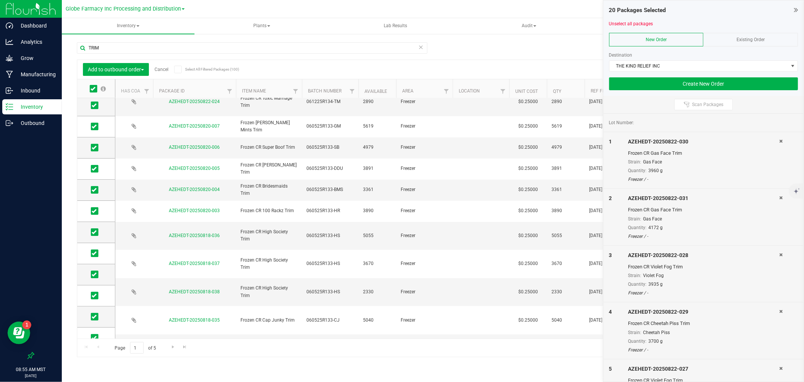
scroll to position [181, 0]
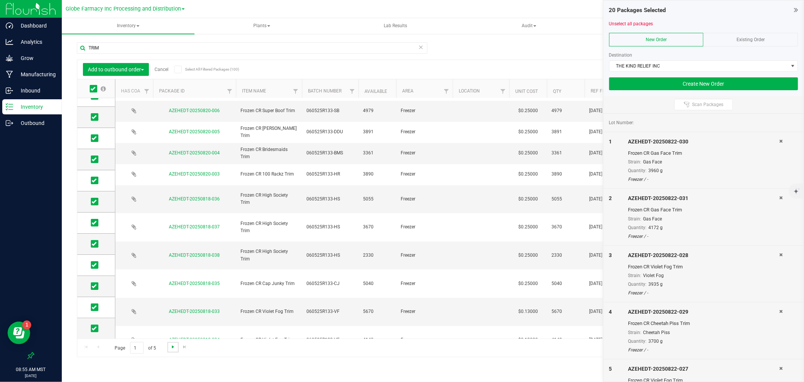
click at [171, 345] on span "Go to the next page" at bounding box center [173, 346] width 6 height 6
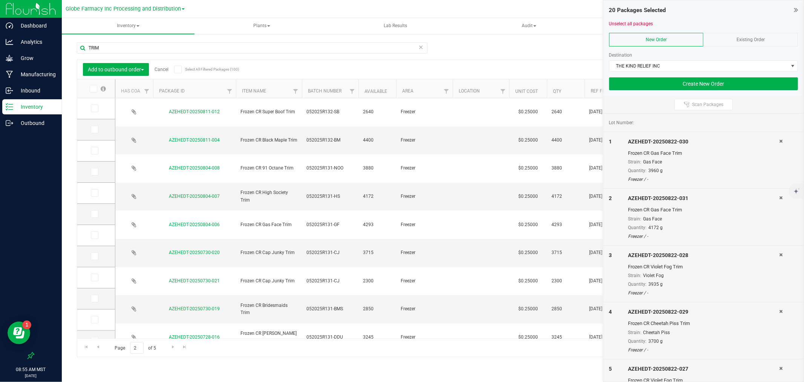
click at [98, 87] on label at bounding box center [97, 89] width 29 height 8
click at [0, 0] on input "checkbox" at bounding box center [0, 0] width 0 height 0
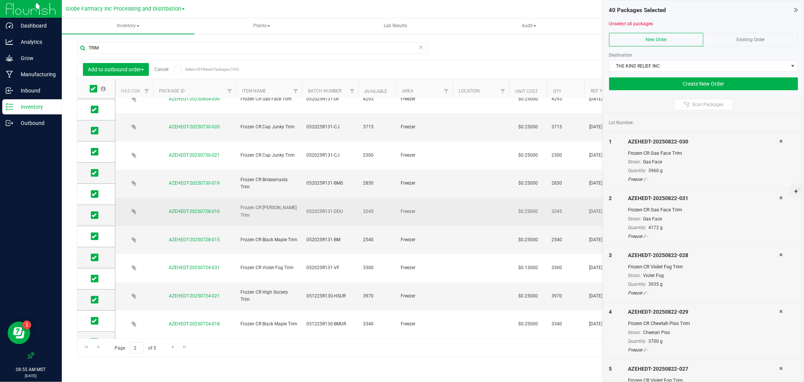
scroll to position [181, 0]
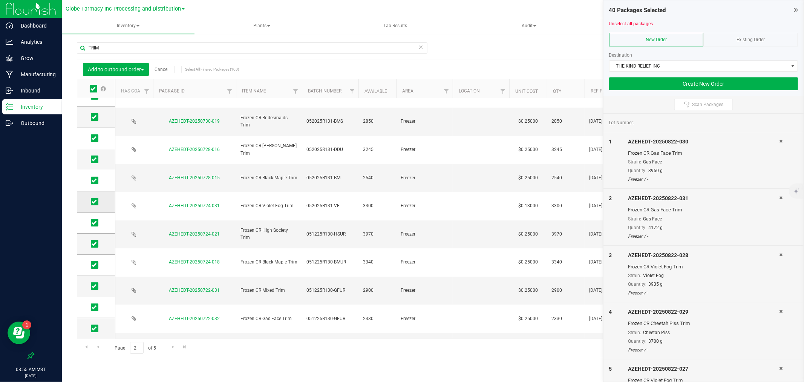
click at [91, 201] on span at bounding box center [95, 202] width 8 height 8
click at [0, 0] on input "checkbox" at bounding box center [0, 0] width 0 height 0
click at [175, 346] on span "Go to the next page" at bounding box center [173, 346] width 6 height 6
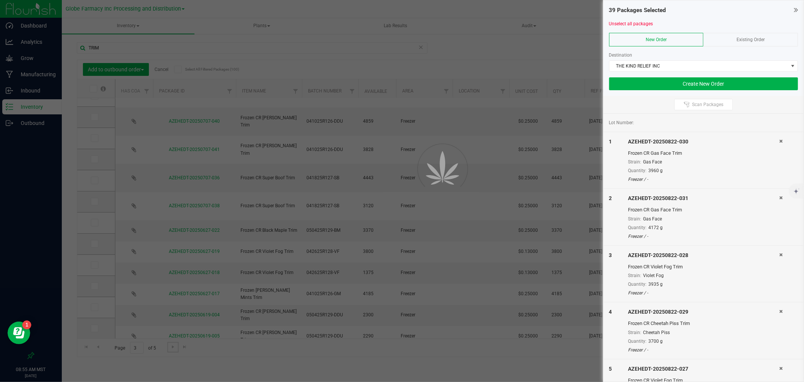
scroll to position [0, 0]
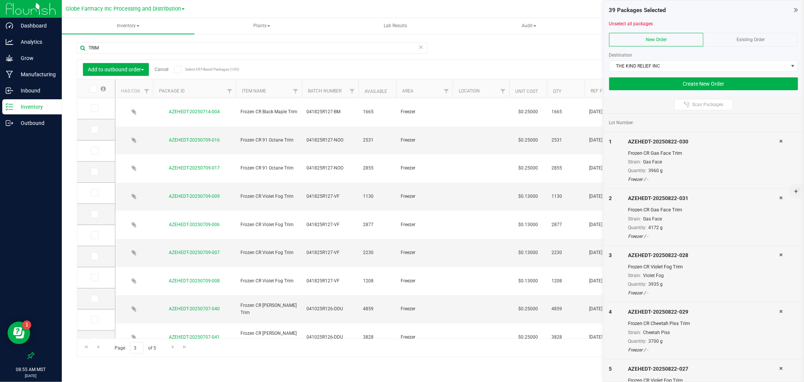
click at [92, 89] on icon at bounding box center [92, 89] width 5 height 0
click at [0, 0] on input "checkbox" at bounding box center [0, 0] width 0 height 0
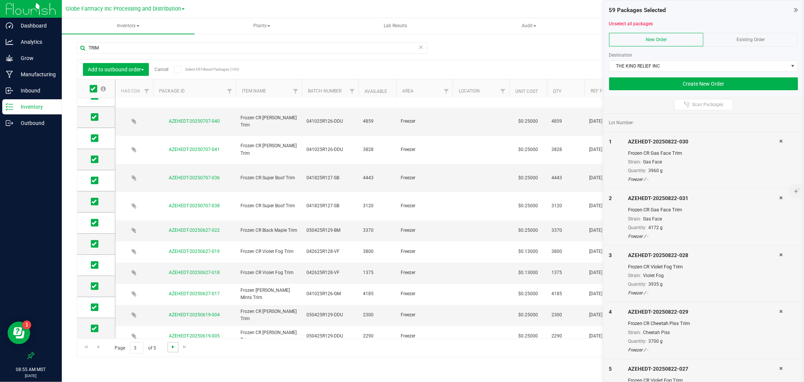
click at [170, 348] on span "Go to the next page" at bounding box center [173, 346] width 6 height 6
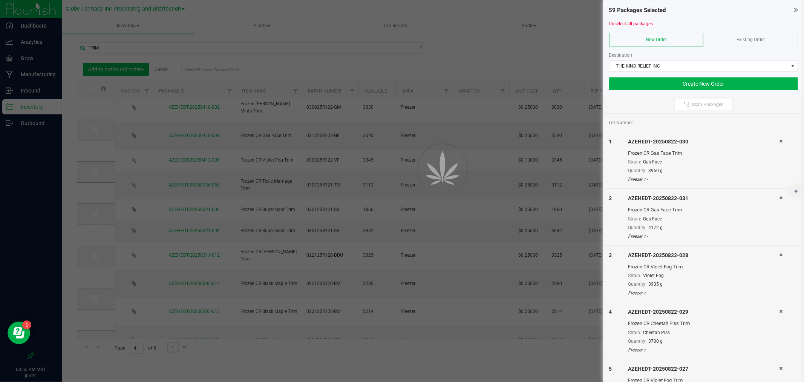
scroll to position [0, 0]
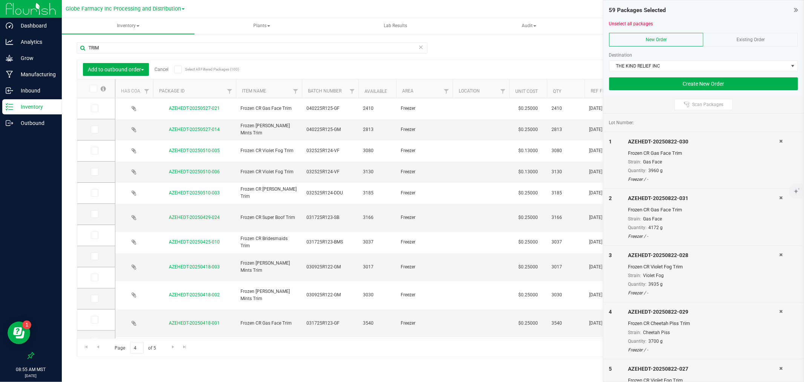
click at [89, 87] on label at bounding box center [97, 89] width 29 height 8
click at [0, 0] on input "checkbox" at bounding box center [0, 0] width 0 height 0
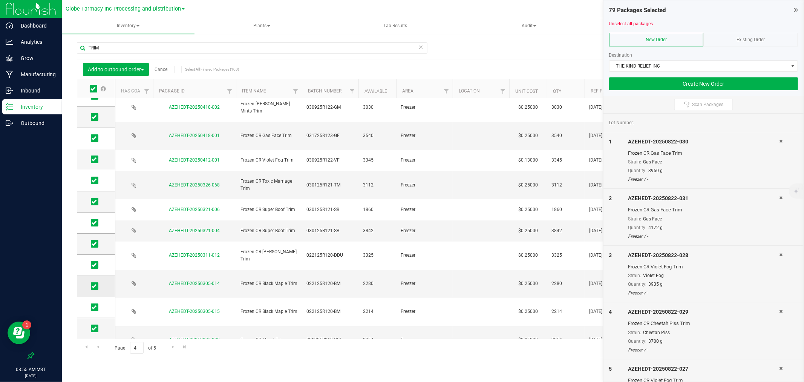
click at [93, 286] on icon at bounding box center [94, 286] width 5 height 0
click at [0, 0] on input "checkbox" at bounding box center [0, 0] width 0 height 0
click at [95, 307] on icon at bounding box center [94, 307] width 5 height 0
click at [0, 0] on input "checkbox" at bounding box center [0, 0] width 0 height 0
click at [93, 328] on icon at bounding box center [94, 328] width 5 height 0
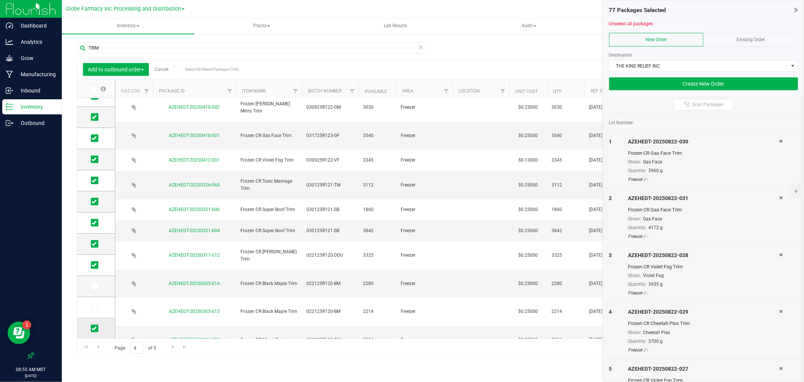
click at [0, 0] on input "checkbox" at bounding box center [0, 0] width 0 height 0
click at [170, 344] on span "Go to the next page" at bounding box center [173, 346] width 6 height 6
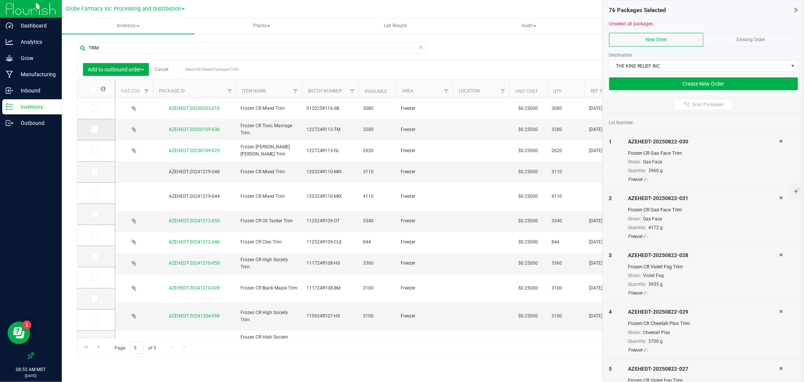
click at [97, 129] on span at bounding box center [95, 130] width 8 height 8
click at [0, 0] on input "checkbox" at bounding box center [0, 0] width 0 height 0
click at [95, 150] on icon at bounding box center [94, 150] width 5 height 0
click at [0, 0] on input "checkbox" at bounding box center [0, 0] width 0 height 0
click at [92, 214] on icon at bounding box center [94, 214] width 5 height 0
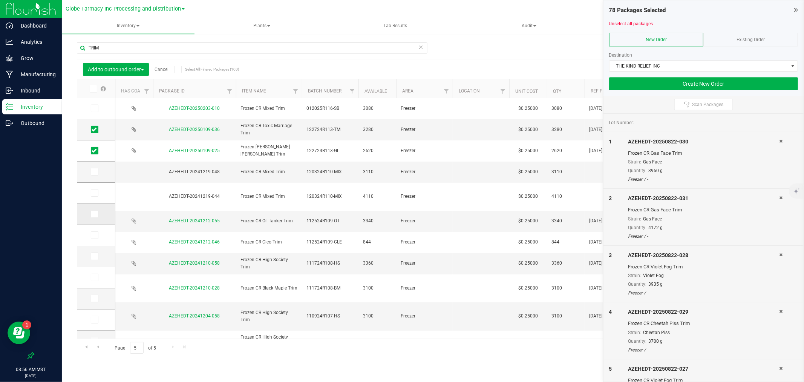
click at [0, 0] on input "checkbox" at bounding box center [0, 0] width 0 height 0
click at [91, 234] on span at bounding box center [95, 235] width 8 height 8
click at [0, 0] on input "checkbox" at bounding box center [0, 0] width 0 height 0
click at [100, 248] on td at bounding box center [96, 256] width 38 height 21
click at [100, 254] on label at bounding box center [96, 256] width 11 height 8
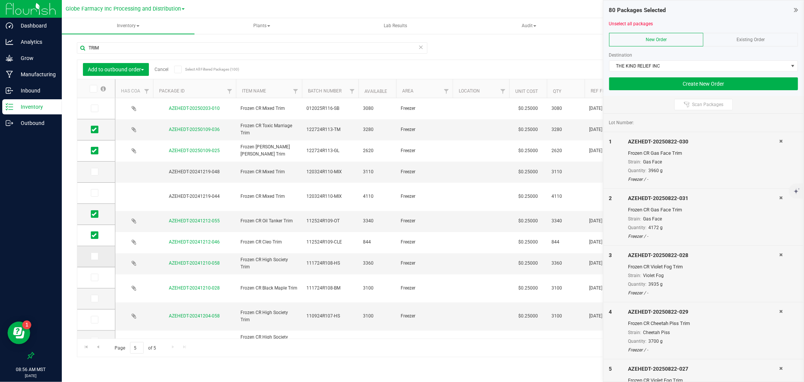
click at [0, 0] on input "checkbox" at bounding box center [0, 0] width 0 height 0
click at [99, 276] on label at bounding box center [96, 277] width 11 height 8
click at [0, 0] on input "checkbox" at bounding box center [0, 0] width 0 height 0
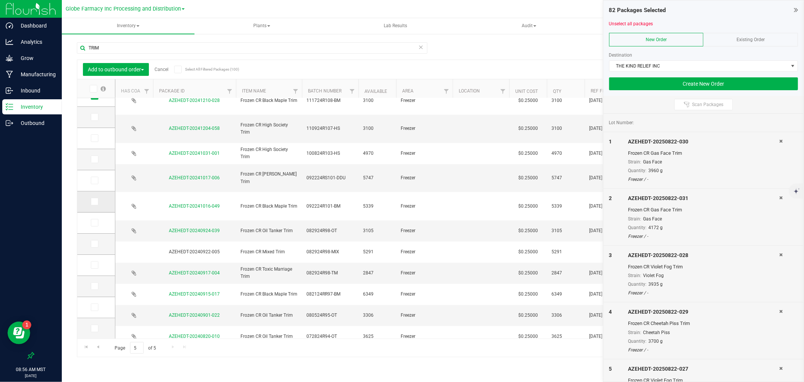
click at [95, 201] on icon at bounding box center [94, 201] width 5 height 0
click at [0, 0] on input "checkbox" at bounding box center [0, 0] width 0 height 0
click at [95, 185] on td at bounding box center [96, 180] width 38 height 21
click at [96, 180] on span at bounding box center [95, 180] width 8 height 8
click at [0, 0] on input "checkbox" at bounding box center [0, 0] width 0 height 0
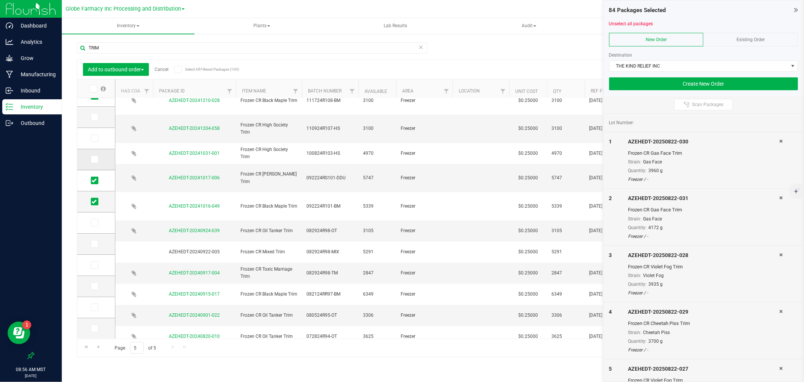
click at [98, 159] on span at bounding box center [95, 159] width 8 height 8
click at [0, 0] on input "checkbox" at bounding box center [0, 0] width 0 height 0
click at [98, 139] on label at bounding box center [96, 138] width 11 height 8
click at [0, 0] on input "checkbox" at bounding box center [0, 0] width 0 height 0
click at [97, 115] on span at bounding box center [95, 117] width 8 height 8
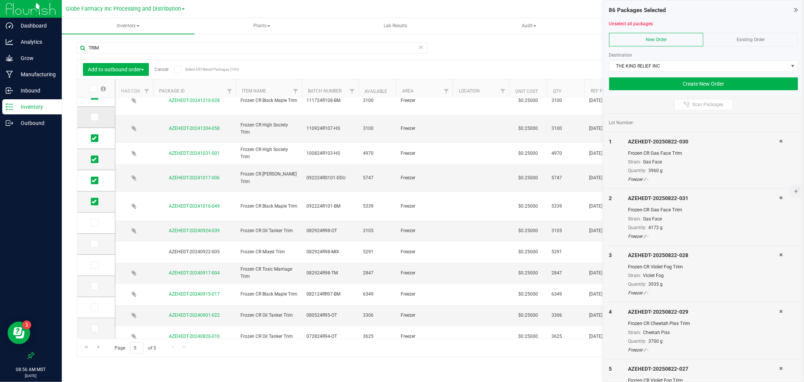
click at [0, 0] on input "checkbox" at bounding box center [0, 0] width 0 height 0
click at [95, 244] on icon at bounding box center [94, 244] width 5 height 0
click at [0, 0] on input "checkbox" at bounding box center [0, 0] width 0 height 0
click at [99, 265] on label at bounding box center [96, 265] width 11 height 8
click at [0, 0] on input "checkbox" at bounding box center [0, 0] width 0 height 0
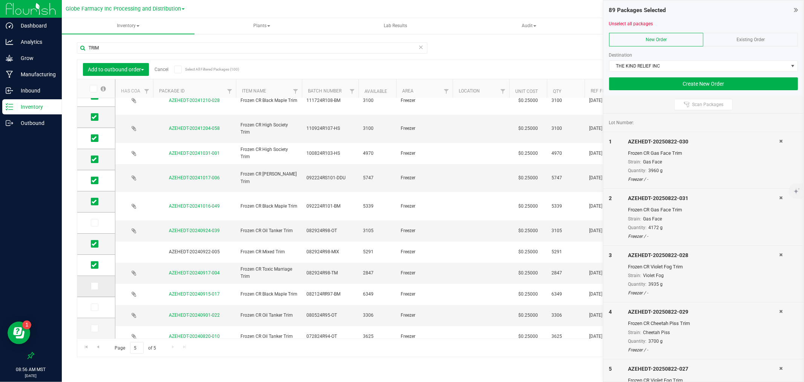
click at [97, 287] on span at bounding box center [95, 286] width 8 height 8
click at [0, 0] on input "checkbox" at bounding box center [0, 0] width 0 height 0
click at [96, 307] on icon at bounding box center [94, 307] width 5 height 0
click at [0, 0] on input "checkbox" at bounding box center [0, 0] width 0 height 0
click at [176, 345] on div "Page 5 of 5 81 - 100 of 100 items" at bounding box center [432, 347] width 711 height 18
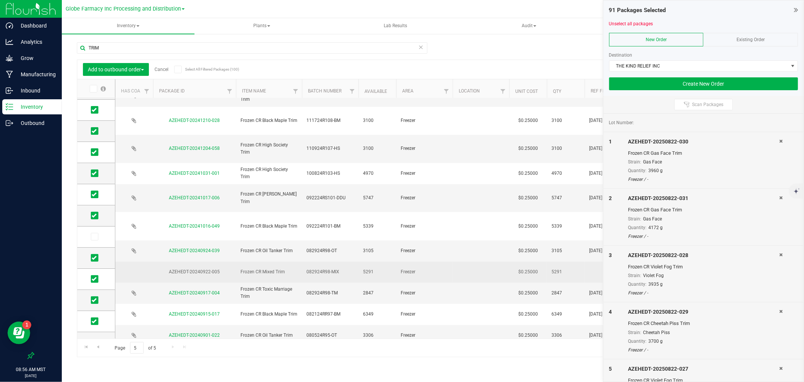
scroll to position [181, 0]
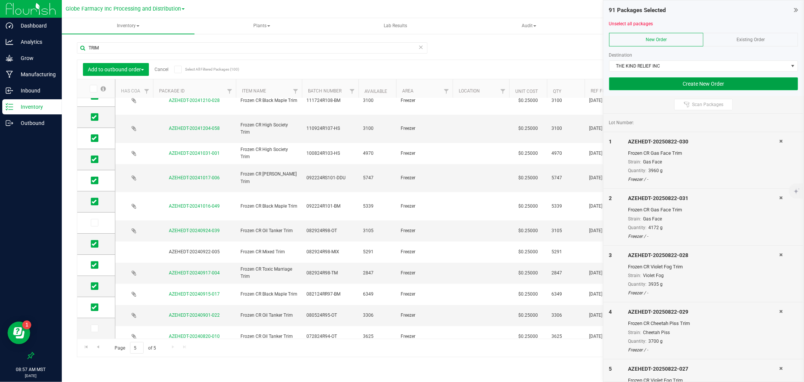
click at [642, 85] on button "Create New Order" at bounding box center [703, 83] width 189 height 13
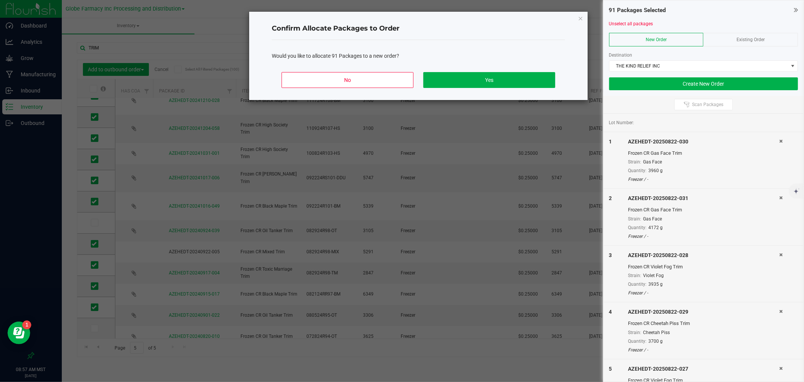
click at [515, 90] on div "No Yes" at bounding box center [418, 83] width 293 height 34
click at [513, 81] on button "Yes" at bounding box center [489, 80] width 132 height 16
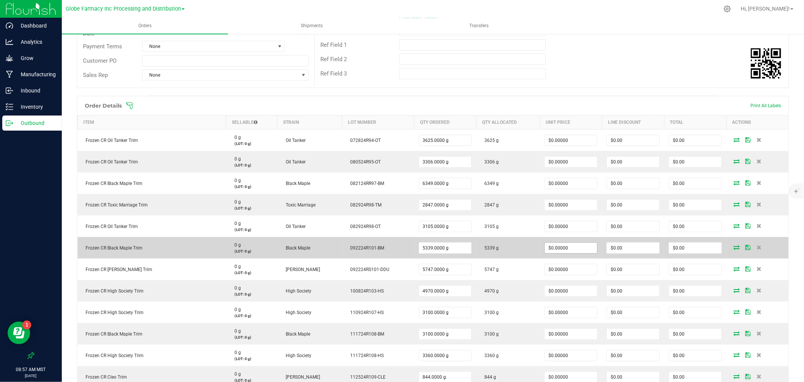
scroll to position [42, 0]
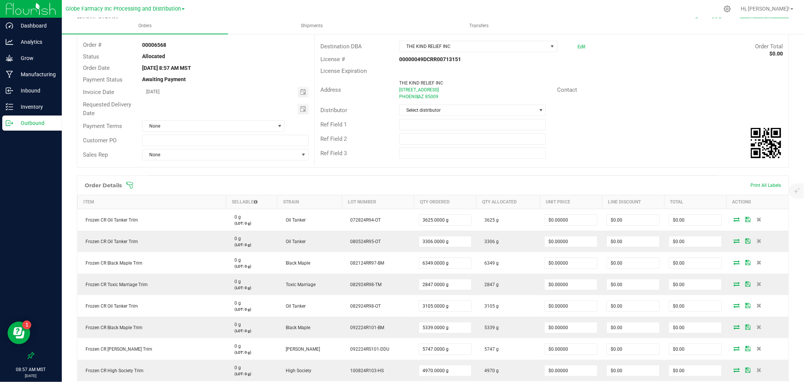
click at [463, 103] on div "Distributor Select distributor" at bounding box center [552, 110] width 474 height 14
click at [463, 105] on span "Select distributor" at bounding box center [468, 110] width 136 height 11
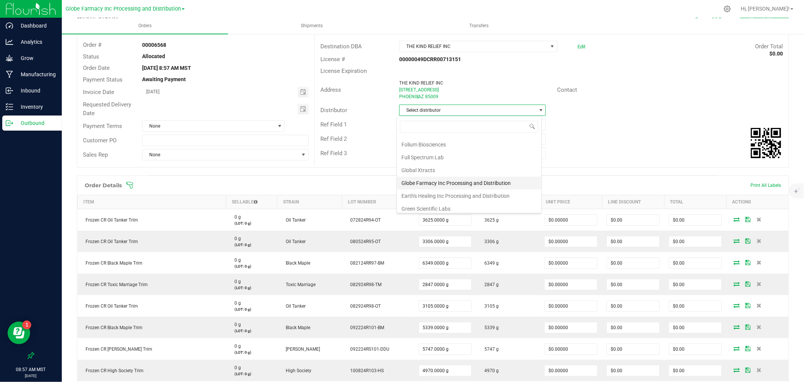
scroll to position [167, 0]
click at [462, 179] on li "Globe Farmacy Inc Processing and Distribution" at bounding box center [469, 180] width 144 height 13
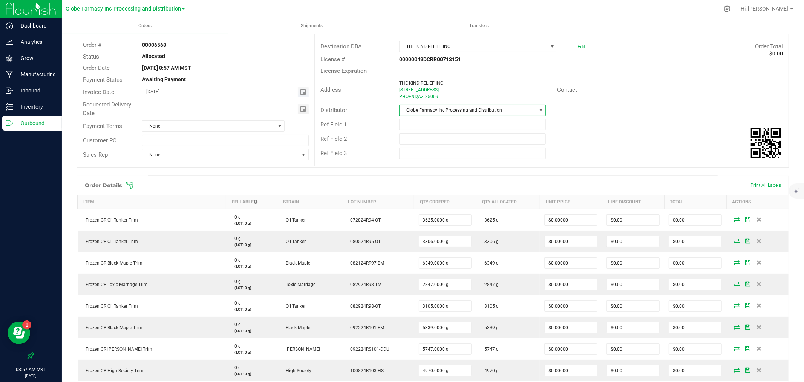
click at [305, 89] on span "Toggle calendar" at bounding box center [303, 92] width 11 height 11
click at [228, 176] on span "29" at bounding box center [231, 178] width 11 height 12
type input "08/29/2025"
click at [298, 107] on span "Toggle calendar" at bounding box center [303, 109] width 11 height 11
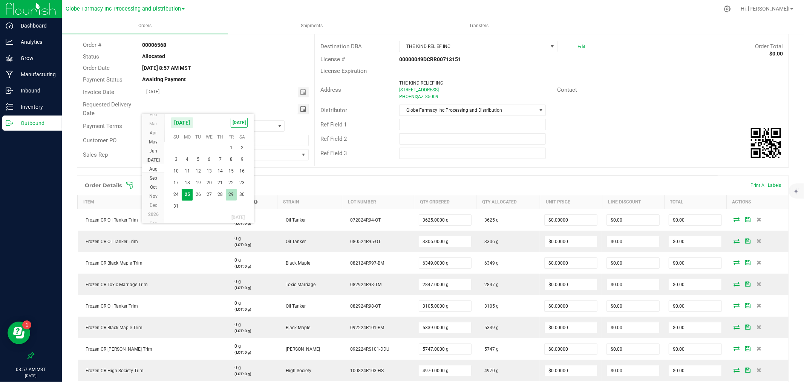
click at [230, 193] on span "29" at bounding box center [231, 194] width 11 height 12
type input "08/29/2025"
click at [178, 127] on span "None" at bounding box center [209, 126] width 132 height 11
click at [153, 173] on li "30 Day" at bounding box center [212, 169] width 141 height 13
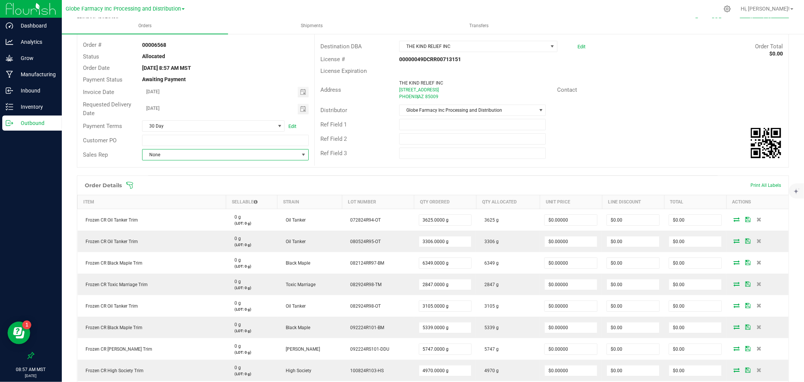
click at [154, 156] on span "None" at bounding box center [221, 154] width 156 height 11
click at [157, 226] on li "Tahlako Williams" at bounding box center [224, 225] width 164 height 13
click at [162, 135] on input "text" at bounding box center [225, 140] width 167 height 11
type input "TRIM TO FLOW"
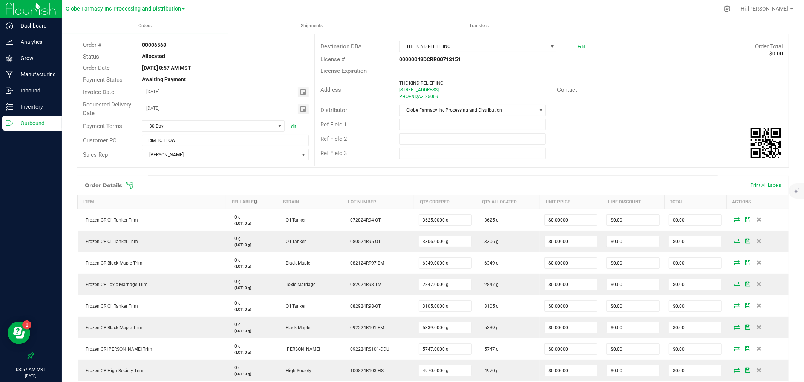
click at [365, 149] on div "Ref Field 3" at bounding box center [354, 153] width 79 height 9
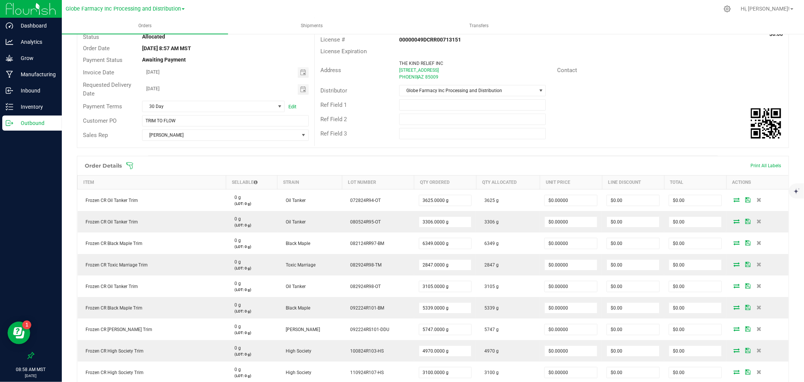
scroll to position [0, 0]
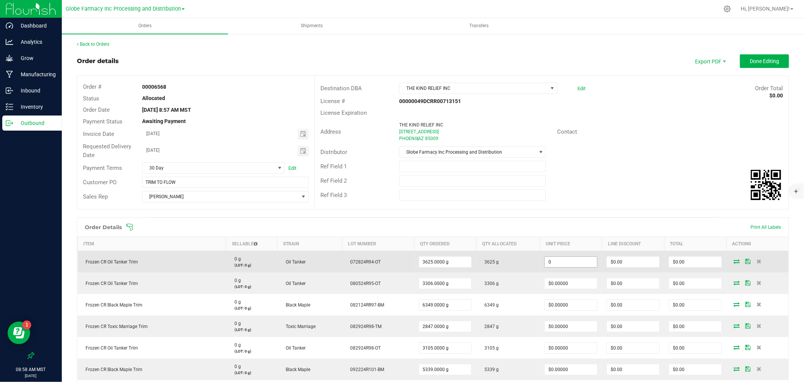
click at [560, 261] on input "0" at bounding box center [571, 261] width 52 height 11
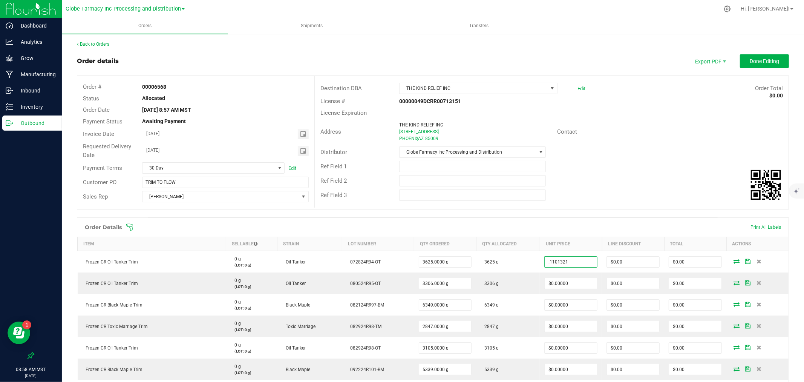
type input "$0.11013"
type input "$399.23"
click at [567, 202] on div "Destination DBA THE KIND RELIEF INC Edit Order Total $0.00 License # 00000049DC…" at bounding box center [551, 142] width 474 height 132
click at [563, 251] on td "$0.11013" at bounding box center [571, 262] width 62 height 22
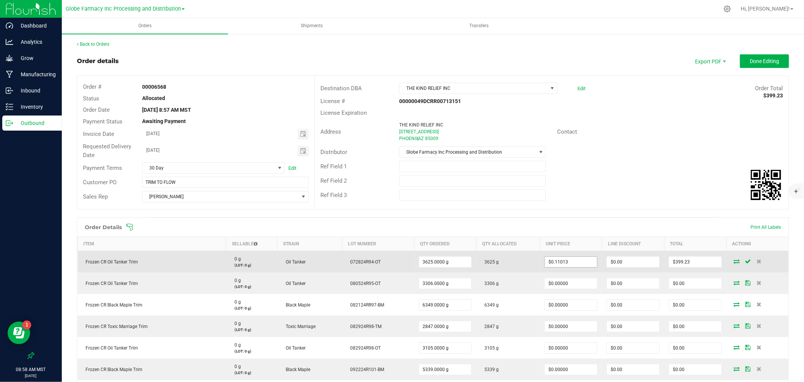
type input "0.1101321"
click at [563, 259] on input "0.1101321" at bounding box center [571, 261] width 52 height 11
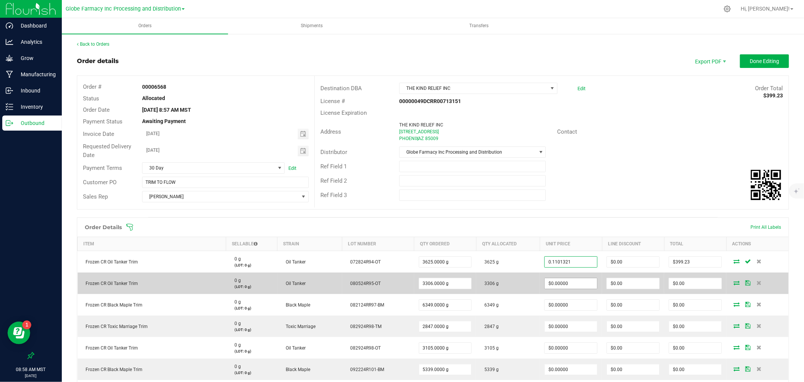
type input "0"
type input "$0.11013"
click at [561, 280] on input "0" at bounding box center [571, 283] width 52 height 11
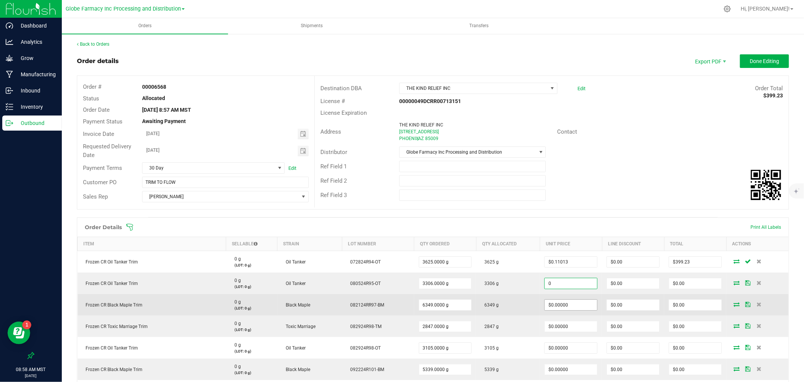
paste input ".1101321"
type input "$0.11013"
type input "$364.10"
type input "0"
click at [559, 305] on input "0" at bounding box center [571, 304] width 52 height 11
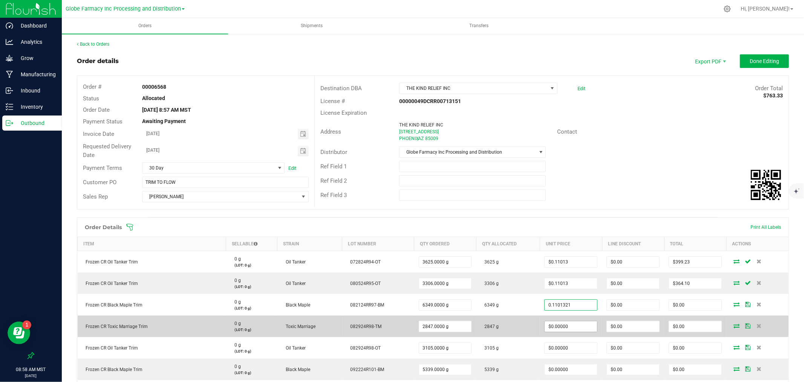
type input "$0.11013"
type input "$699.23"
click at [558, 323] on input "0" at bounding box center [571, 326] width 52 height 11
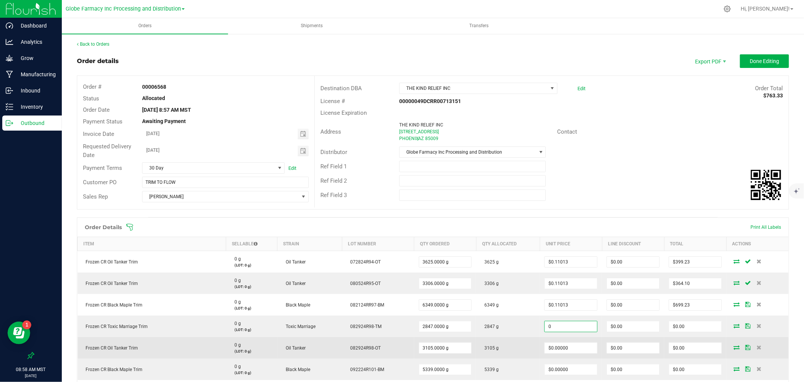
paste input ".1101321"
type input "$0.11013"
type input "$313.55"
click at [556, 345] on input "0" at bounding box center [571, 347] width 52 height 11
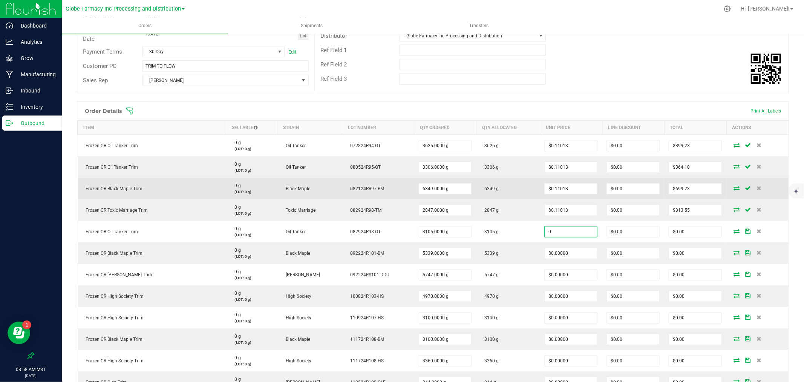
scroll to position [126, 0]
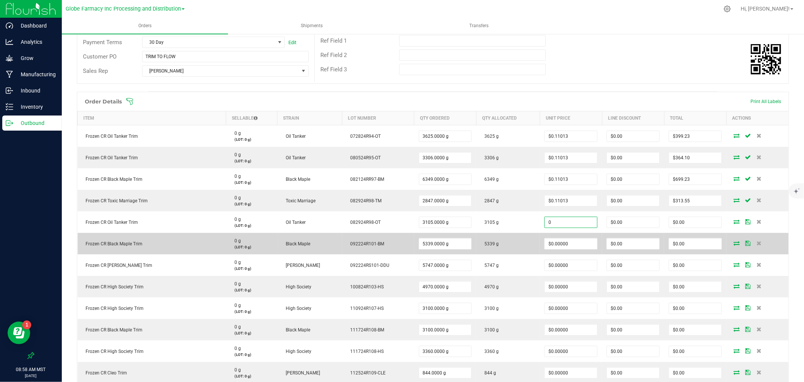
paste input ".1101321"
type input "$0.11013"
type input "$341.96"
click at [567, 244] on input "0" at bounding box center [571, 243] width 52 height 11
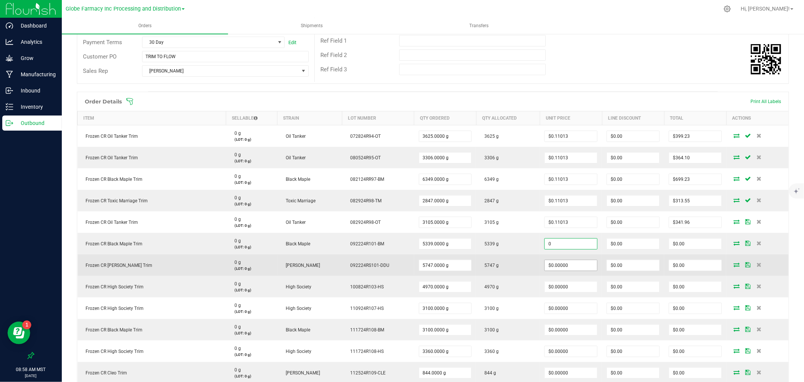
paste input ".1101321"
type input "$0.11013"
type input "$588.00"
click at [562, 266] on input "0" at bounding box center [571, 265] width 52 height 11
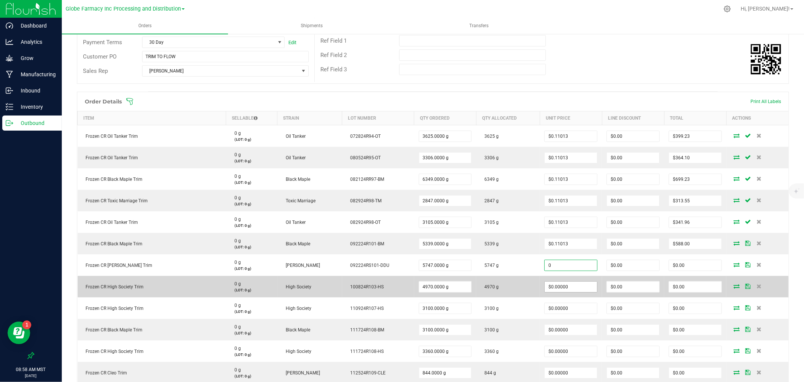
paste input ".1101321"
type input "$0.11013"
type input "$632.93"
click at [559, 287] on input "0" at bounding box center [571, 286] width 52 height 11
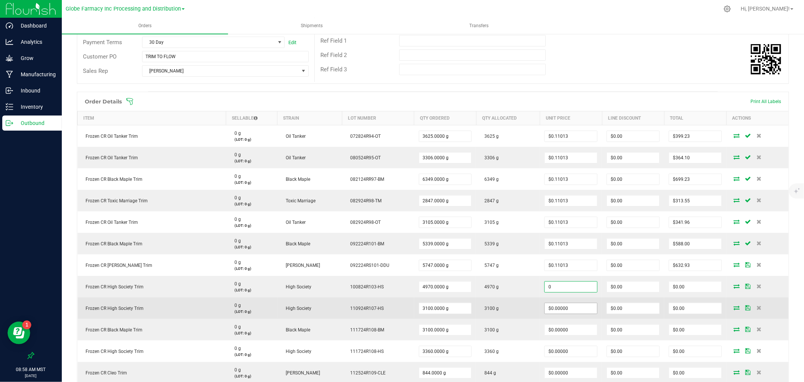
paste input ".1101321"
type input "$0.11013"
type input "$547.36"
click at [558, 310] on input "0" at bounding box center [571, 308] width 52 height 11
paste input ".1101321"
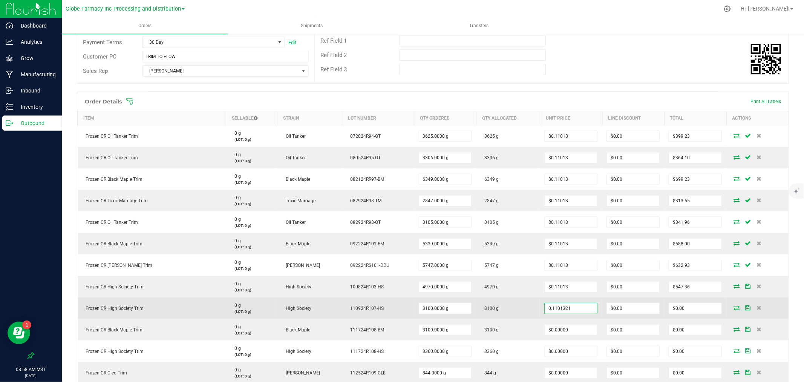
type input "$0.11013"
type input "$341.41"
click at [521, 313] on td "3100 g" at bounding box center [508, 307] width 64 height 21
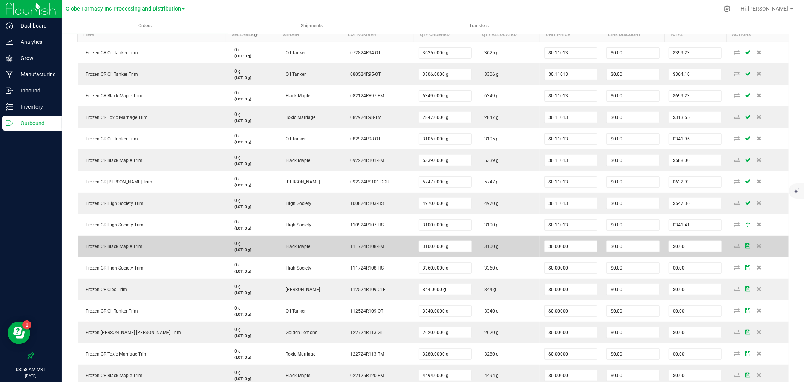
scroll to position [209, 0]
click at [578, 246] on input "0" at bounding box center [571, 246] width 52 height 11
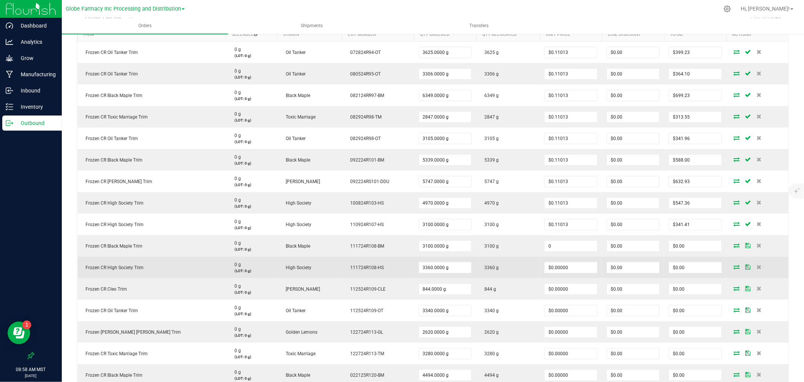
paste input ".1101321"
type input "$0.11013"
type input "$341.41"
click at [575, 265] on input "0" at bounding box center [571, 267] width 52 height 11
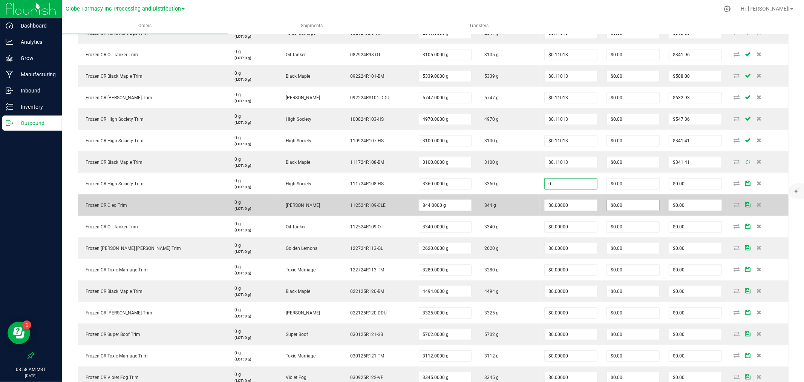
paste input ".1101321"
type input "$0.11013"
type input "$370.04"
click at [575, 205] on input "0" at bounding box center [571, 205] width 52 height 11
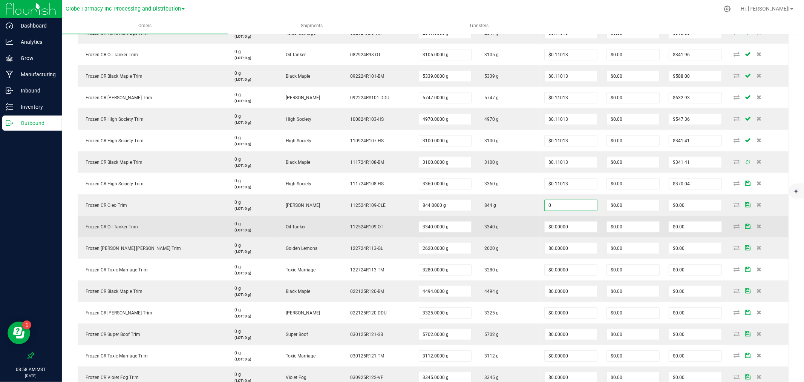
paste input ".1101321"
type input "$0.11013"
type input "$92.95"
click at [570, 227] on input "0" at bounding box center [571, 226] width 52 height 11
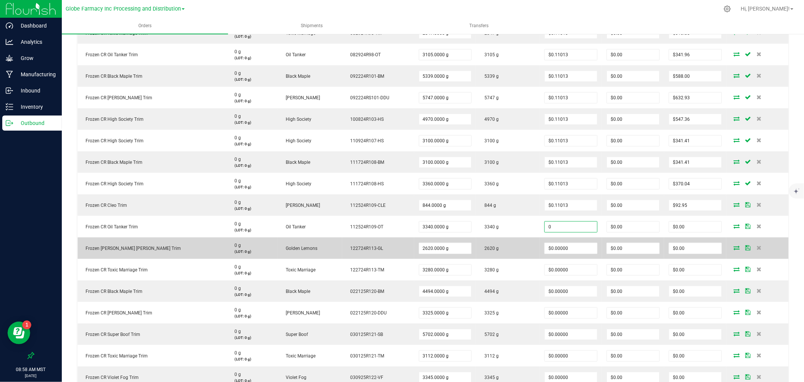
paste input ".1101321"
type input "$0.11013"
type input "$367.84"
click at [564, 247] on input "0" at bounding box center [571, 248] width 52 height 11
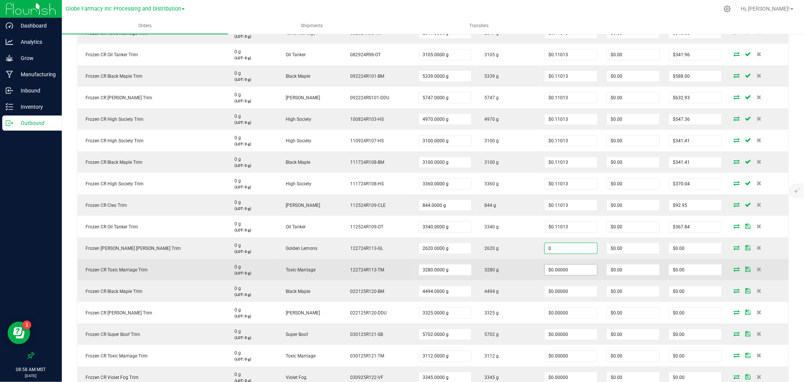
type input "$0.00000"
click at [561, 271] on input "0" at bounding box center [571, 269] width 52 height 11
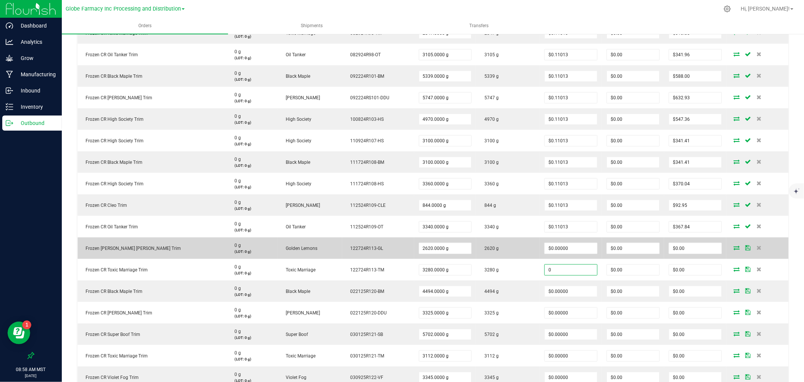
paste input ".1101321"
type input "$0.11013"
type input "$361.23"
click at [549, 249] on input "0" at bounding box center [571, 248] width 52 height 11
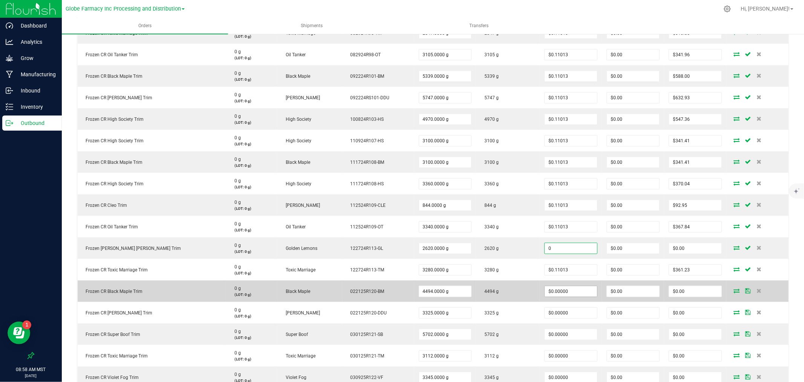
paste input ".1101321"
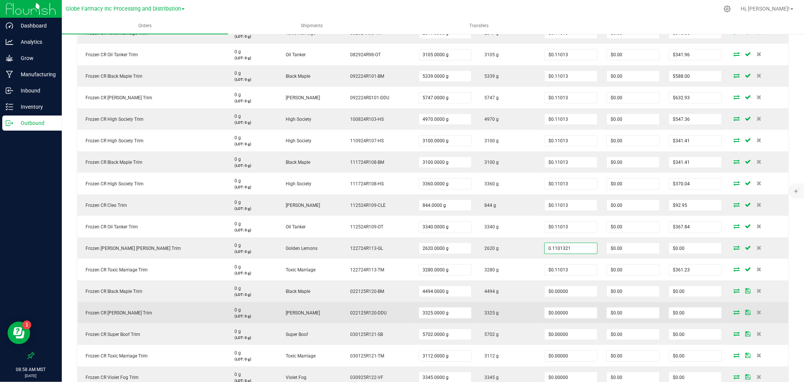
type input "$0.11013"
type input "$288.55"
click at [559, 306] on td "$0.00000" at bounding box center [571, 312] width 62 height 21
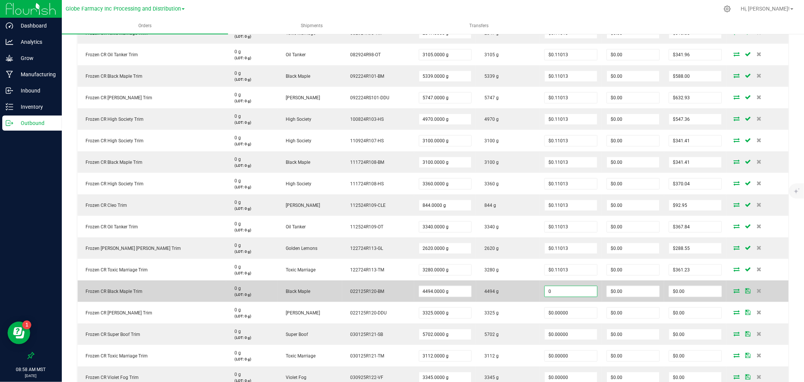
click at [556, 291] on input "0" at bounding box center [571, 291] width 52 height 11
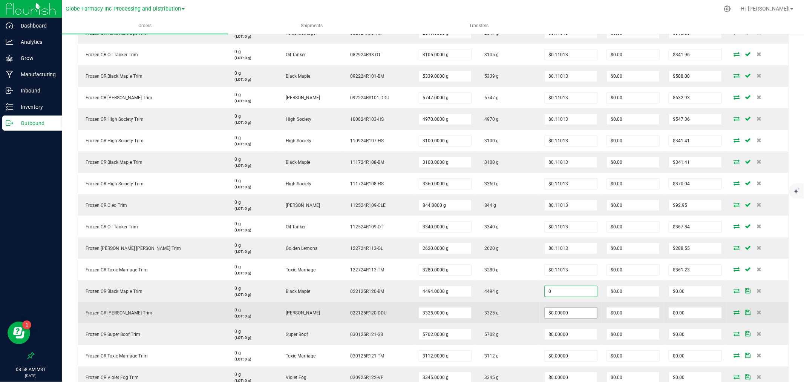
paste input ".1101321"
type input "$0.11013"
type input "$494.93"
click at [557, 318] on td "$0.00000" at bounding box center [571, 312] width 62 height 21
click at [557, 313] on input "0" at bounding box center [571, 312] width 52 height 11
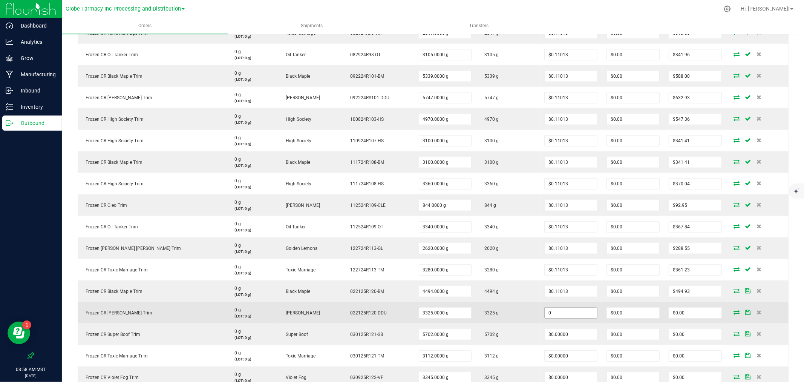
paste input ".1101321"
type input "$0.11013"
type input "$366.19"
click at [502, 312] on td "3325 g" at bounding box center [508, 312] width 64 height 21
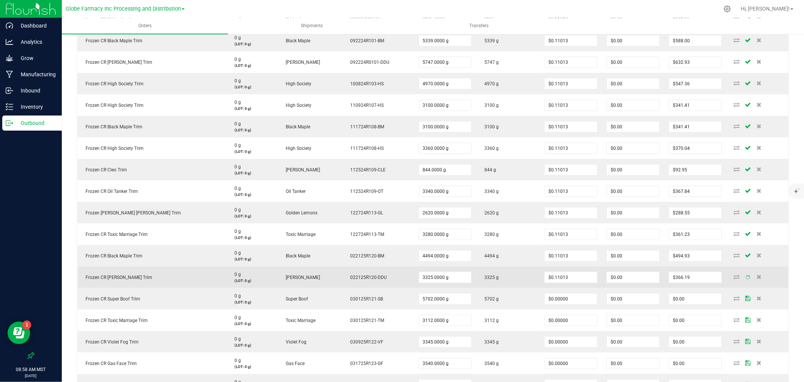
scroll to position [377, 0]
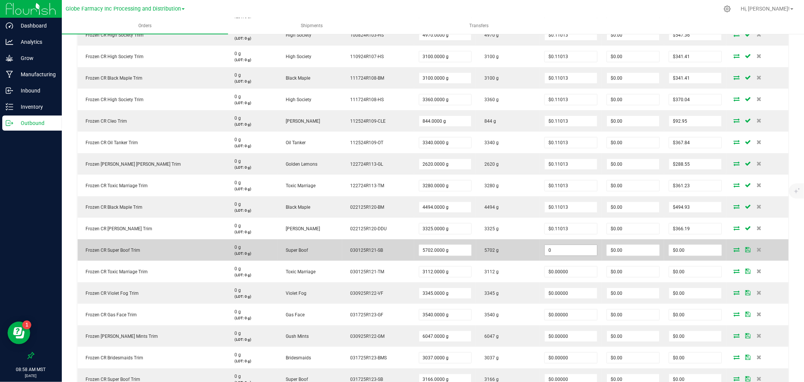
click at [564, 247] on input "0" at bounding box center [571, 250] width 52 height 11
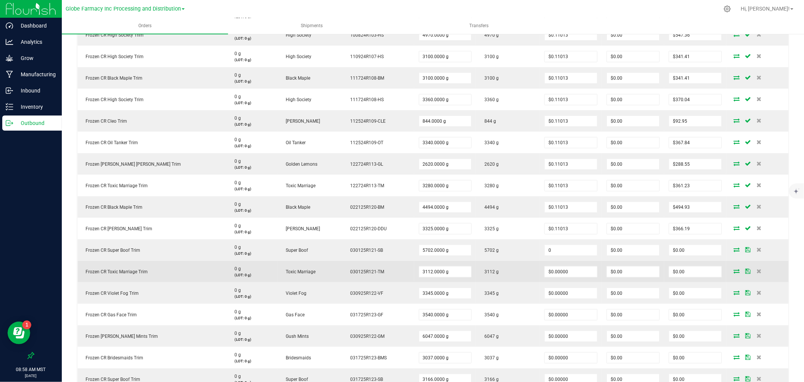
paste input ".1101321"
type input "$0.11013"
type input "$627.97"
click at [562, 269] on input "0" at bounding box center [571, 271] width 52 height 11
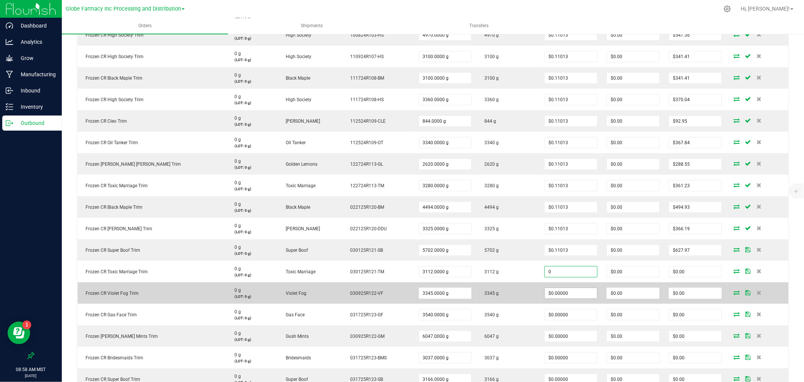
paste input ".1101321"
type input "0.1101321"
type input "0"
type input "$0.11013"
type input "$342.73"
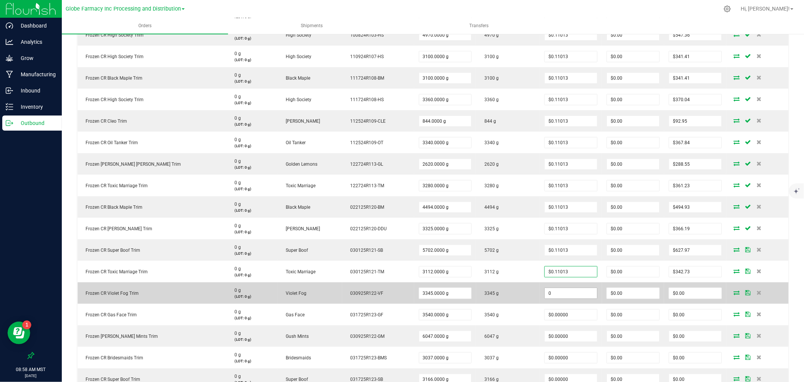
click at [561, 292] on input "0" at bounding box center [571, 293] width 52 height 11
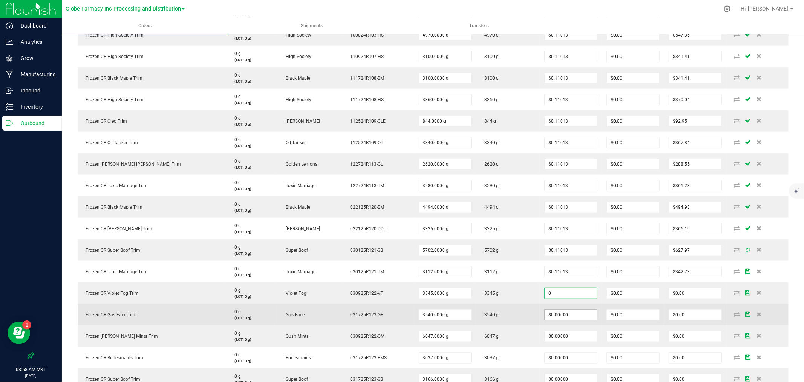
paste input ".1101321"
type input "$0.11013"
type input "$368.39"
click at [563, 315] on input "0" at bounding box center [571, 314] width 52 height 11
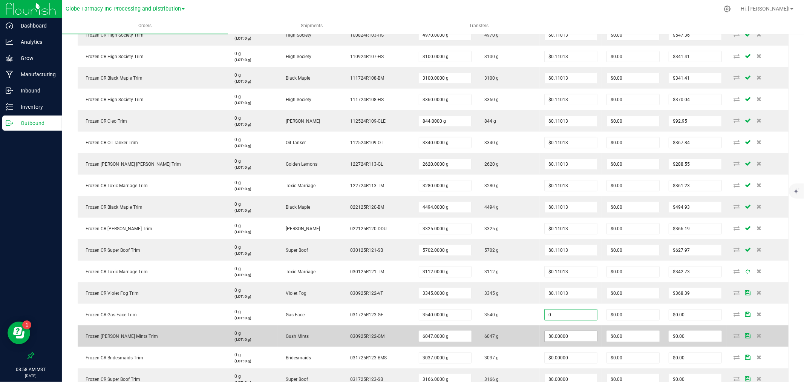
paste input ".1101321"
type input "$0.11013"
type input "$389.87"
click at [572, 338] on input "0" at bounding box center [571, 336] width 52 height 11
paste input ".1101321"
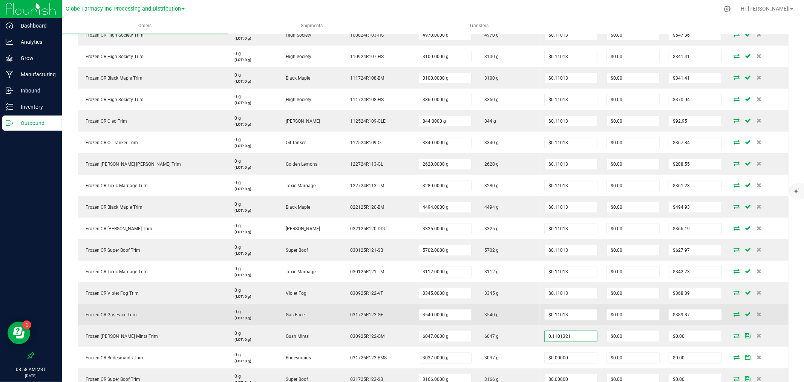
type input "$0.11013"
type input "$665.97"
click at [501, 310] on td "3540 g" at bounding box center [508, 313] width 64 height 21
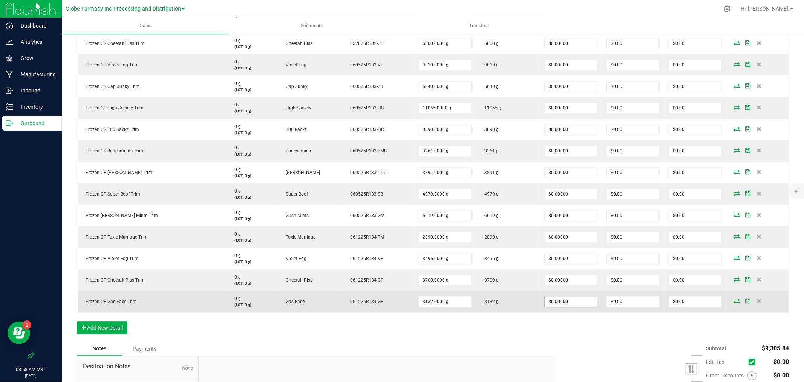
scroll to position [1463, 0]
click at [562, 299] on input "0" at bounding box center [571, 302] width 52 height 11
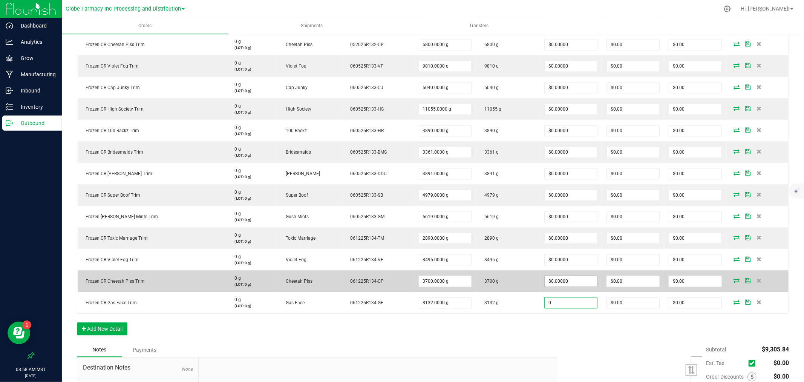
paste input ".1101321"
type input "0.1101321"
type input "0"
type input "$0.11013"
type input "$895.59"
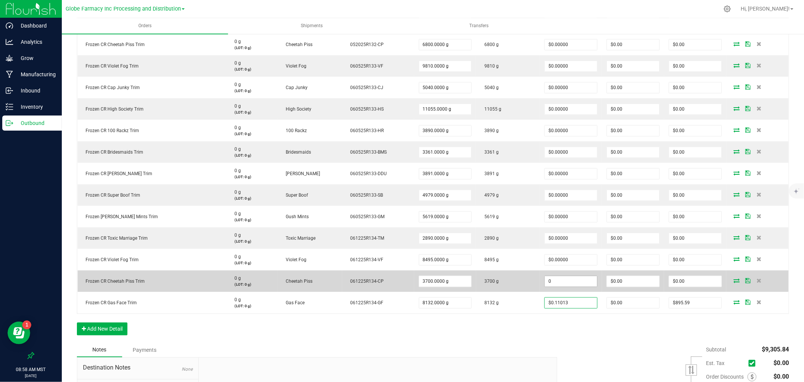
click at [560, 284] on input "0" at bounding box center [571, 281] width 52 height 11
paste input ".1101321"
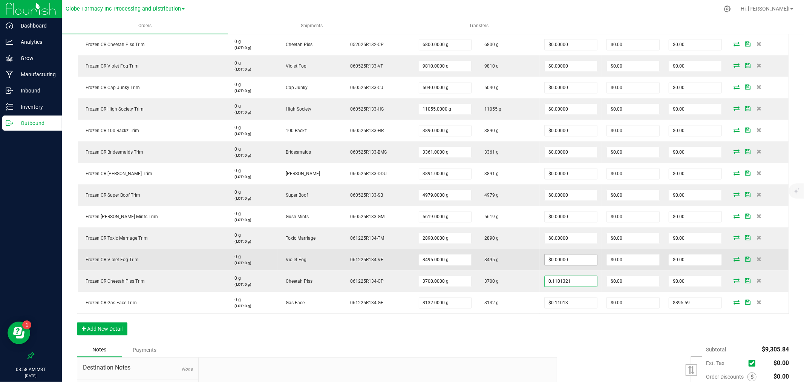
type input "$0.11013"
type input "$407.49"
click at [559, 264] on span "$0.00000" at bounding box center [570, 259] width 53 height 11
click at [556, 259] on input "0" at bounding box center [571, 259] width 52 height 11
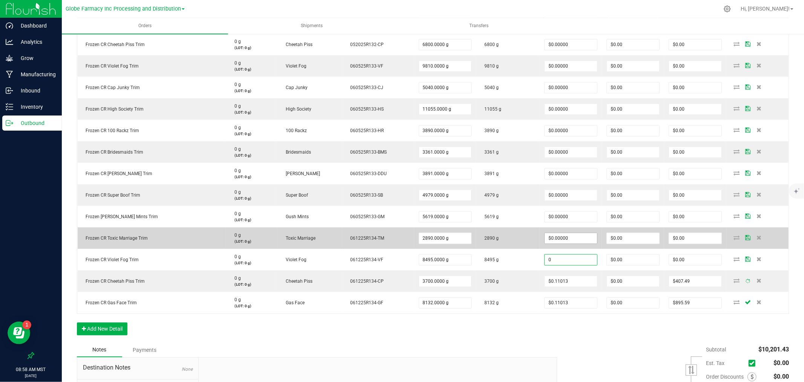
paste input ".1101321"
type input "$0.11013"
type input "$935.57"
click at [557, 232] on span "$0.00000" at bounding box center [570, 237] width 53 height 11
click at [557, 238] on input "0" at bounding box center [571, 238] width 52 height 11
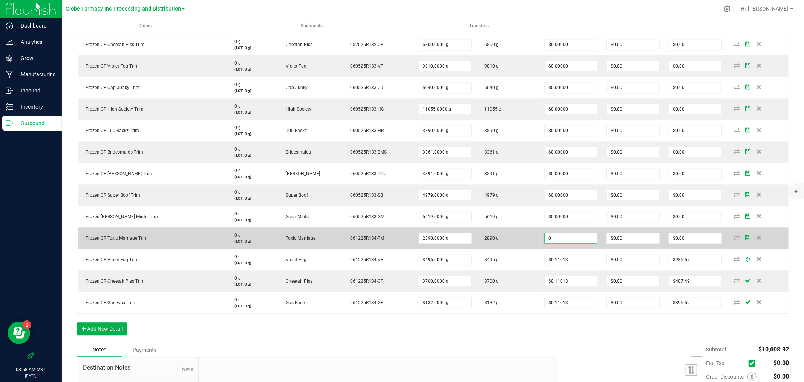
paste input ".1101321"
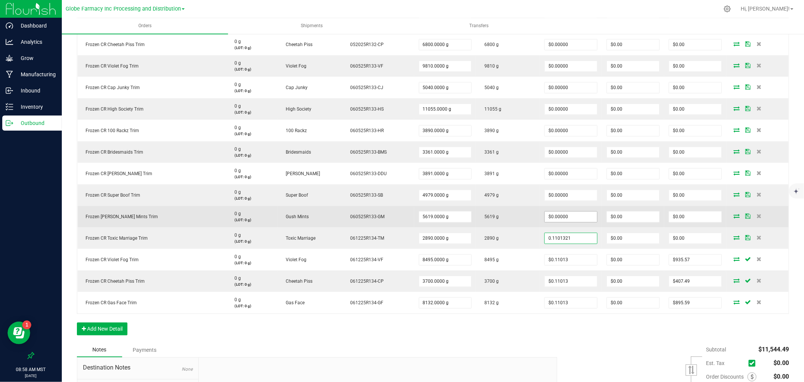
type input "0.1101321"
type input "0"
type input "$0.11013"
type input "$318.28"
click at [563, 214] on input "0" at bounding box center [571, 216] width 52 height 11
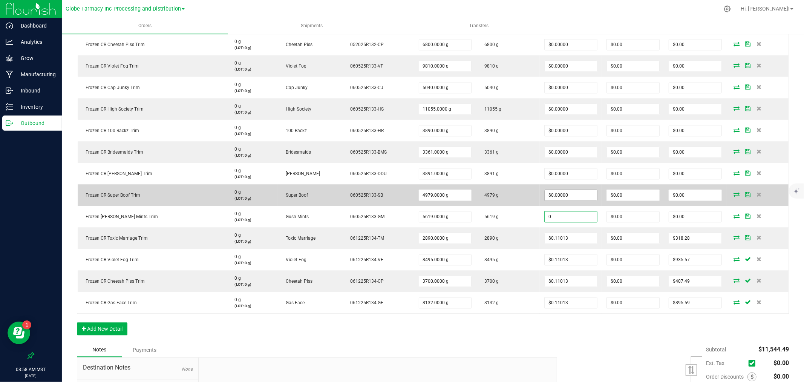
paste input ".1101321"
type input "0.1101321"
type input "0"
type input "$0.11013"
type input "$618.83"
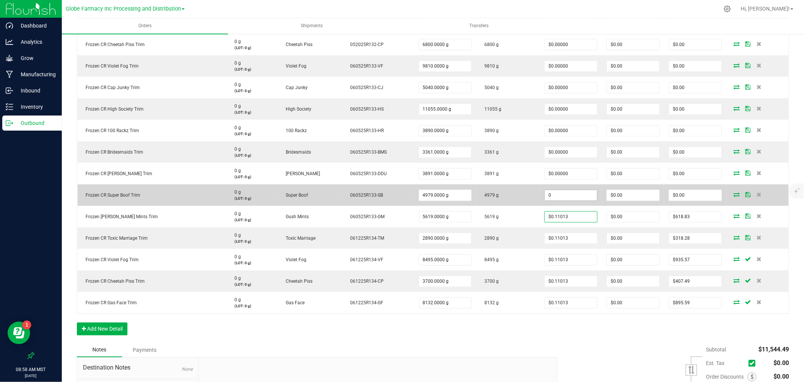
click at [556, 195] on input "0" at bounding box center [571, 195] width 52 height 11
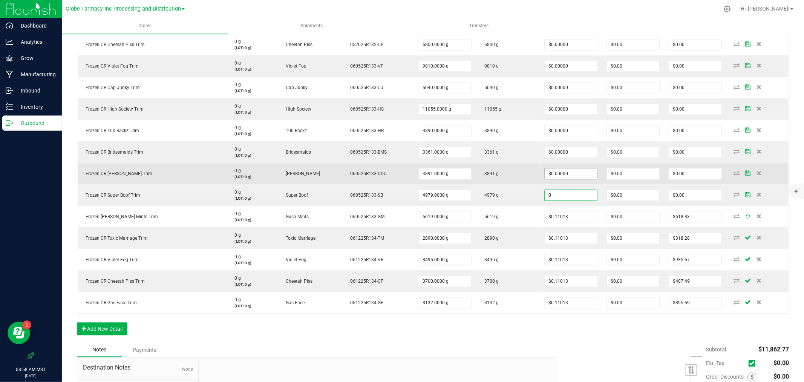
paste input ".1101321"
type input "0.1101321"
type input "0"
type input "$0.11013"
type input "$548.35"
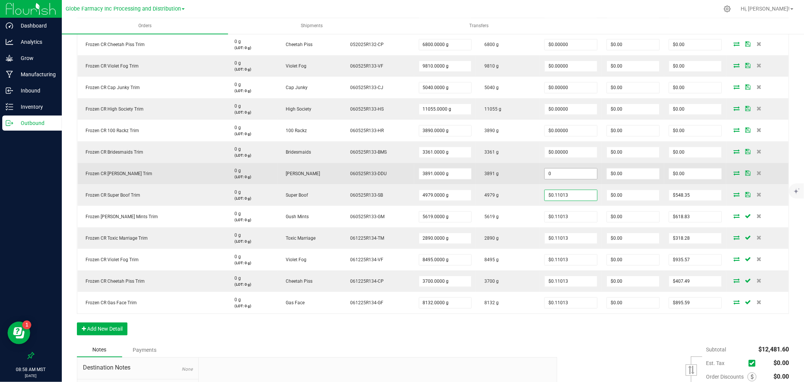
click at [556, 173] on input "0" at bounding box center [571, 173] width 52 height 11
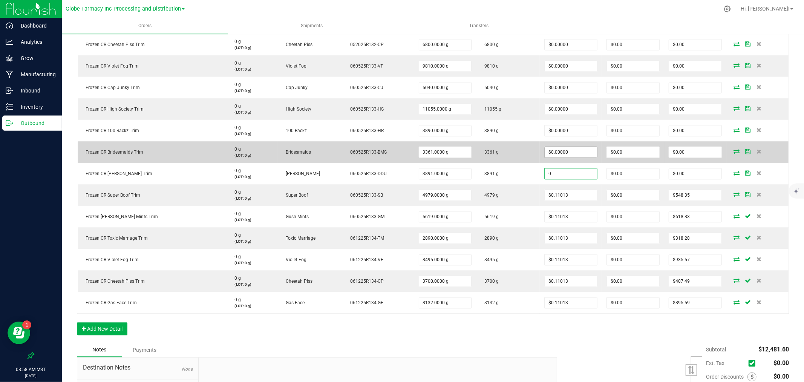
paste input ".1101321"
type input "0.1101321"
type input "0"
type input "$0.11013"
type input "$428.52"
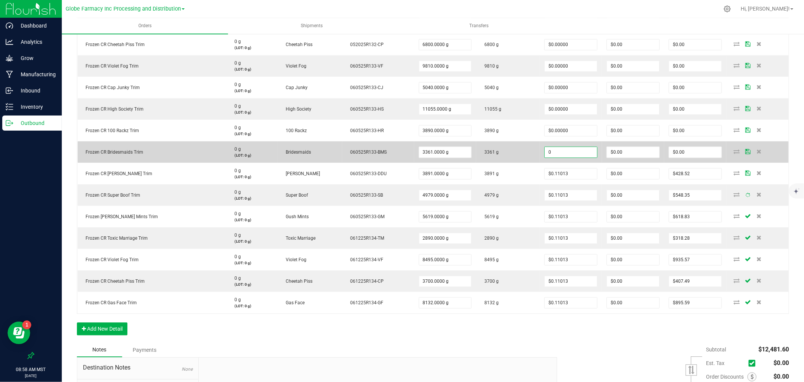
click at [558, 149] on input "0" at bounding box center [571, 152] width 52 height 11
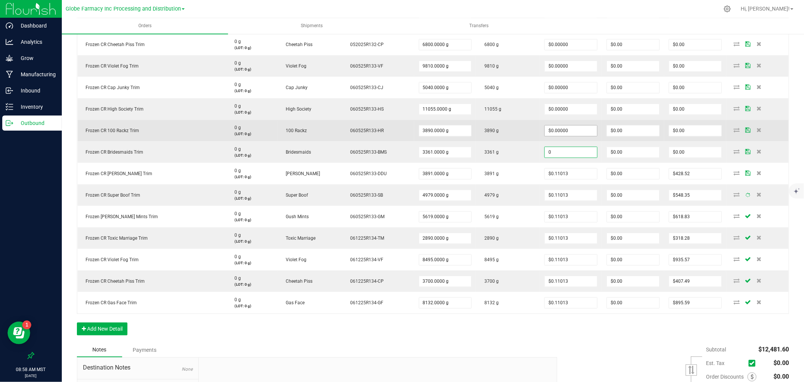
paste input ".1101321"
type input "0.1101321"
type input "0"
type input "$0.11013"
type input "$370.15"
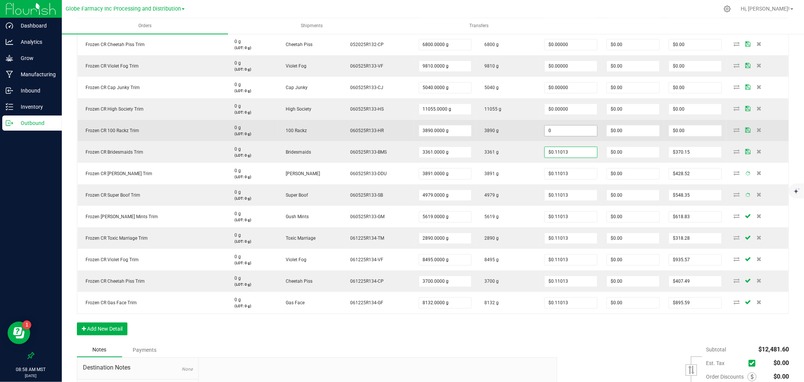
click at [555, 133] on input "0" at bounding box center [571, 130] width 52 height 11
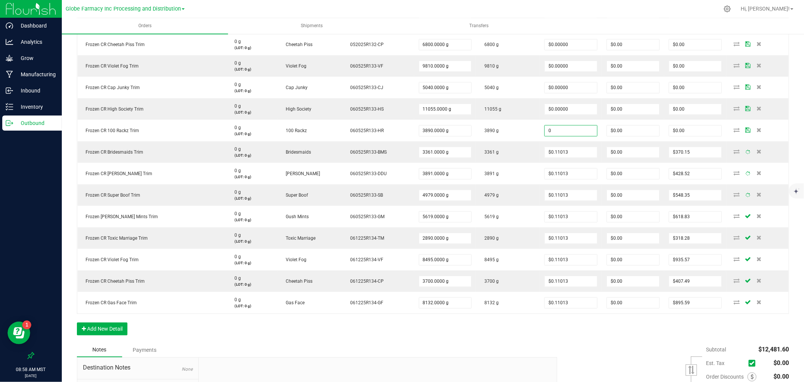
paste input ".1101321"
type input "$0.11013"
type input "$428.41"
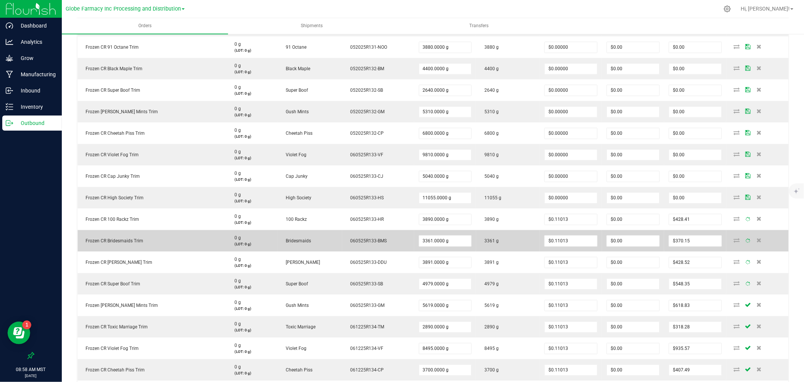
scroll to position [1338, 0]
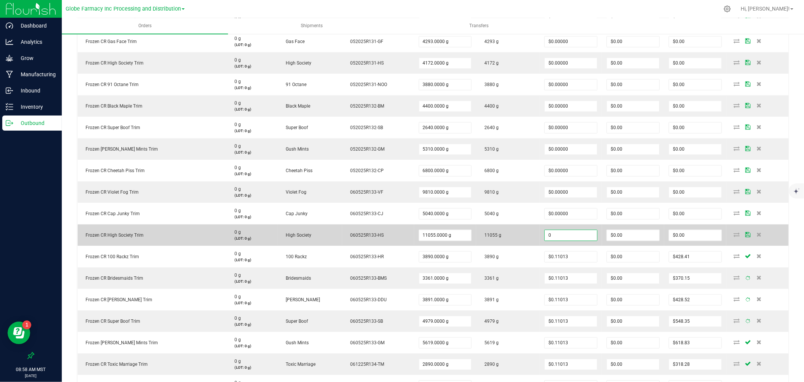
click at [556, 234] on input "0" at bounding box center [571, 235] width 52 height 11
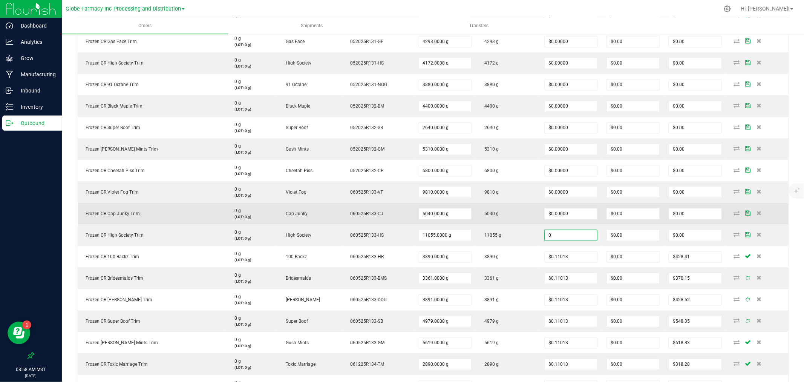
paste input ".1101321"
type input "0.1101321"
type input "0"
type input "$0.11013"
type input "$1,217.51"
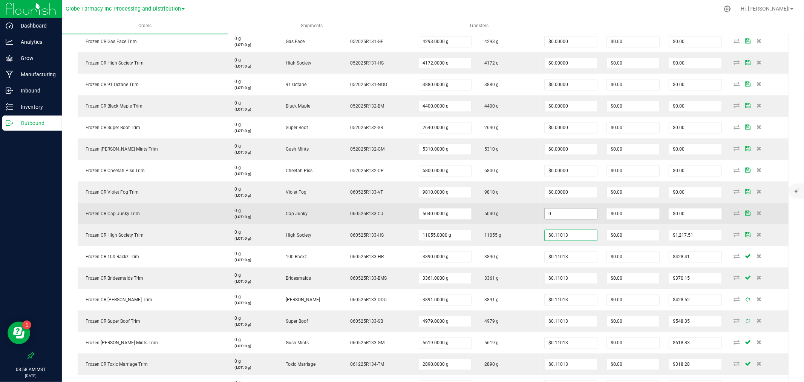
click at [555, 216] on input "0" at bounding box center [571, 213] width 52 height 11
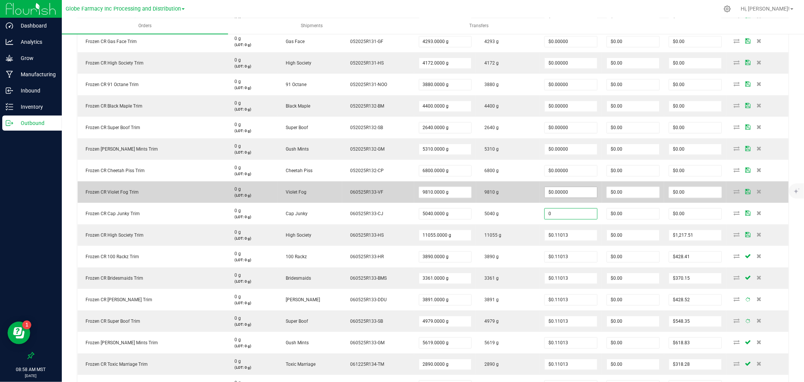
paste input ".1101321"
type input "0.1101321"
click at [557, 195] on input "$0.00000" at bounding box center [571, 192] width 52 height 11
type input "0"
type input "$0.11013"
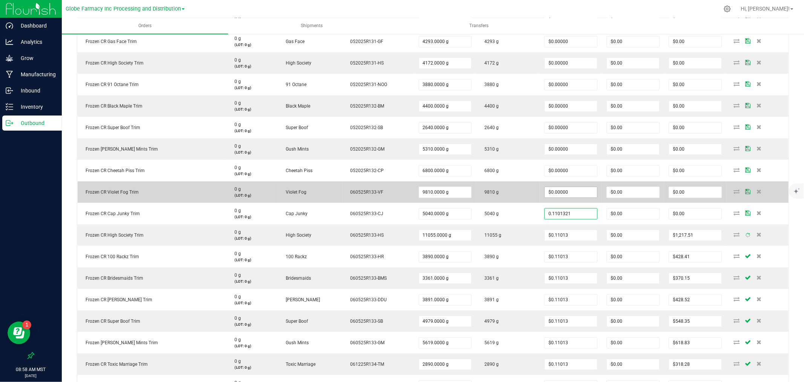
type input "$555.07"
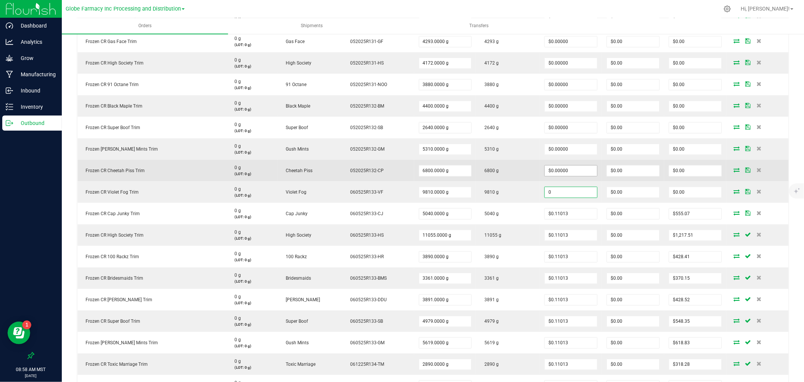
paste
type input "0.1101321"
type input "0"
type input "$0.11013"
type input "$1,080.40"
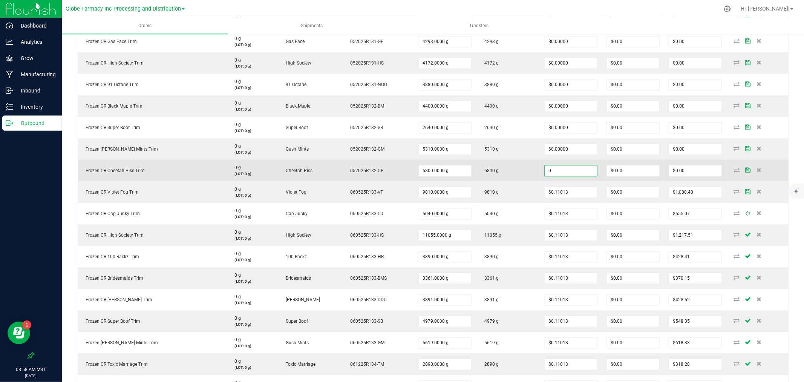
click at [559, 168] on input "0" at bounding box center [571, 170] width 52 height 11
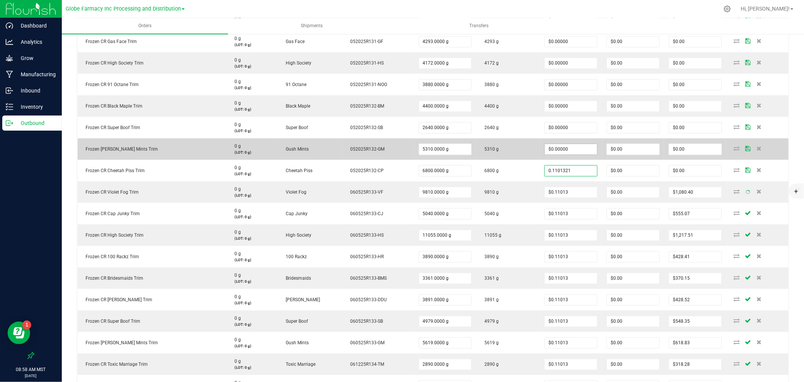
type input "0.1101321"
type input "0"
type input "$0.11013"
type input "$748.90"
click at [561, 145] on input "0" at bounding box center [571, 149] width 52 height 11
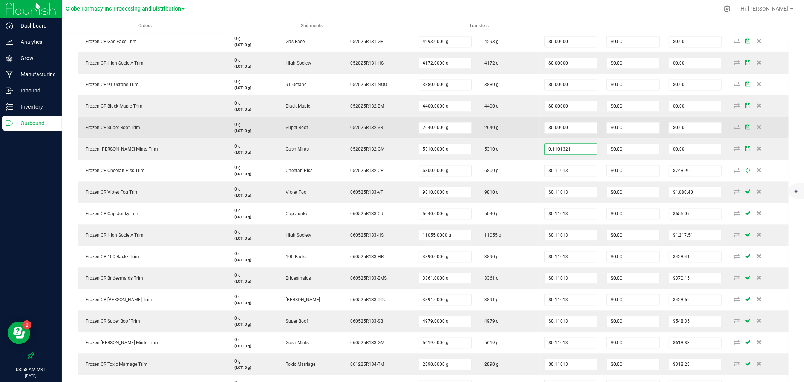
type input "$0.11013"
type input "$584.80"
click at [563, 116] on td "$0.00000" at bounding box center [571, 126] width 62 height 21
click at [563, 123] on input "0" at bounding box center [571, 127] width 52 height 11
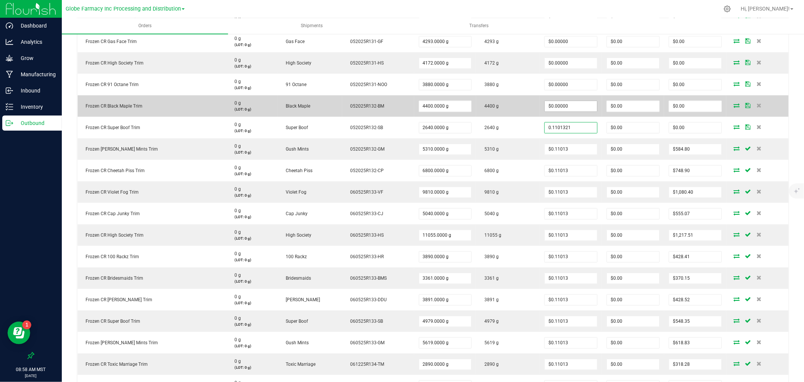
type input "0.1101321"
type input "0"
type input "$0.11013"
type input "$290.75"
click at [564, 106] on input "0" at bounding box center [571, 106] width 52 height 11
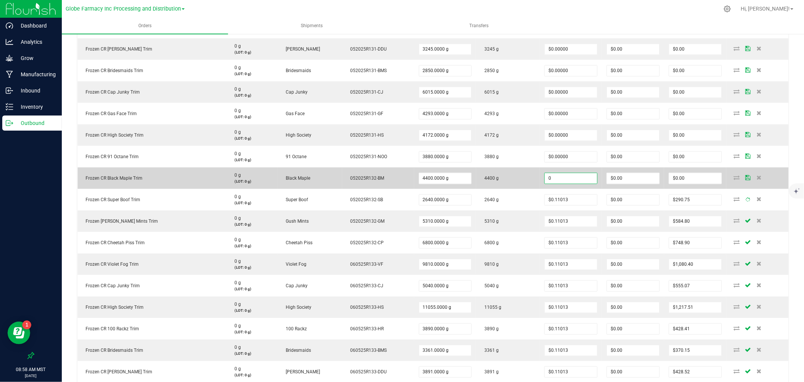
scroll to position [1254, 0]
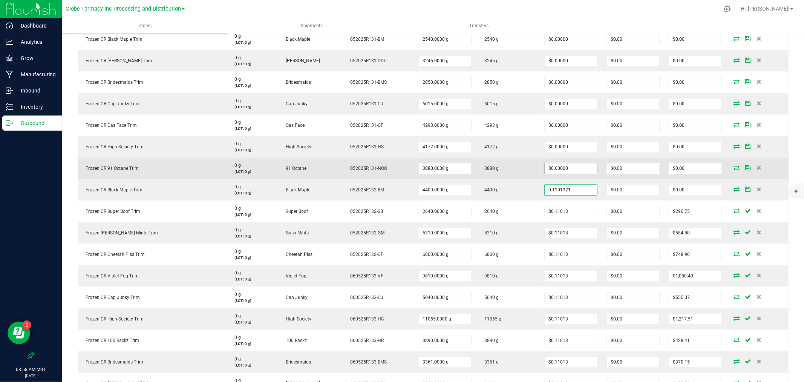
type input "0.1101321"
type input "0"
type input "$0.11013"
type input "$484.58"
click at [552, 167] on input "0" at bounding box center [571, 168] width 52 height 11
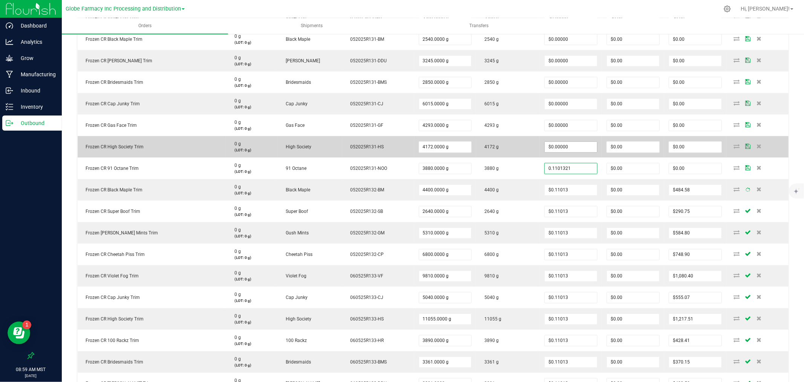
type input "0.1101321"
type input "0"
type input "$0.11013"
type input "$427.31"
click at [553, 146] on input "0" at bounding box center [571, 146] width 52 height 11
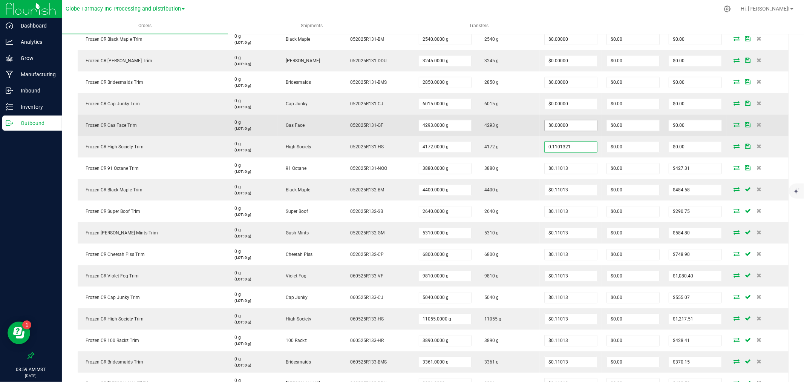
type input "0.1101321"
type input "0"
type input "$0.11013"
type input "$459.47"
click at [556, 124] on input "0" at bounding box center [571, 125] width 52 height 11
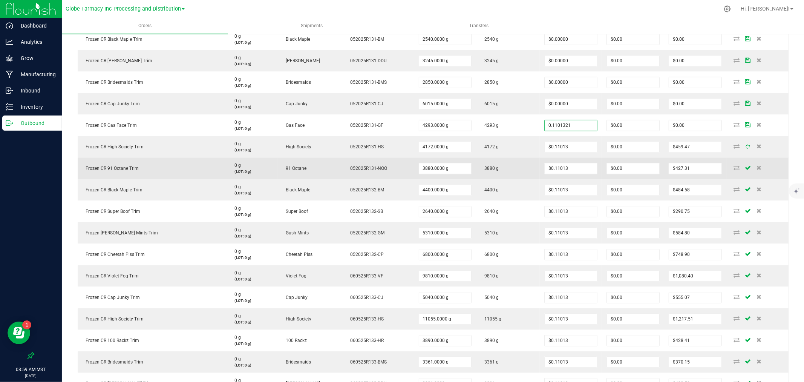
type input "$0.11013"
type input "$472.80"
click at [578, 159] on td "$0.11013" at bounding box center [571, 167] width 62 height 21
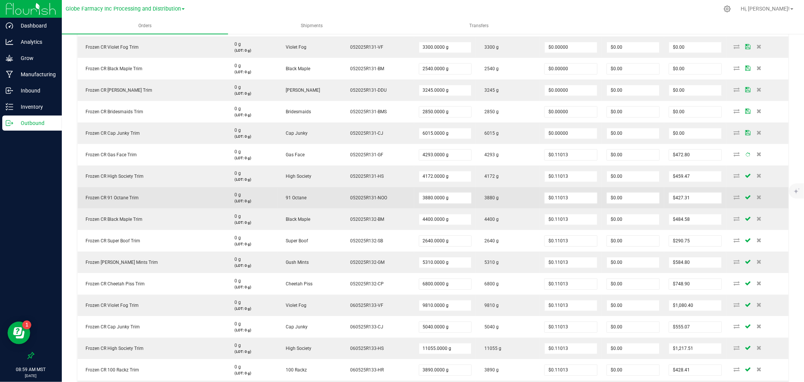
scroll to position [1212, 0]
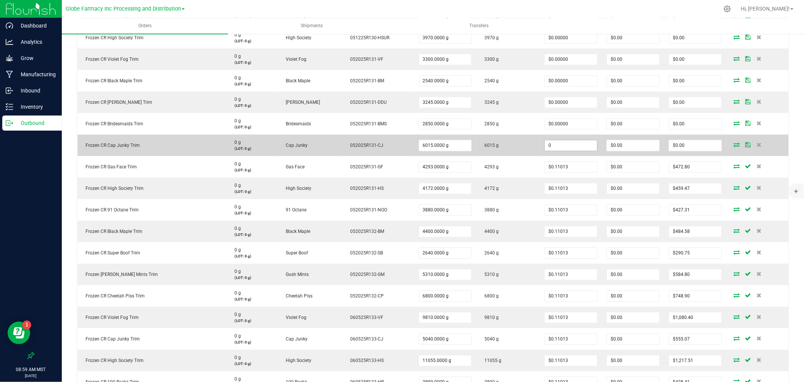
click at [564, 149] on input "0" at bounding box center [571, 145] width 52 height 11
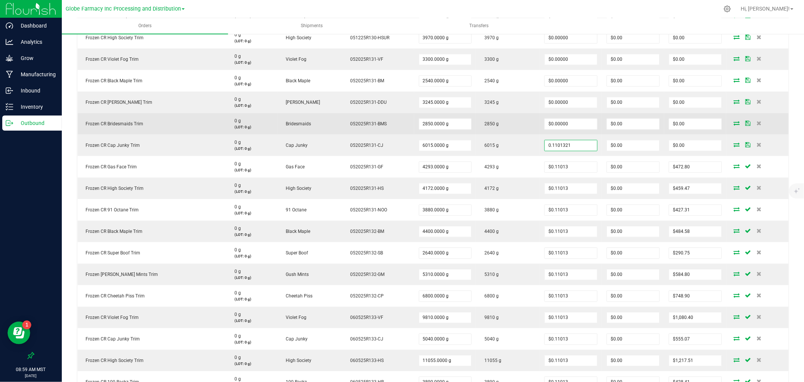
type input "$0.11013"
type input "$662.44"
click at [558, 131] on td "$0.00000" at bounding box center [571, 123] width 62 height 21
click at [558, 127] on input "0" at bounding box center [571, 124] width 52 height 11
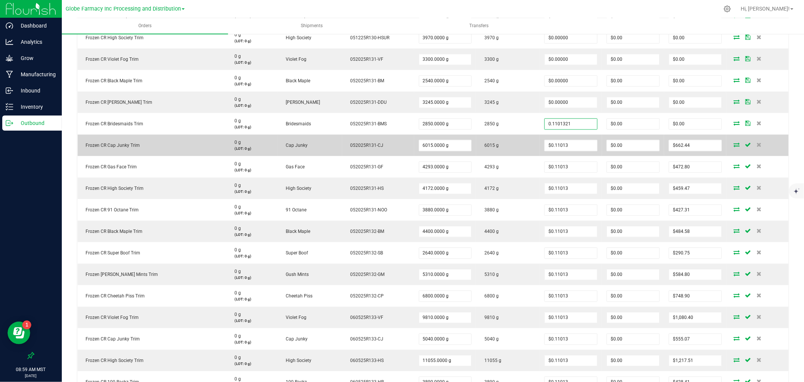
type input "$0.11013"
type input "$313.88"
click at [569, 151] on td "$0.11013" at bounding box center [571, 145] width 62 height 21
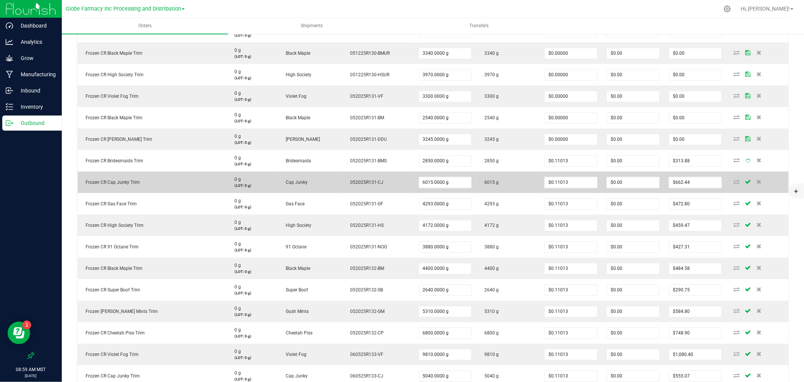
scroll to position [1128, 0]
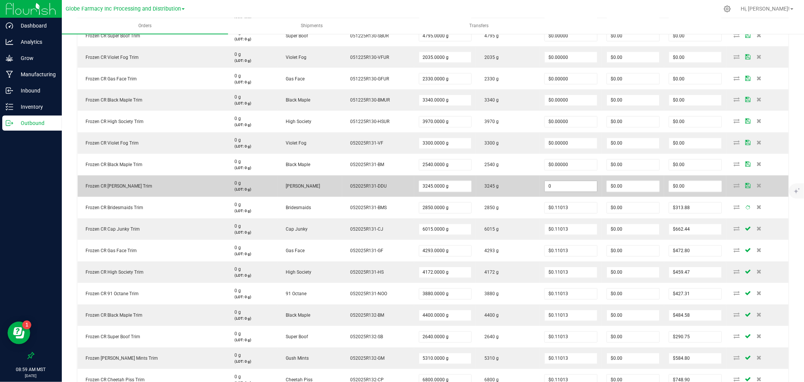
click at [562, 185] on input "0" at bounding box center [571, 186] width 52 height 11
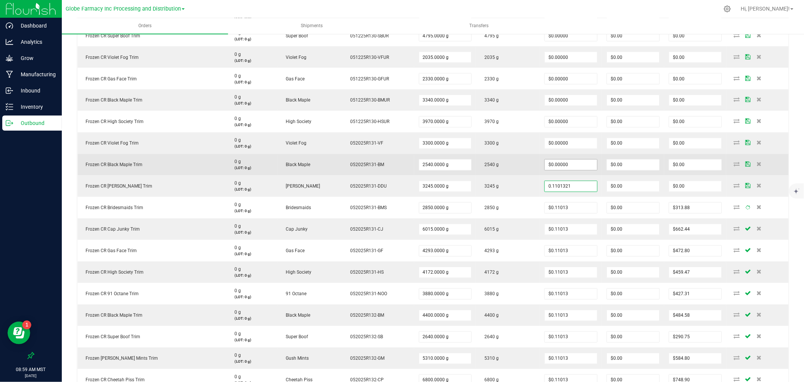
type input "0.1101321"
type input "0"
type input "$0.11013"
type input "$357.38"
click at [565, 163] on input "0" at bounding box center [571, 164] width 52 height 11
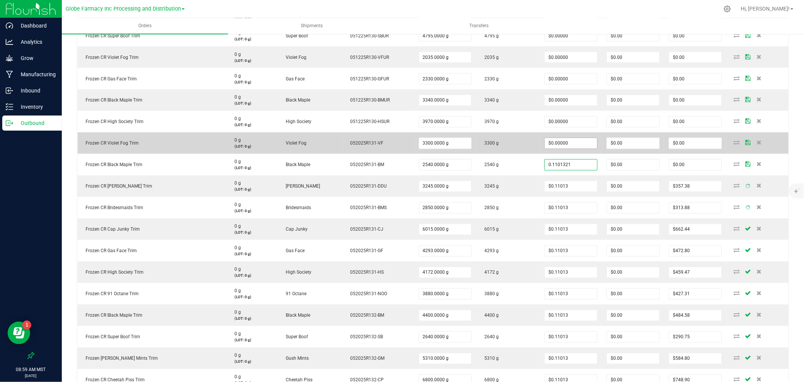
type input "0.1101321"
type input "0"
type input "$0.11013"
type input "$279.74"
click at [567, 141] on input "0" at bounding box center [571, 143] width 52 height 11
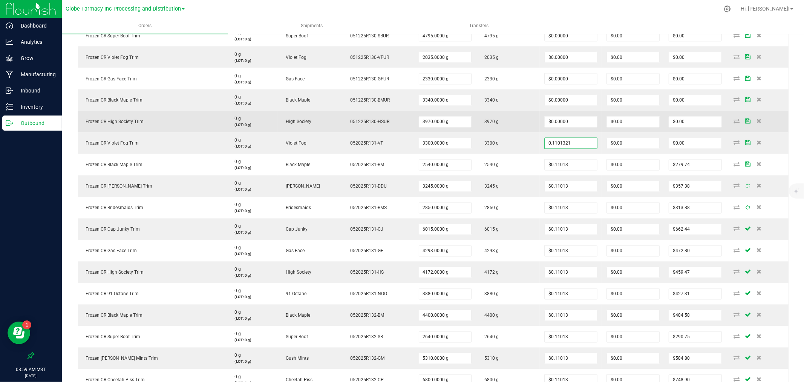
type input "$0.11013"
type input "$363.44"
click at [562, 111] on td "$0.00000" at bounding box center [571, 121] width 62 height 21
click at [562, 115] on td "$0.00000" at bounding box center [571, 121] width 62 height 21
click at [562, 121] on input "0" at bounding box center [571, 121] width 52 height 11
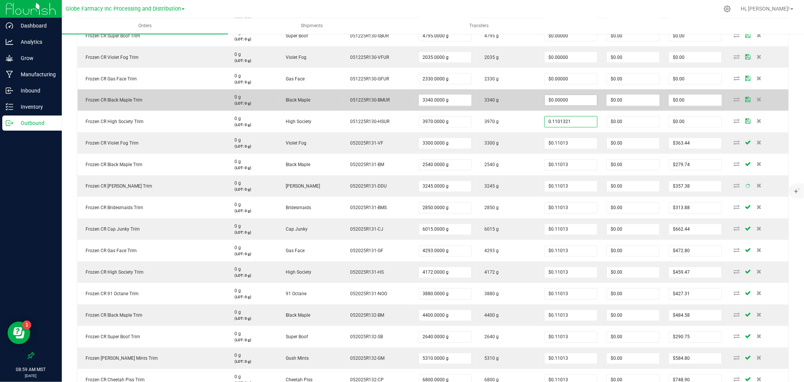
type input "0.1101321"
type input "0"
type input "$0.11013"
type input "$437.22"
click at [564, 101] on input "0" at bounding box center [571, 100] width 52 height 11
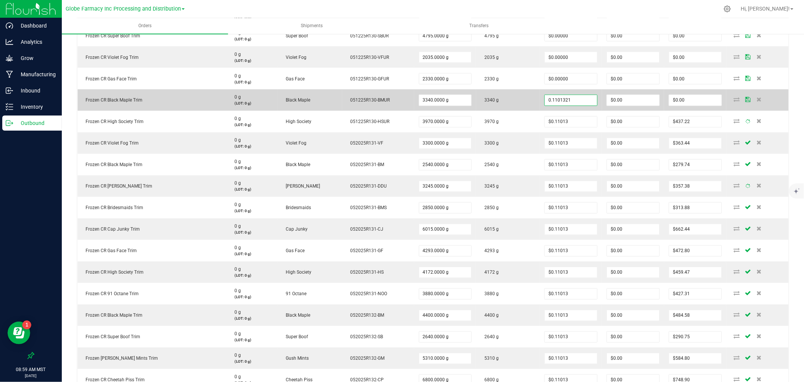
click at [564, 101] on input "0.1101321" at bounding box center [571, 100] width 52 height 11
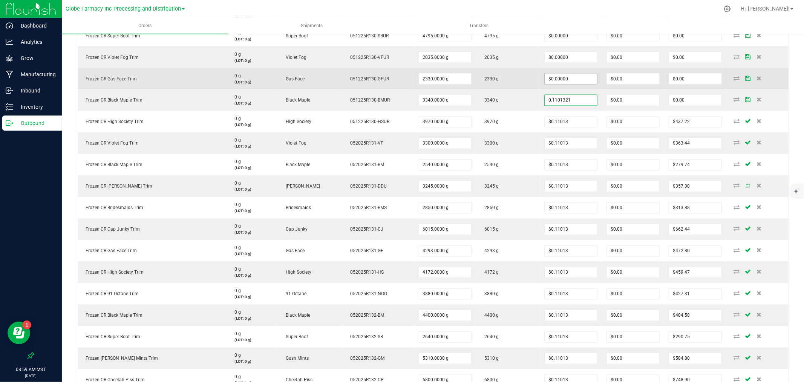
type input "0.1101321"
type input "0"
type input "$0.11013"
type input "$367.84"
click at [568, 78] on input "0" at bounding box center [571, 79] width 52 height 11
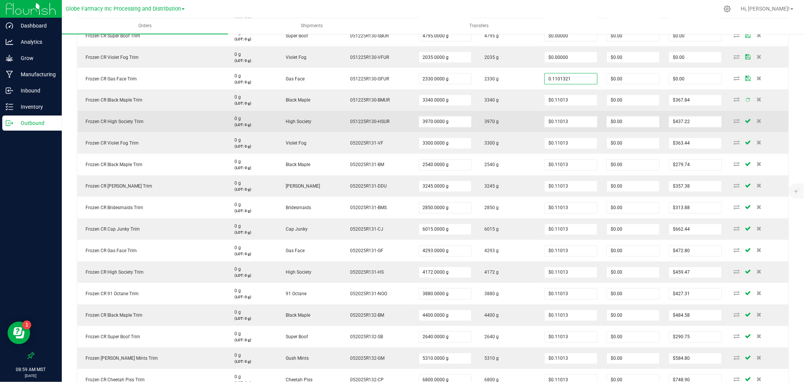
type input "$0.11013"
type input "$256.61"
click at [495, 126] on td "3970 g" at bounding box center [508, 121] width 64 height 21
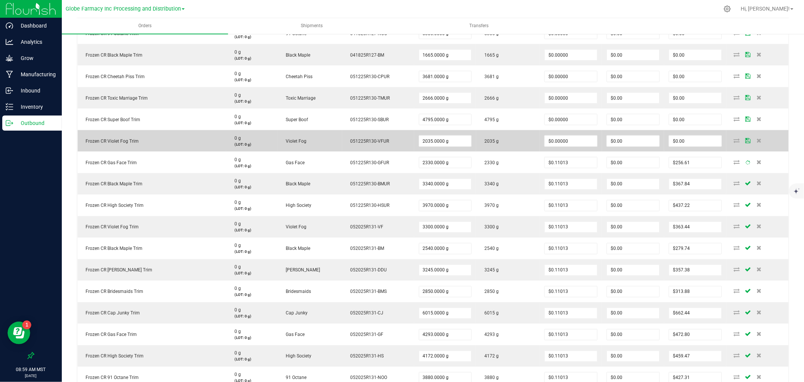
click at [547, 151] on td "$0.00000" at bounding box center [571, 140] width 62 height 21
click at [547, 143] on input "0" at bounding box center [571, 141] width 52 height 11
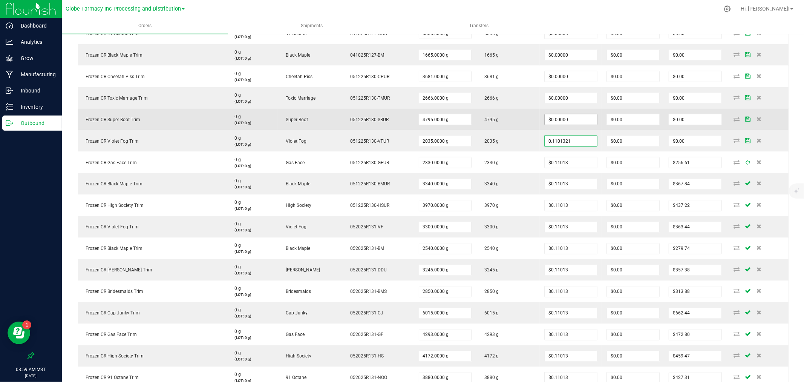
type input "0.1101321"
type input "0"
type input "$0.11013"
type input "$224.12"
click at [572, 116] on input "0" at bounding box center [571, 119] width 52 height 11
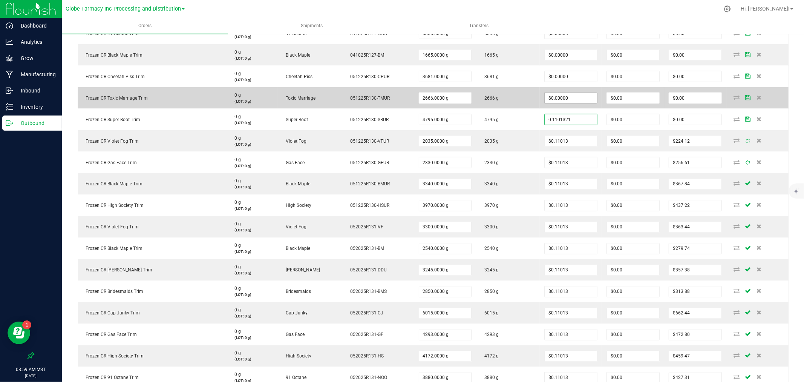
type input "0.1101321"
type input "0"
type input "$0.11013"
type input "$528.08"
click at [558, 95] on input "0" at bounding box center [571, 98] width 52 height 11
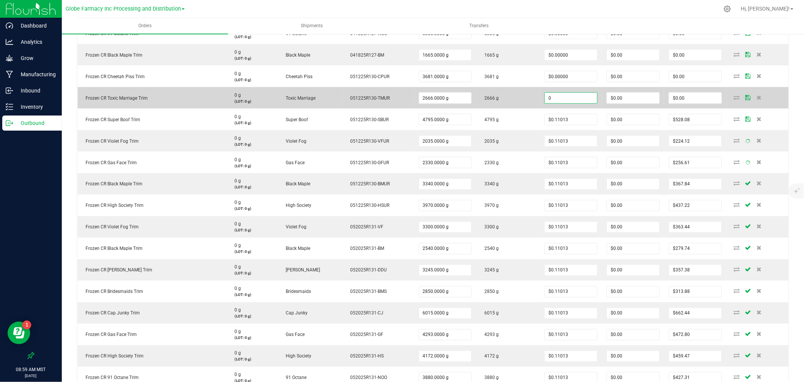
type input "$0.00000"
click at [514, 99] on td "2666 g" at bounding box center [508, 97] width 64 height 21
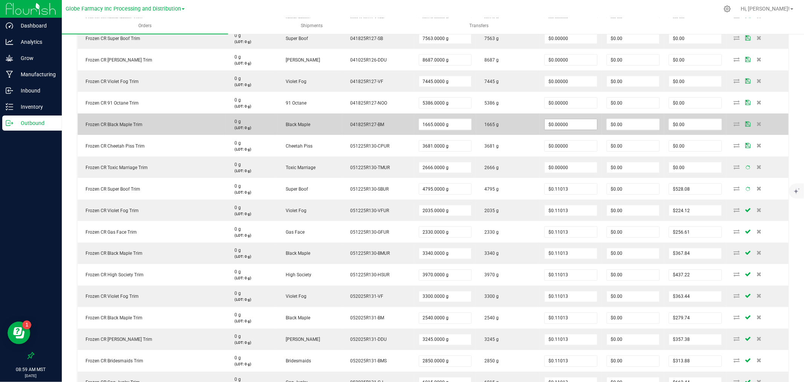
scroll to position [961, 0]
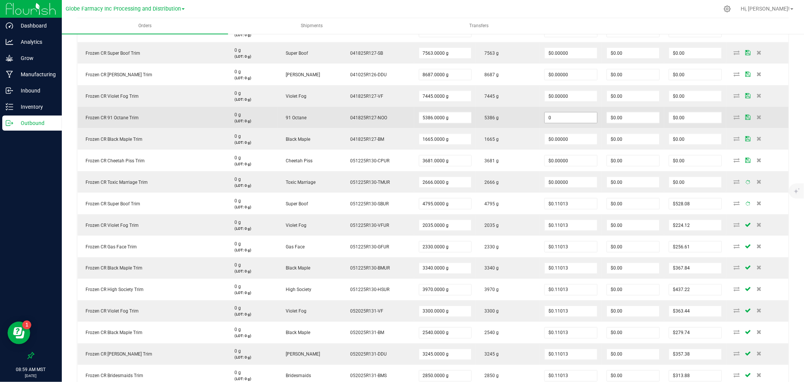
click at [560, 122] on input "0" at bounding box center [571, 117] width 52 height 11
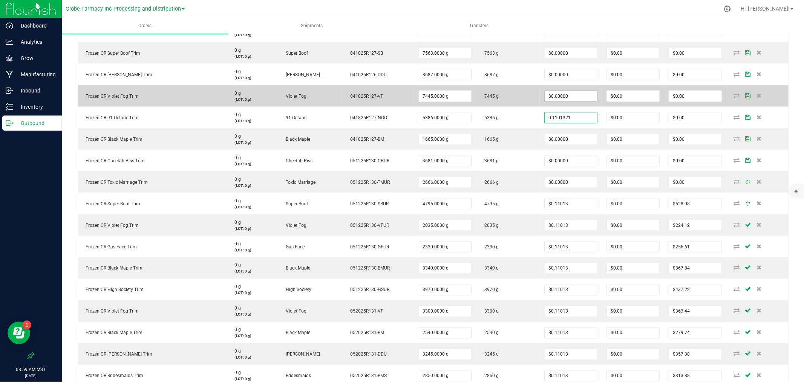
type input "0.1101321"
type input "0"
type input "$0.11013"
type input "$593.17"
click at [560, 92] on input "0" at bounding box center [571, 96] width 52 height 11
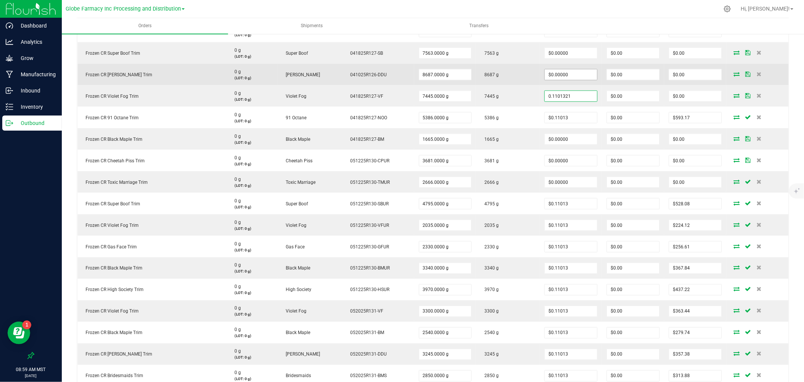
type input "0.1101321"
type input "0"
type input "$0.11013"
type input "$819.93"
click at [564, 73] on input "0" at bounding box center [571, 74] width 52 height 11
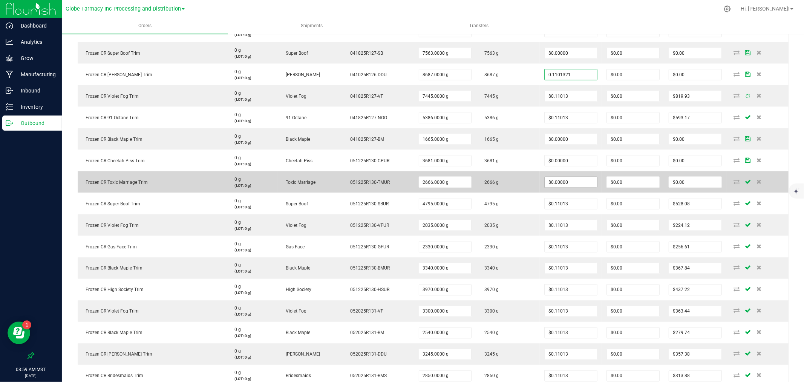
type input "$0.11013"
type input "$956.72"
click at [556, 182] on input "0" at bounding box center [571, 182] width 52 height 11
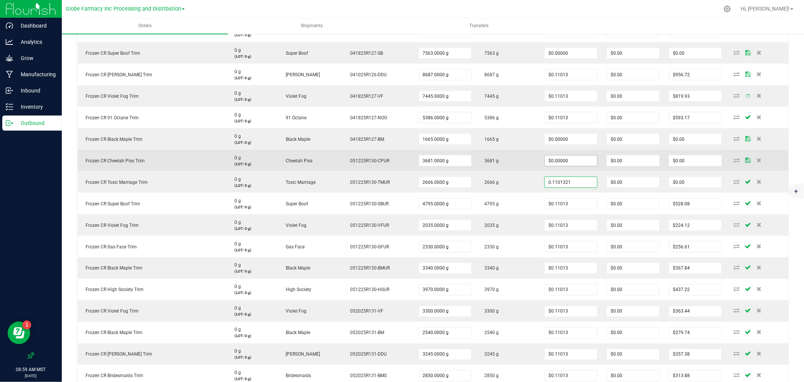
type input "0.1101321"
type input "0"
type input "$0.11013"
type input "$293.61"
click at [556, 163] on input "0" at bounding box center [571, 160] width 52 height 11
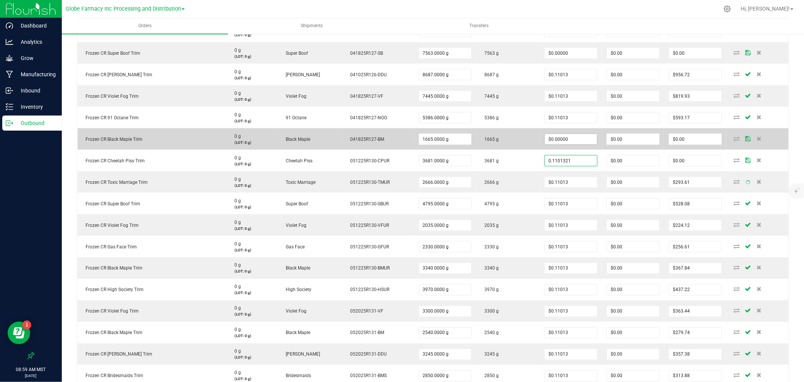
type input "0.1101321"
type input "0"
type input "$0.11013"
type input "$405.40"
click at [558, 141] on input "0" at bounding box center [571, 139] width 52 height 11
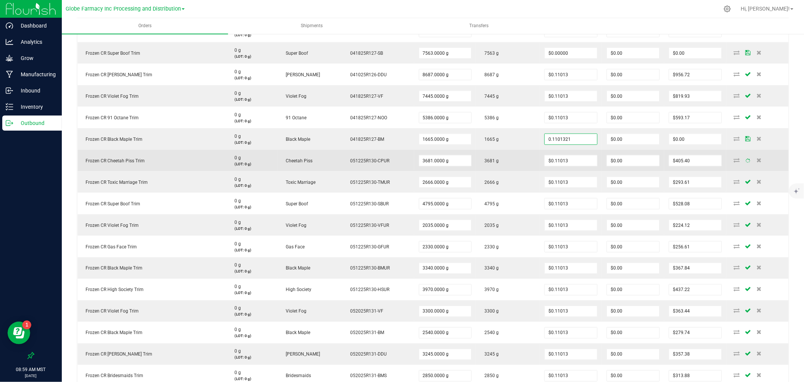
type input "$0.11013"
type input "$183.37"
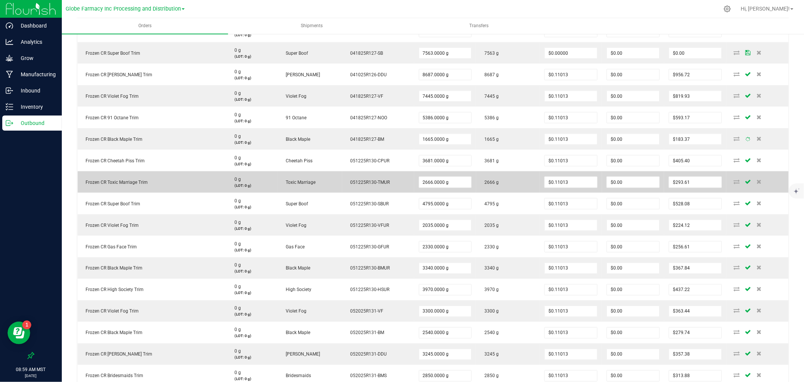
scroll to position [919, 0]
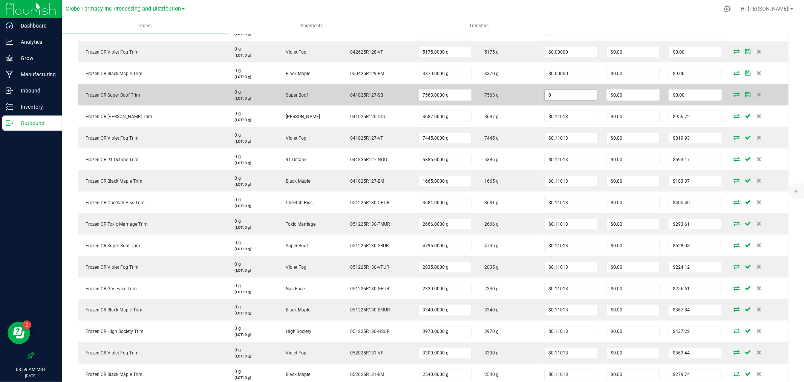
click at [547, 92] on input "0" at bounding box center [571, 95] width 52 height 11
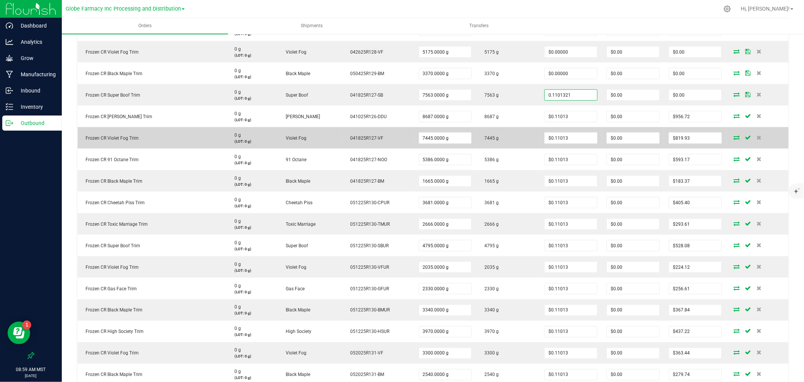
type input "$0.11013"
type input "$832.93"
click at [526, 127] on td "7445 g" at bounding box center [508, 137] width 64 height 21
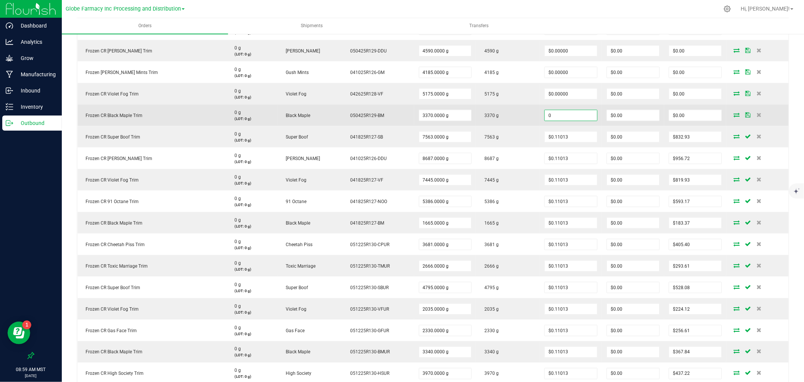
click at [545, 118] on input "0" at bounding box center [571, 115] width 52 height 11
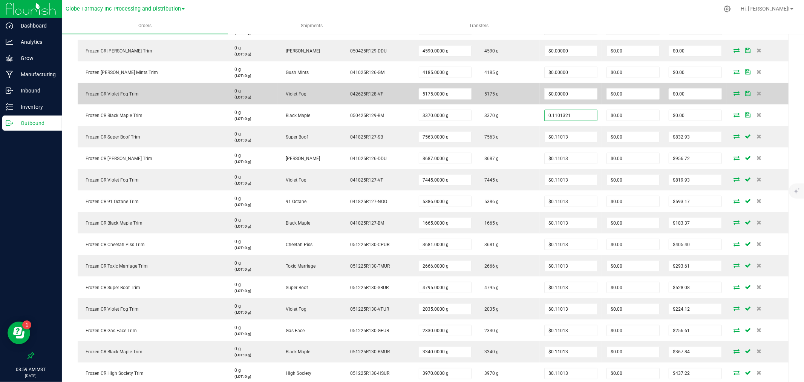
type input "$0.11013"
type input "$371.15"
click at [522, 102] on td "5175 g" at bounding box center [508, 93] width 64 height 21
click at [540, 96] on td "$0.00000" at bounding box center [571, 93] width 62 height 21
click at [545, 92] on input "$0.00000" at bounding box center [571, 94] width 52 height 11
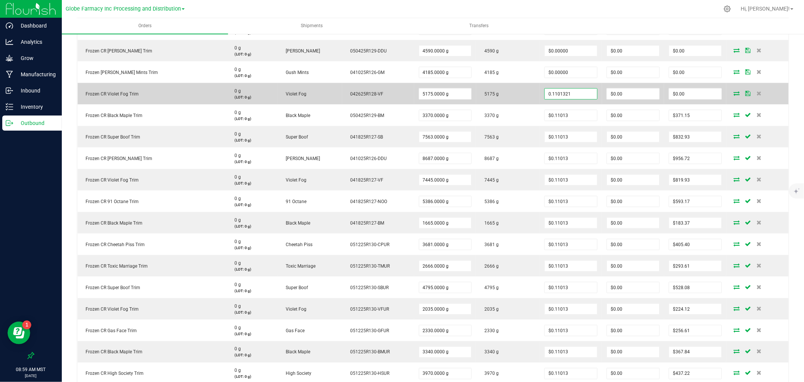
type input "$0.11013"
type input "$569.93"
click at [495, 96] on td "5175 g" at bounding box center [508, 93] width 64 height 21
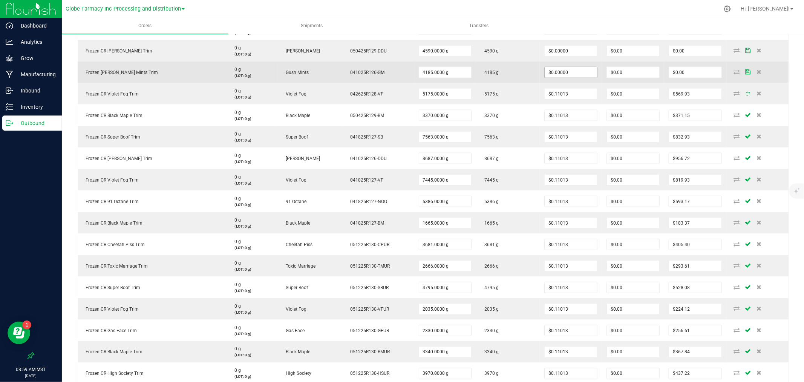
click at [568, 67] on span "$0.00000" at bounding box center [570, 72] width 53 height 11
click at [564, 73] on input "0" at bounding box center [571, 72] width 52 height 11
type input "$0.11013"
type input "$460.90"
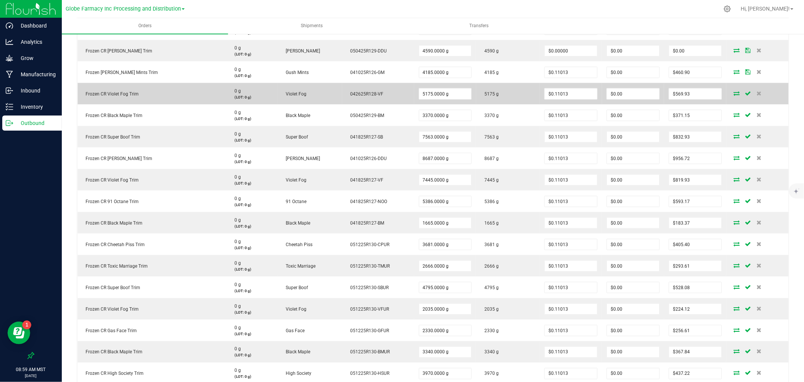
click at [499, 100] on td "5175 g" at bounding box center [508, 93] width 64 height 21
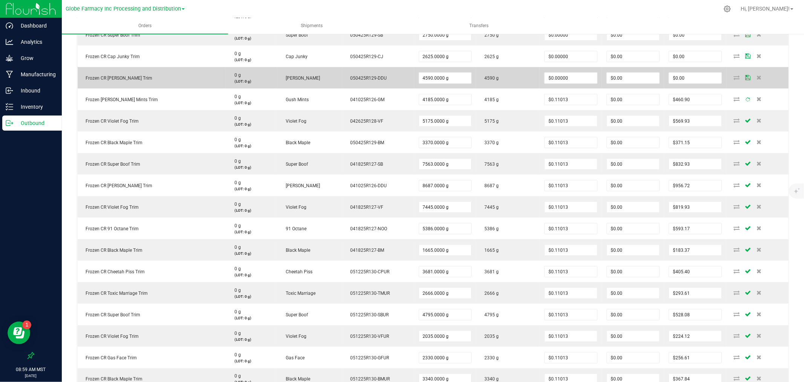
scroll to position [835, 0]
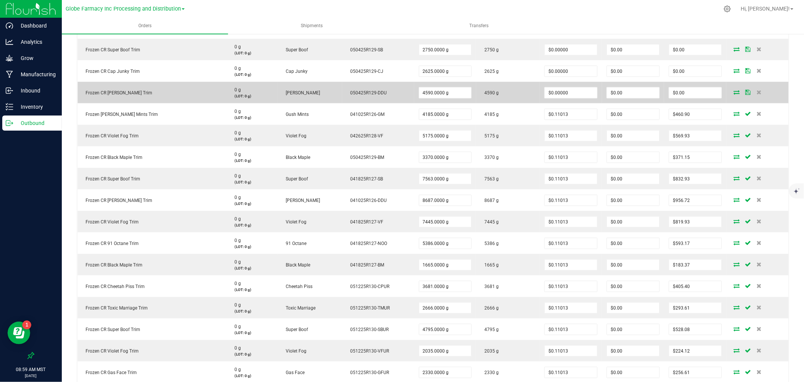
click at [556, 98] on td "$0.00000" at bounding box center [571, 92] width 62 height 21
click at [556, 94] on input "0" at bounding box center [571, 92] width 52 height 11
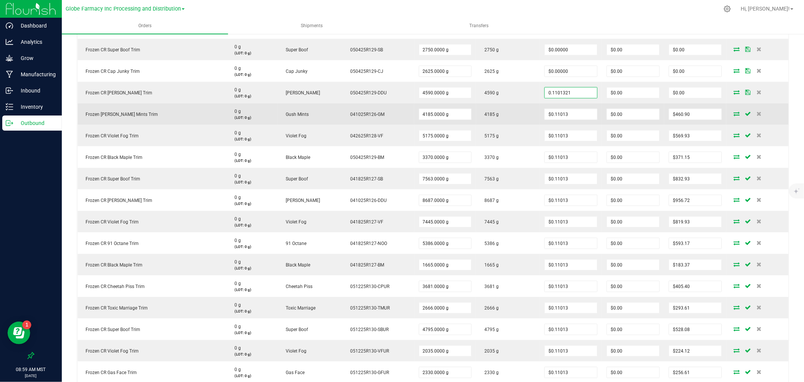
type input "$0.11013"
type input "$505.51"
click at [501, 105] on td "4185 g" at bounding box center [508, 113] width 64 height 21
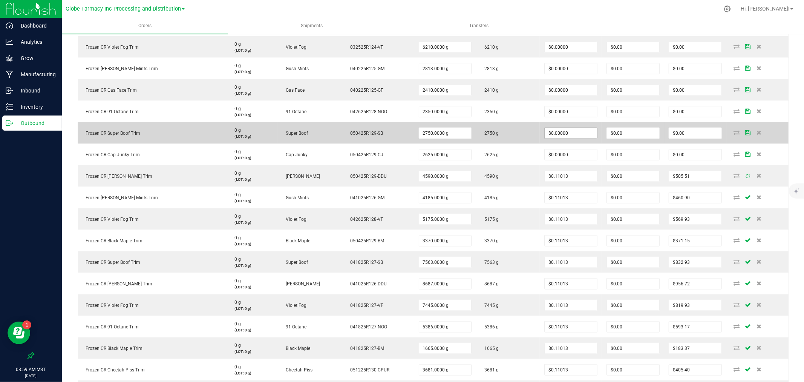
scroll to position [751, 0]
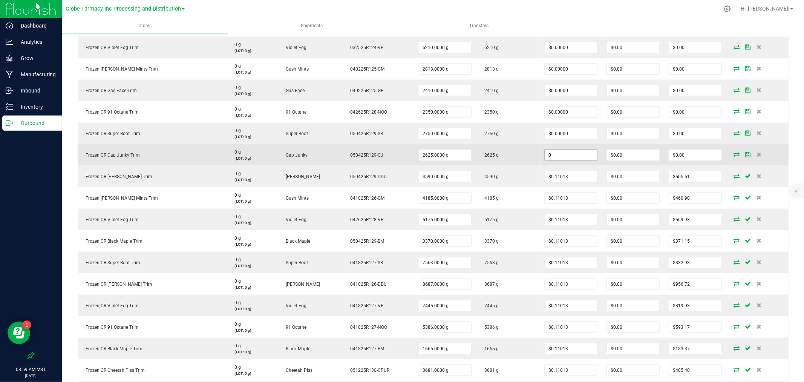
click at [555, 158] on input "0" at bounding box center [571, 155] width 52 height 11
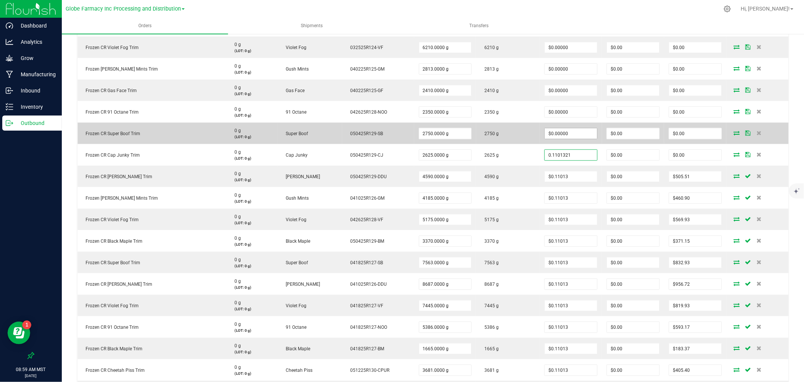
type input "0.1101321"
type input "0"
type input "$0.11013"
type input "$289.10"
click at [557, 134] on input "0" at bounding box center [571, 133] width 52 height 11
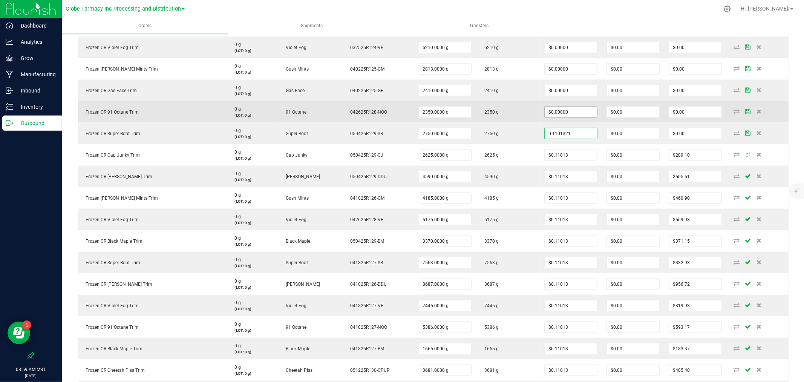
type input "0.1101321"
type input "0"
type input "$0.11013"
type input "$302.86"
click at [559, 107] on input "0" at bounding box center [571, 112] width 52 height 11
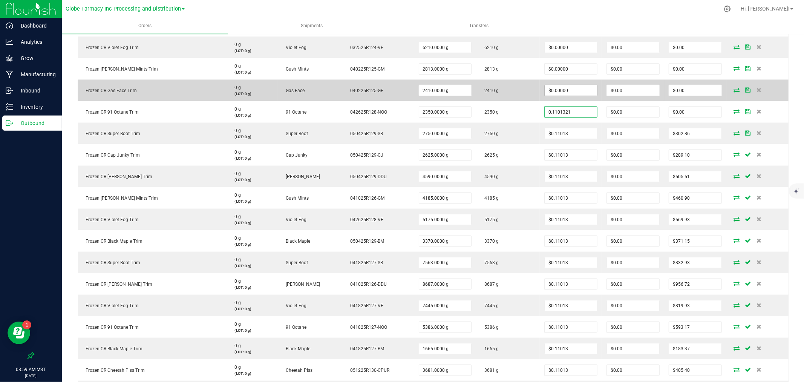
type input "0.1101321"
type input "0"
type input "$0.11013"
type input "$258.81"
click at [552, 91] on input "0" at bounding box center [571, 90] width 52 height 11
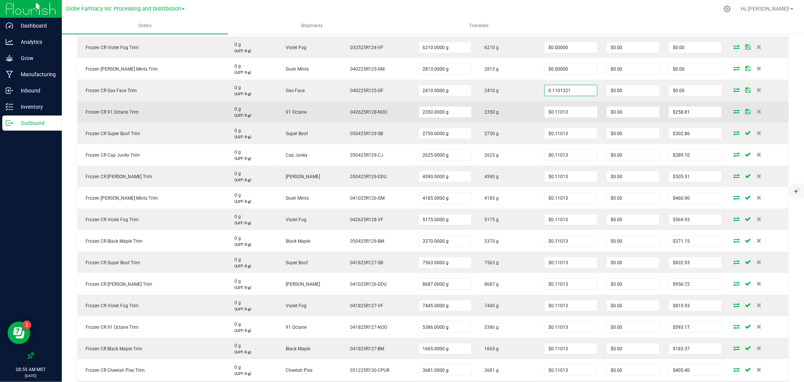
type input "$0.11013"
type input "$265.42"
click at [514, 115] on td "2350 g" at bounding box center [508, 111] width 64 height 21
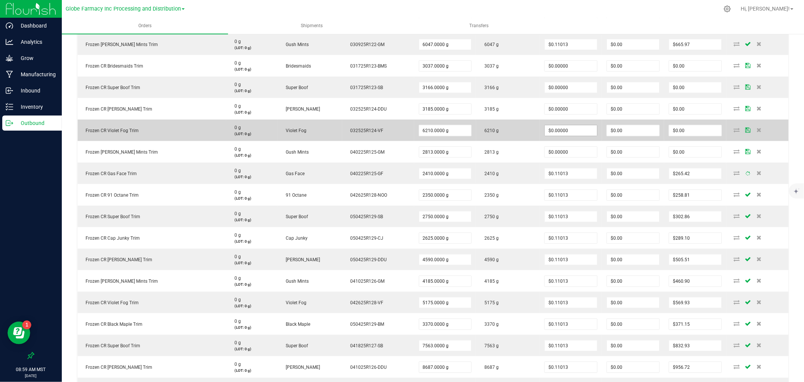
scroll to position [668, 0]
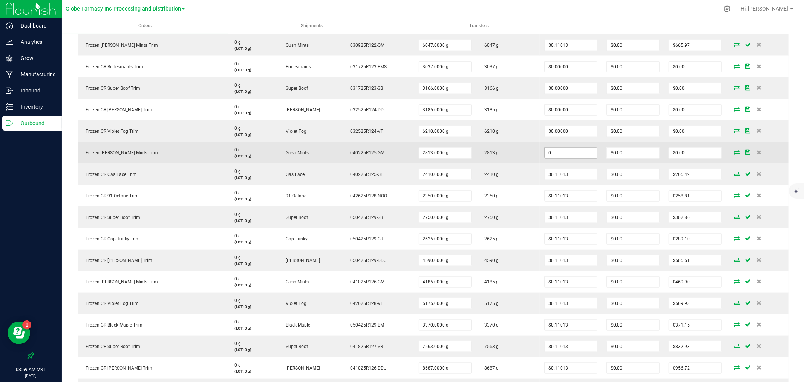
click at [552, 152] on input "0" at bounding box center [571, 152] width 52 height 11
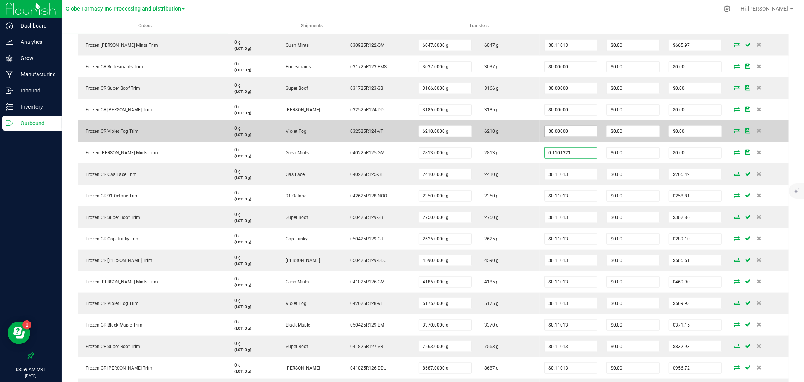
type input "0.1101321"
type input "0"
type input "$0.11013"
type input "$309.80"
click at [555, 131] on input "0" at bounding box center [571, 131] width 52 height 11
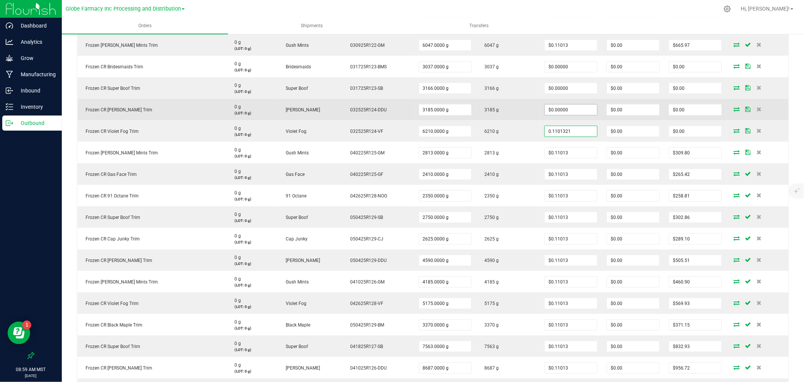
type input "0.1101321"
type input "0"
type input "$0.11013"
type input "$683.92"
click at [556, 115] on input "0" at bounding box center [571, 109] width 52 height 11
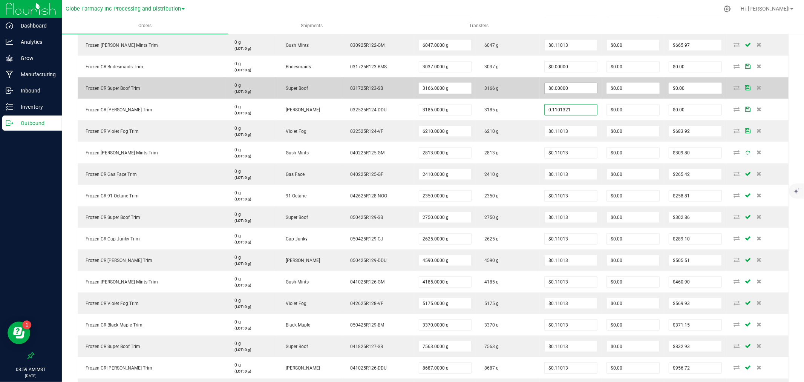
type input "0.1101321"
type input "0"
type input "$0.11013"
type input "$350.77"
click at [558, 90] on input "0" at bounding box center [571, 88] width 52 height 11
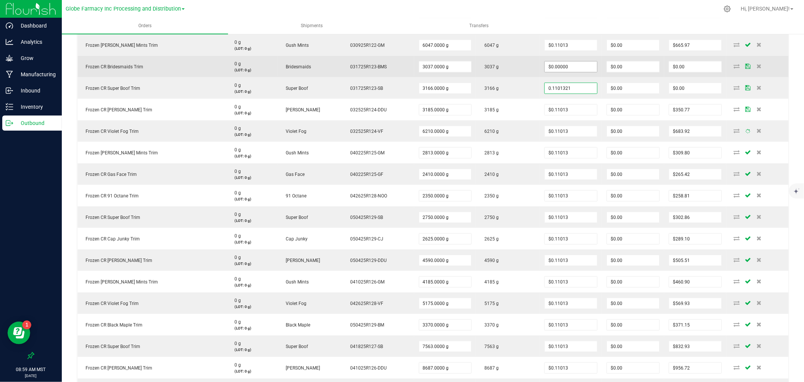
type input "0.1101321"
type input "0"
click at [548, 69] on input "0" at bounding box center [571, 66] width 52 height 11
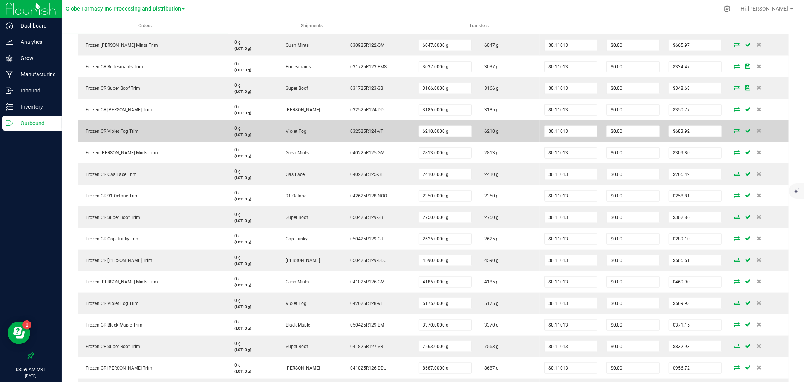
click at [501, 135] on td "6210 g" at bounding box center [508, 130] width 64 height 21
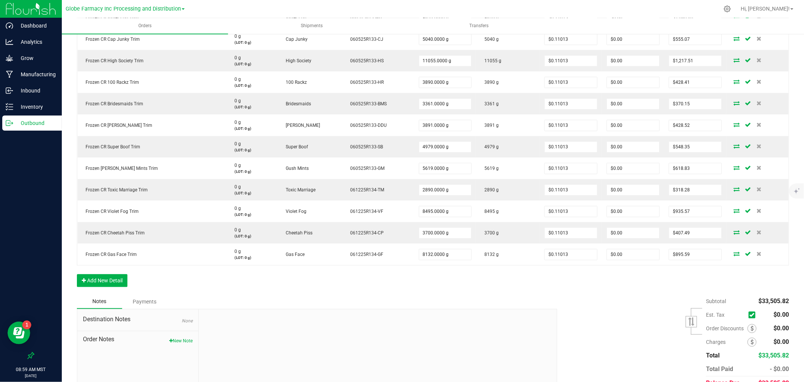
scroll to position [1547, 0]
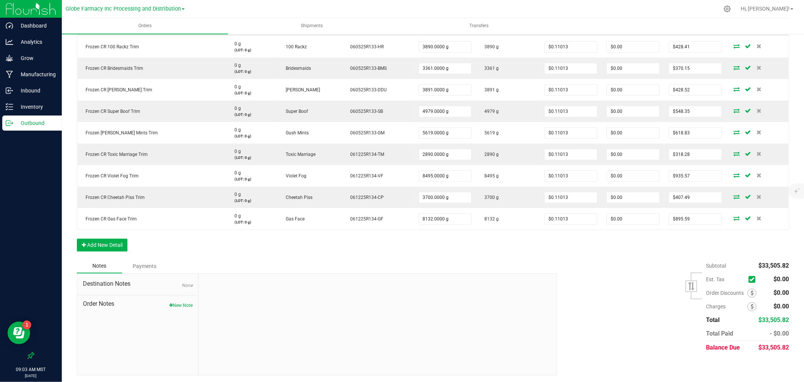
click at [571, 266] on div "Subtotal $33,505.82 Est. Tax" at bounding box center [671, 306] width 238 height 95
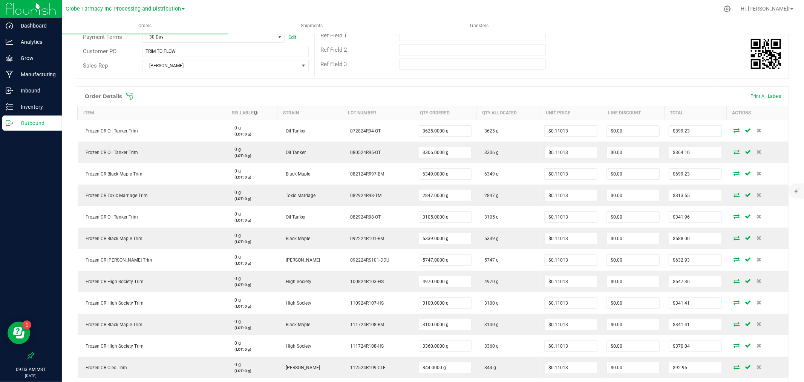
scroll to position [0, 0]
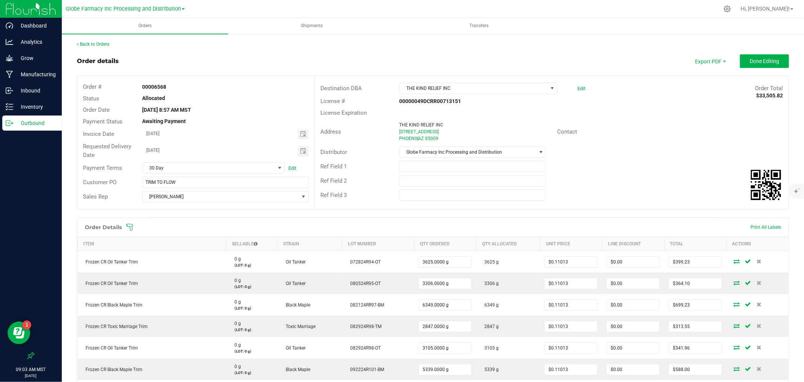
click at [721, 141] on div "Address THE KIND RELIEF INC 1102 N 21ST AVE PHOENIX , AZ 85009 Contact" at bounding box center [552, 131] width 474 height 26
click at [758, 65] on button "Done Editing" at bounding box center [764, 61] width 49 height 14
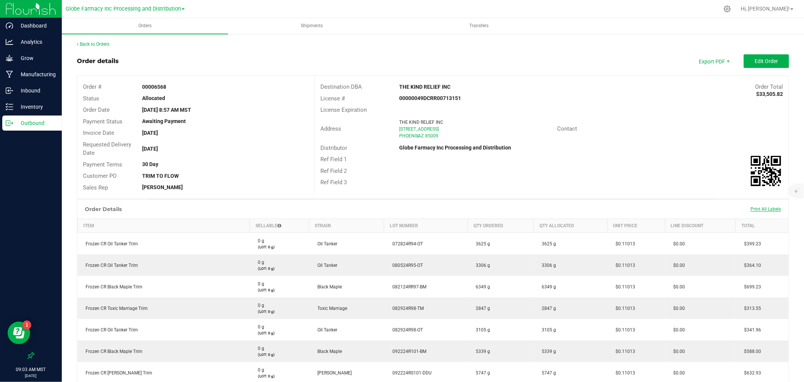
click at [751, 207] on span "Print All Labels" at bounding box center [766, 208] width 31 height 5
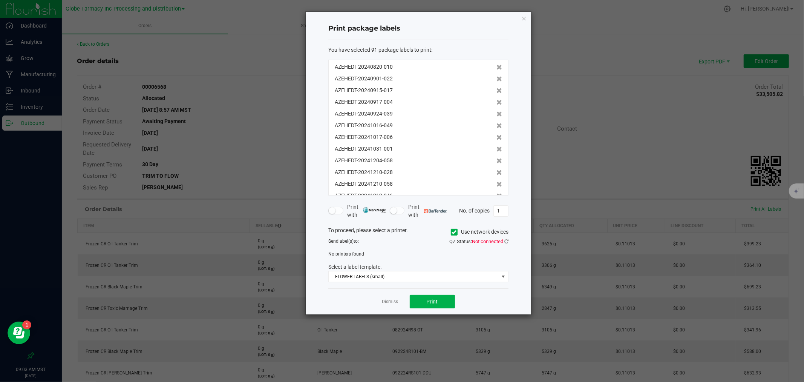
click at [466, 228] on label "Use network devices" at bounding box center [480, 232] width 58 height 8
click at [0, 0] on input "Use network devices" at bounding box center [0, 0] width 0 height 0
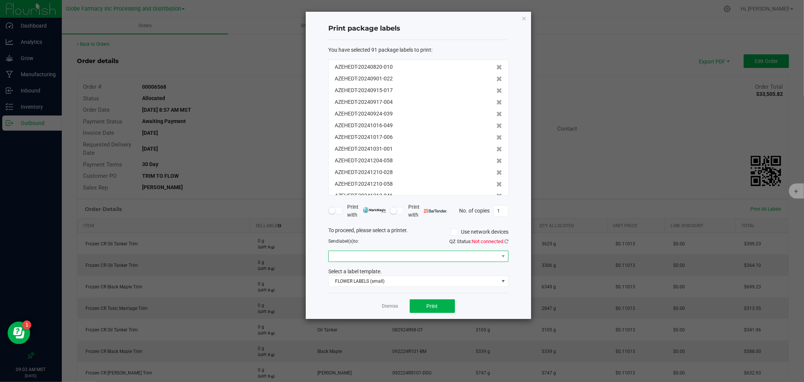
click at [357, 261] on span at bounding box center [414, 256] width 170 height 11
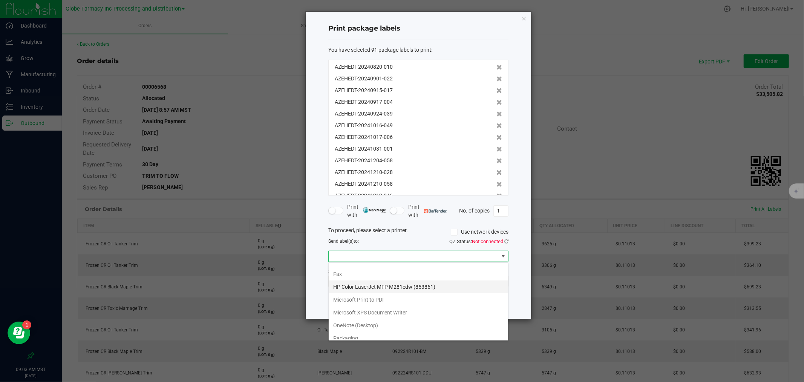
scroll to position [105, 0]
click at [363, 329] on li "ZebraBig" at bounding box center [418, 332] width 179 height 13
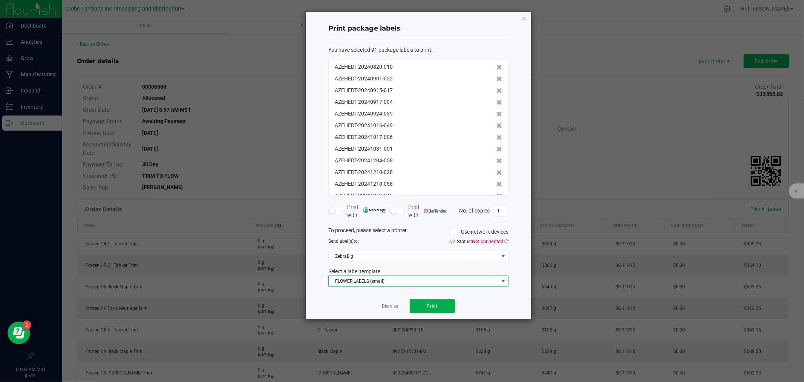
click at [360, 281] on span "FLOWER LABELS (small)" at bounding box center [414, 281] width 170 height 11
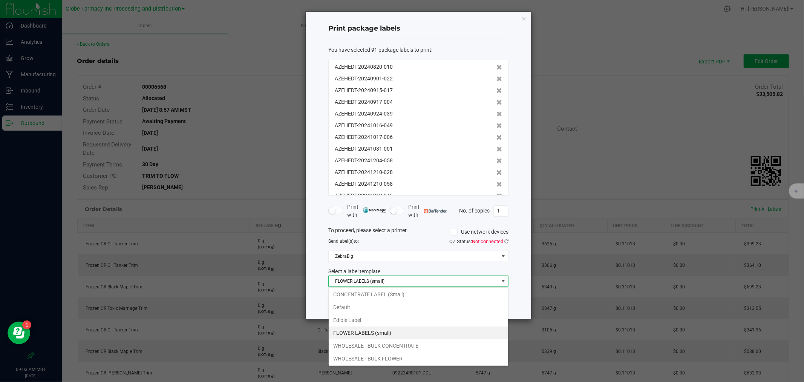
scroll to position [28, 0]
click at [370, 348] on li "WHOLESALE - BULK FLOWER" at bounding box center [418, 344] width 179 height 13
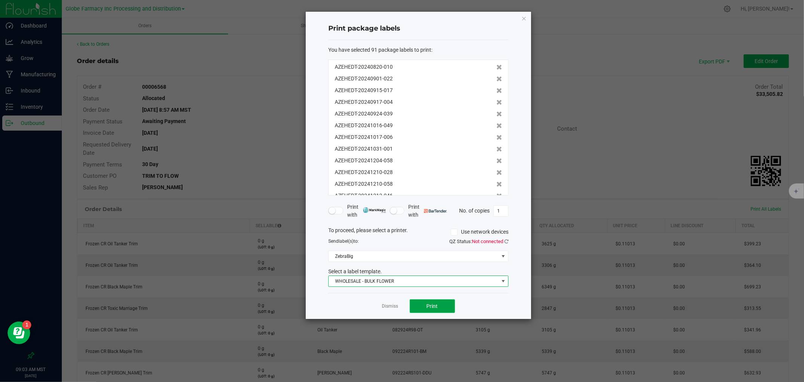
click at [424, 307] on button "Print" at bounding box center [432, 306] width 45 height 14
click at [386, 306] on link "Dismiss" at bounding box center [390, 306] width 16 height 6
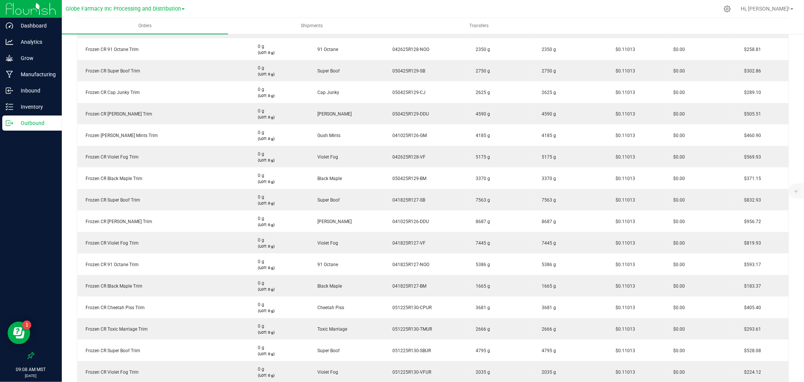
scroll to position [1173, 0]
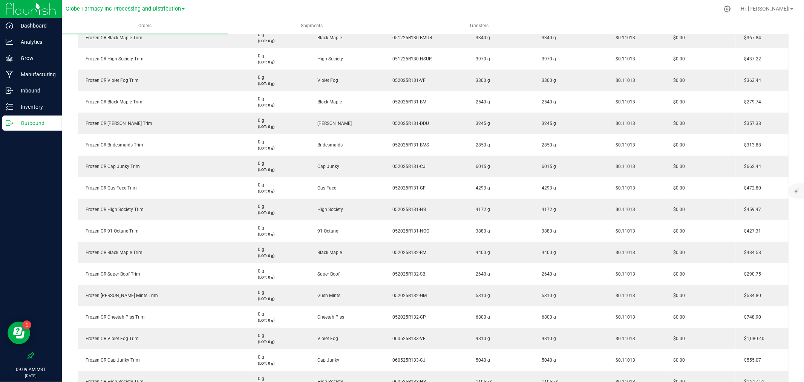
click at [32, 123] on p "Outbound" at bounding box center [35, 122] width 45 height 9
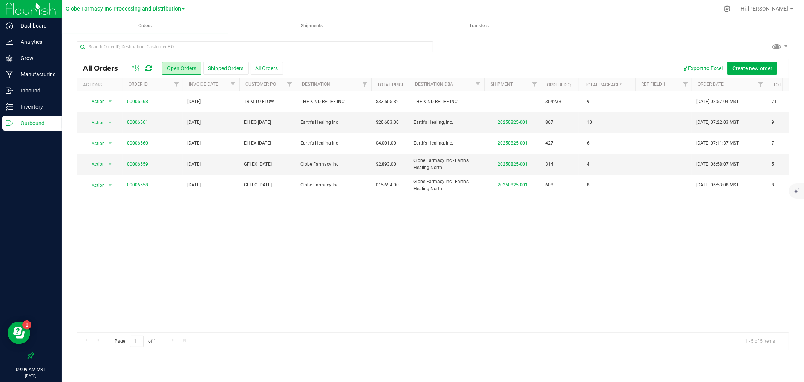
click at [342, 246] on div "Action Action Cancel order Clone order Edit order Mark as fully paid Order audi…" at bounding box center [432, 211] width 711 height 241
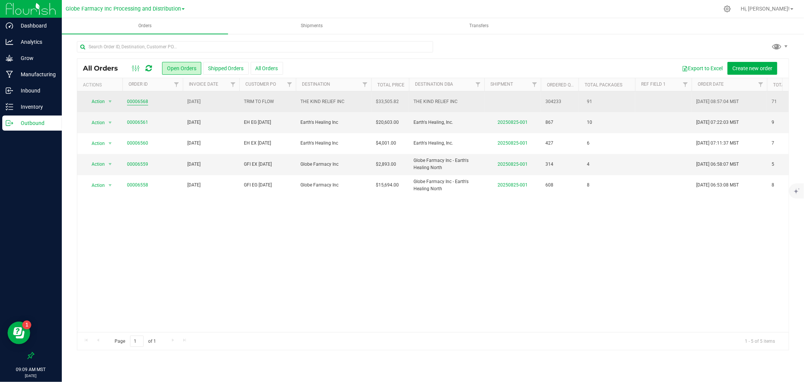
click at [142, 100] on link "00006568" at bounding box center [137, 101] width 21 height 7
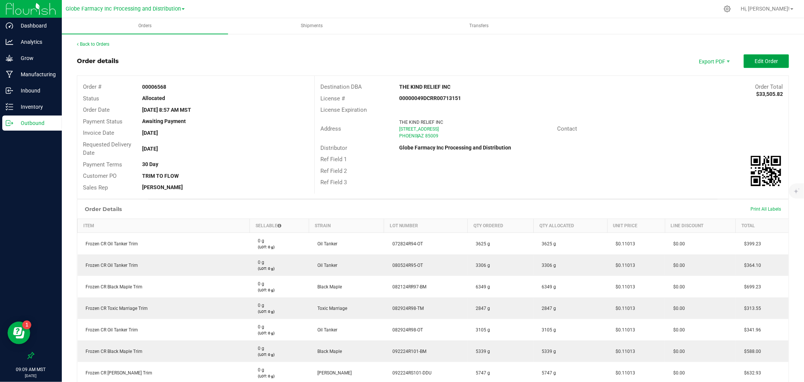
click at [756, 60] on span "Edit Order" at bounding box center [766, 61] width 23 height 6
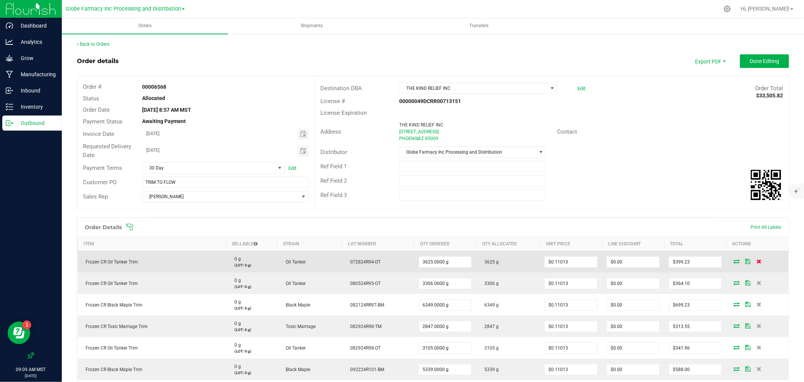
click at [757, 261] on icon at bounding box center [759, 261] width 5 height 5
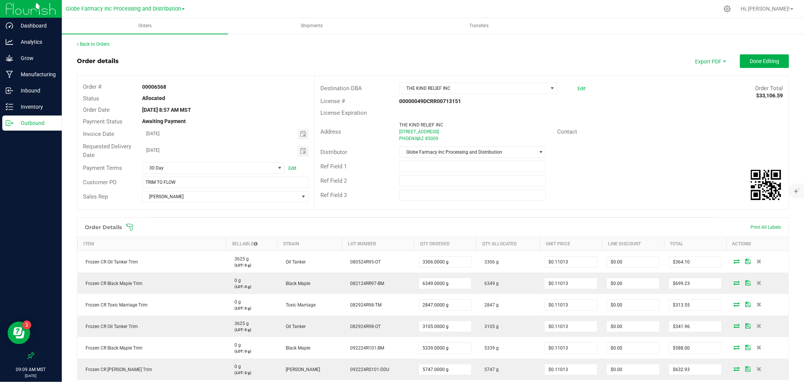
click at [757, 261] on icon at bounding box center [759, 261] width 5 height 5
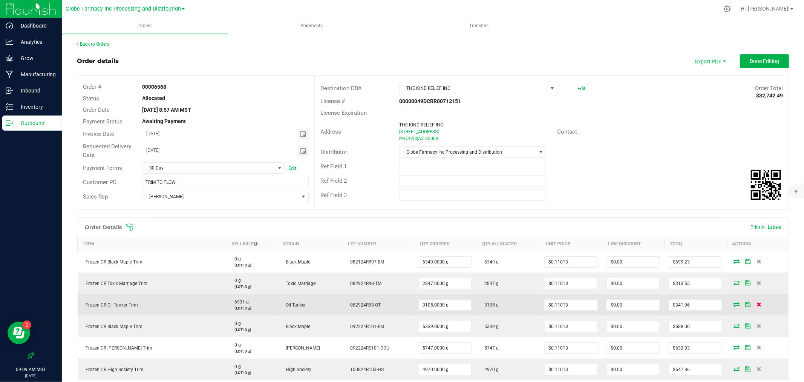
click at [754, 304] on span at bounding box center [759, 304] width 11 height 5
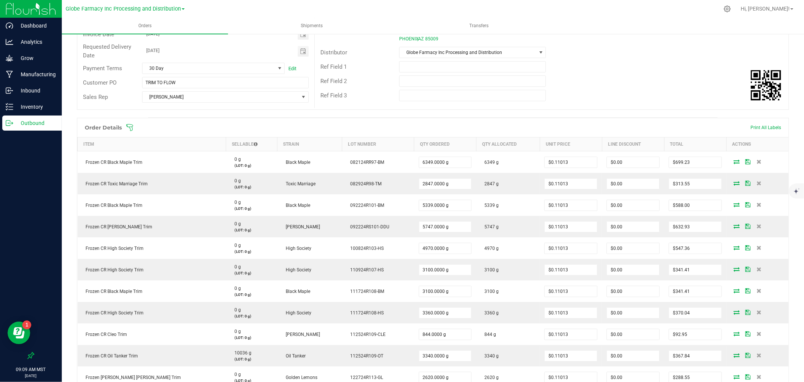
scroll to position [126, 0]
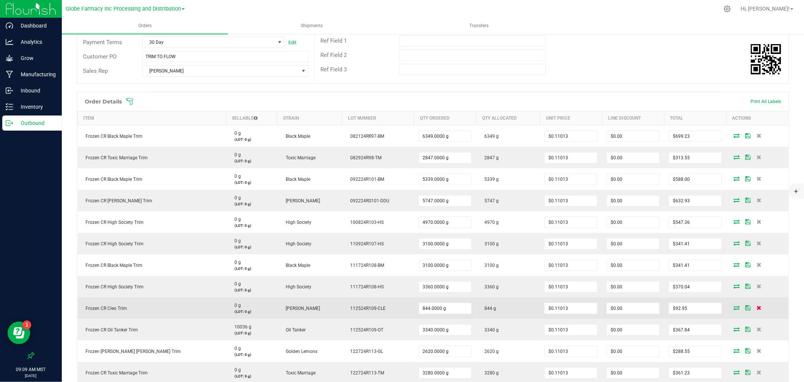
click at [757, 305] on icon at bounding box center [759, 307] width 5 height 5
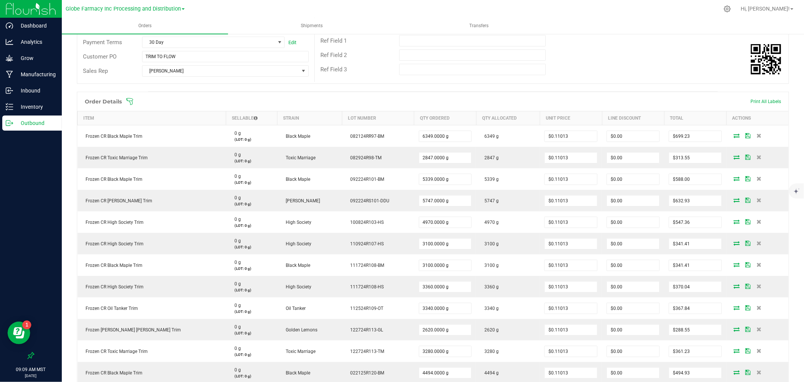
click at [757, 305] on icon at bounding box center [759, 307] width 5 height 5
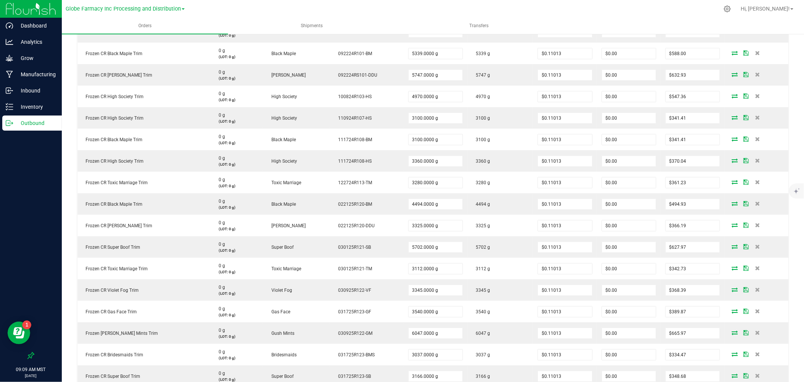
scroll to position [0, 0]
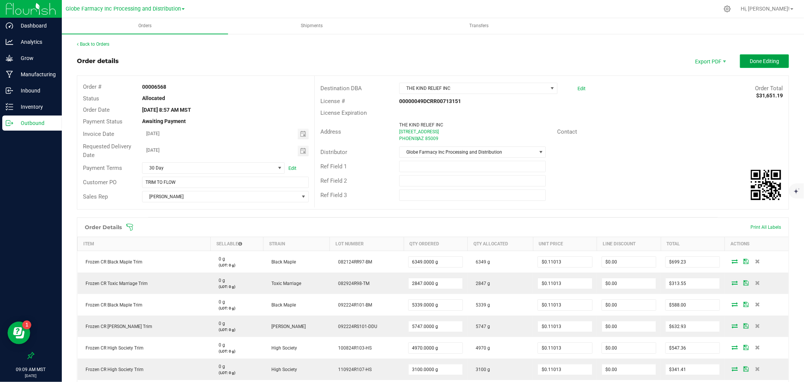
drag, startPoint x: 755, startPoint y: 63, endPoint x: 759, endPoint y: 61, distance: 4.1
click at [759, 61] on span "Done Editing" at bounding box center [764, 61] width 29 height 6
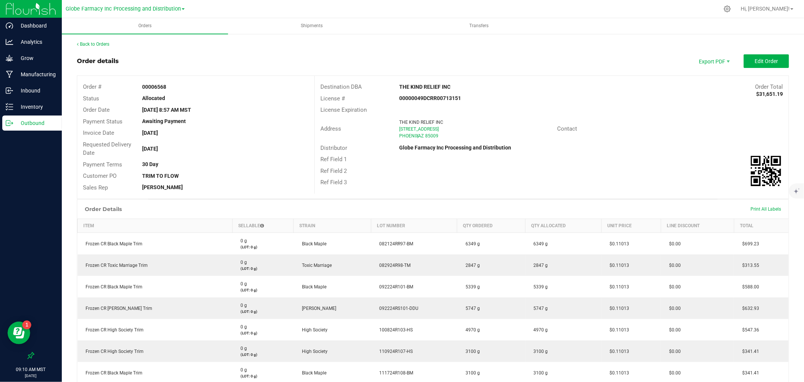
click at [26, 129] on div "Outbound" at bounding box center [32, 122] width 60 height 15
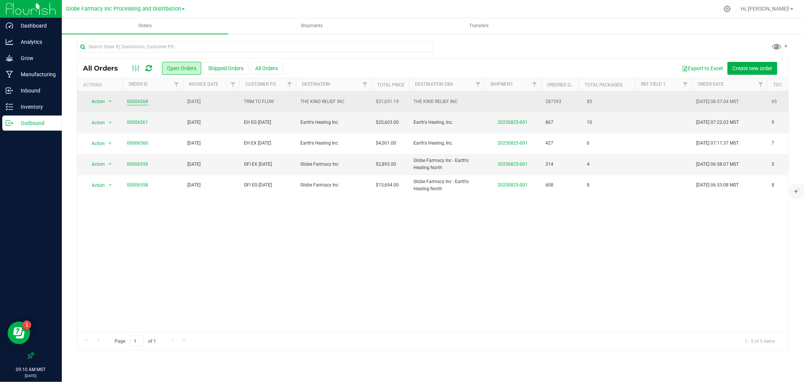
click at [133, 102] on link "00006568" at bounding box center [137, 101] width 21 height 7
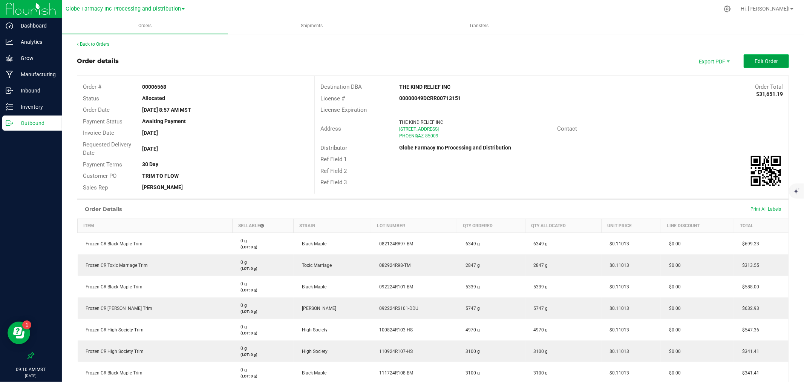
click at [761, 61] on span "Edit Order" at bounding box center [766, 61] width 23 height 6
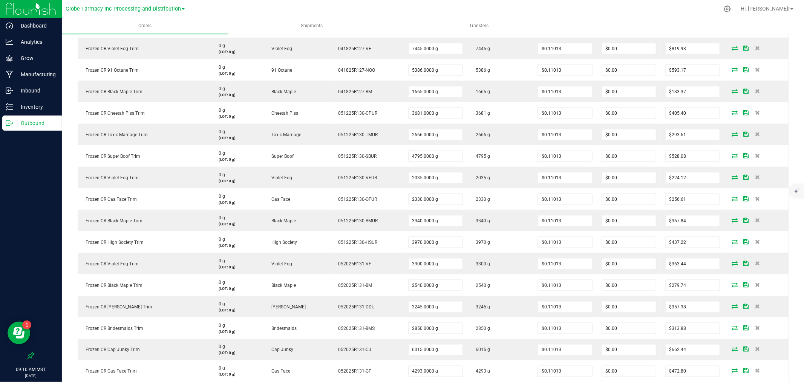
scroll to position [880, 0]
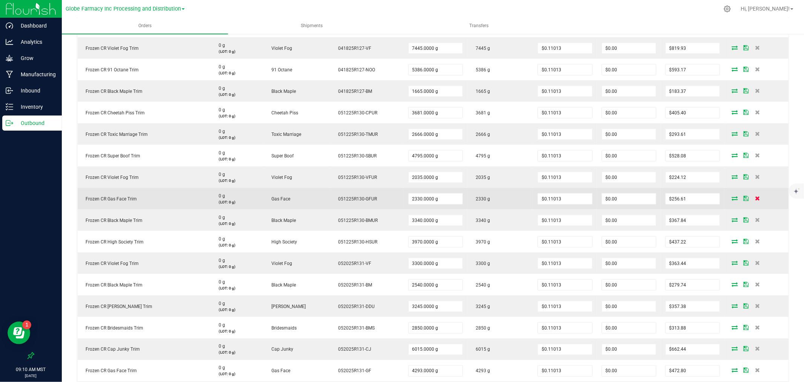
click at [755, 198] on icon at bounding box center [757, 198] width 5 height 5
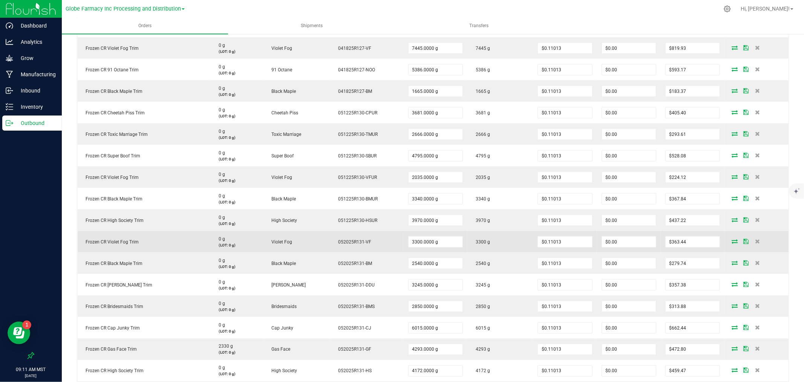
scroll to position [921, 0]
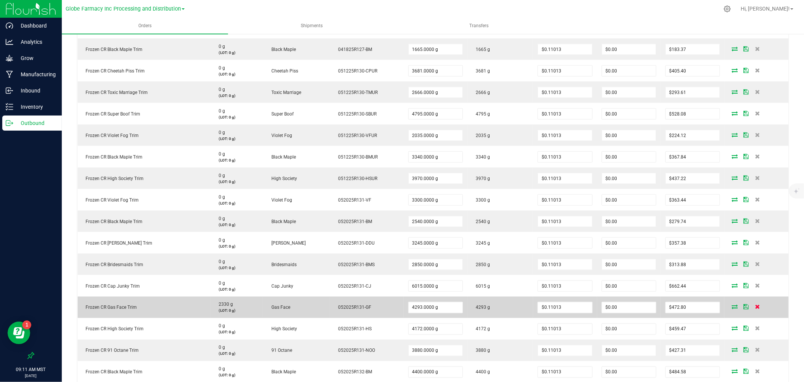
click at [755, 304] on icon at bounding box center [757, 306] width 5 height 5
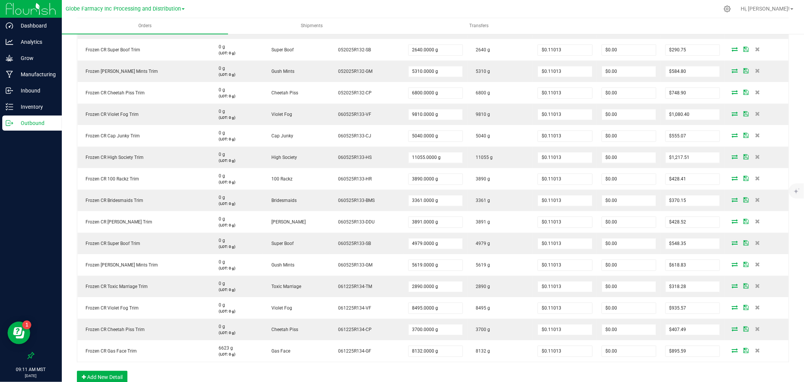
scroll to position [1257, 0]
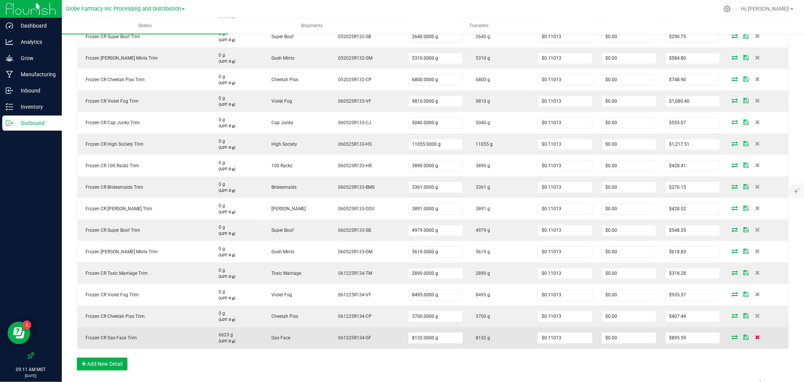
click at [755, 337] on icon at bounding box center [757, 336] width 5 height 5
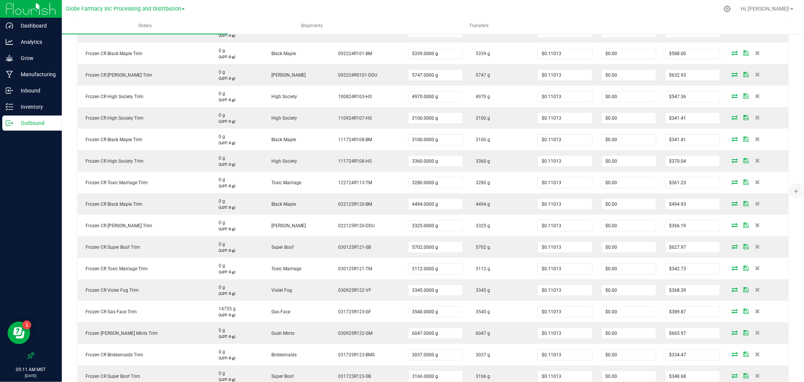
scroll to position [0, 0]
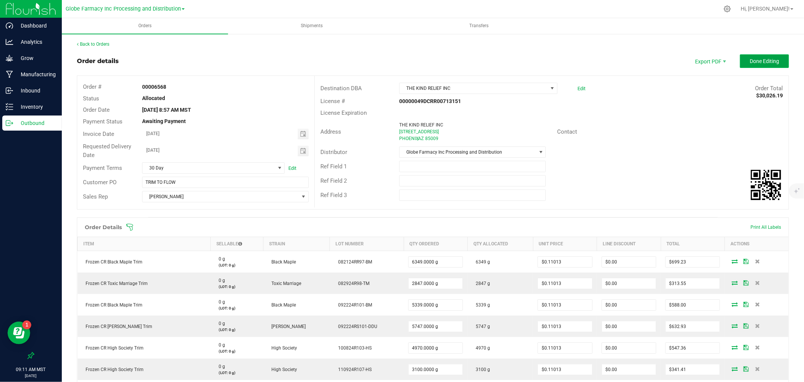
click at [749, 66] on button "Done Editing" at bounding box center [764, 61] width 49 height 14
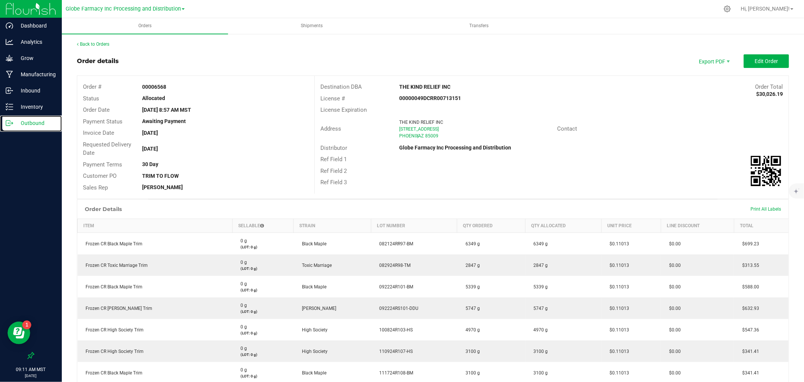
click at [9, 124] on icon at bounding box center [10, 123] width 8 height 8
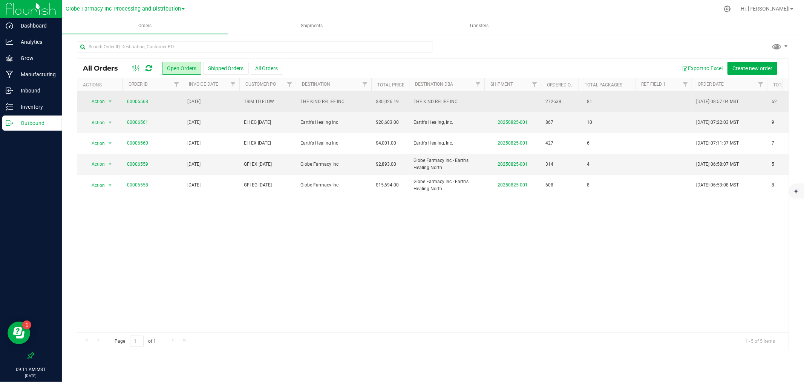
click at [135, 103] on link "00006568" at bounding box center [137, 101] width 21 height 7
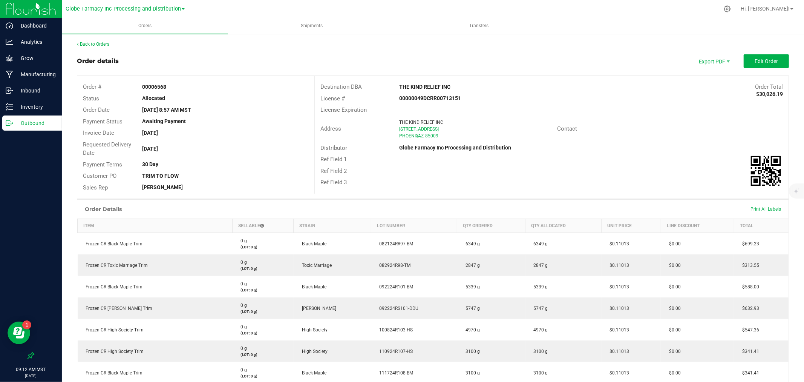
click at [42, 126] on p "Outbound" at bounding box center [35, 122] width 45 height 9
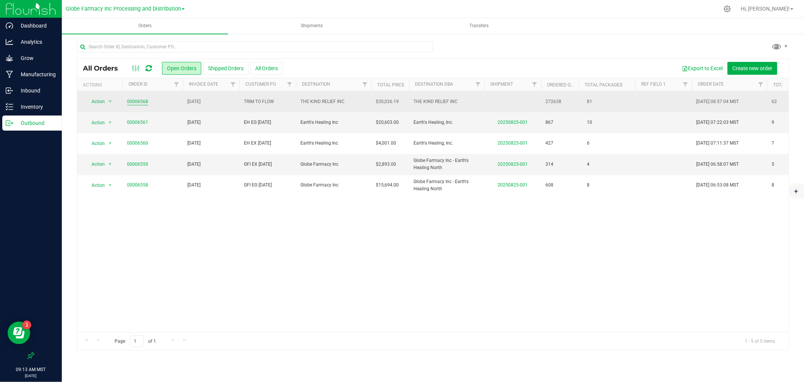
click at [131, 100] on link "00006568" at bounding box center [137, 101] width 21 height 7
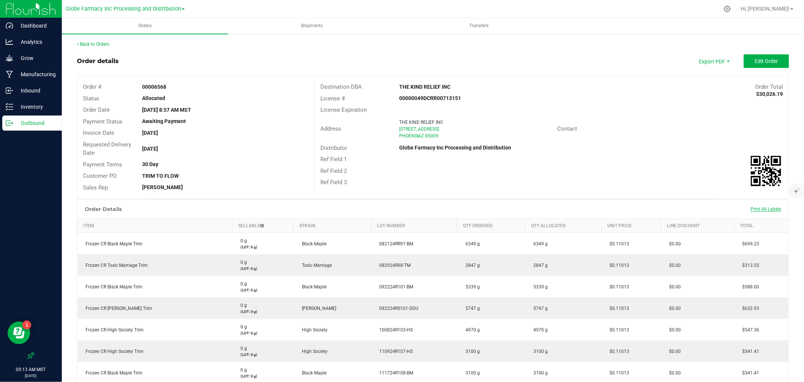
click at [765, 209] on span "Print All Labels" at bounding box center [766, 208] width 31 height 5
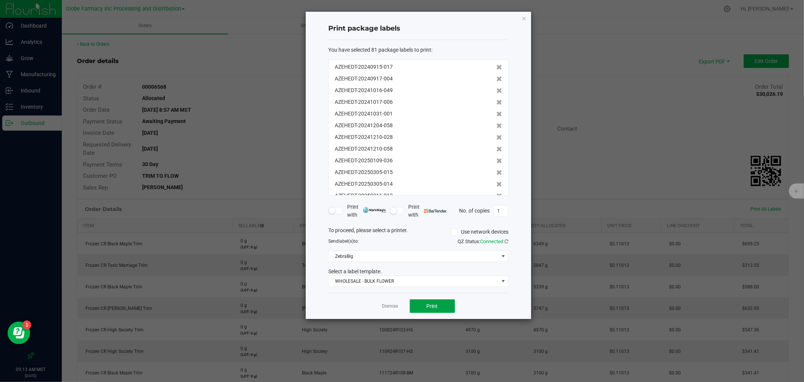
click at [435, 306] on span "Print" at bounding box center [432, 306] width 11 height 6
click at [386, 306] on link "Dismiss" at bounding box center [390, 306] width 16 height 6
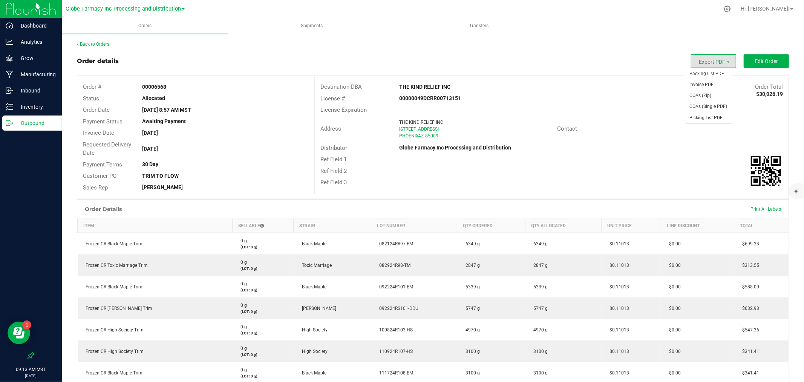
click at [715, 60] on span "Export PDF" at bounding box center [713, 61] width 45 height 14
click at [703, 73] on span "Packing List PDF" at bounding box center [708, 73] width 47 height 11
click at [703, 82] on span "Invoice PDF" at bounding box center [708, 84] width 47 height 11
click at [731, 10] on icon at bounding box center [727, 8] width 7 height 7
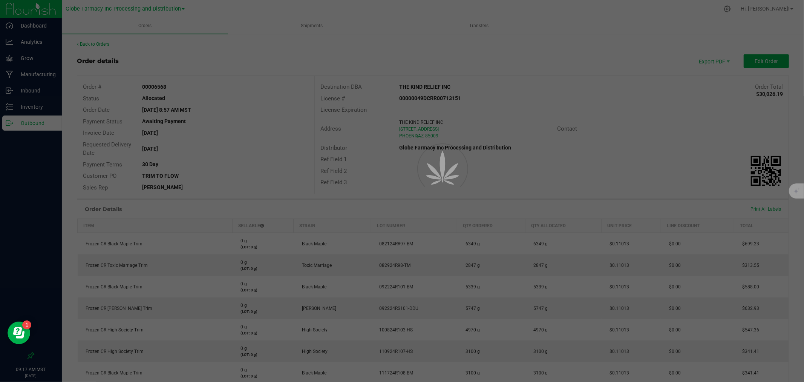
click at [10, 119] on div at bounding box center [402, 191] width 804 height 382
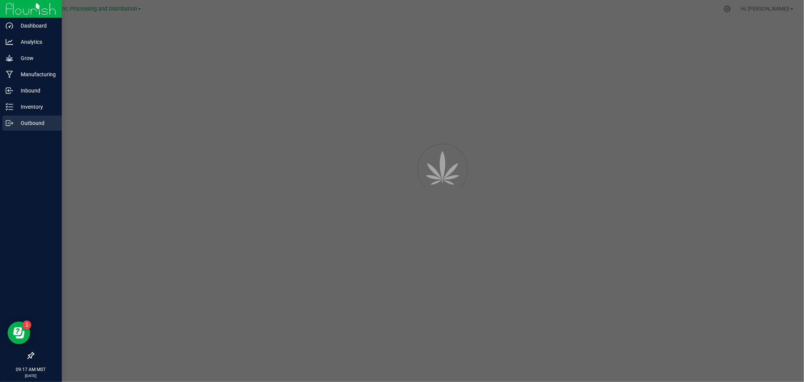
click at [15, 126] on p "Outbound" at bounding box center [35, 122] width 45 height 9
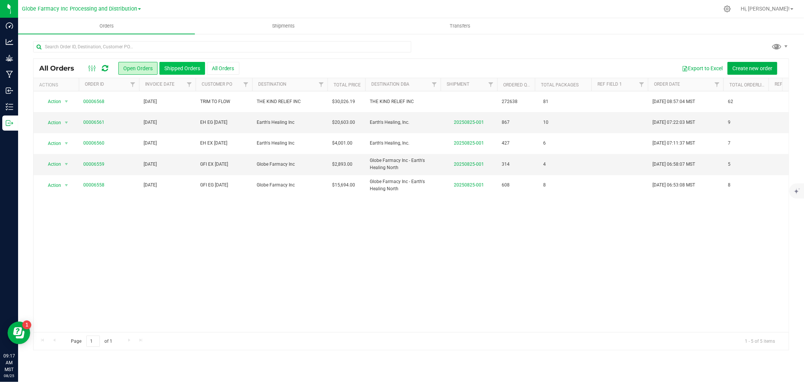
click at [190, 70] on button "Shipped Orders" at bounding box center [182, 68] width 46 height 13
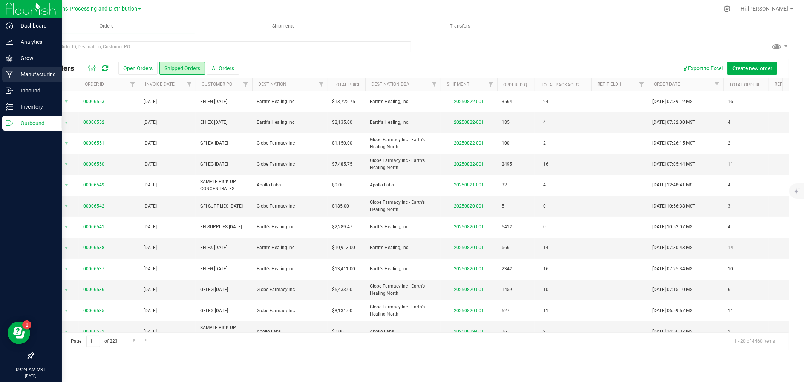
click at [13, 72] on p "Manufacturing" at bounding box center [35, 74] width 45 height 9
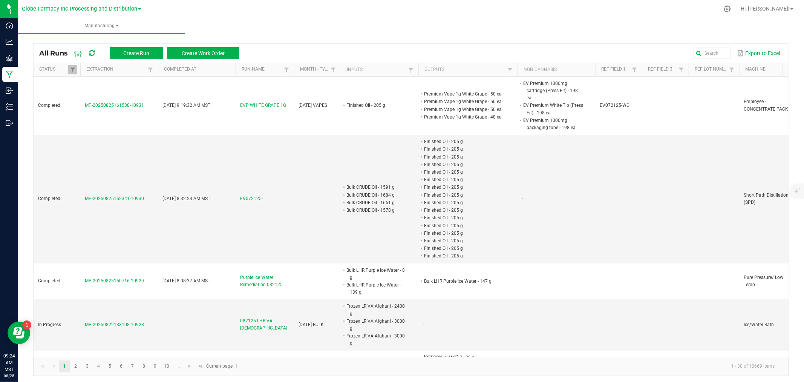
click at [516, 65] on span at bounding box center [516, 128] width 2 height 131
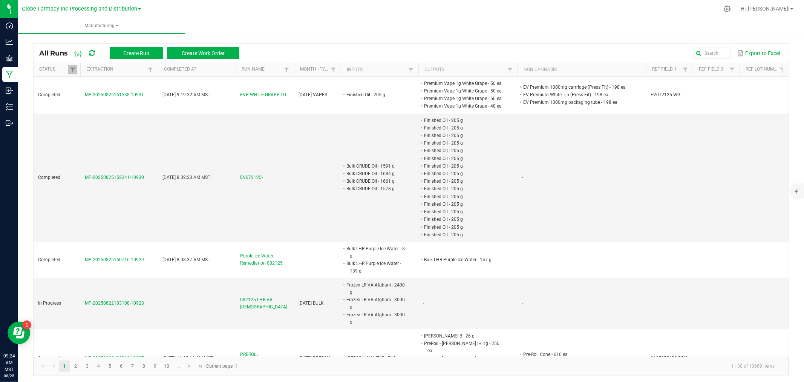
click at [645, 67] on span at bounding box center [645, 128] width 2 height 131
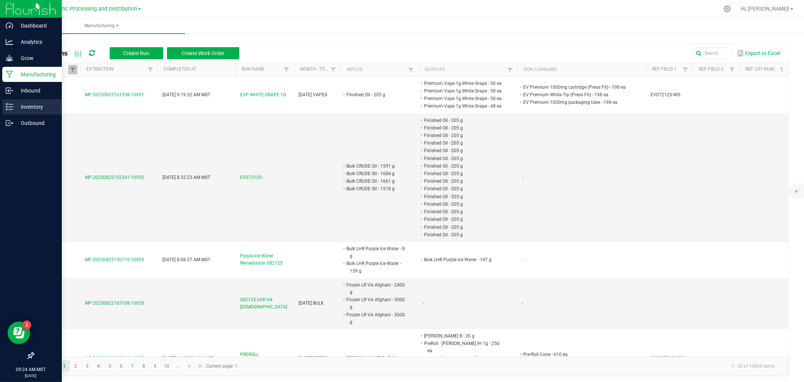
click at [2, 110] on link "Inventory" at bounding box center [31, 107] width 62 height 16
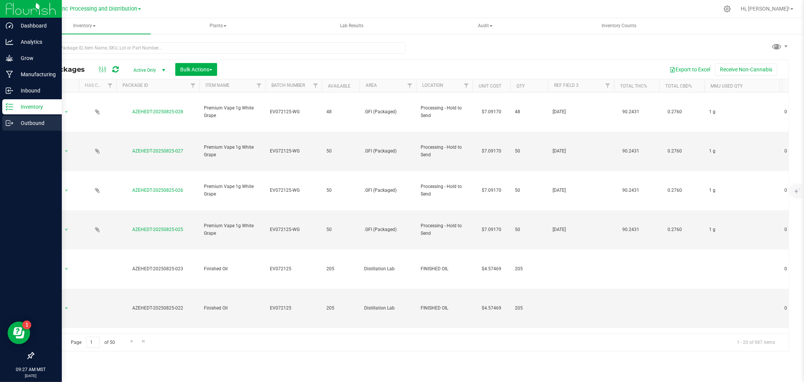
click at [12, 122] on div "Outbound" at bounding box center [32, 122] width 60 height 15
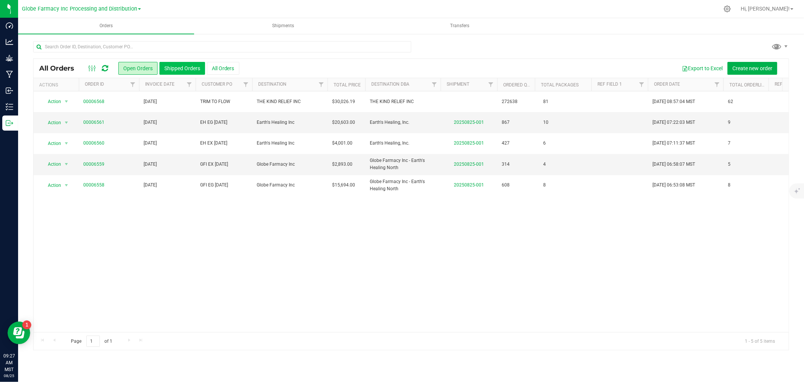
click at [191, 66] on button "Shipped Orders" at bounding box center [182, 68] width 46 height 13
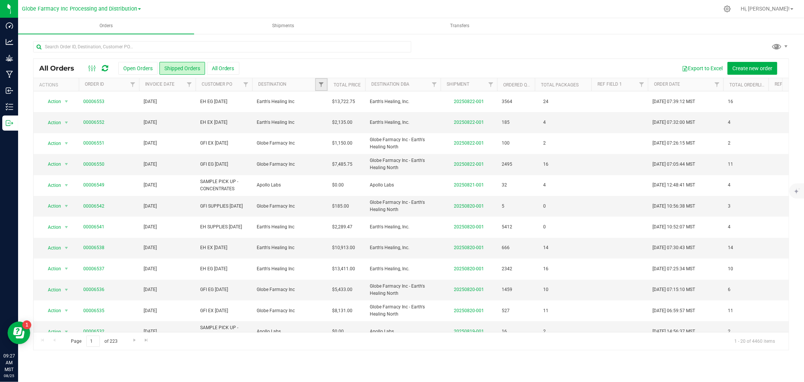
click at [315, 84] on link "Filter" at bounding box center [321, 84] width 12 height 13
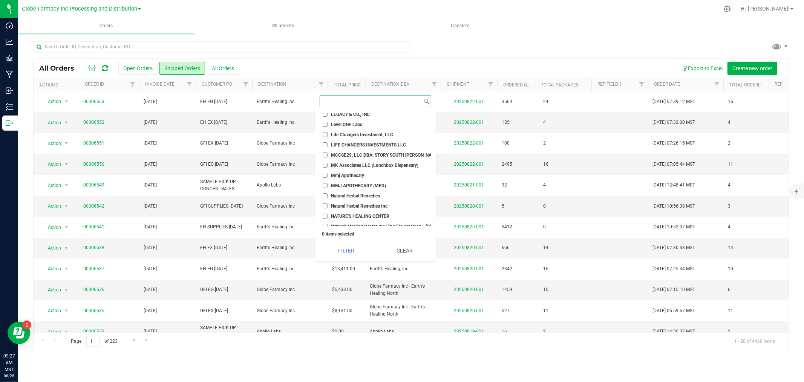
scroll to position [503, 0]
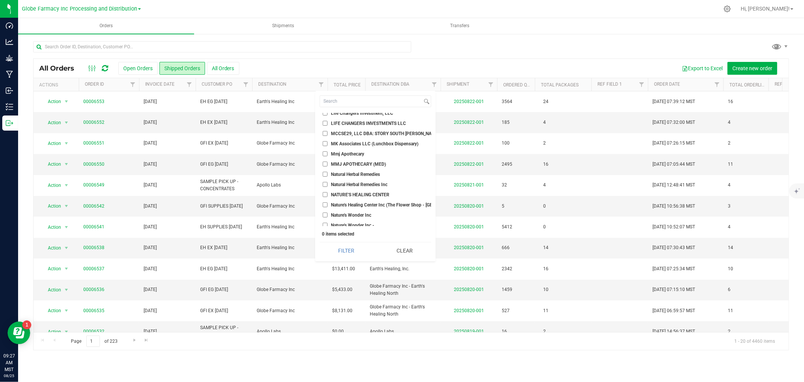
click at [343, 172] on span "Natural Herbal Remedies" at bounding box center [355, 174] width 49 height 5
click at [328, 172] on input "Natural Herbal Remedies" at bounding box center [325, 174] width 5 height 5
checkbox input "true"
click at [342, 182] on span "Natural Herbal Remedies Inc" at bounding box center [359, 184] width 57 height 5
click at [328, 182] on input "Natural Herbal Remedies Inc" at bounding box center [325, 184] width 5 height 5
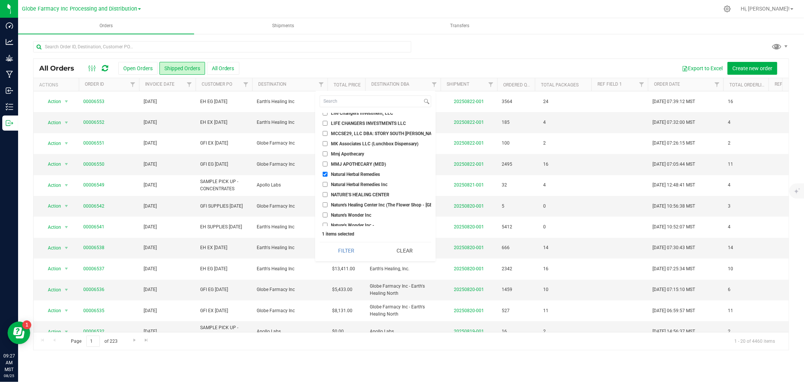
checkbox input "true"
click at [342, 193] on span "NATURE'S HEALING CENTER" at bounding box center [360, 194] width 58 height 5
click at [328, 193] on input "NATURE'S HEALING CENTER" at bounding box center [325, 194] width 5 height 5
checkbox input "true"
click at [344, 249] on button "Filter" at bounding box center [346, 250] width 53 height 17
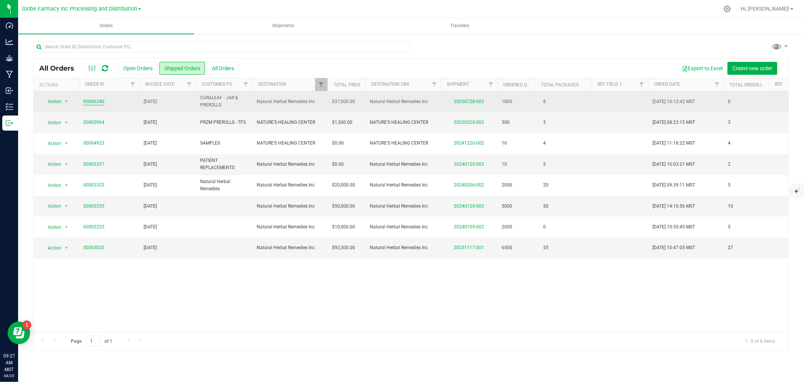
click at [93, 103] on link "00006340" at bounding box center [93, 101] width 21 height 7
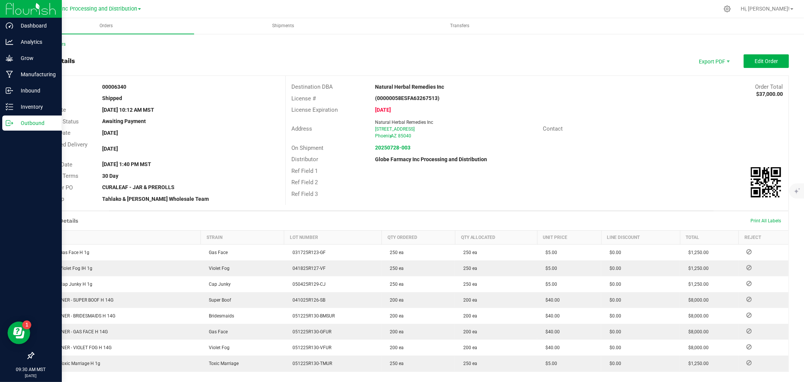
click at [15, 125] on p "Outbound" at bounding box center [35, 122] width 45 height 9
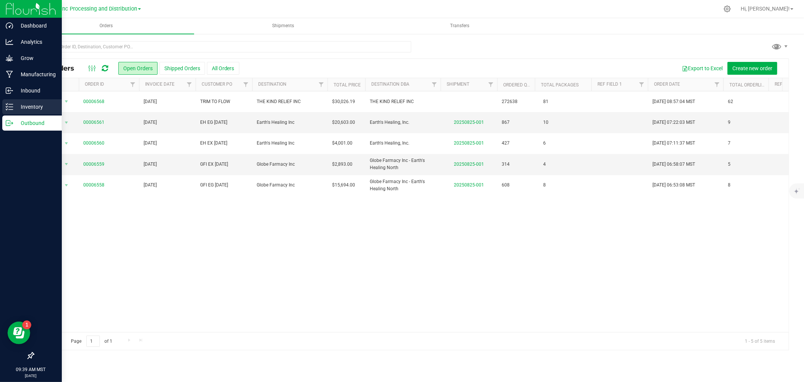
click at [2, 111] on div "Inventory" at bounding box center [32, 106] width 60 height 15
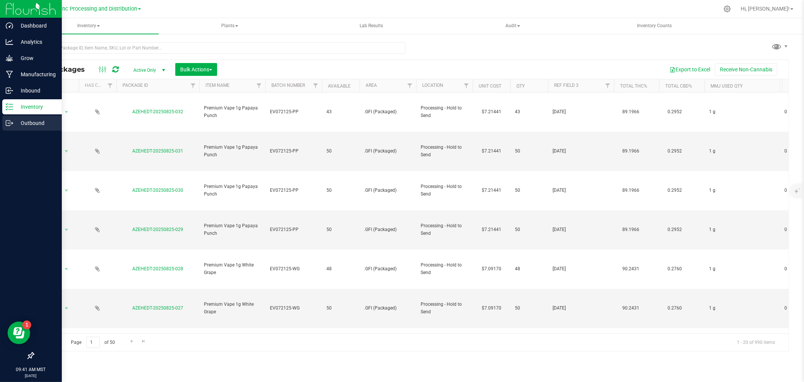
click at [0, 120] on link "Outbound" at bounding box center [31, 123] width 62 height 16
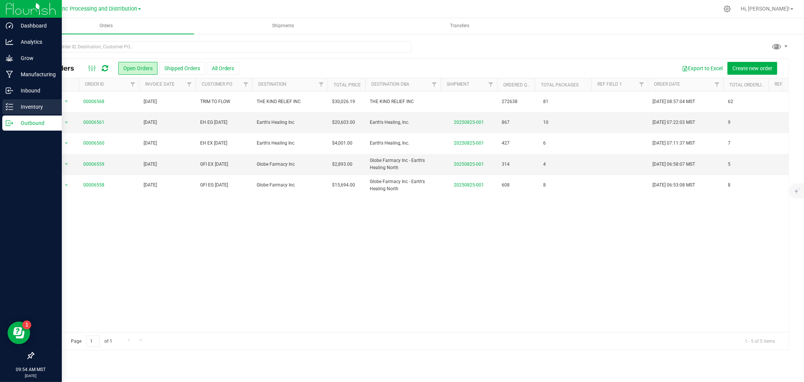
click at [13, 104] on p "Inventory" at bounding box center [35, 106] width 45 height 9
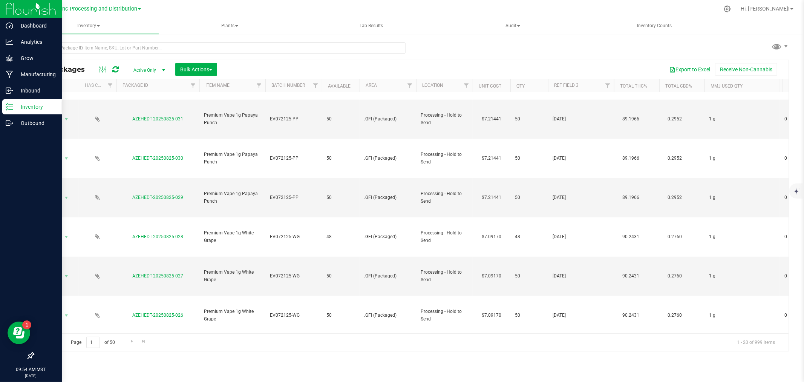
scroll to position [550, 0]
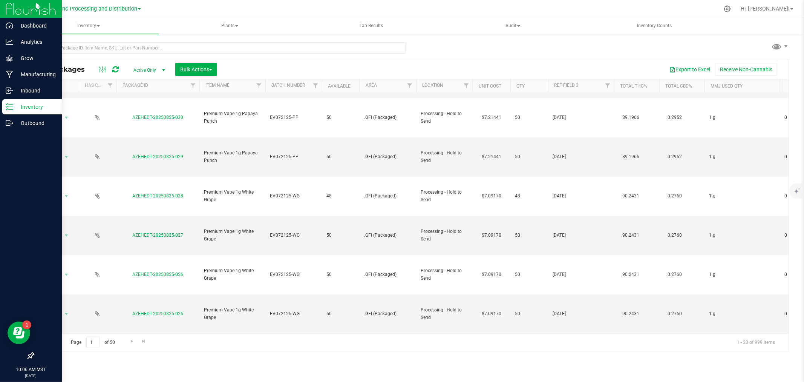
click at [111, 70] on div at bounding box center [108, 69] width 25 height 9
click at [119, 69] on div at bounding box center [108, 69] width 25 height 9
click at [118, 70] on div at bounding box center [108, 69] width 25 height 9
click at [113, 68] on icon at bounding box center [115, 70] width 6 height 8
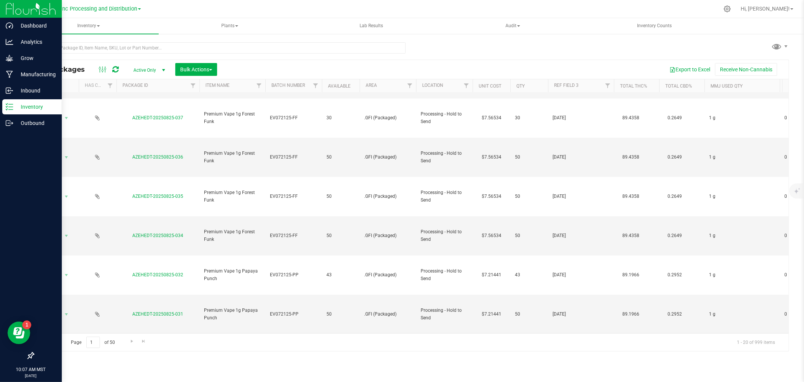
scroll to position [377, 0]
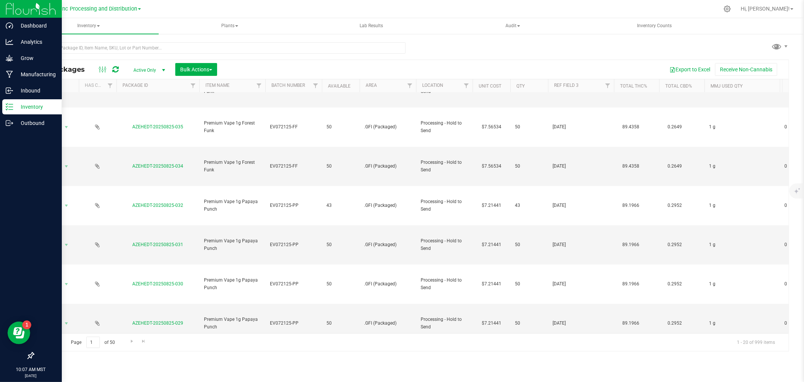
click at [238, 368] on div "Inventory All packages All inventory Waste log Create inventory Plants All plan…" at bounding box center [411, 199] width 786 height 363
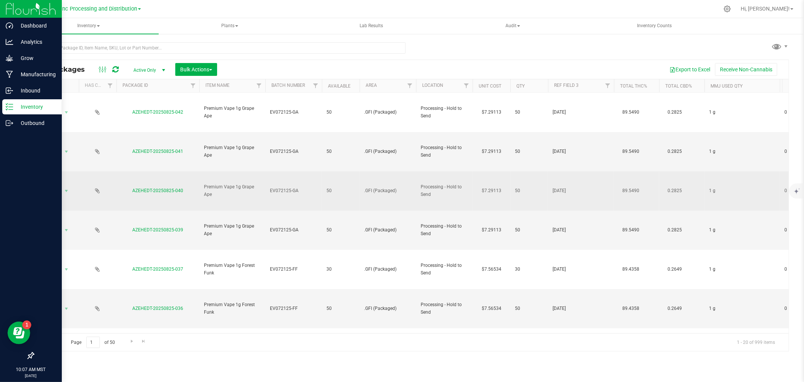
scroll to position [167, 0]
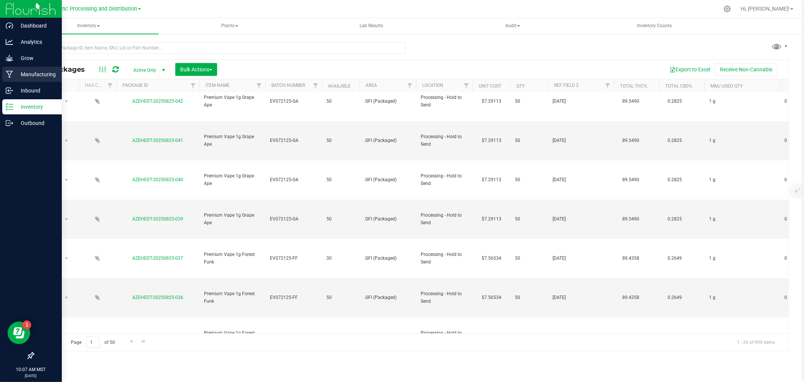
click at [12, 72] on icon at bounding box center [9, 74] width 7 height 8
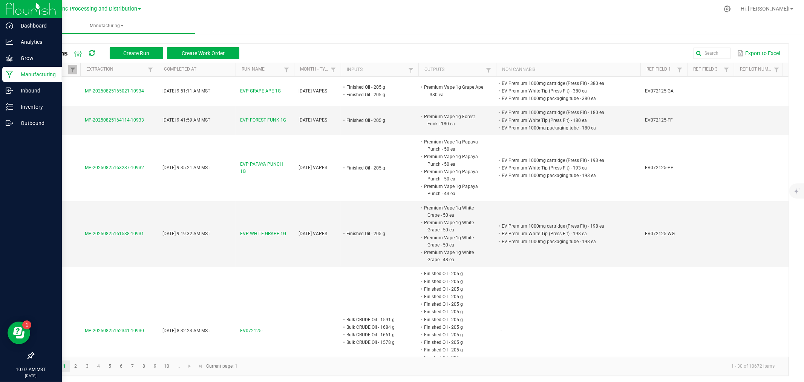
click at [639, 69] on span at bounding box center [639, 128] width 2 height 131
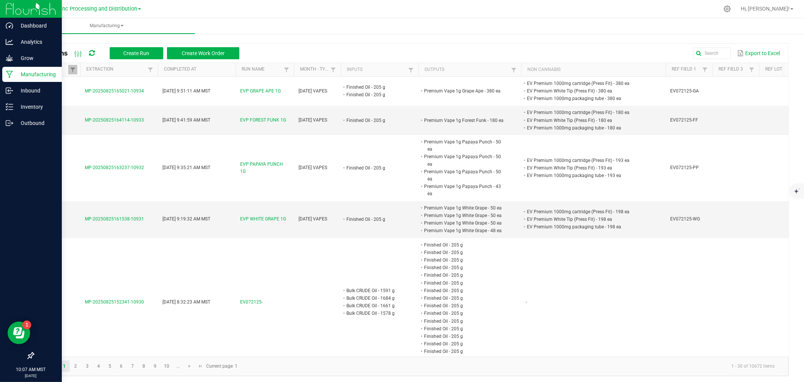
click at [521, 69] on span at bounding box center [520, 128] width 2 height 131
click at [6, 107] on icon at bounding box center [10, 107] width 8 height 8
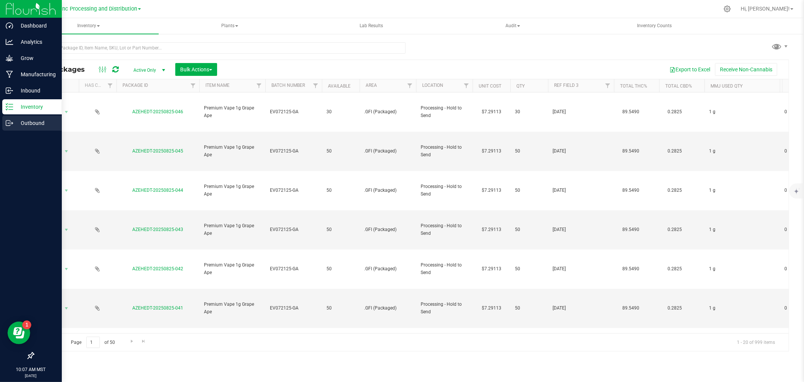
click at [28, 130] on link "Outbound" at bounding box center [31, 123] width 62 height 16
